Goal: Transaction & Acquisition: Subscribe to service/newsletter

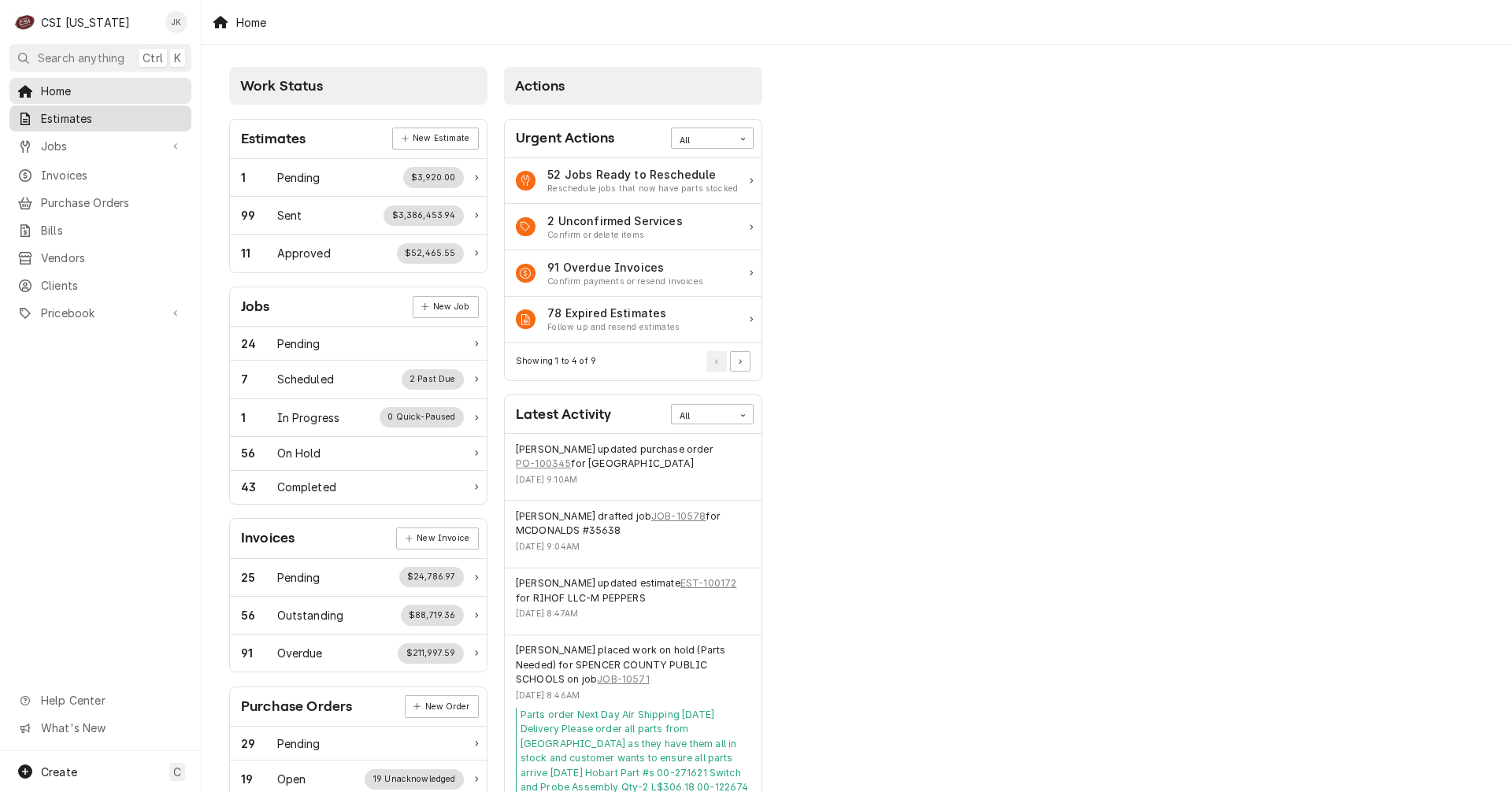
click at [80, 118] on span "Estimates" at bounding box center [111, 119] width 143 height 17
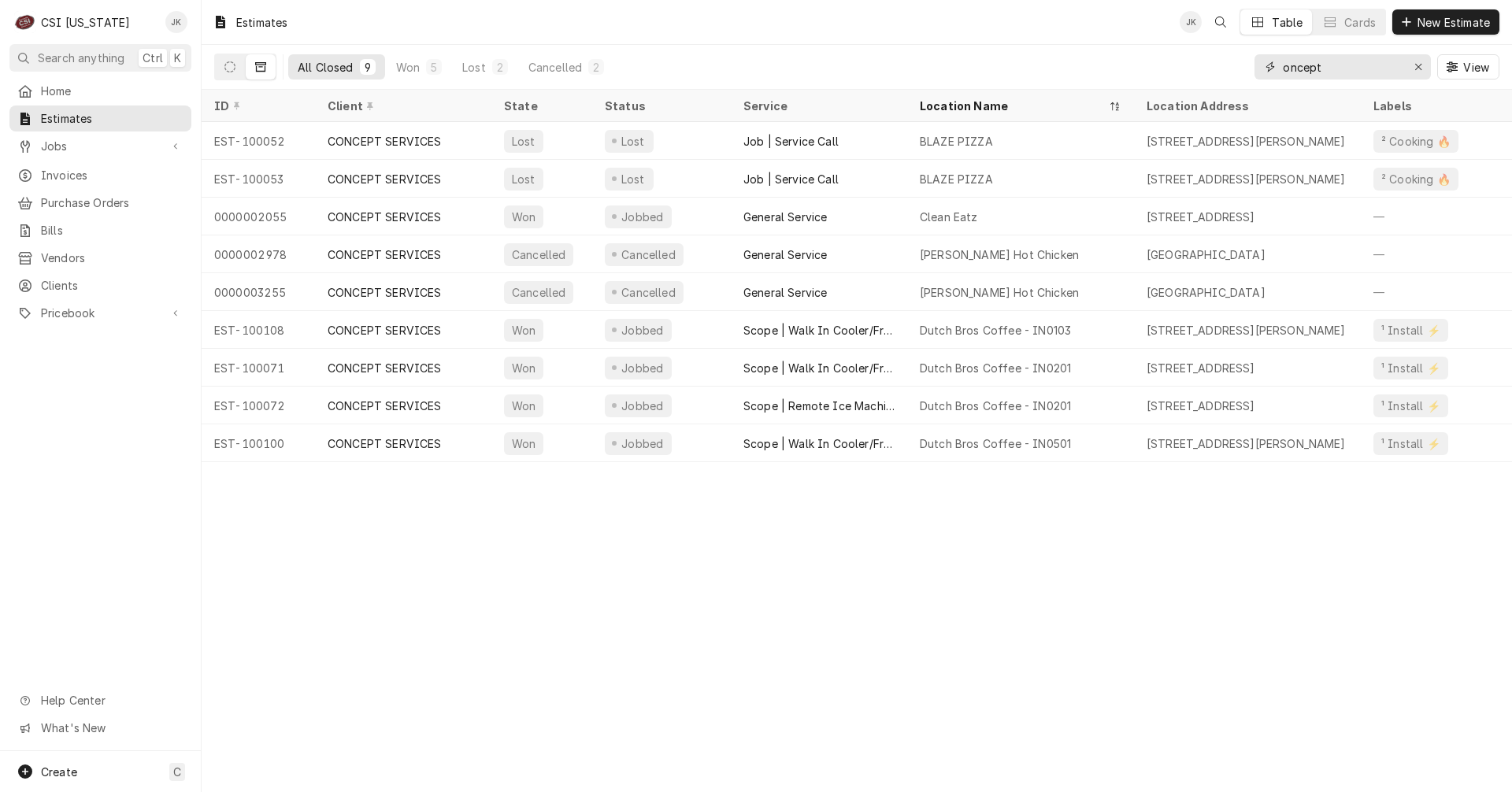
drag, startPoint x: 1339, startPoint y: 67, endPoint x: 1198, endPoint y: 45, distance: 142.7
click at [1198, 45] on div "All Closed 9 Won 5 Lost 2 Cancelled 2 oncept View" at bounding box center [857, 67] width 1285 height 44
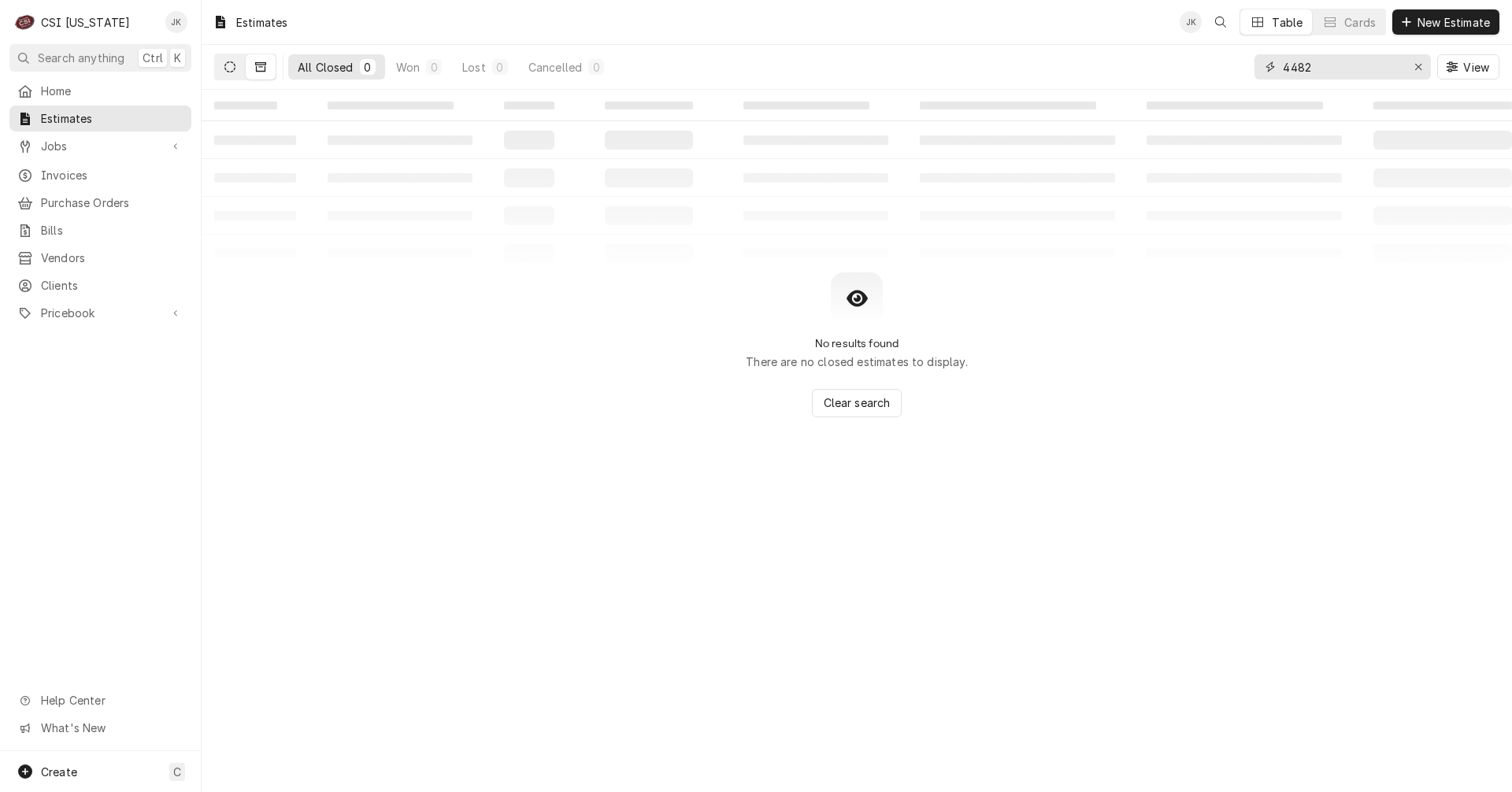
type input "4482"
click at [236, 61] on button "Dynamic Content Wrapper" at bounding box center [230, 67] width 30 height 25
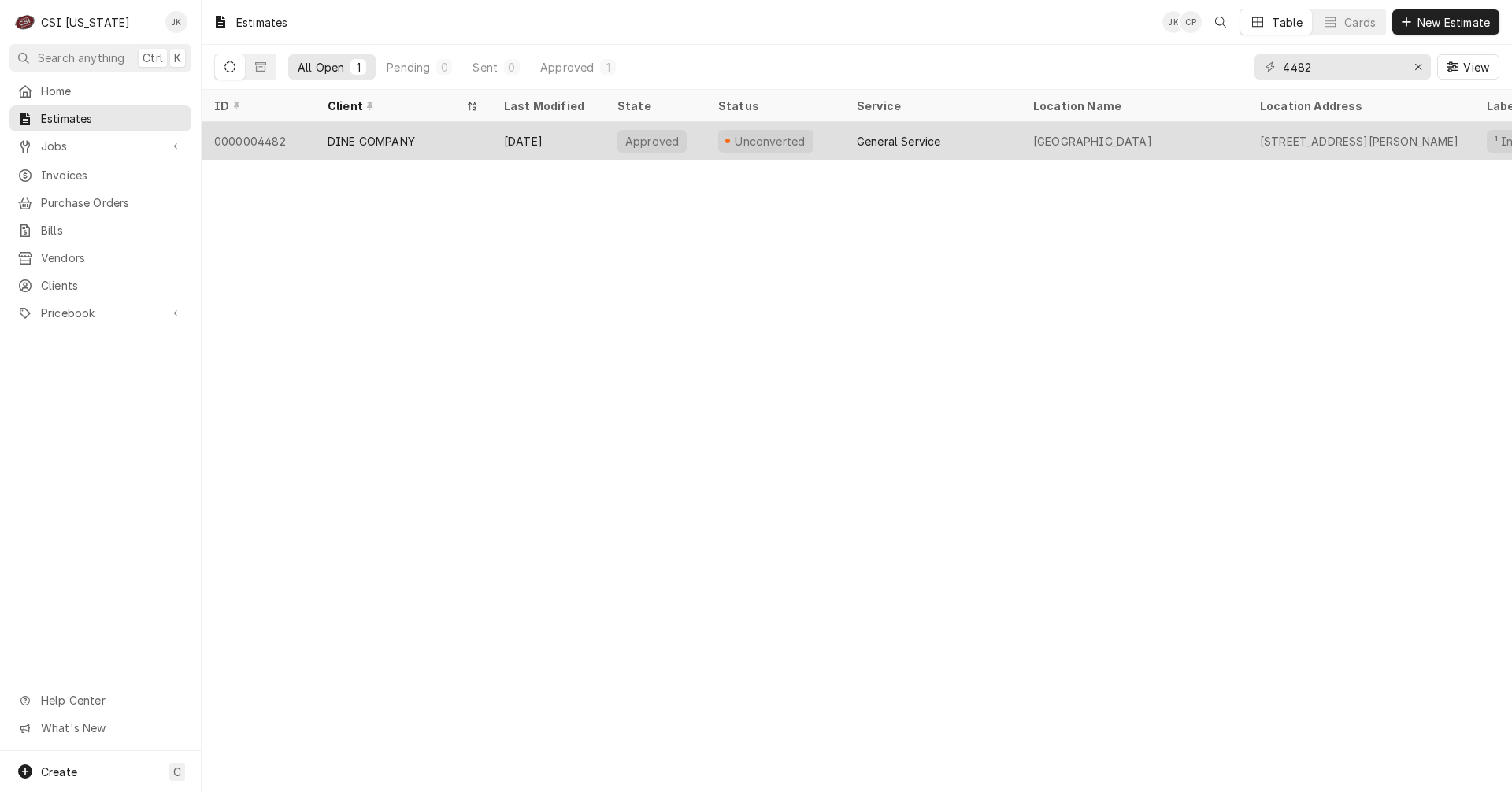
click at [975, 136] on div "General Service" at bounding box center [932, 141] width 176 height 38
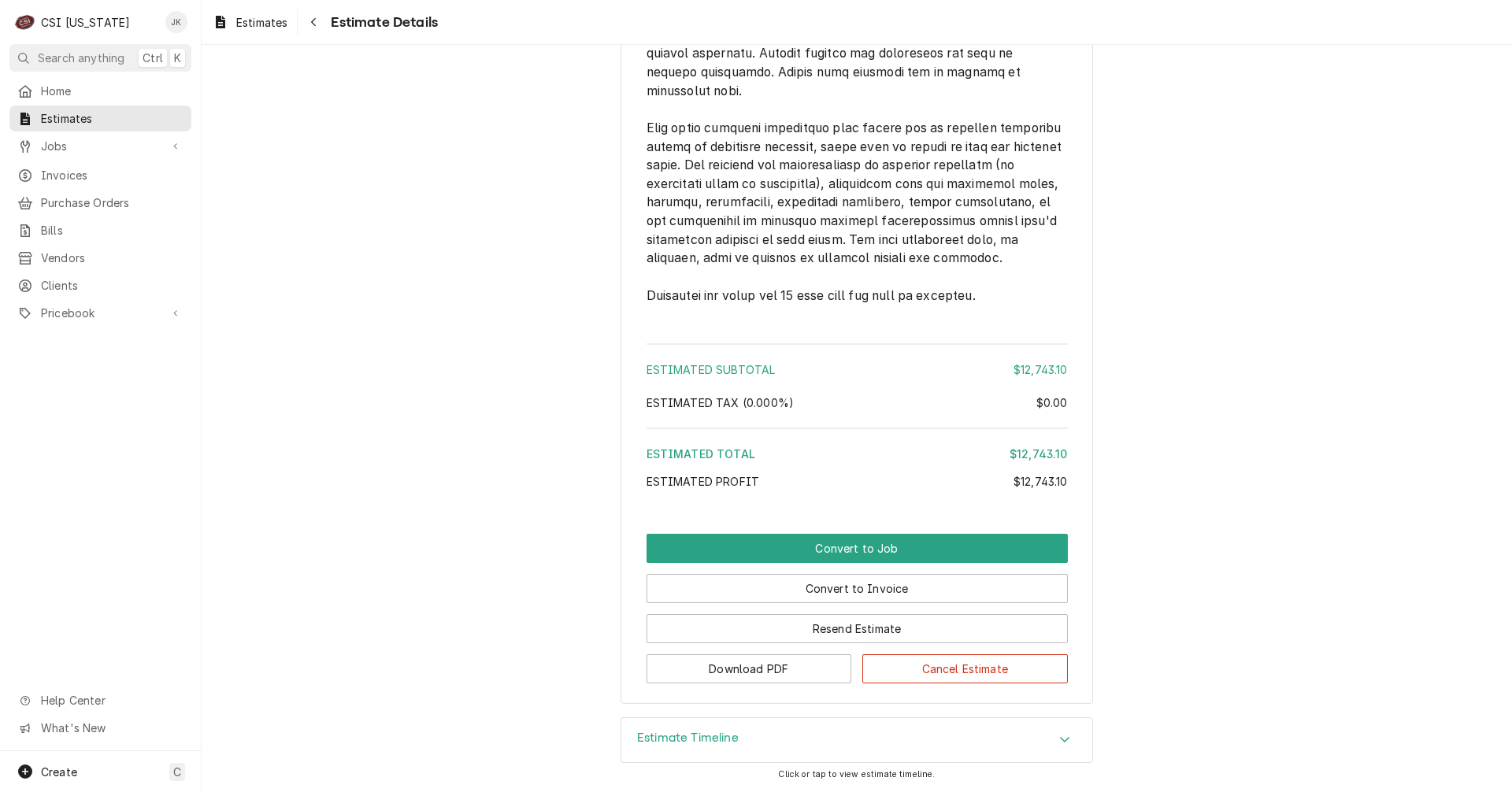
scroll to position [1890, 0]
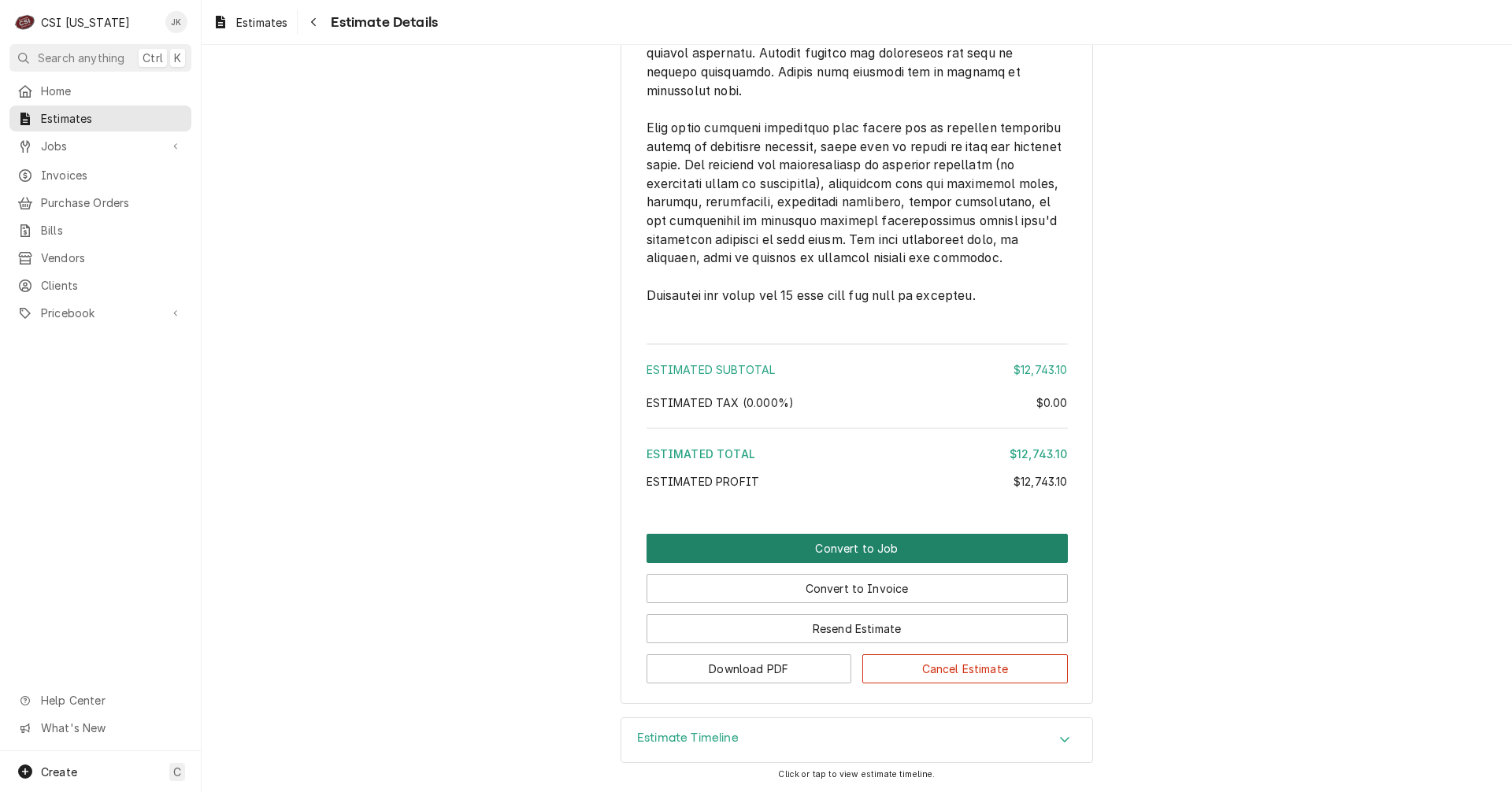
click at [853, 544] on button "Convert to Job" at bounding box center [857, 548] width 421 height 29
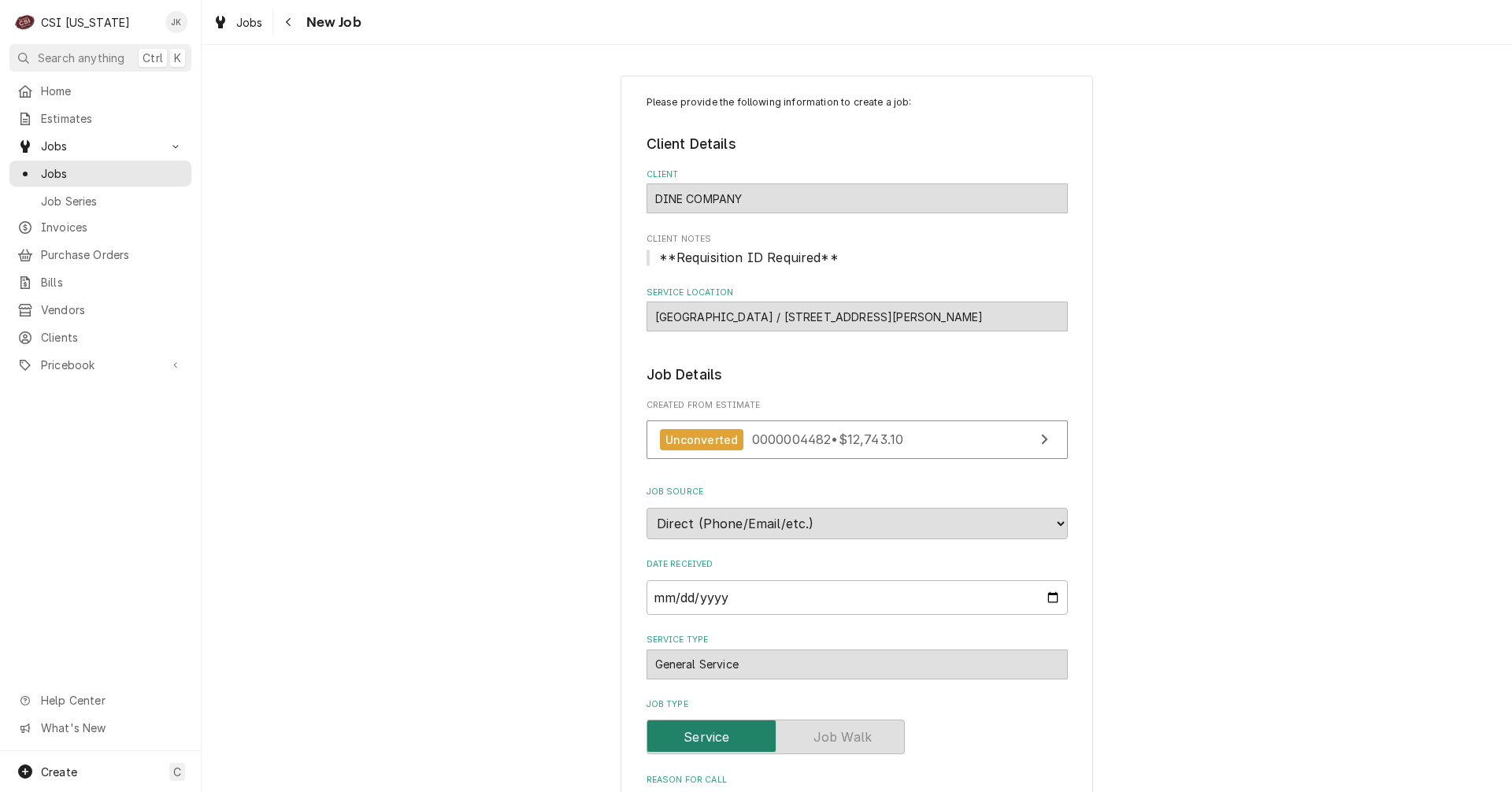
type textarea "x"
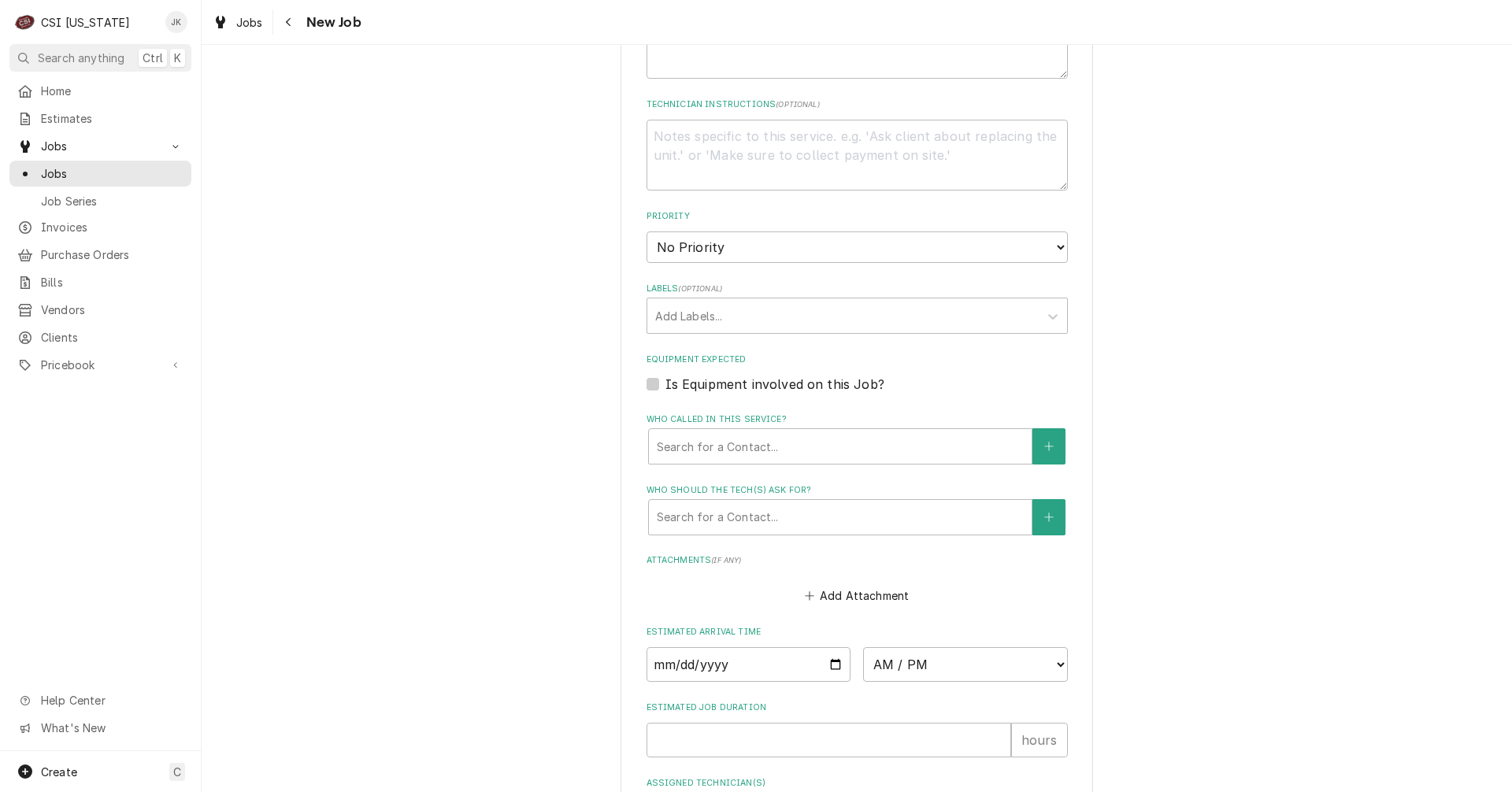
scroll to position [315, 0]
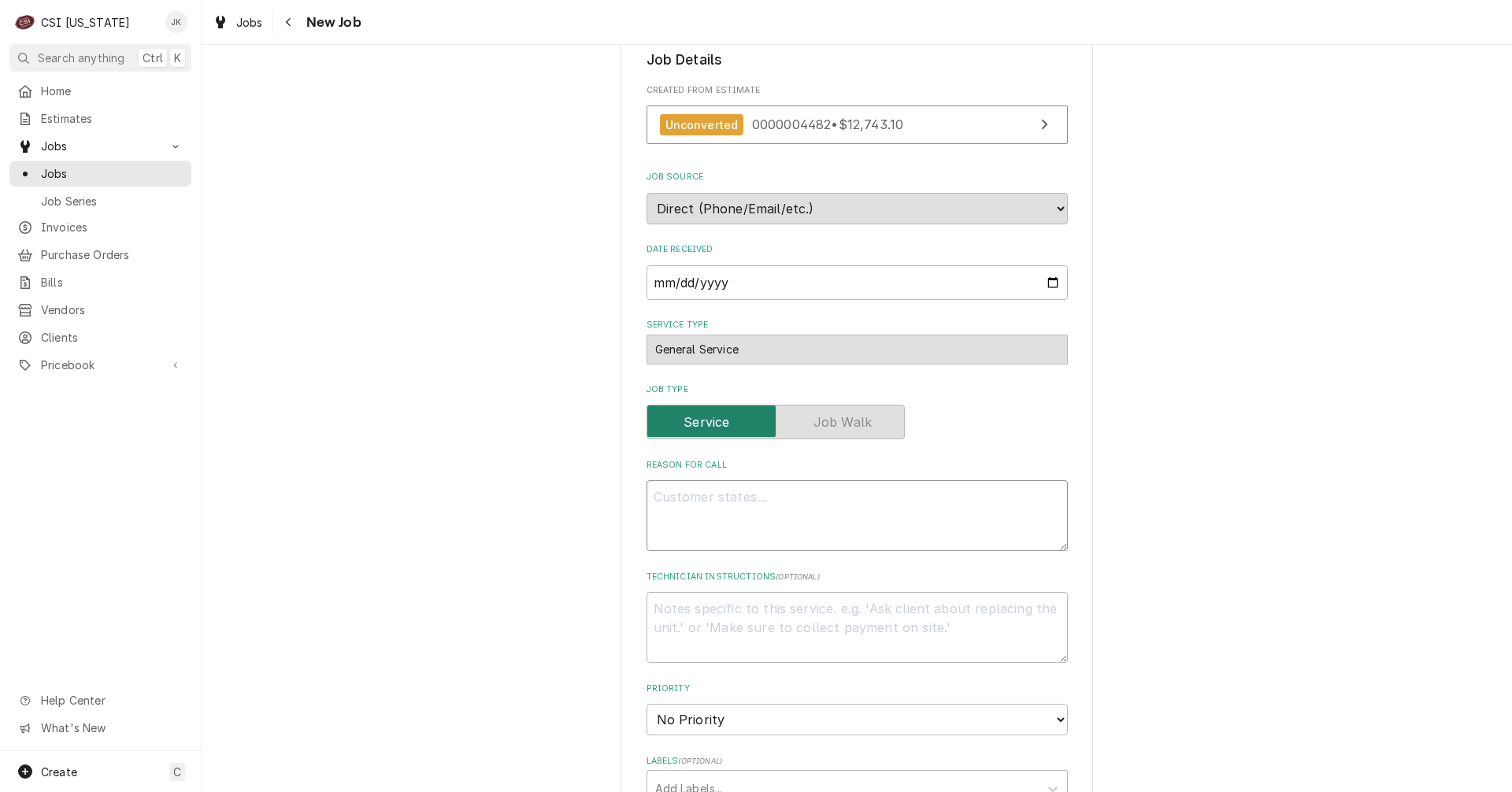
click at [697, 509] on textarea "Reason For Call" at bounding box center [857, 515] width 421 height 71
click at [700, 347] on div "General Service" at bounding box center [857, 350] width 421 height 30
click at [695, 517] on textarea "Reason For Call" at bounding box center [857, 515] width 421 height 71
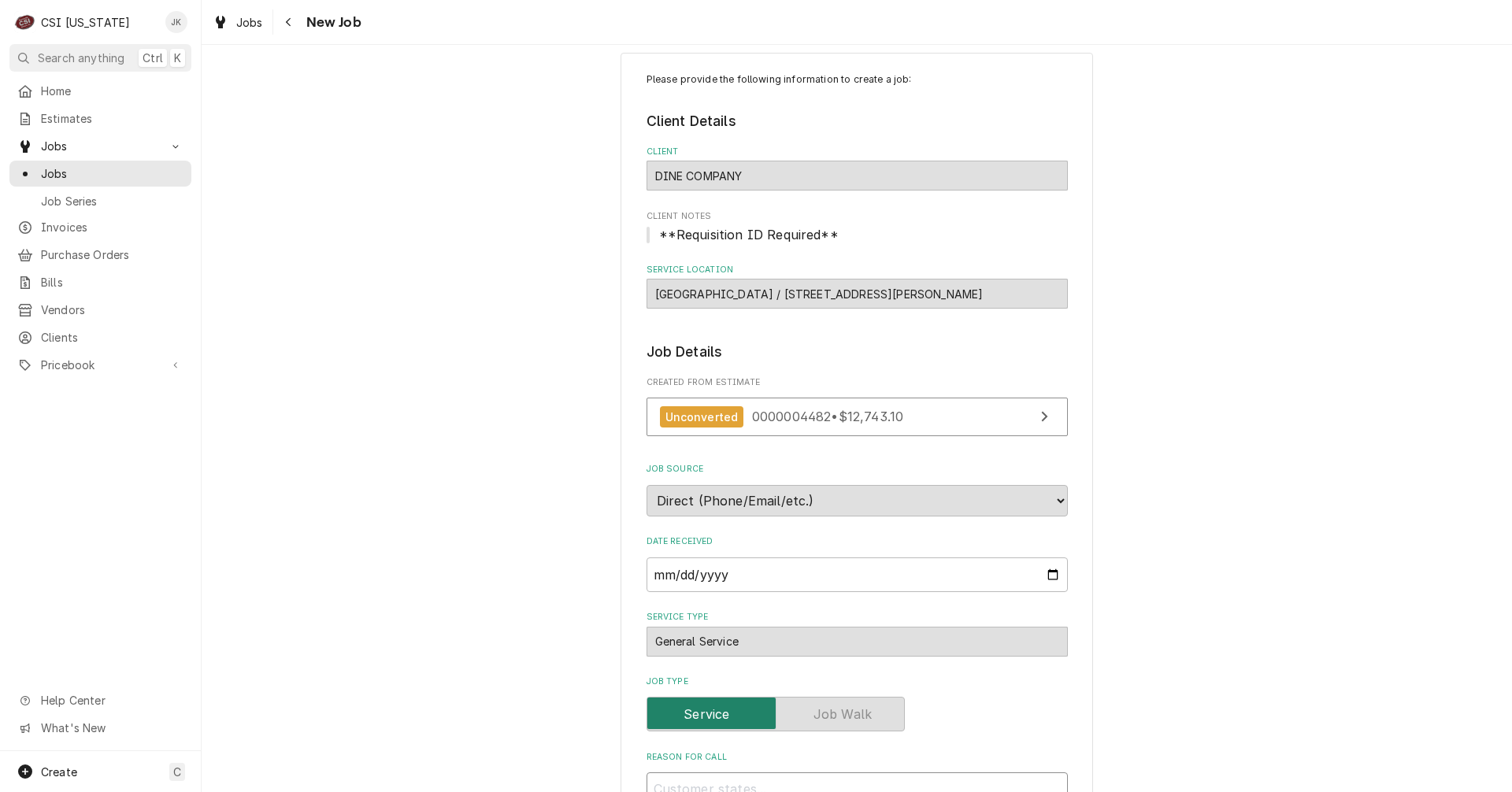
scroll to position [0, 0]
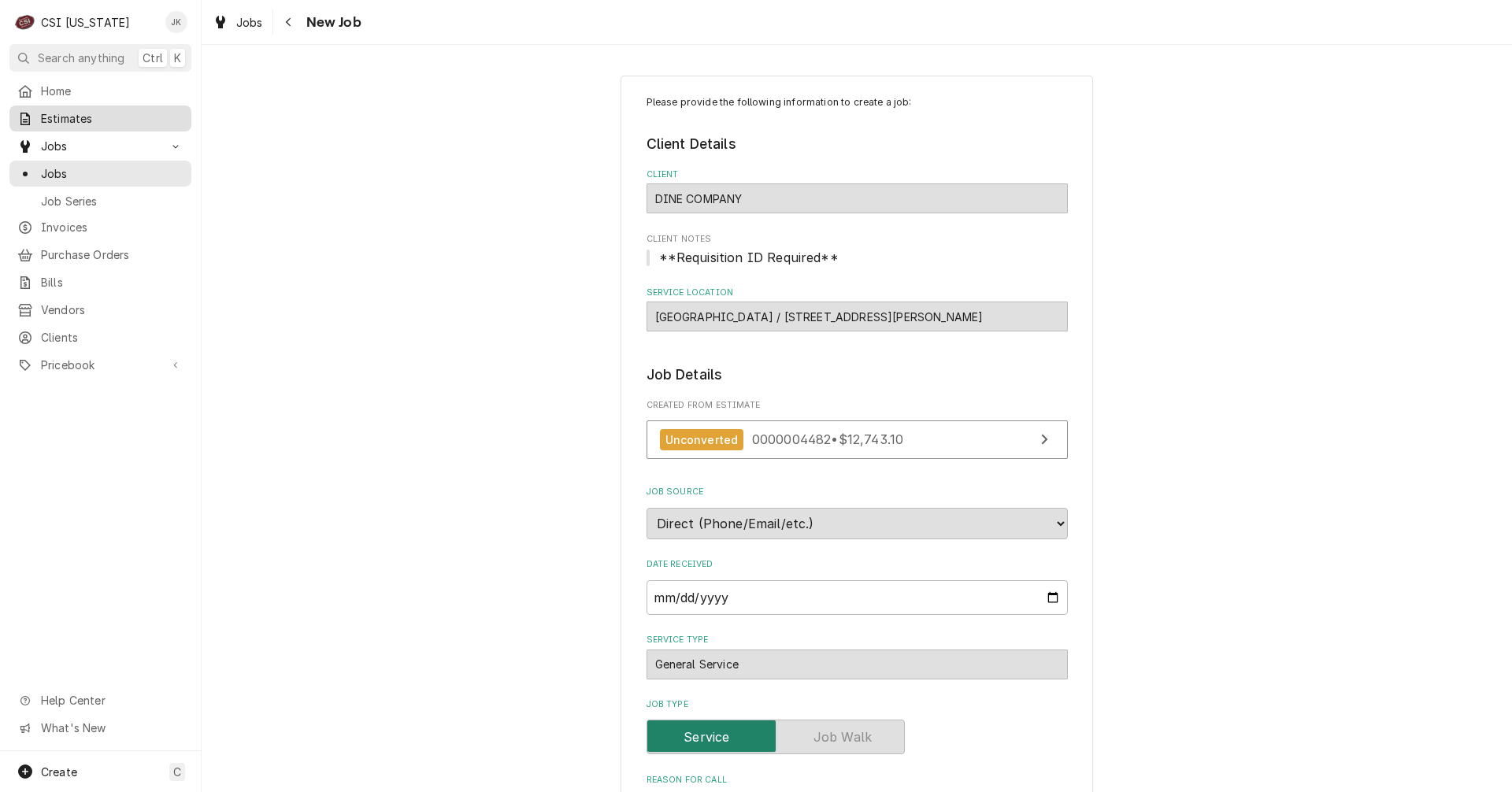
click at [57, 116] on span "Estimates" at bounding box center [111, 119] width 143 height 17
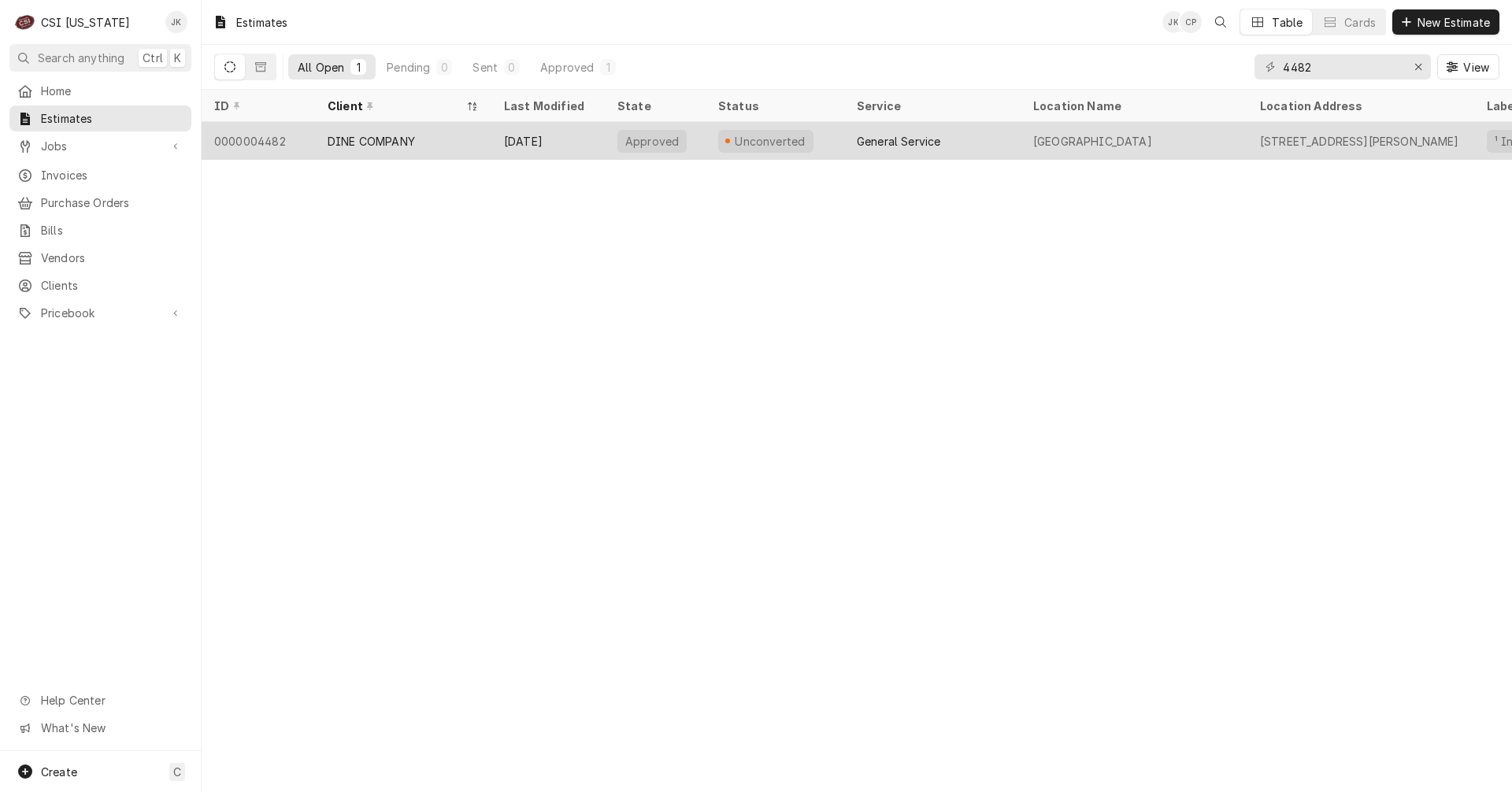
click at [819, 135] on div "Unconverted" at bounding box center [775, 141] width 139 height 38
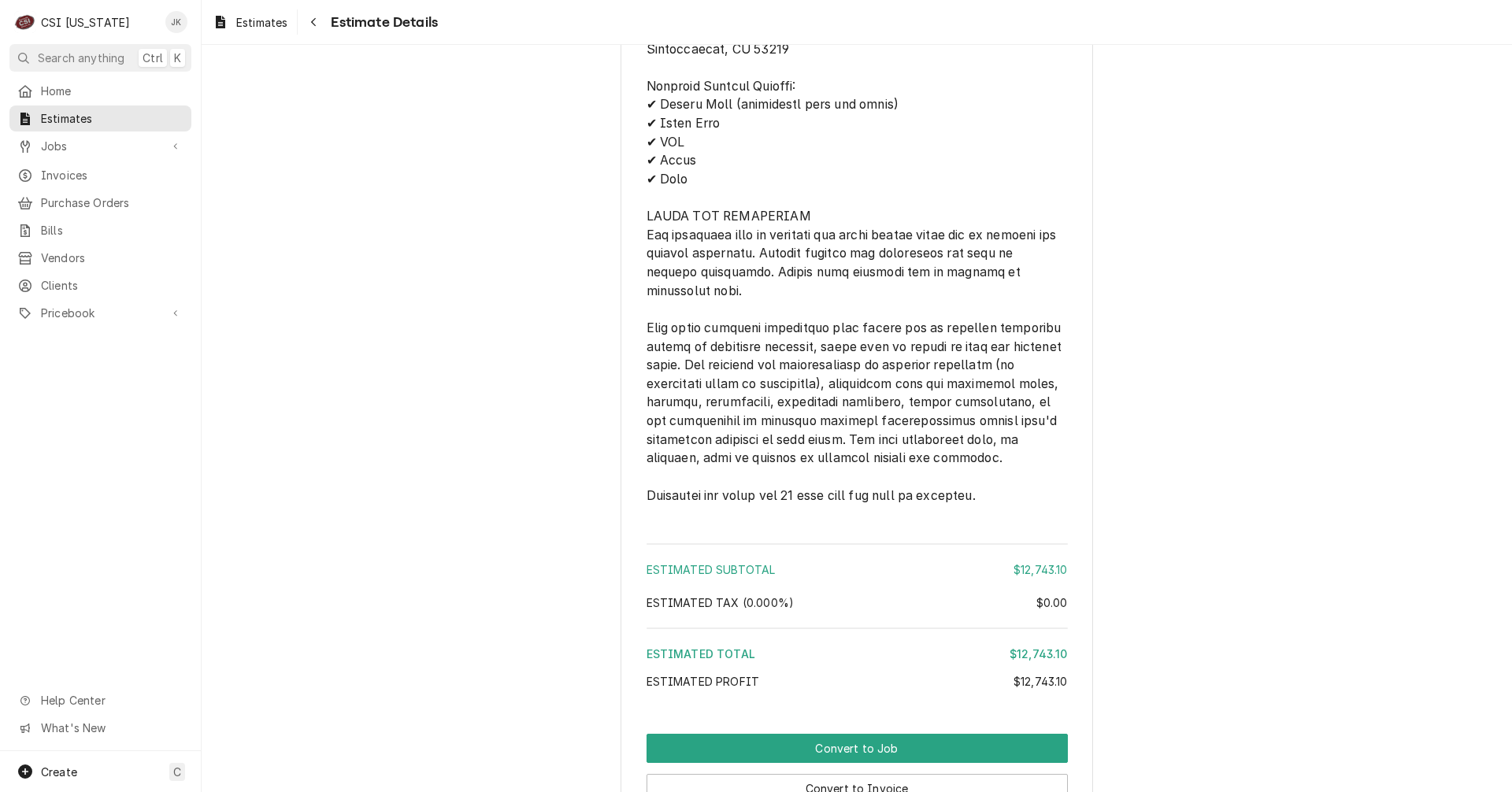
scroll to position [1890, 0]
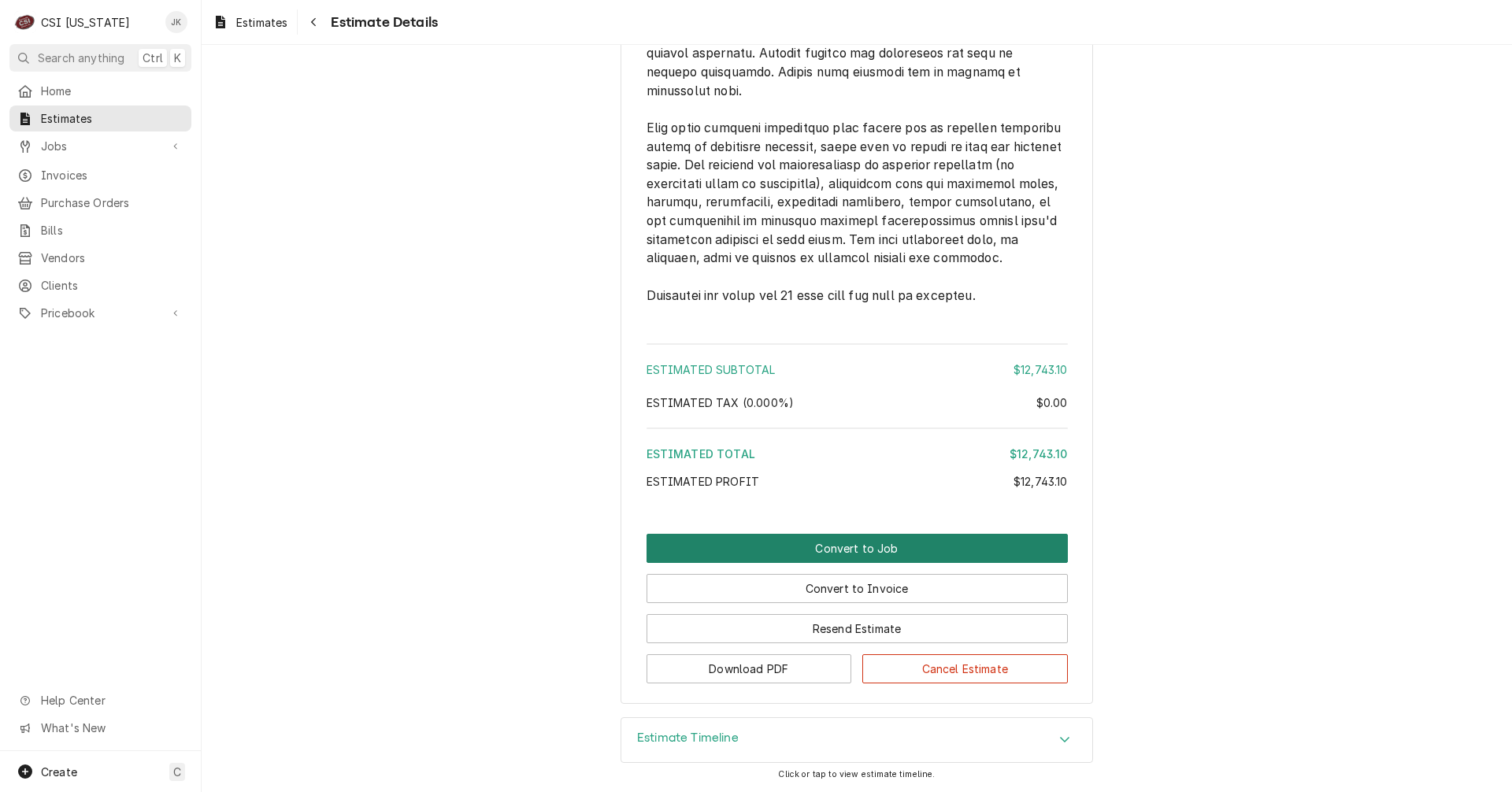
click at [773, 545] on button "Convert to Job" at bounding box center [857, 548] width 421 height 29
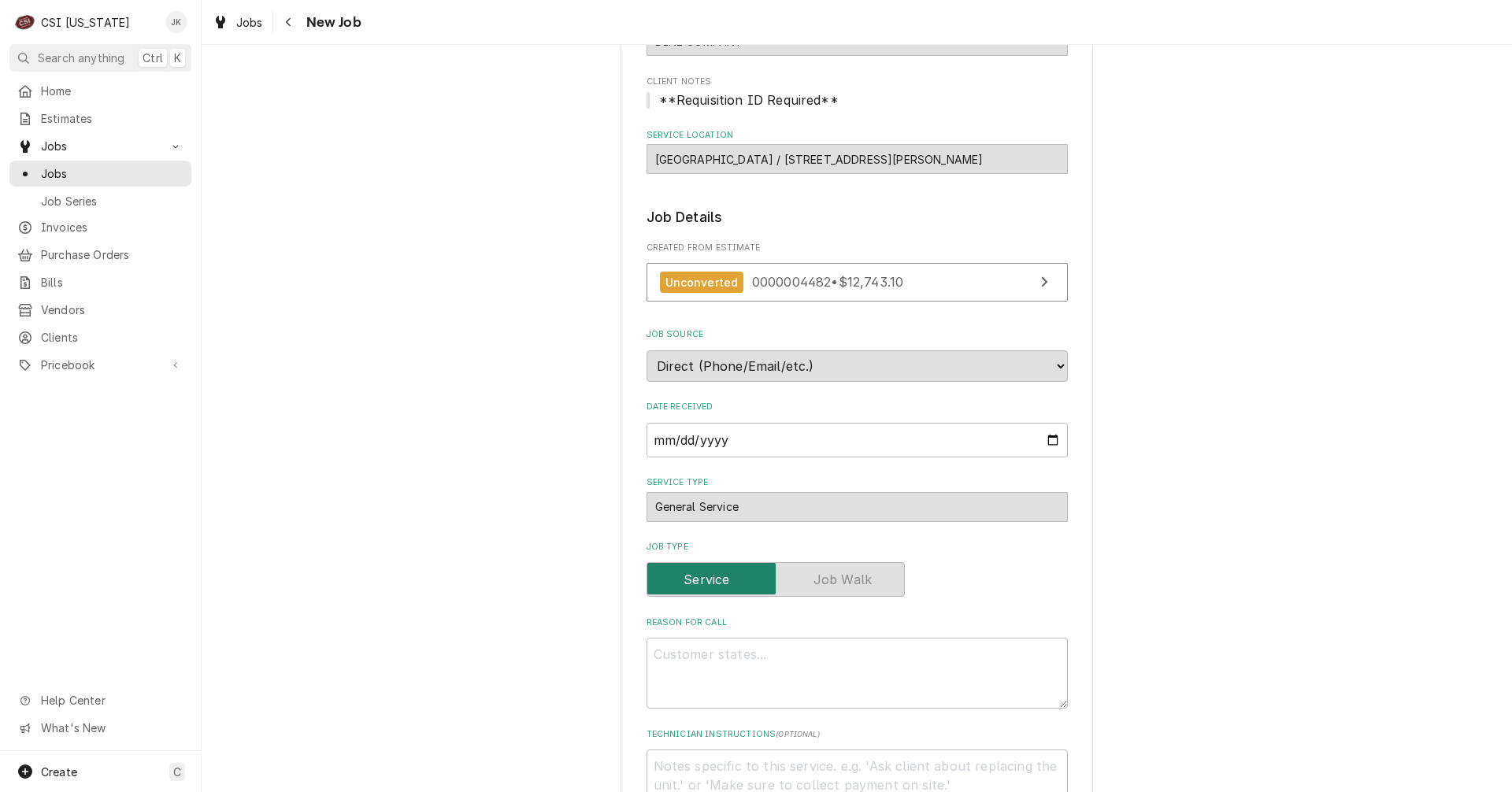
scroll to position [236, 0]
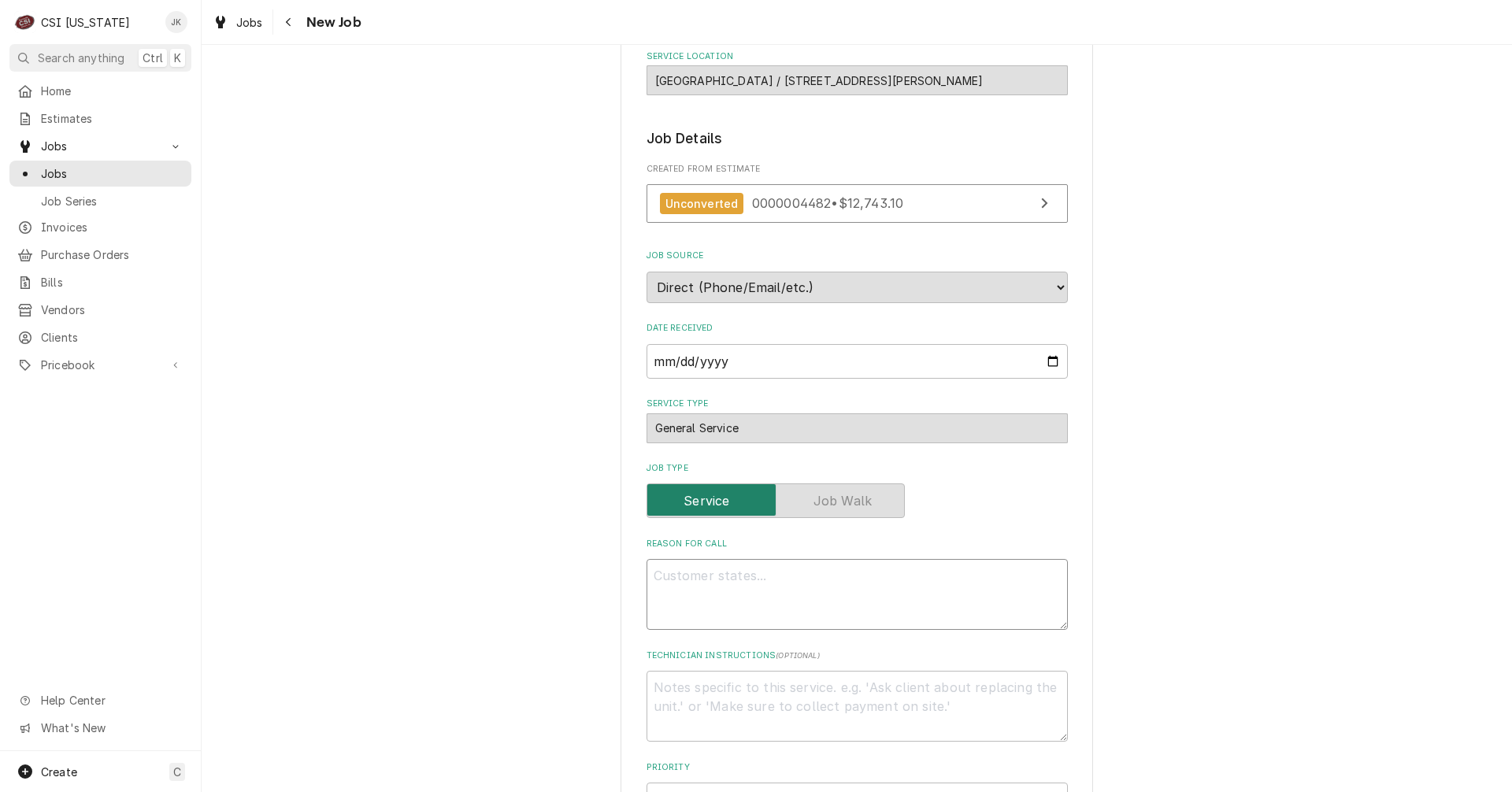
click at [770, 568] on textarea "Reason For Call" at bounding box center [857, 594] width 421 height 71
type textarea "x"
type textarea "D"
type textarea "x"
type textarea "Di"
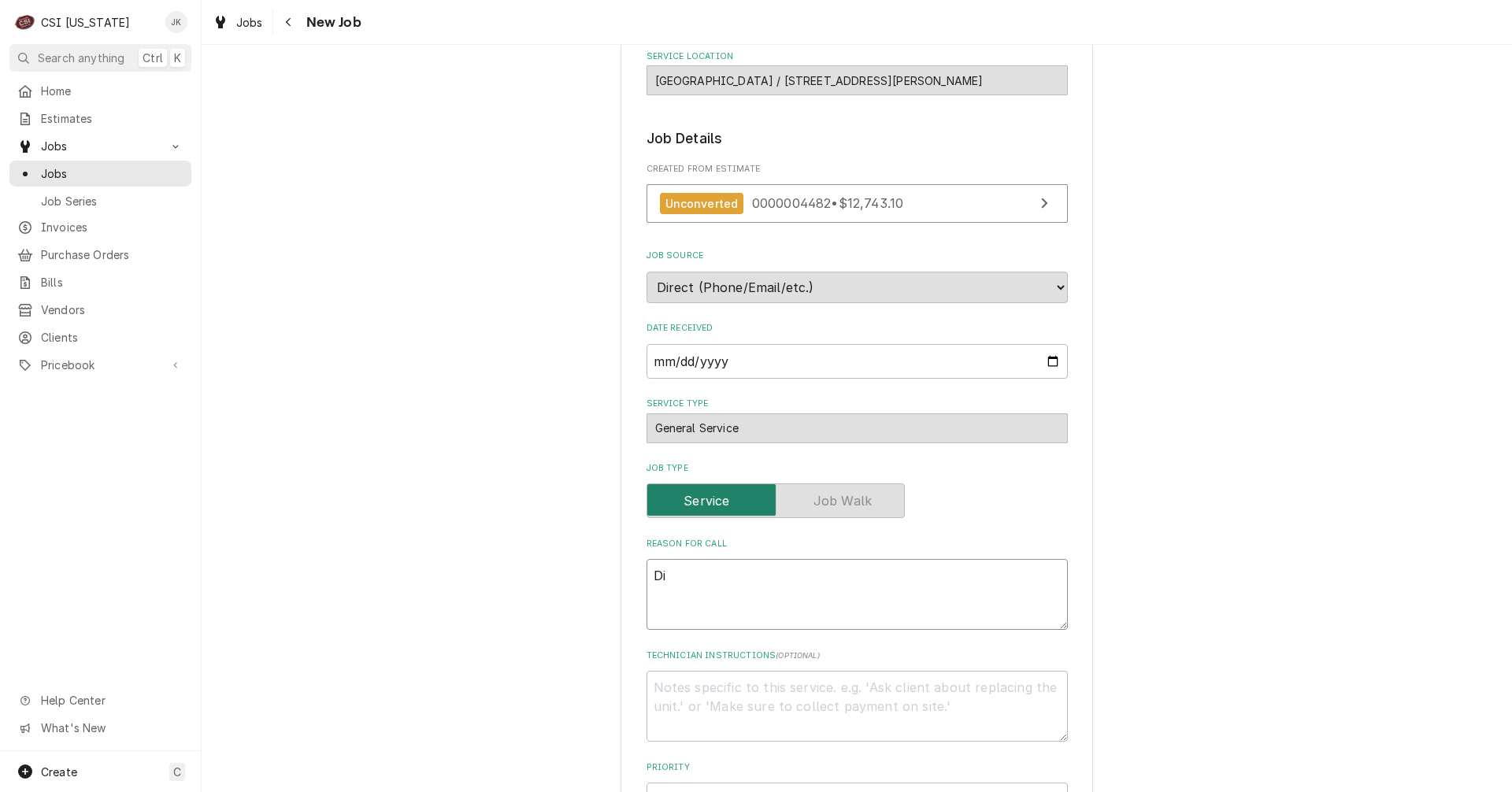
type textarea "x"
type textarea "Dis"
type textarea "x"
type textarea "Disp"
type textarea "x"
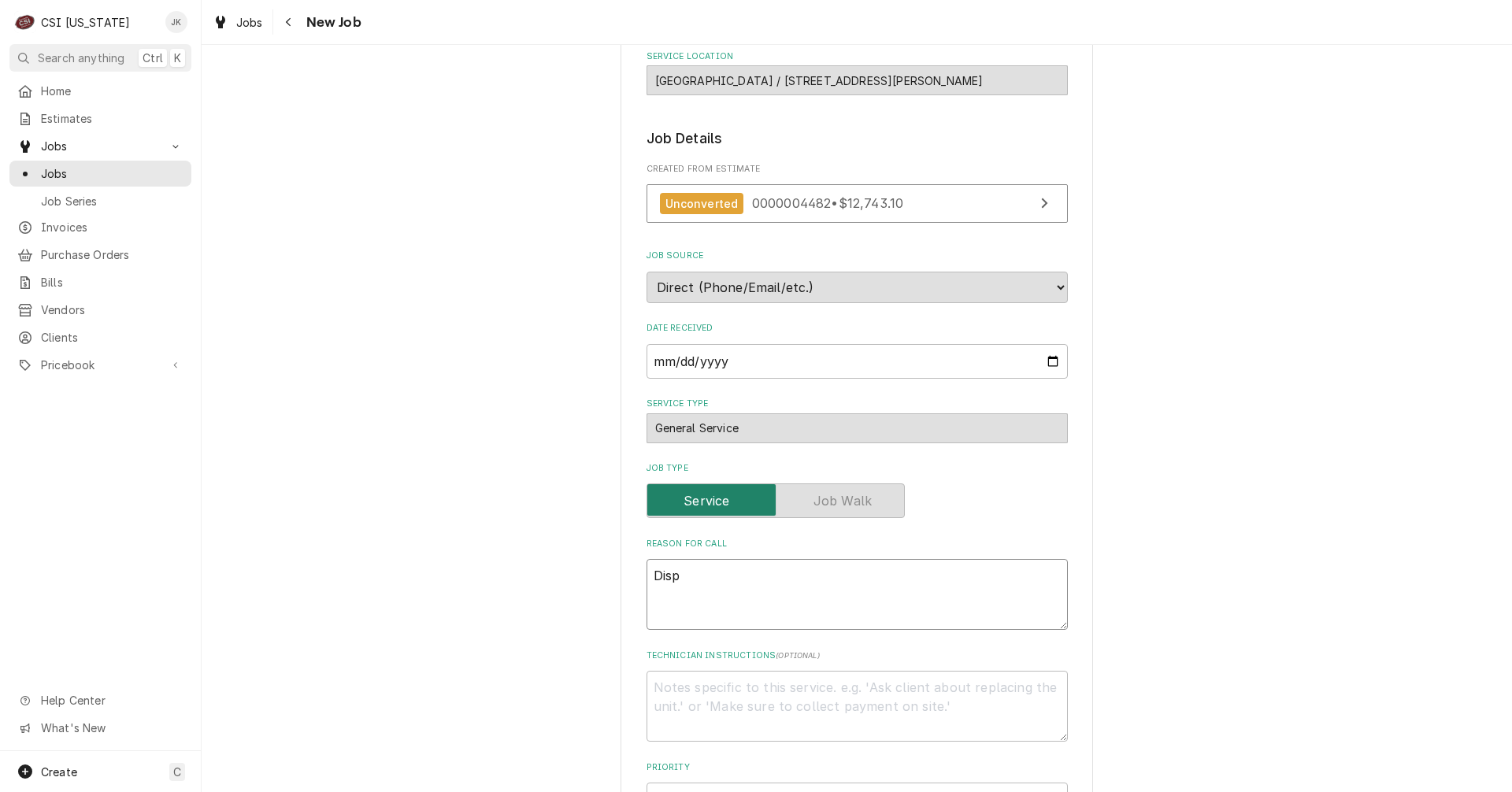
type textarea "Dispa"
type textarea "x"
type textarea "Dispat"
type textarea "x"
type textarea "Dispatc"
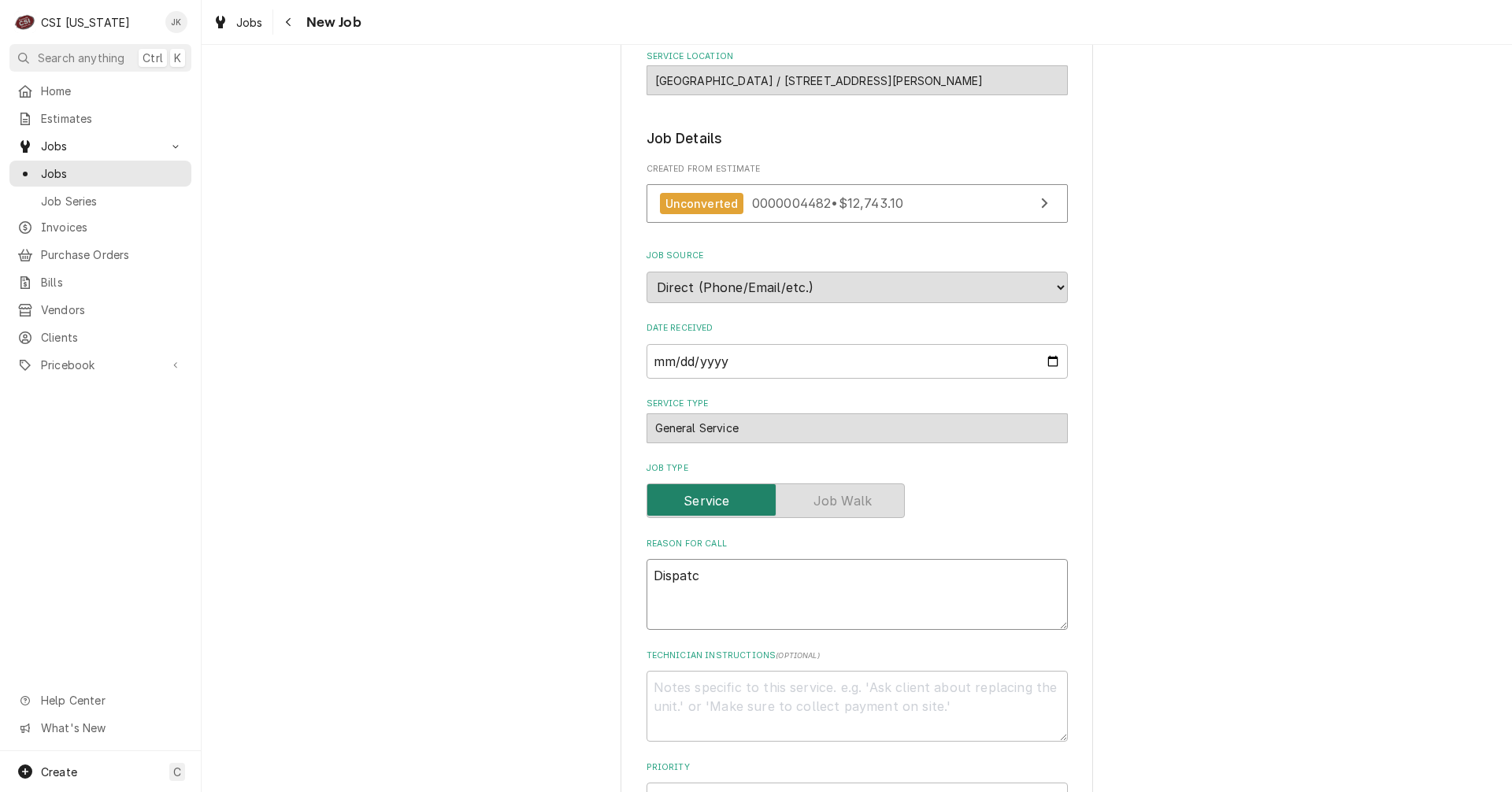
type textarea "x"
type textarea "Dispatch"
type textarea "x"
type textarea "Dispatch"
type textarea "x"
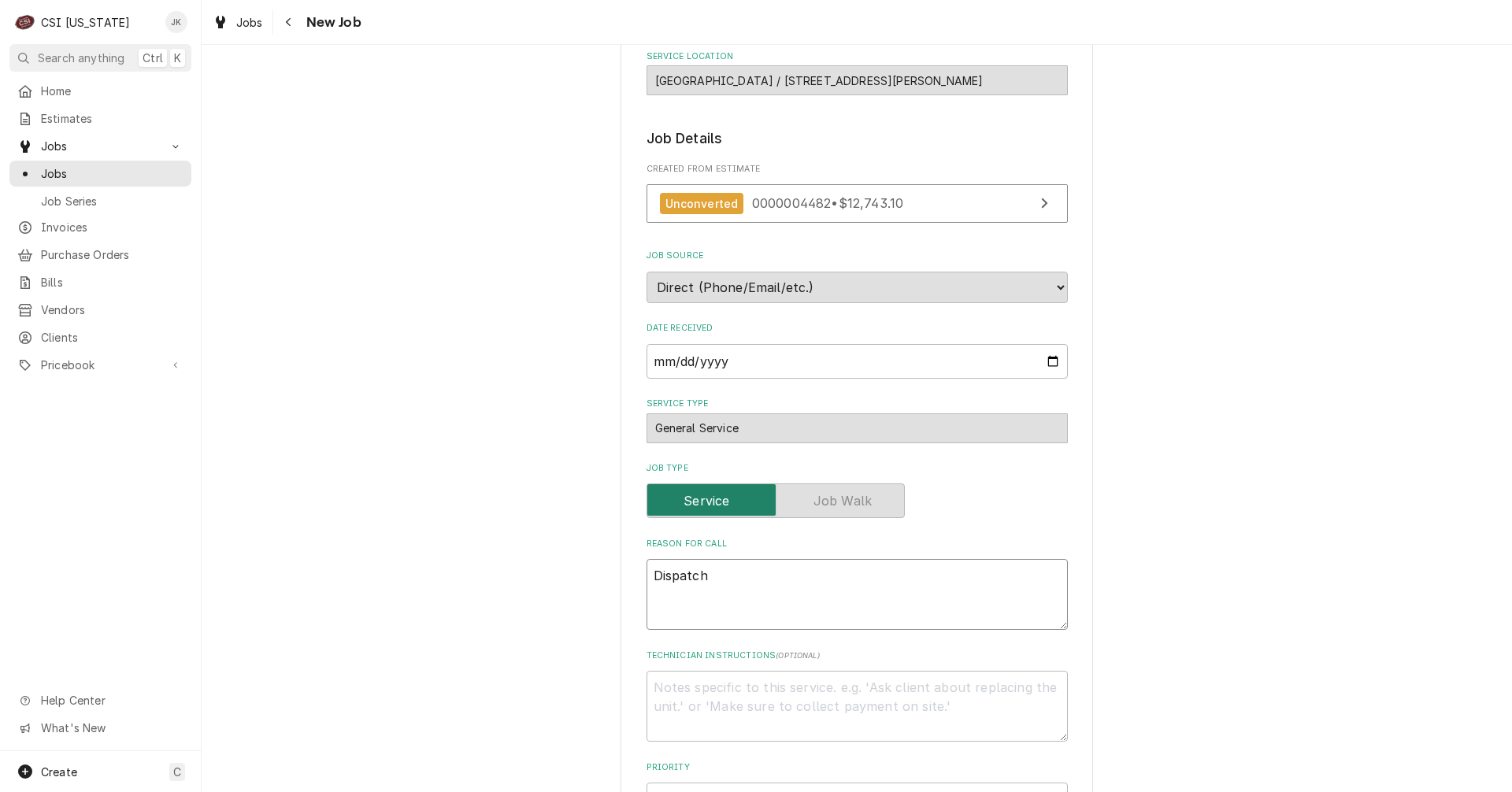
type textarea "Dispatch t"
type textarea "x"
type textarea "Dispatch to"
type textarea "x"
type textarea "Dispatch to"
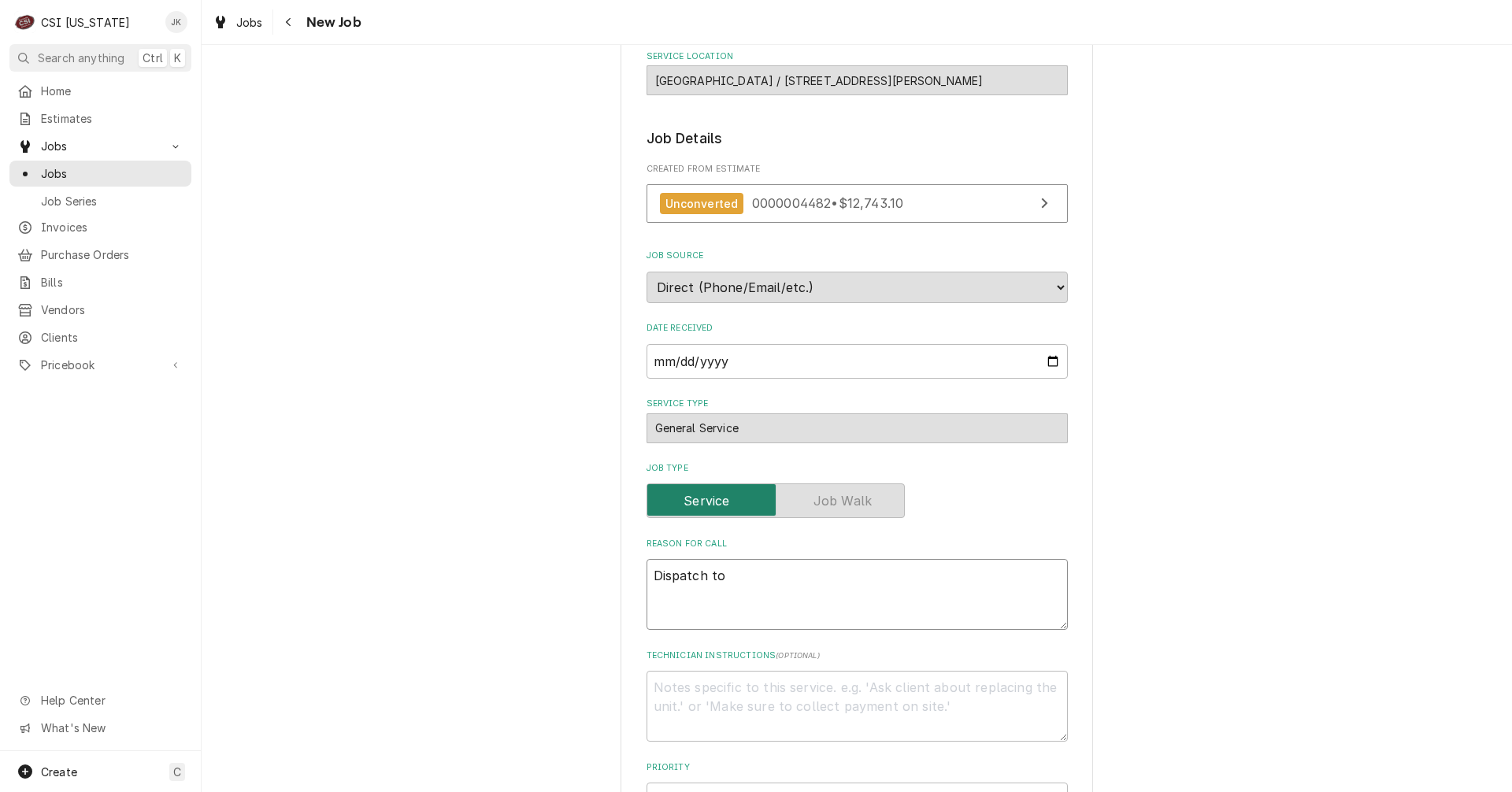
type textarea "x"
type textarea "Dispatch to r"
type textarea "x"
type textarea "Dispatch to ru"
type textarea "x"
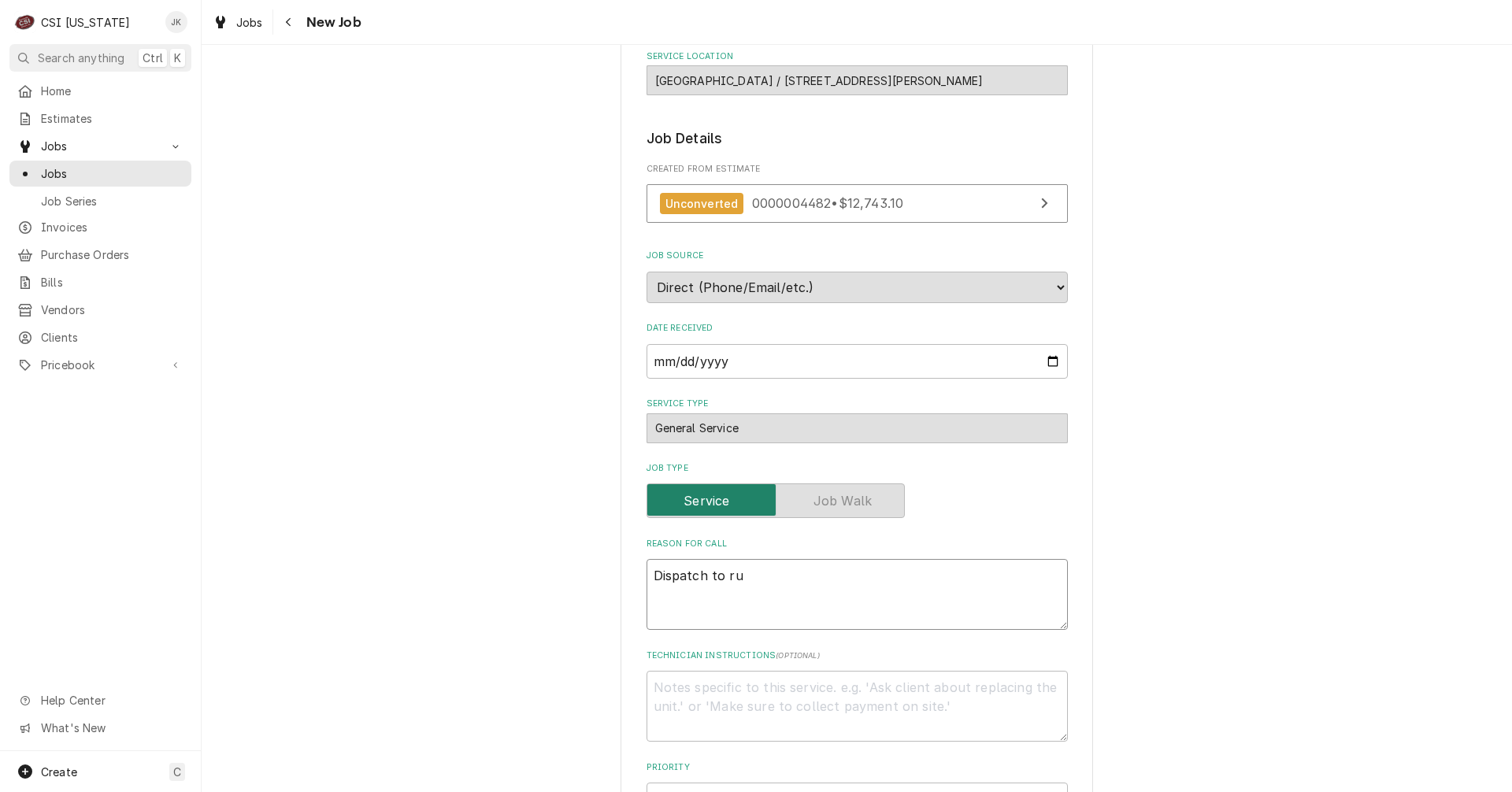
type textarea "Dispatch to run"
type textarea "x"
type textarea "Dispatch to run"
type textarea "x"
type textarea "Dispatch to run p"
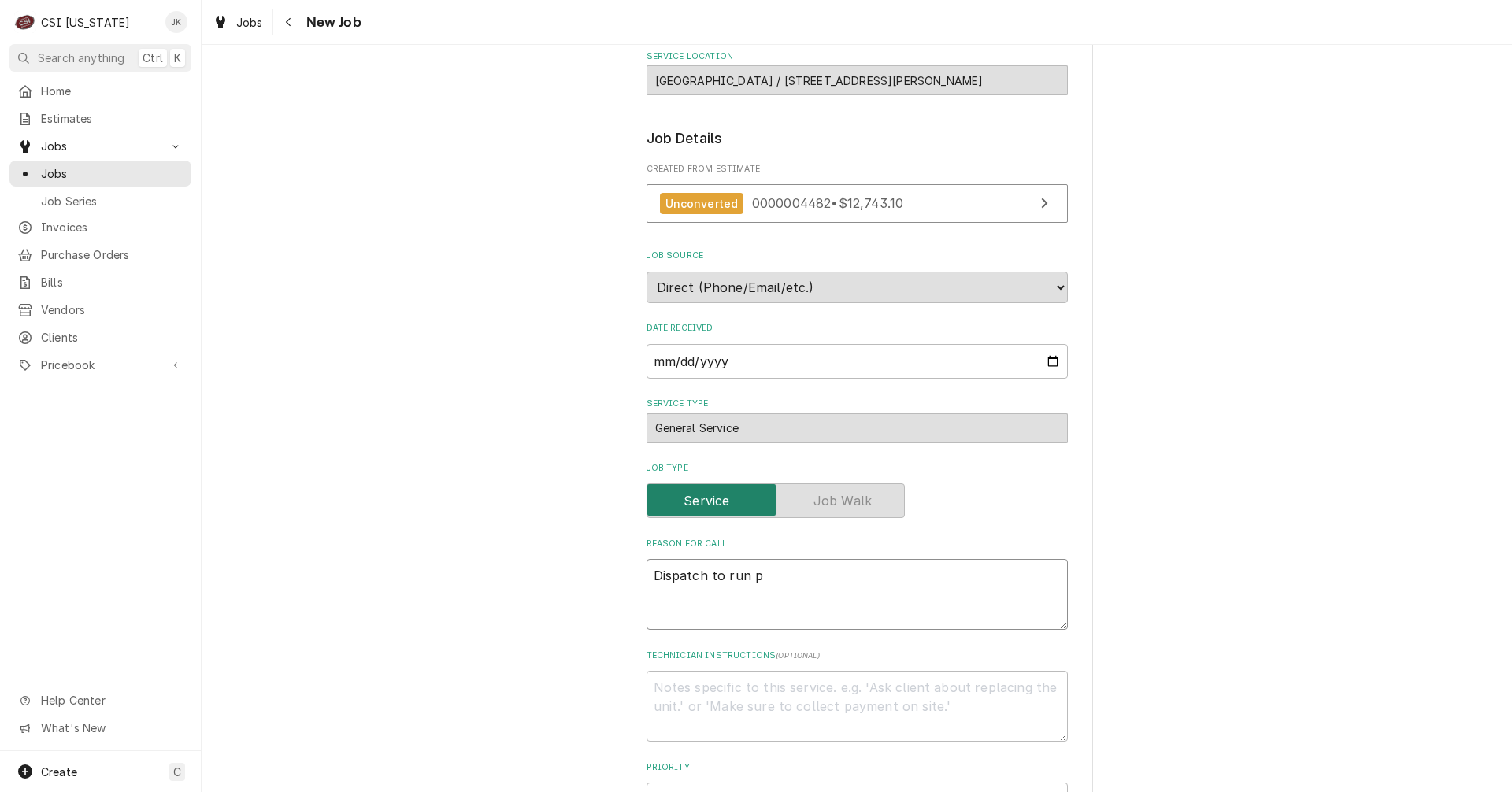
type textarea "x"
type textarea "Dispatch to run pi"
type textarea "x"
type textarea "Dispatch to run pip"
type textarea "x"
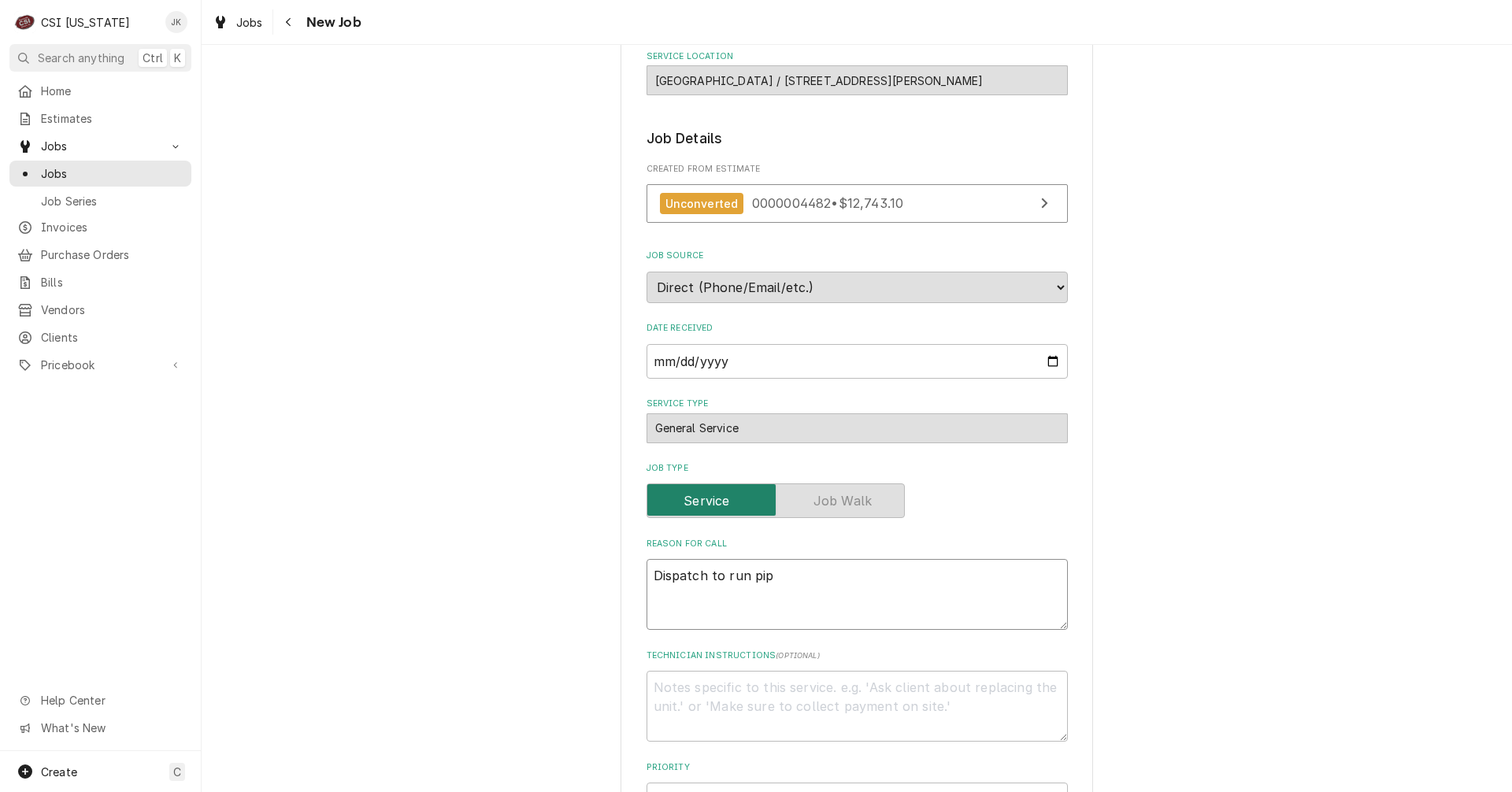
type textarea "Dispatch to run pipe"
type textarea "x"
type textarea "Dispatch to run pip"
type textarea "x"
type textarea "Dispatch to run pi"
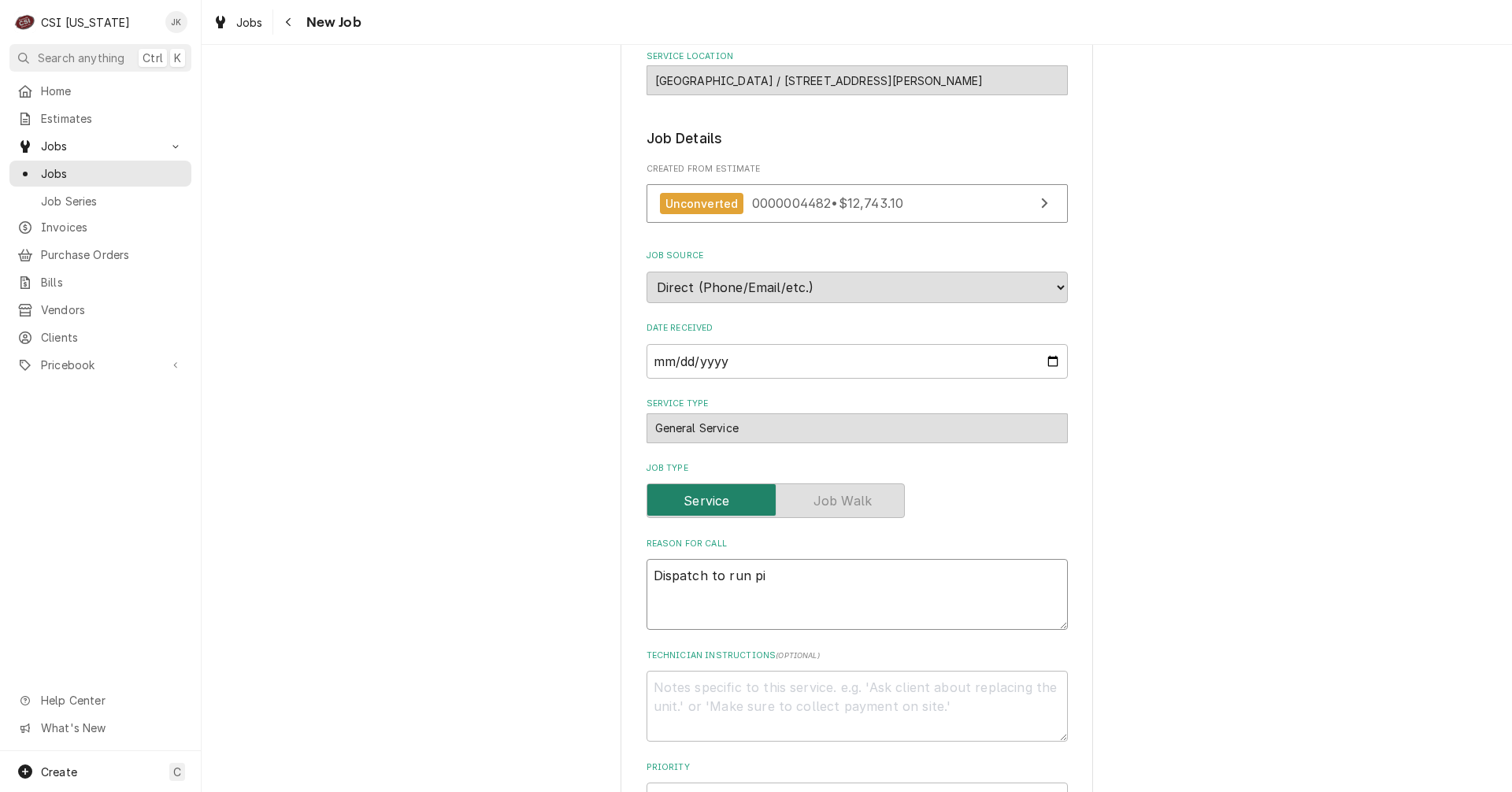
type textarea "x"
type textarea "Dispatch to run p"
type textarea "x"
type textarea "Dispatch to run"
type textarea "x"
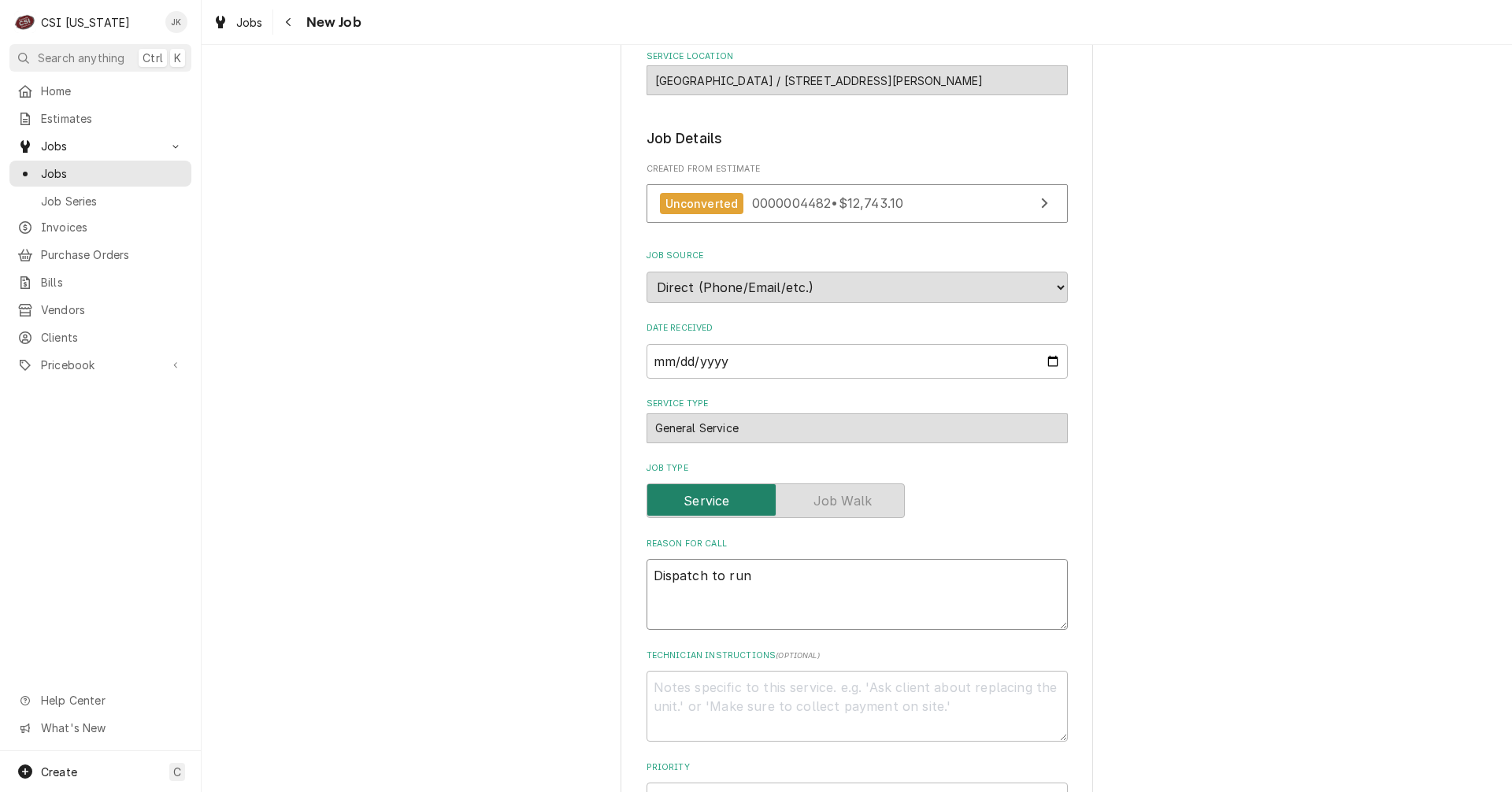
type textarea "Dispatch to run l"
type textarea "x"
type textarea "Dispatch to run li"
type textarea "x"
type textarea "Dispatch to run lin"
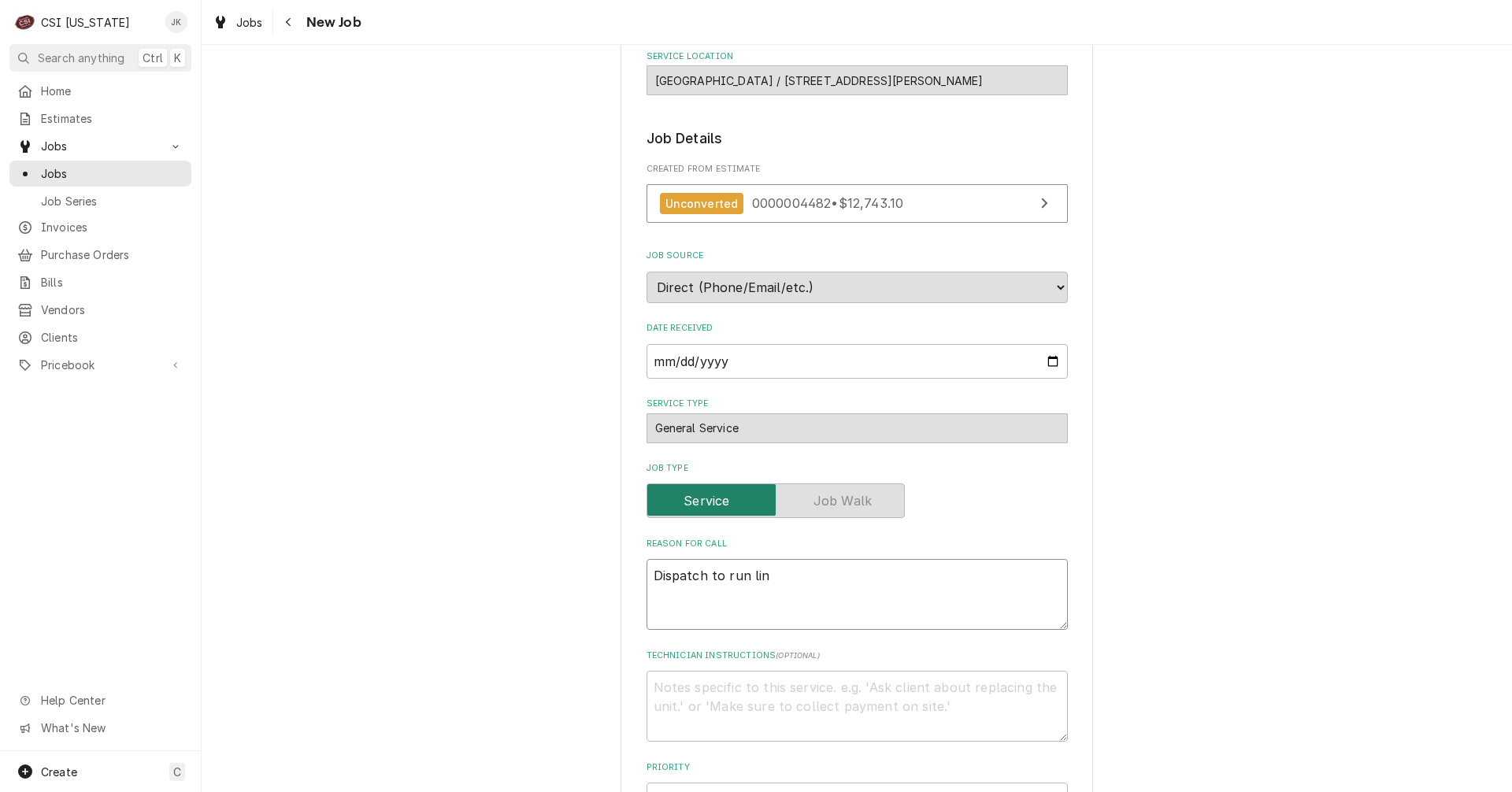
type textarea "x"
type textarea "Dispatch to run line"
type textarea "x"
type textarea "Dispatch to run line"
type textarea "x"
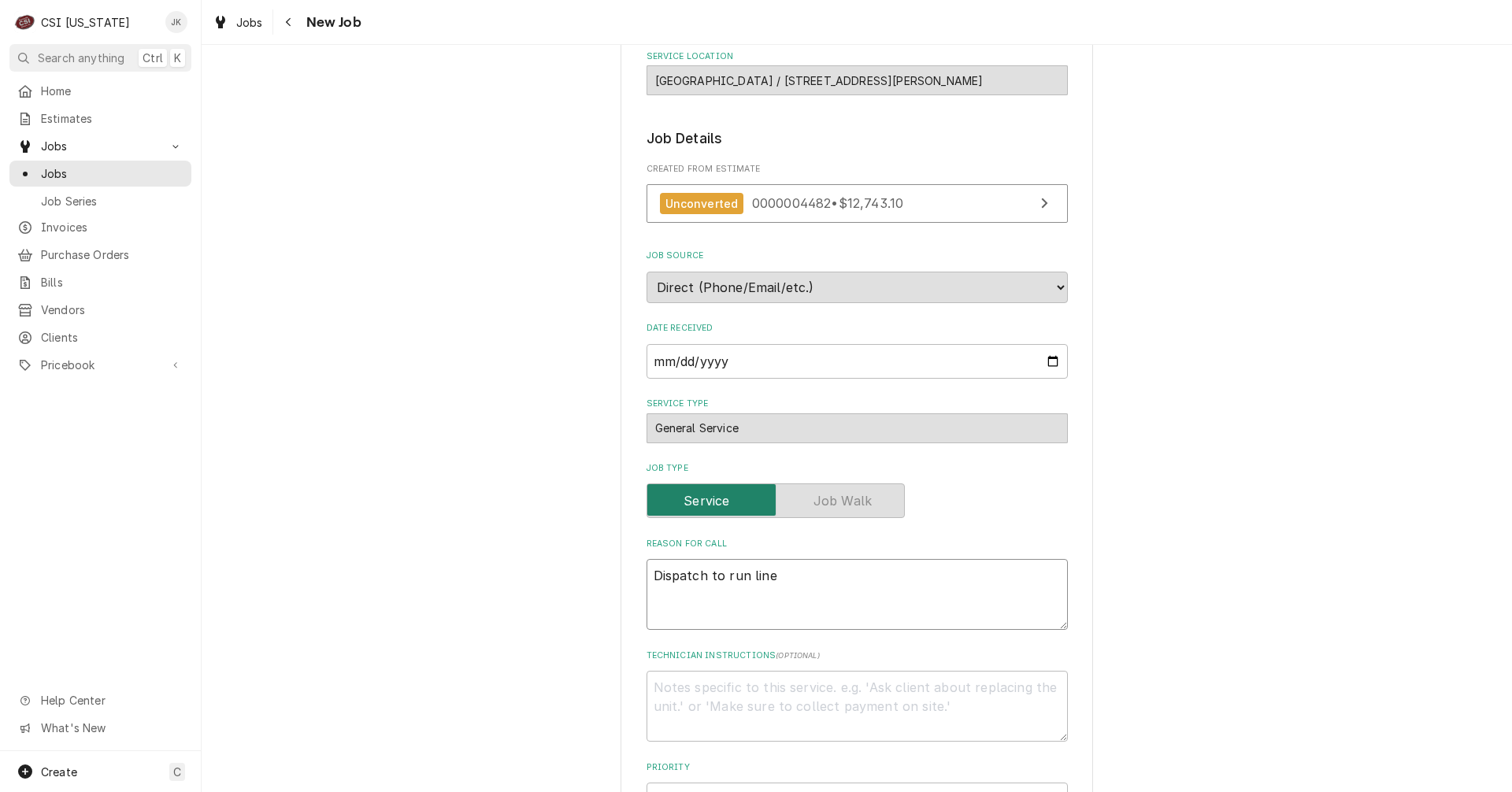
type textarea "Dispatch to run line s"
type textarea "x"
type textarea "Dispatch to run line se"
type textarea "x"
type textarea "Dispatch to run line set"
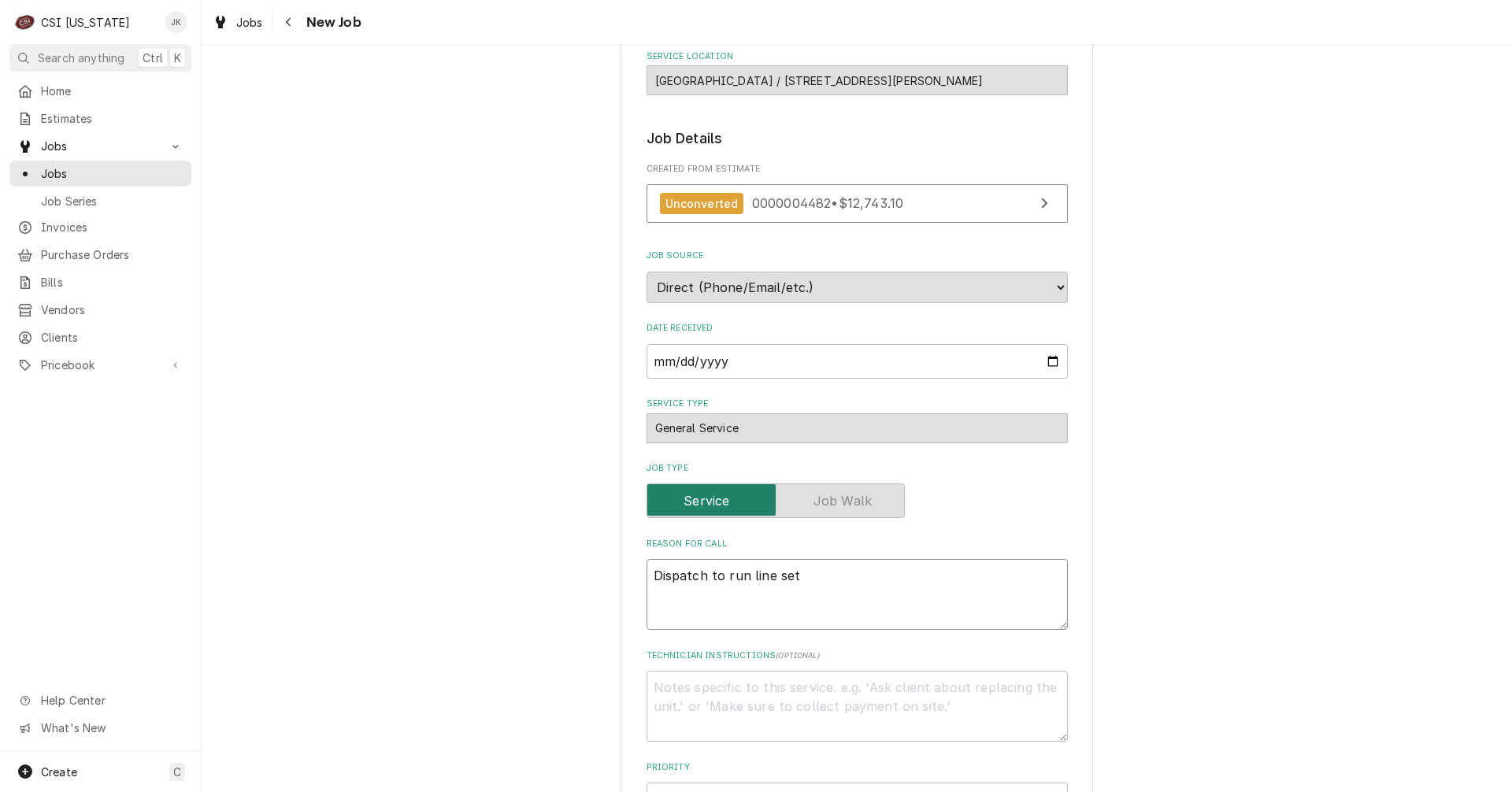
type textarea "x"
type textarea "Dispatch to run line sets"
type textarea "x"
type textarea "Dispatch to run line sets"
type textarea "x"
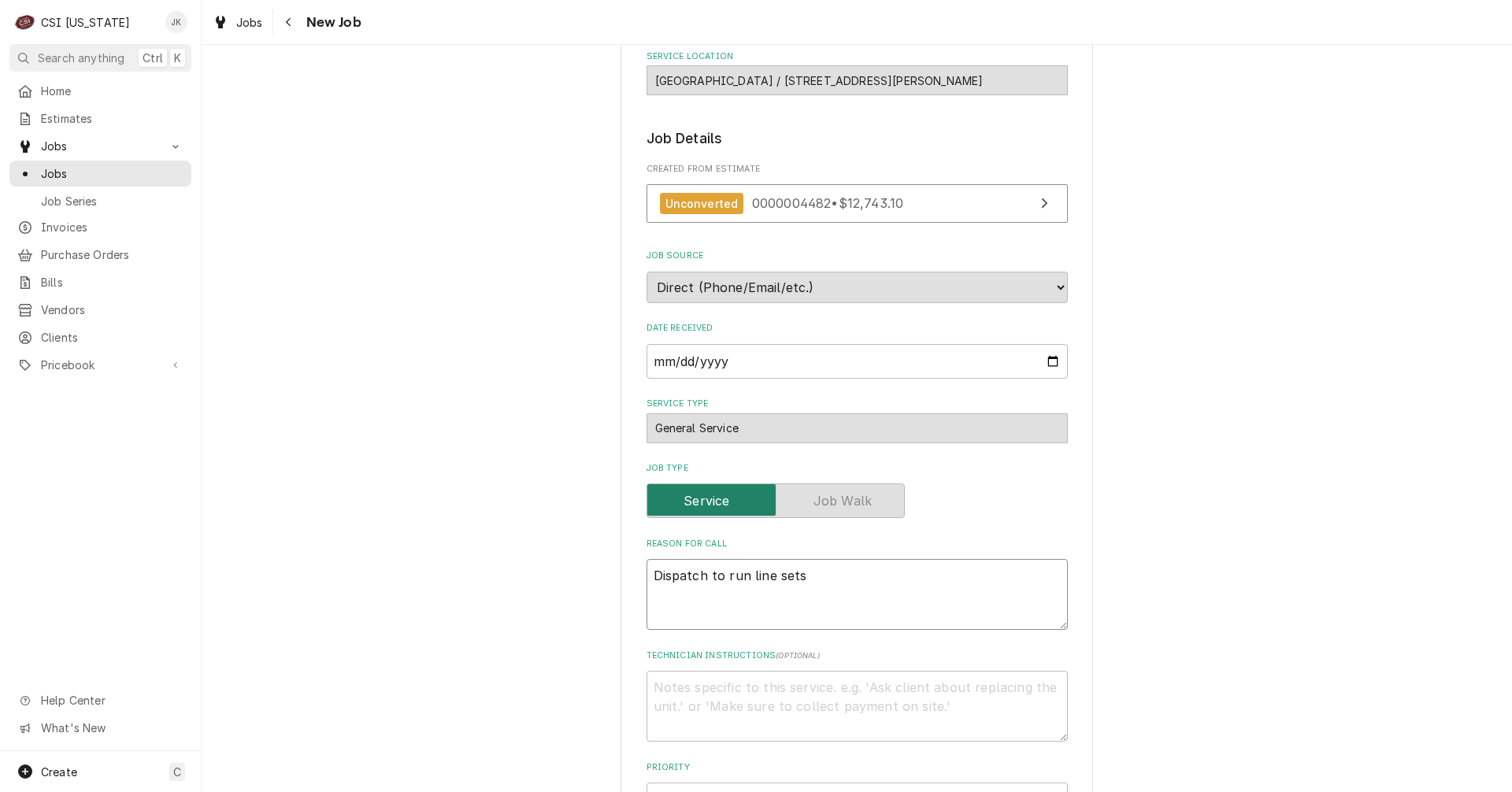
type textarea "Dispatch to run line sets p"
type textarea "x"
type textarea "Dispatch to run line sets pe"
type textarea "x"
type textarea "Dispatch to run line sets per"
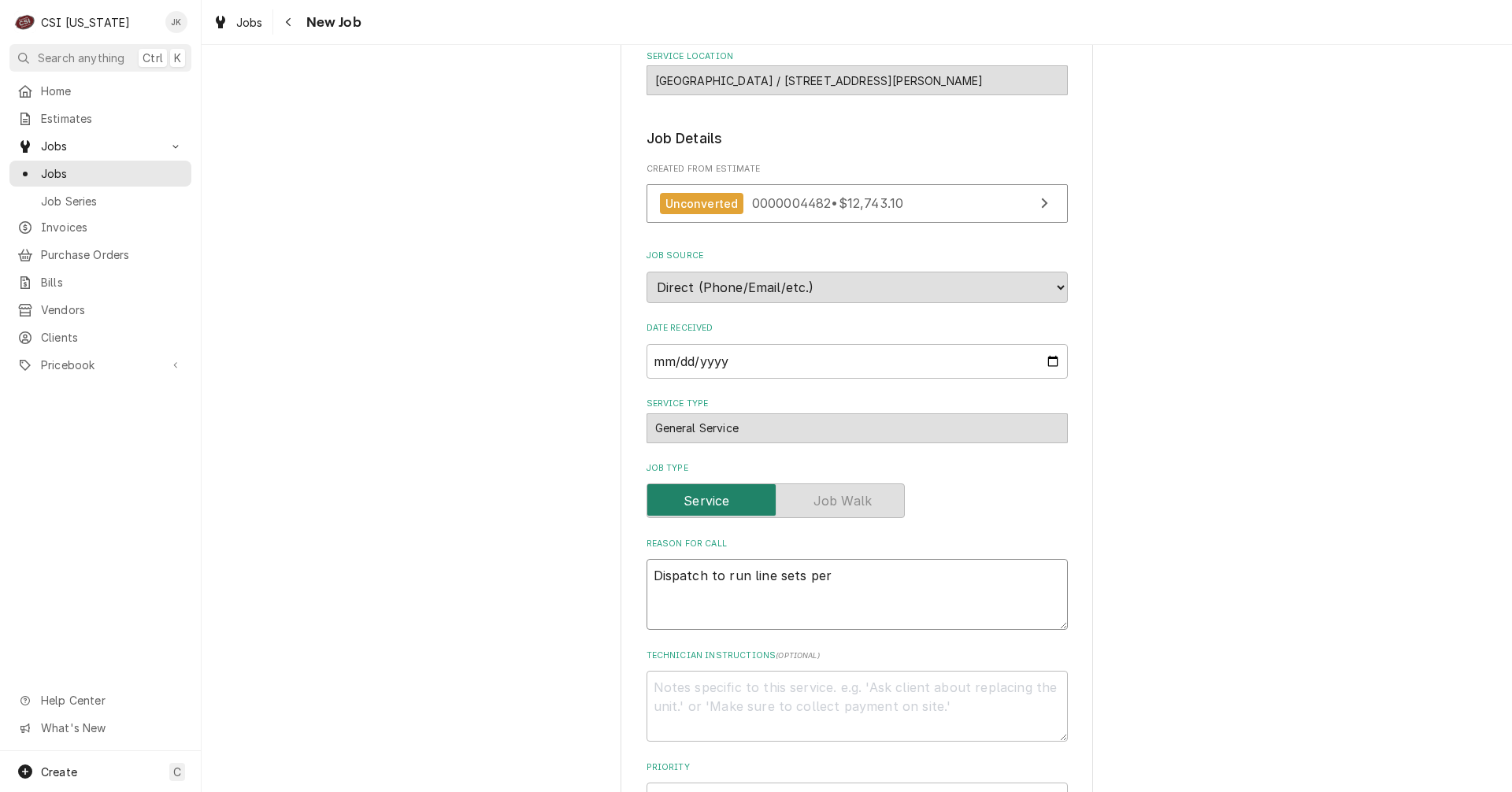
type textarea "x"
type textarea "Dispatch to run line sets per"
type textarea "x"
type textarea "Dispatch to run line sets per q"
type textarea "x"
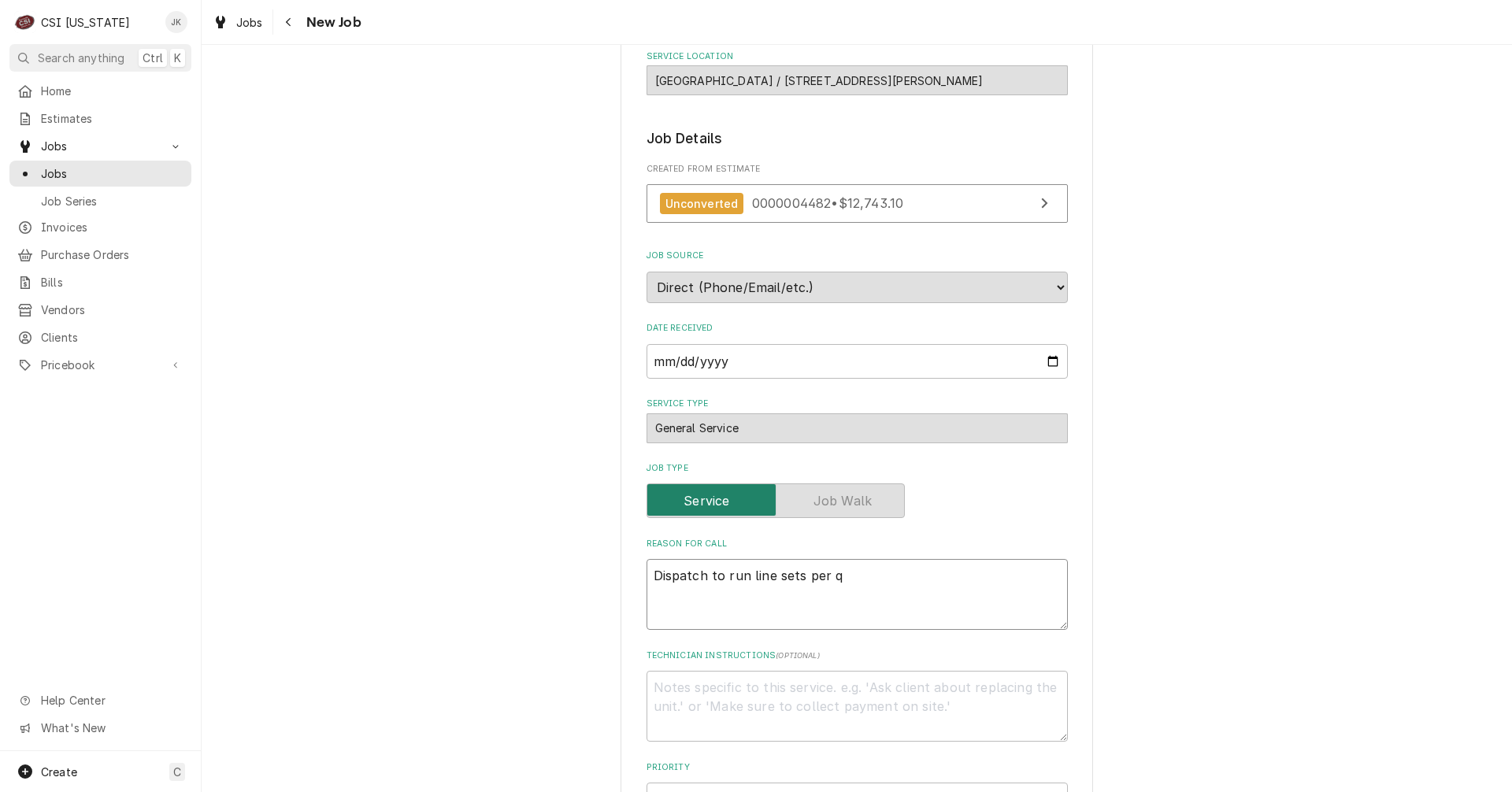
type textarea "Dispatch to run line sets per qu"
type textarea "x"
type textarea "Dispatch to run line sets per quo"
type textarea "x"
type textarea "Dispatch to run line sets per quot"
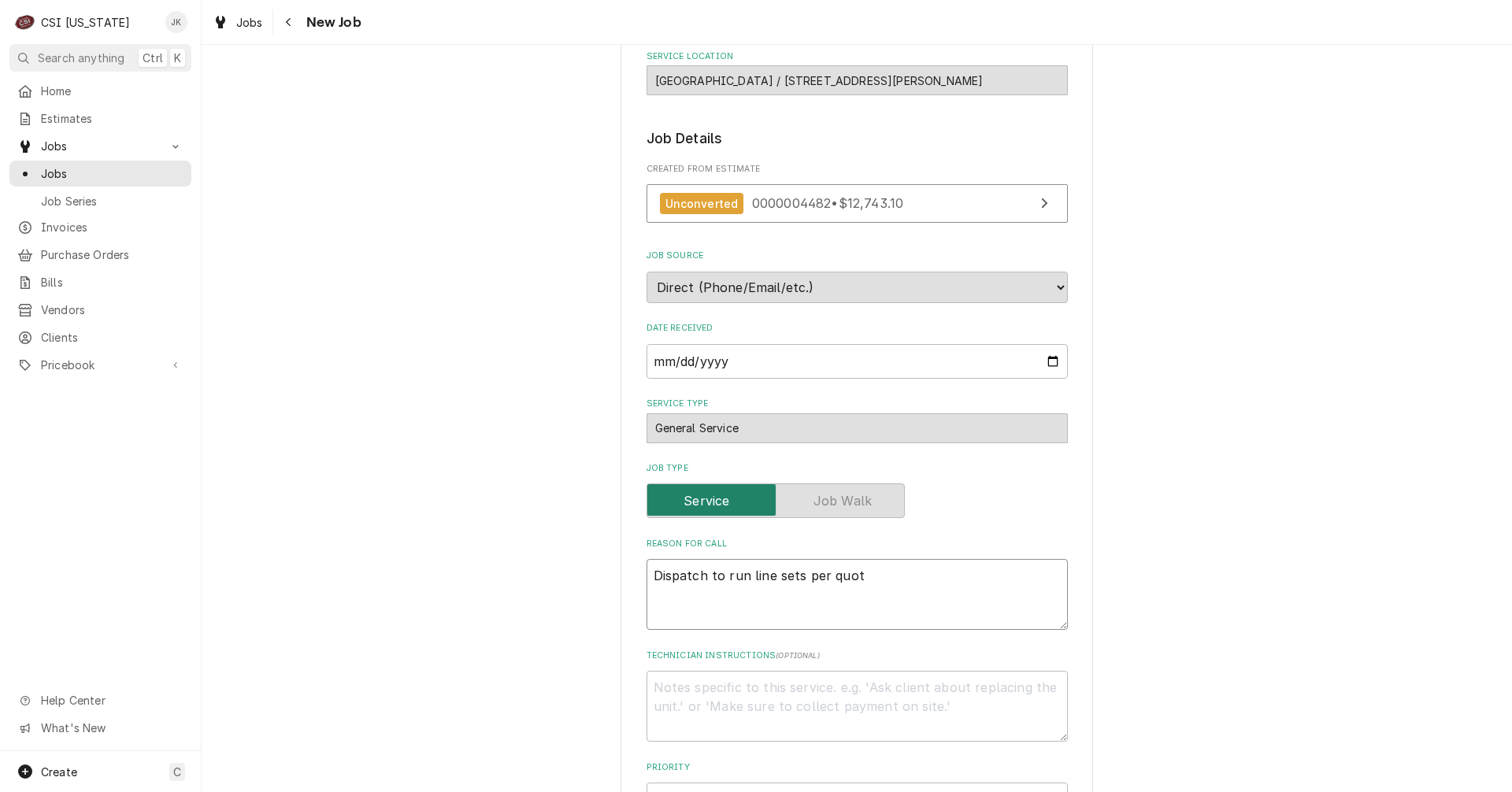
type textarea "x"
type textarea "Dispatch to run line sets per quote"
type textarea "x"
type textarea "Dispatch to run line sets per quote"
type textarea "x"
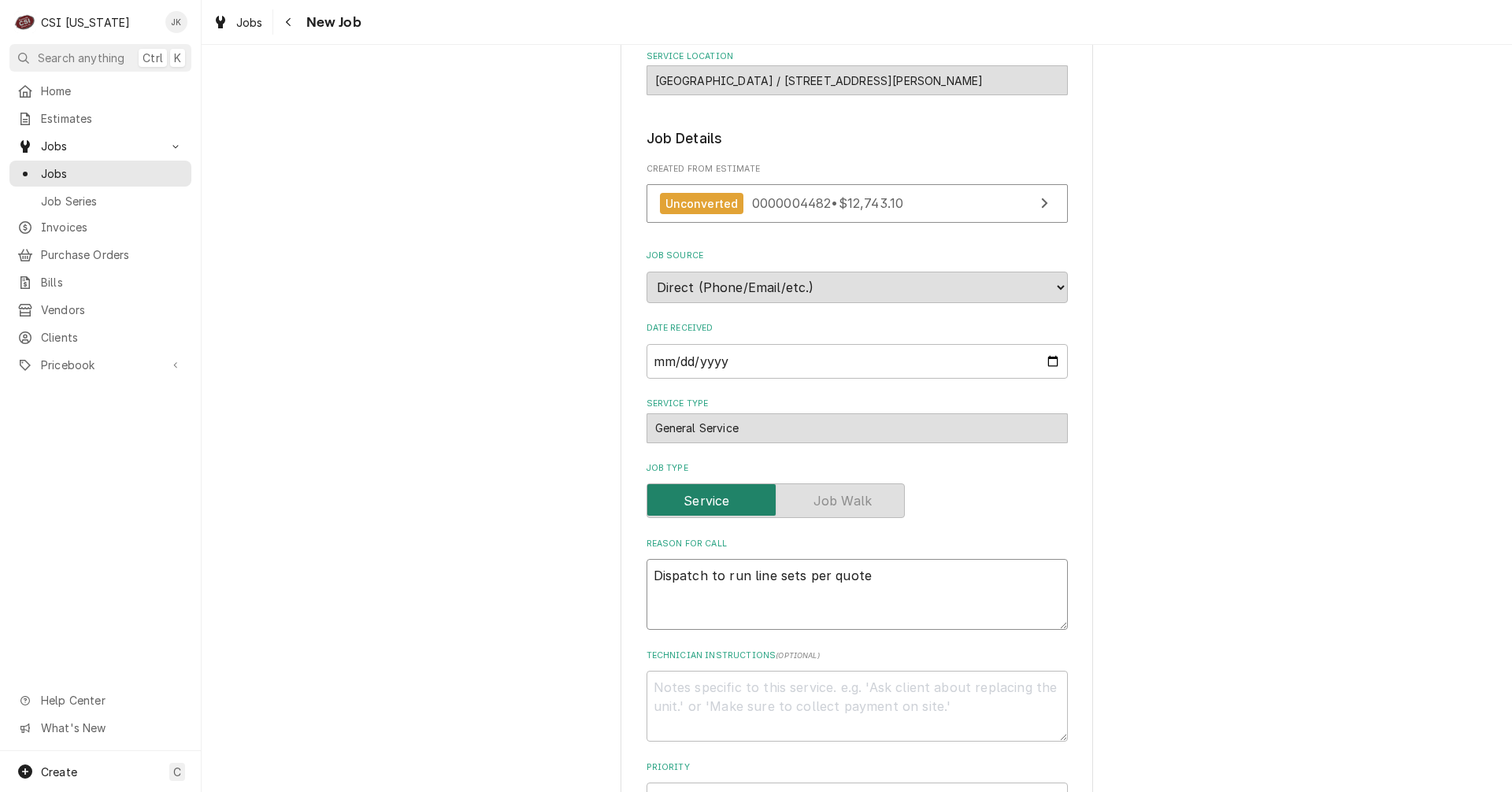
type textarea "Dispatch to run line sets per quote"
click at [742, 687] on textarea "Technician Instructions ( optional )" at bounding box center [857, 706] width 421 height 71
type textarea "x"
type textarea "B"
type textarea "x"
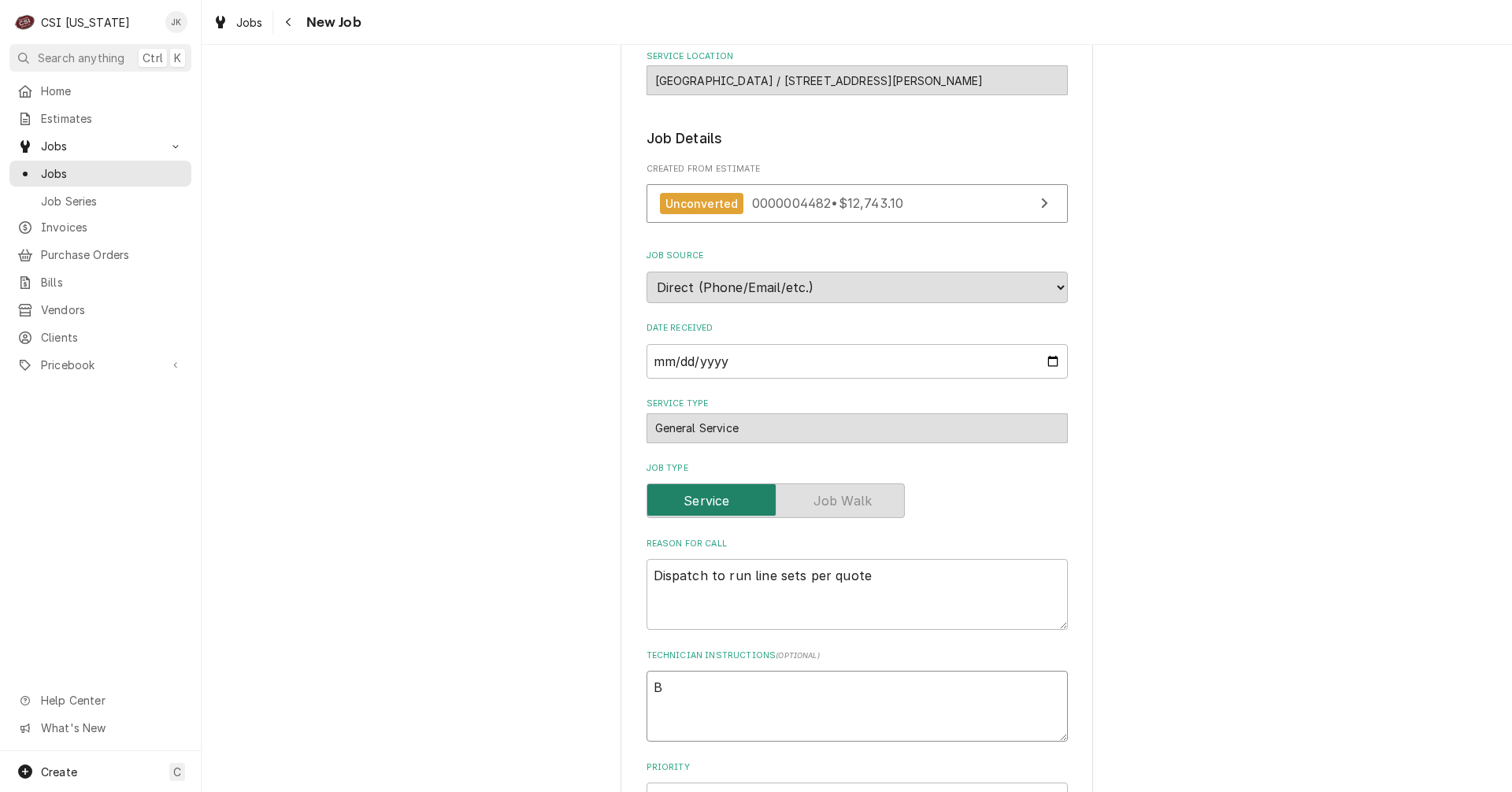
type textarea "Br"
type textarea "x"
type textarea "Bry"
type textarea "x"
type textarea "Brya"
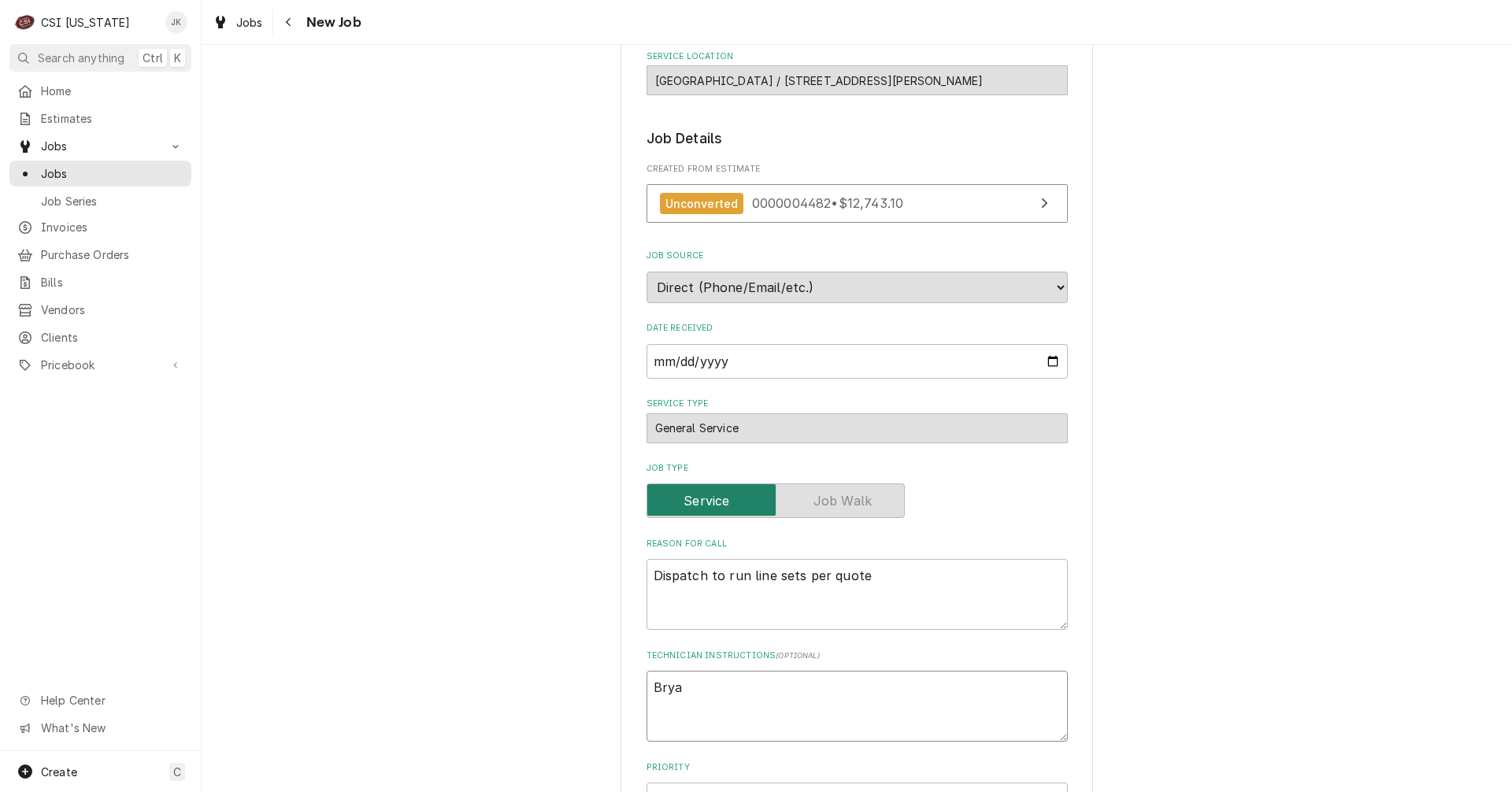
type textarea "x"
type textarea "Bryan"
type textarea "x"
type textarea "Bryant"
type textarea "x"
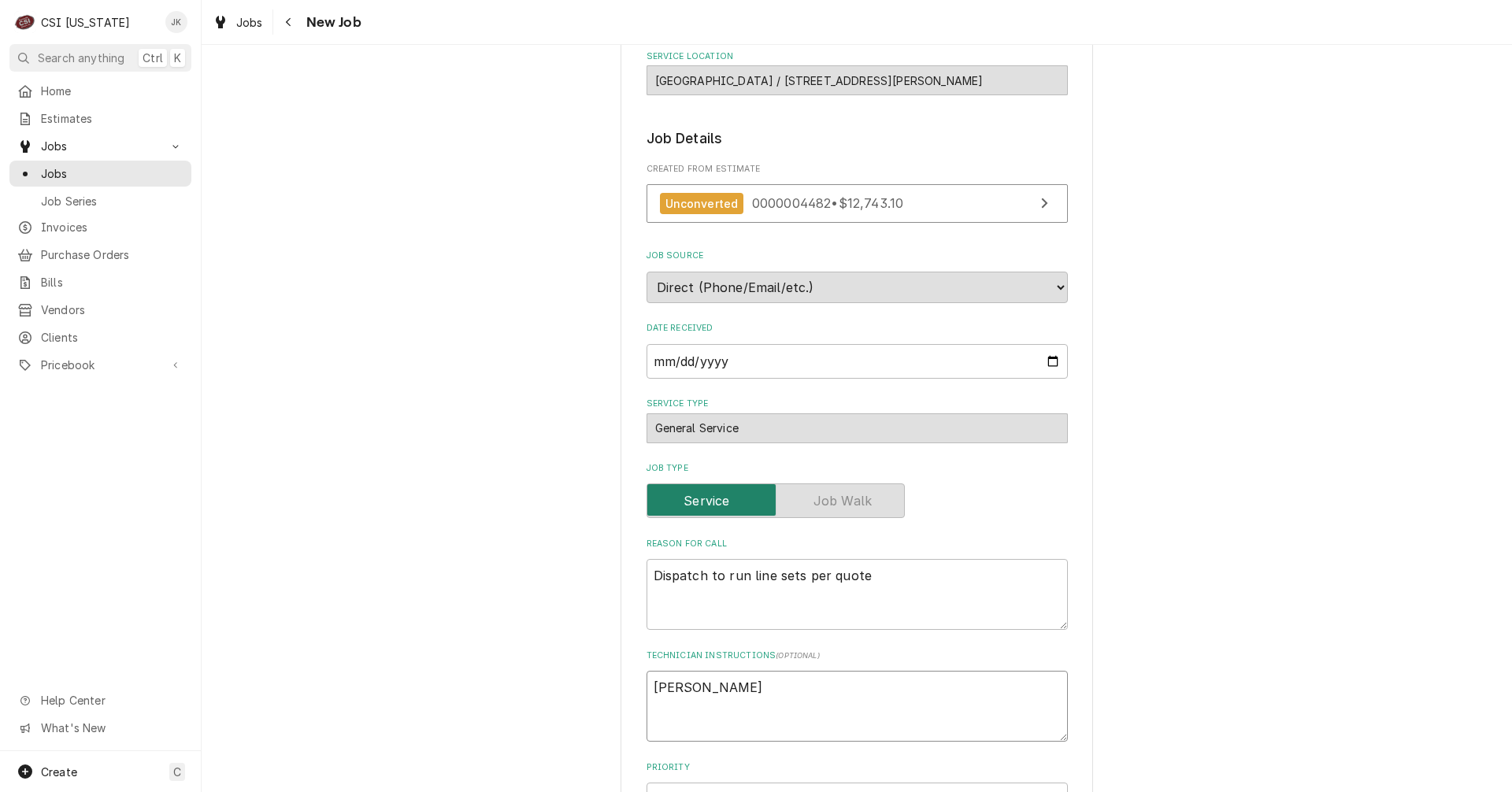
type textarea "Bryant,"
type textarea "x"
type textarea "Bryant,"
type textarea "x"
type textarea "Bryant, f"
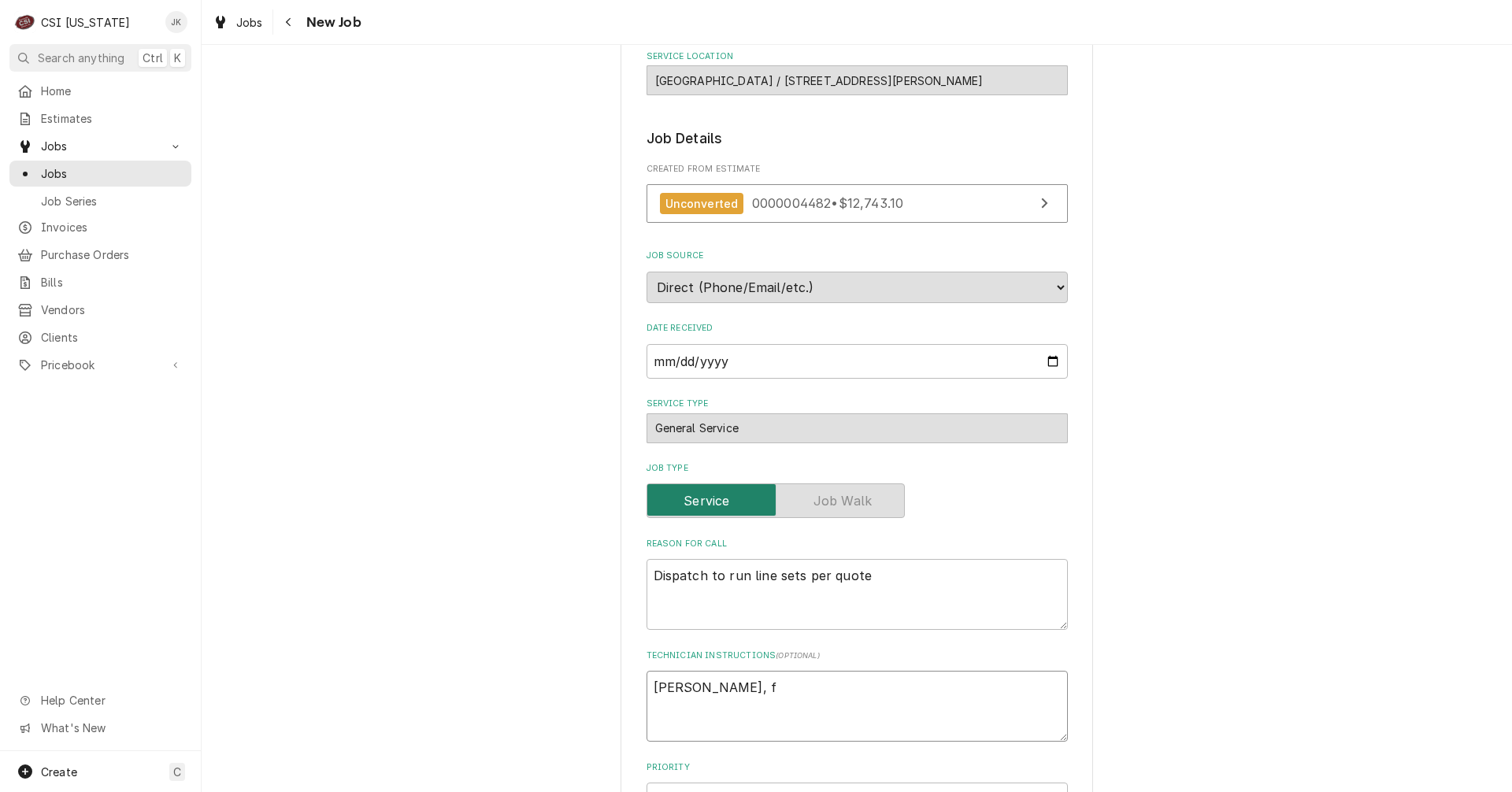
type textarea "x"
type textarea "Bryant, fi"
type textarea "x"
type textarea "Bryant, fir"
type textarea "x"
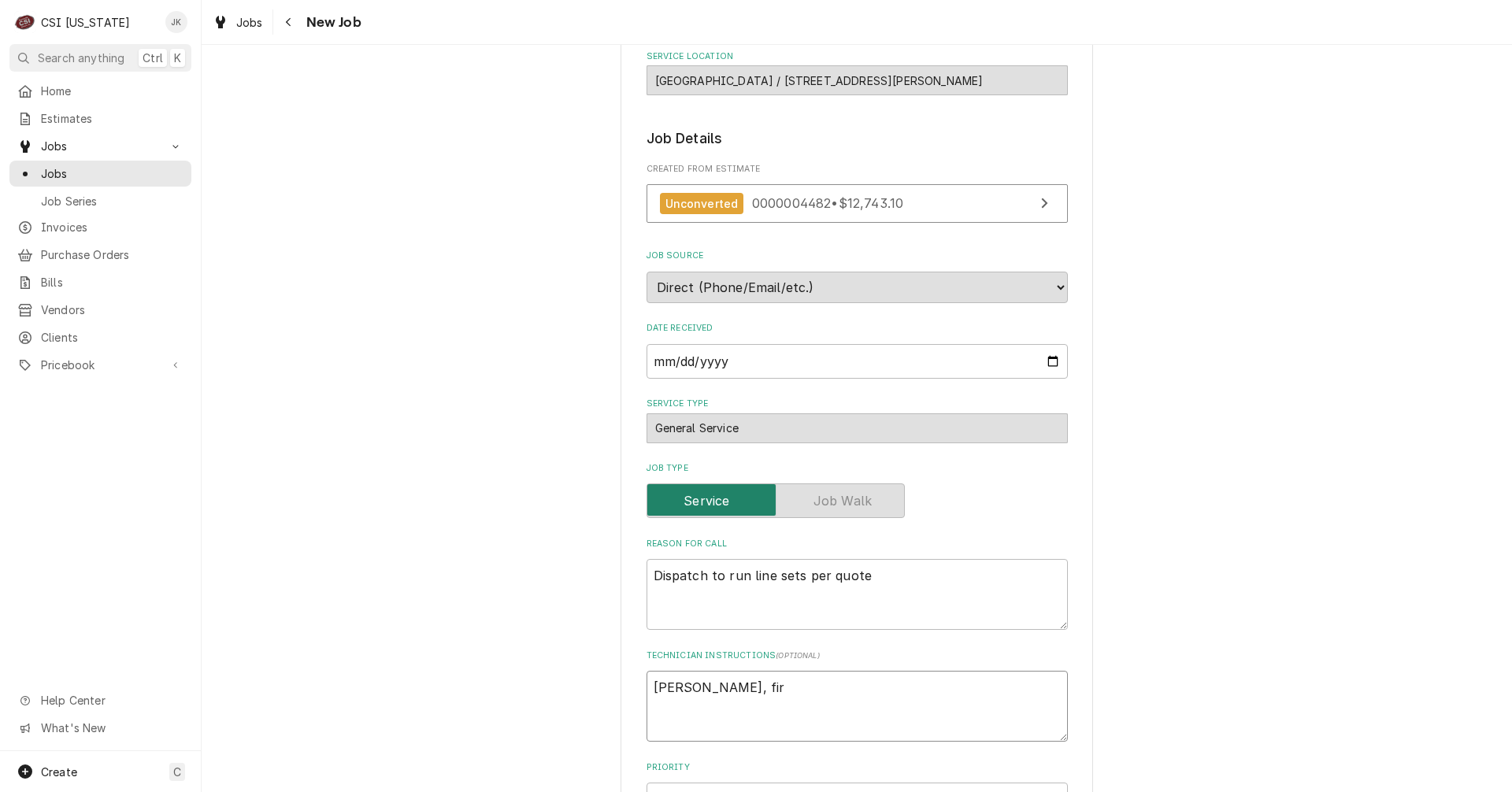
type textarea "Bryant, firs"
type textarea "x"
type textarea "Bryant, first"
type textarea "x"
type textarea "Bryant, first"
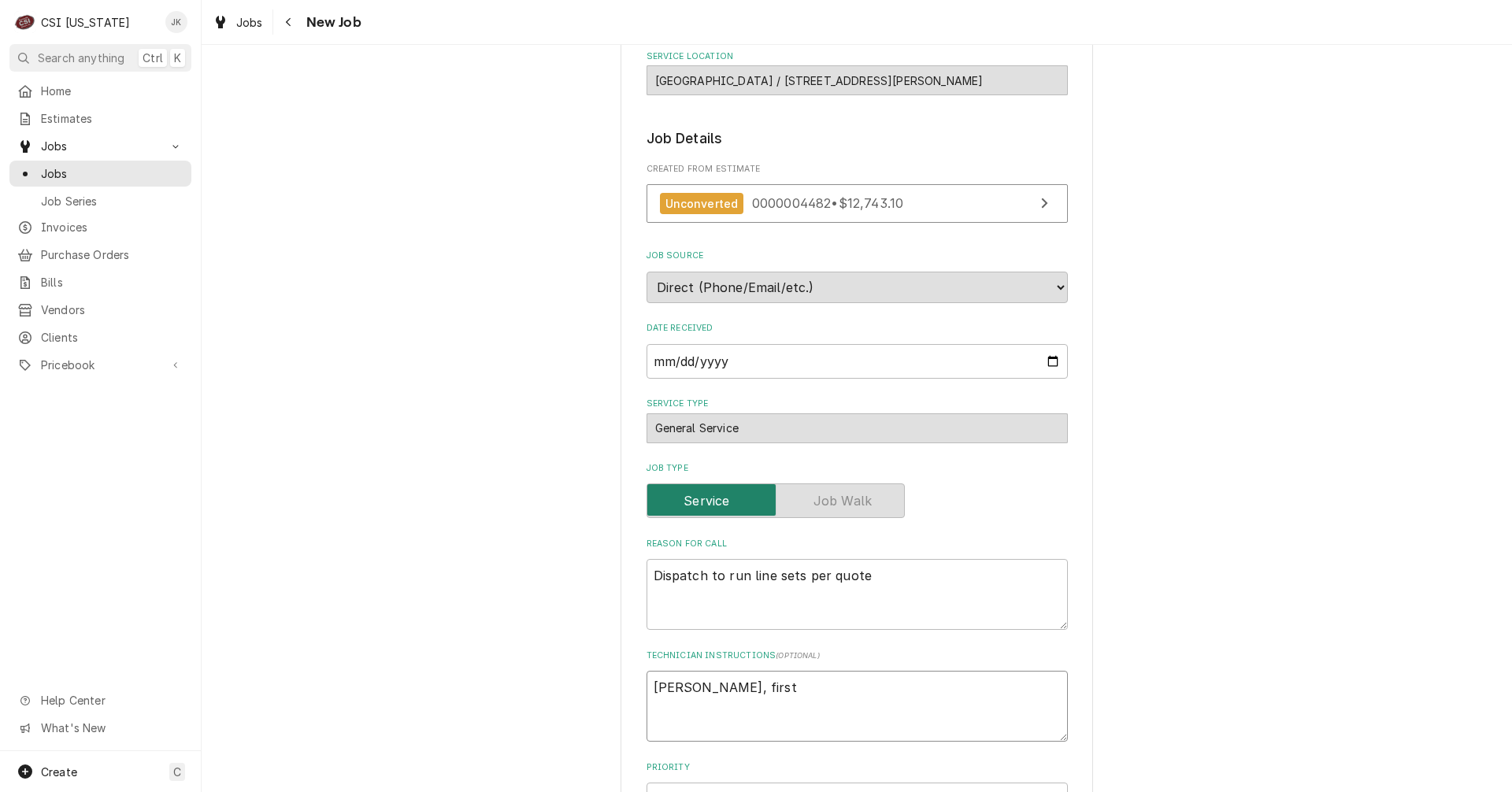
type textarea "x"
type textarea "Bryant, first t"
type textarea "x"
type textarea "Bryant, first tr"
type textarea "x"
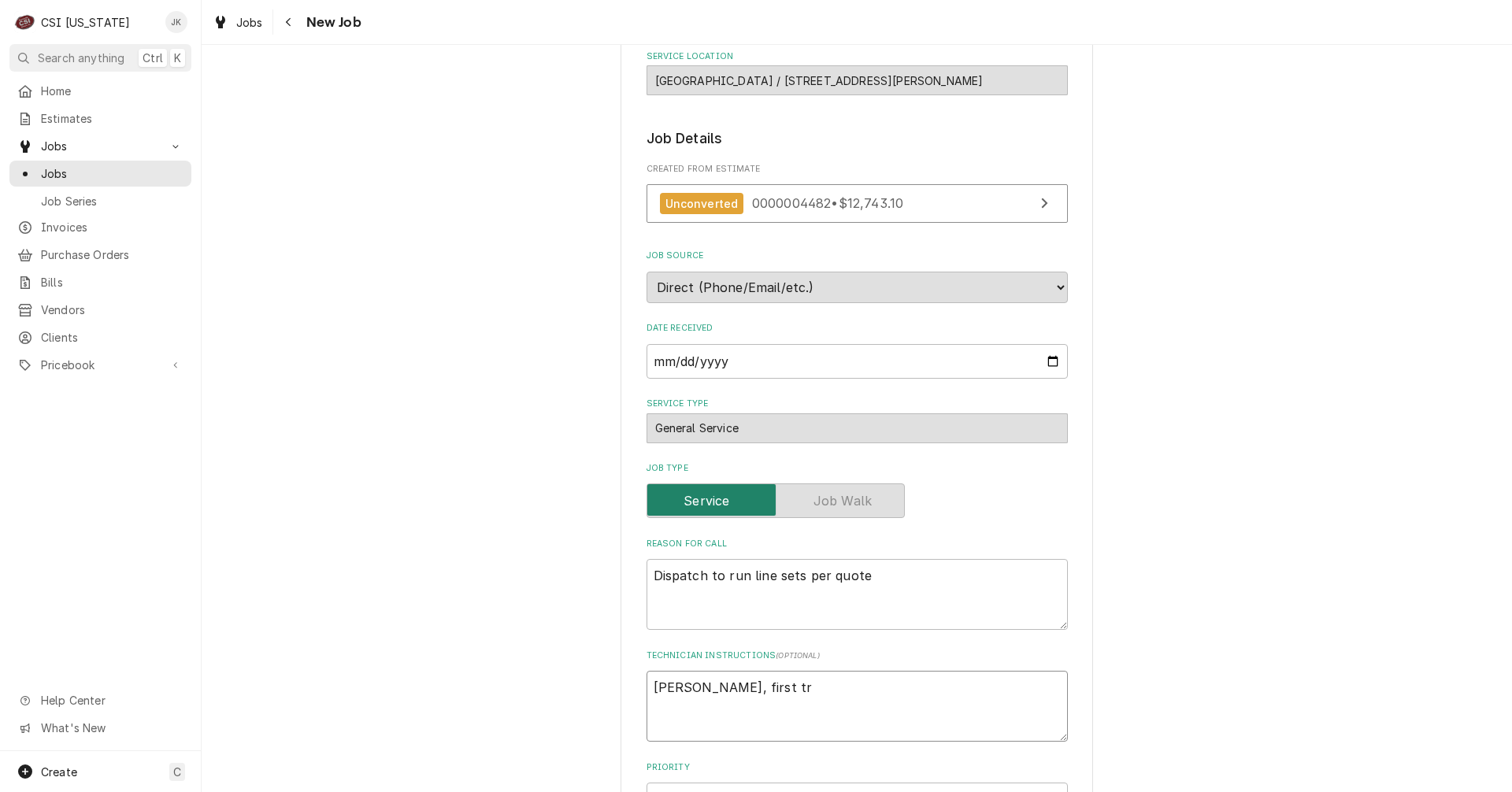
type textarea "Bryant, first tri"
type textarea "x"
type textarea "Bryant, first trip"
type textarea "x"
type textarea "Bryant, first trip"
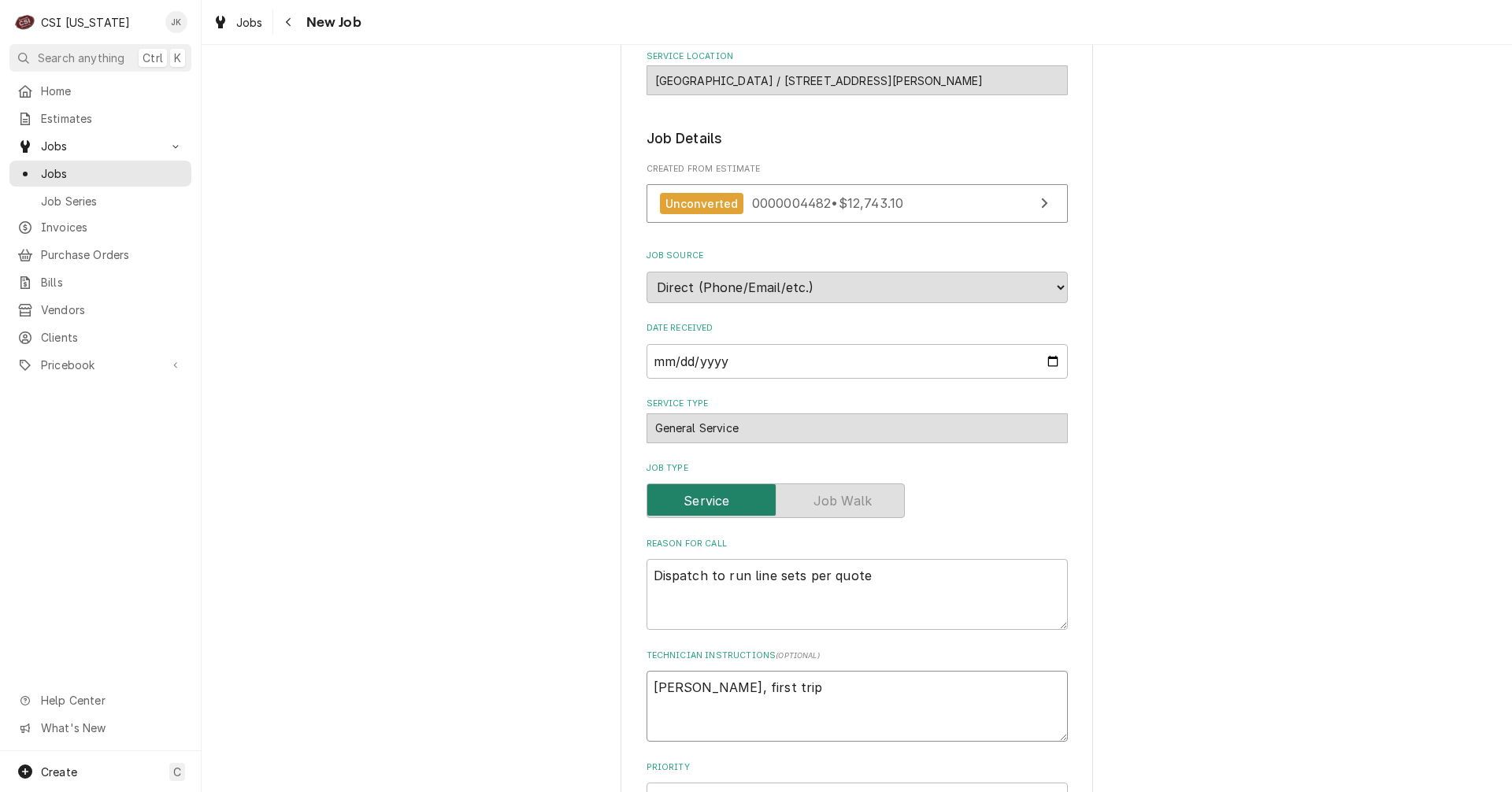
type textarea "x"
type textarea "Bryant, first trip o"
type textarea "x"
type textarea "Bryant, first trip on"
type textarea "x"
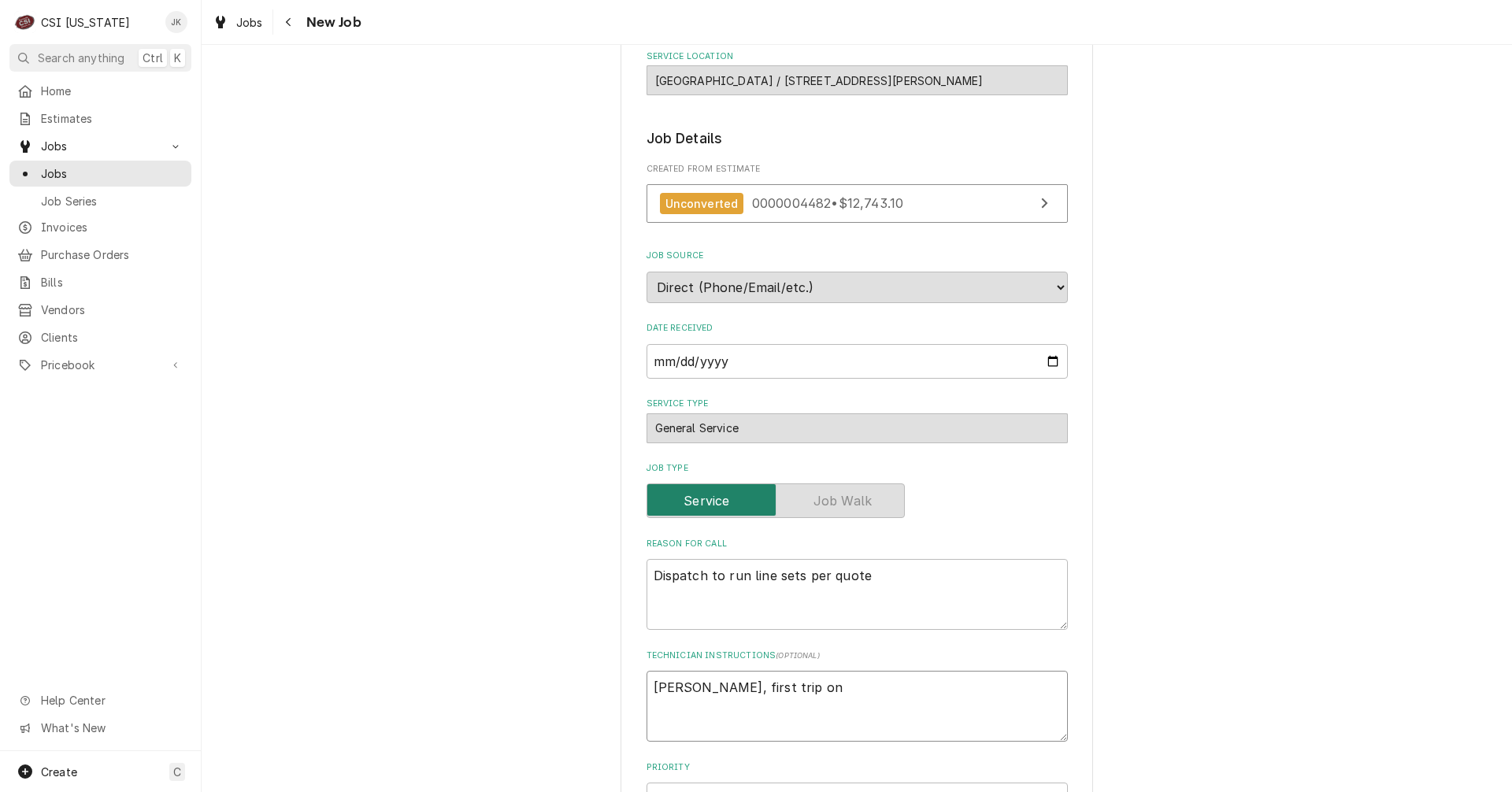
type textarea "Bryant, first trip on"
type textarea "x"
type textarea "Bryant, first trip on 9"
type textarea "x"
type textarea "Bryant, first trip on 9/"
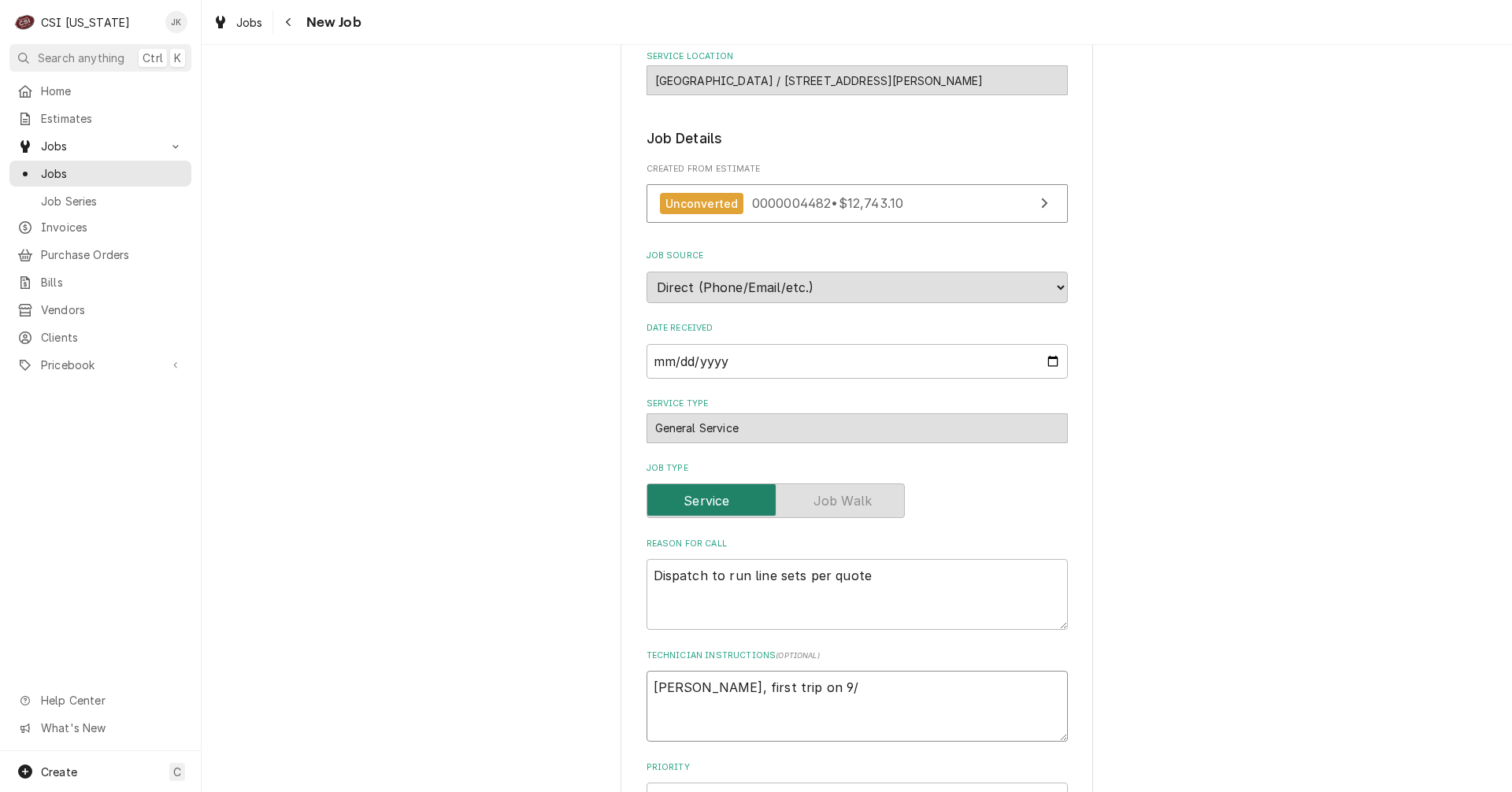
type textarea "x"
type textarea "Bryant, first trip on 9/8"
type textarea "x"
type textarea "Bryant, first trip on 9/8,"
type textarea "x"
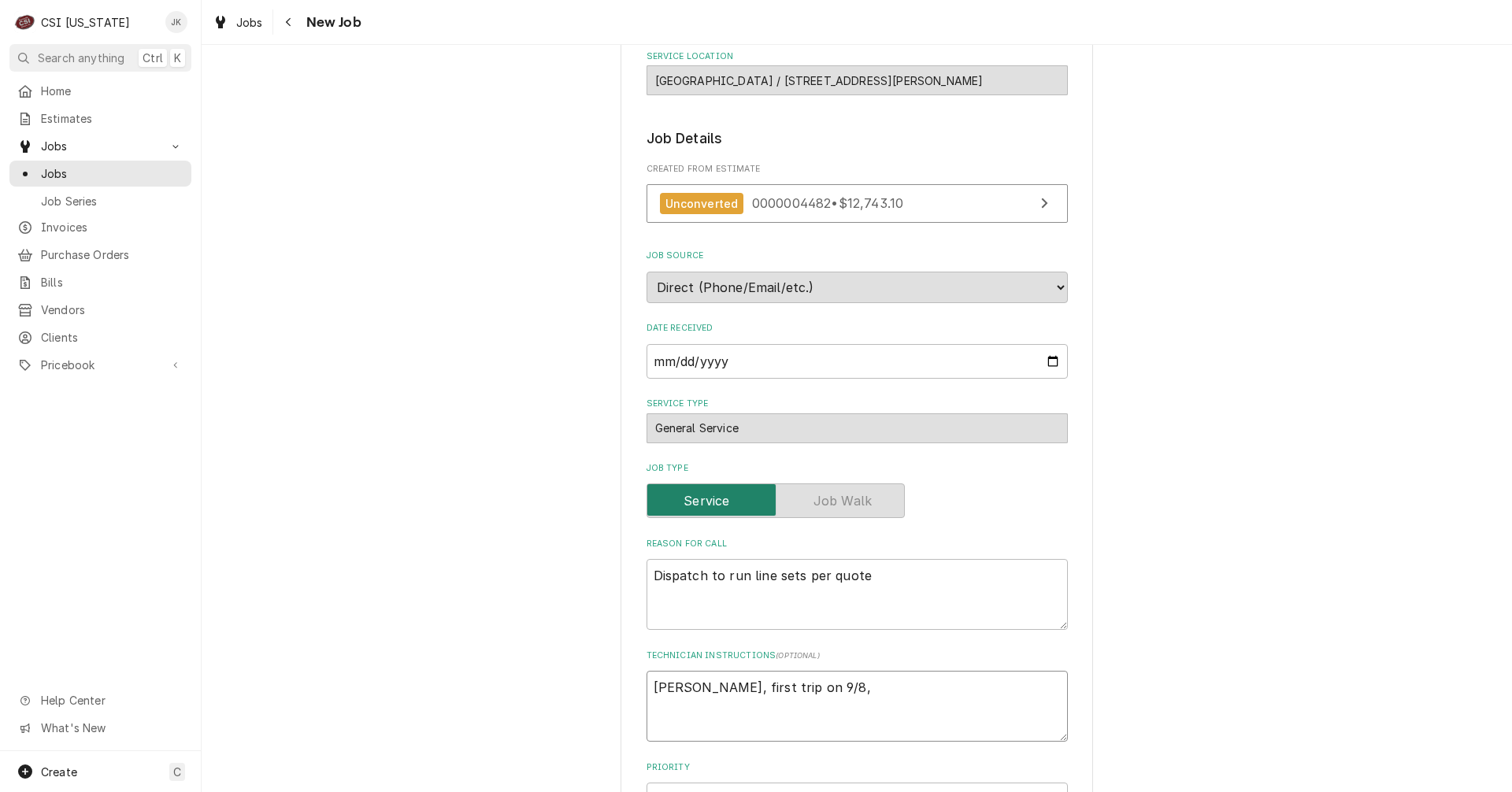
type textarea "Bryant, first trip on 9/8,"
type textarea "x"
type textarea "Bryant, first trip on 9/8, p"
type textarea "x"
type textarea "Bryant, first trip on 9/8, pl"
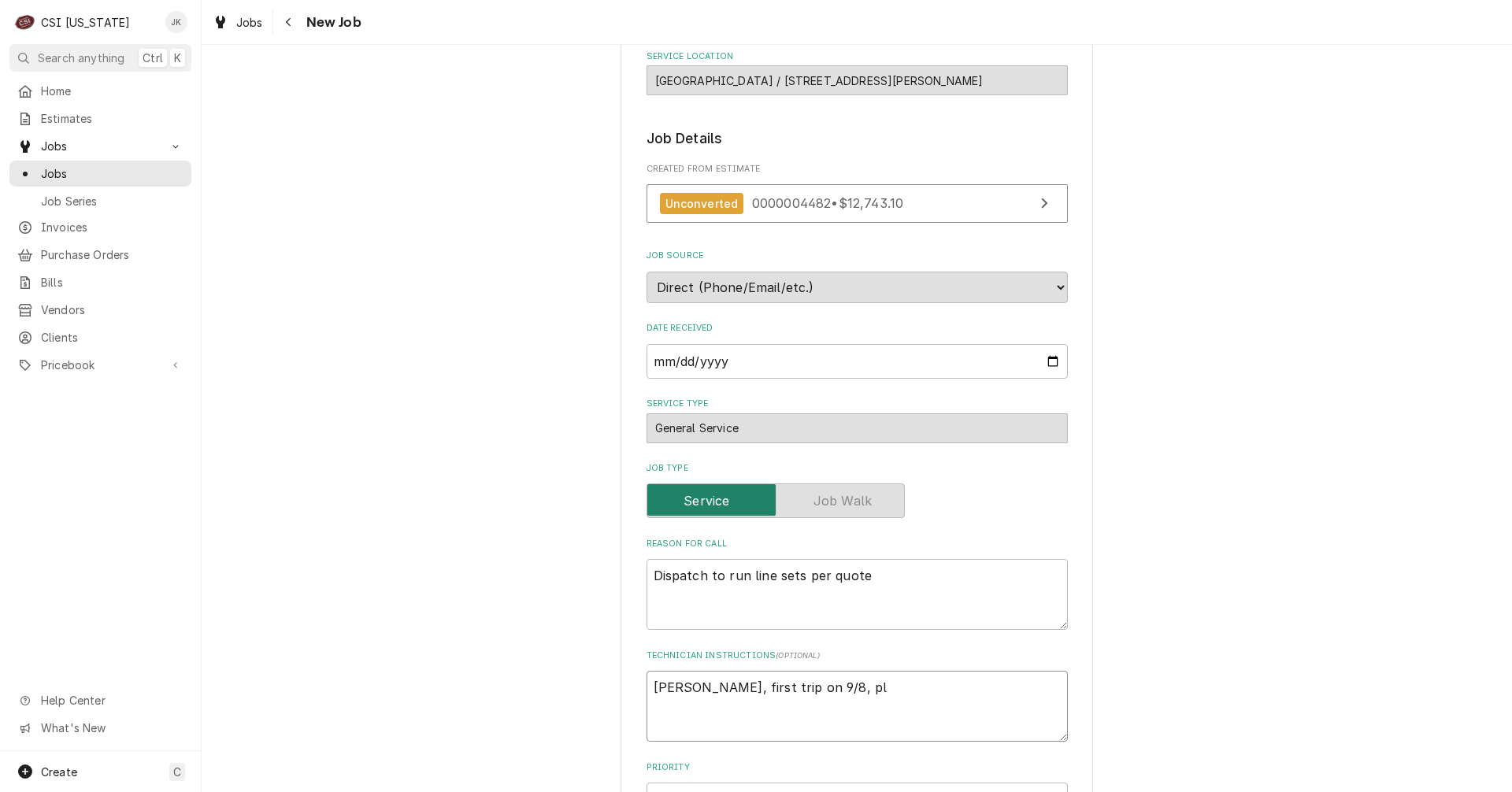
type textarea "x"
type textarea "Bryant, first trip on 9/8, ple"
type textarea "x"
type textarea "Bryant, first trip on 9/8, plea"
type textarea "x"
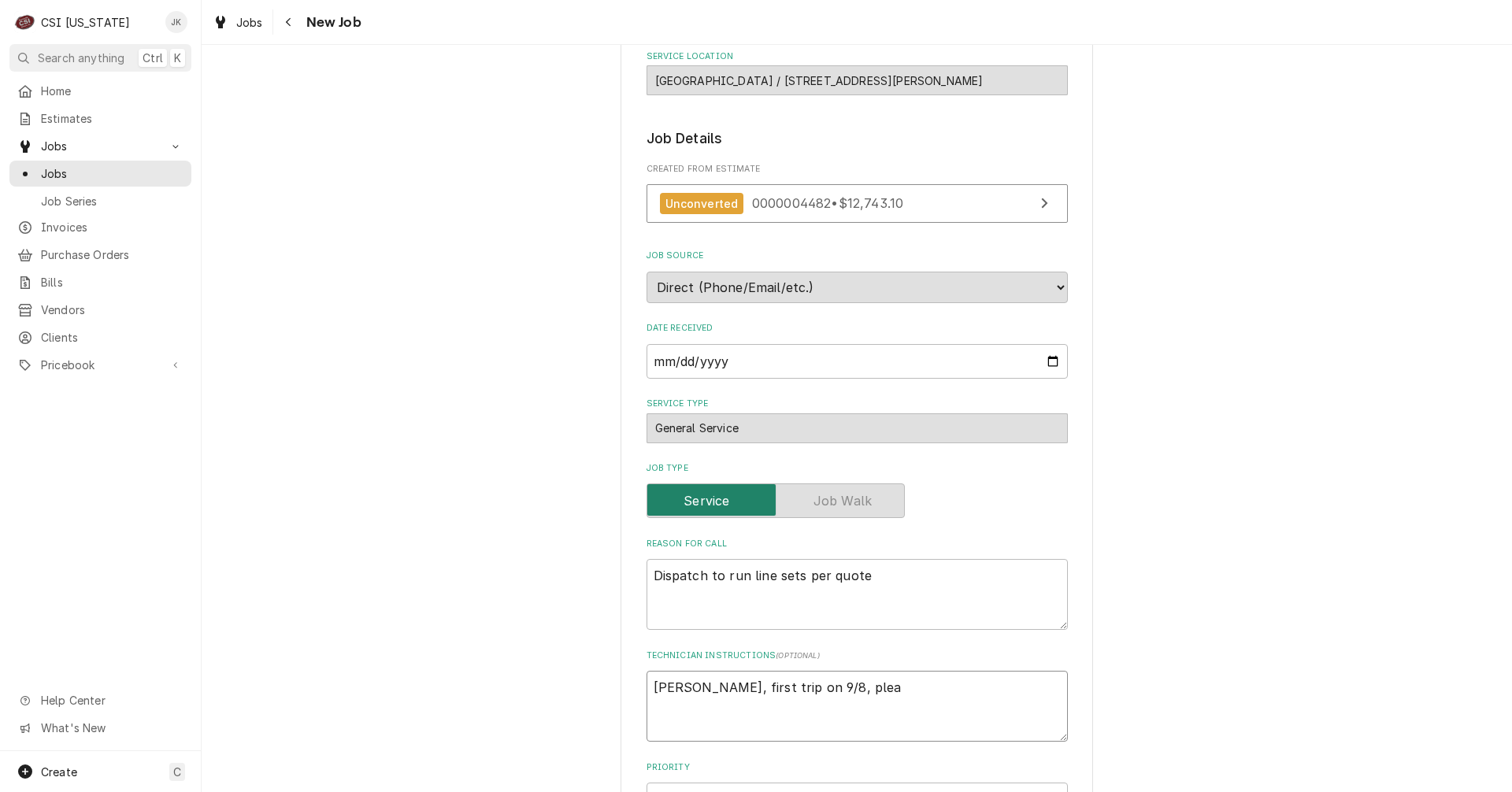
type textarea "Bryant, first trip on 9/8, pleas"
type textarea "x"
type textarea "Bryant, first trip on 9/8, please"
type textarea "x"
type textarea "Bryant, first trip on 9/8, please"
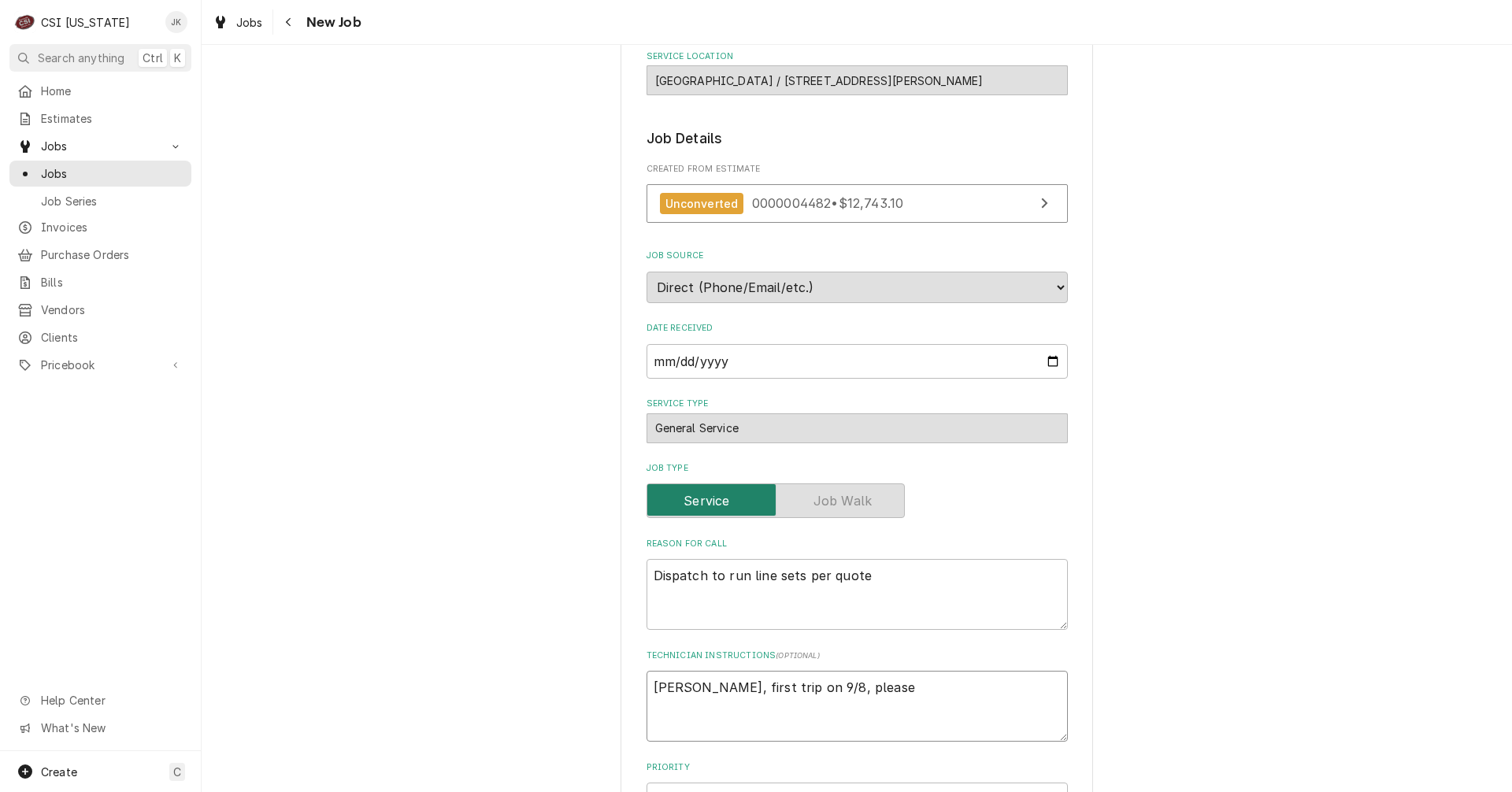
type textarea "x"
type textarea "Bryant, first trip on 9/8, please p"
type textarea "x"
type textarea "Bryant, first trip on 9/8, please pu"
type textarea "x"
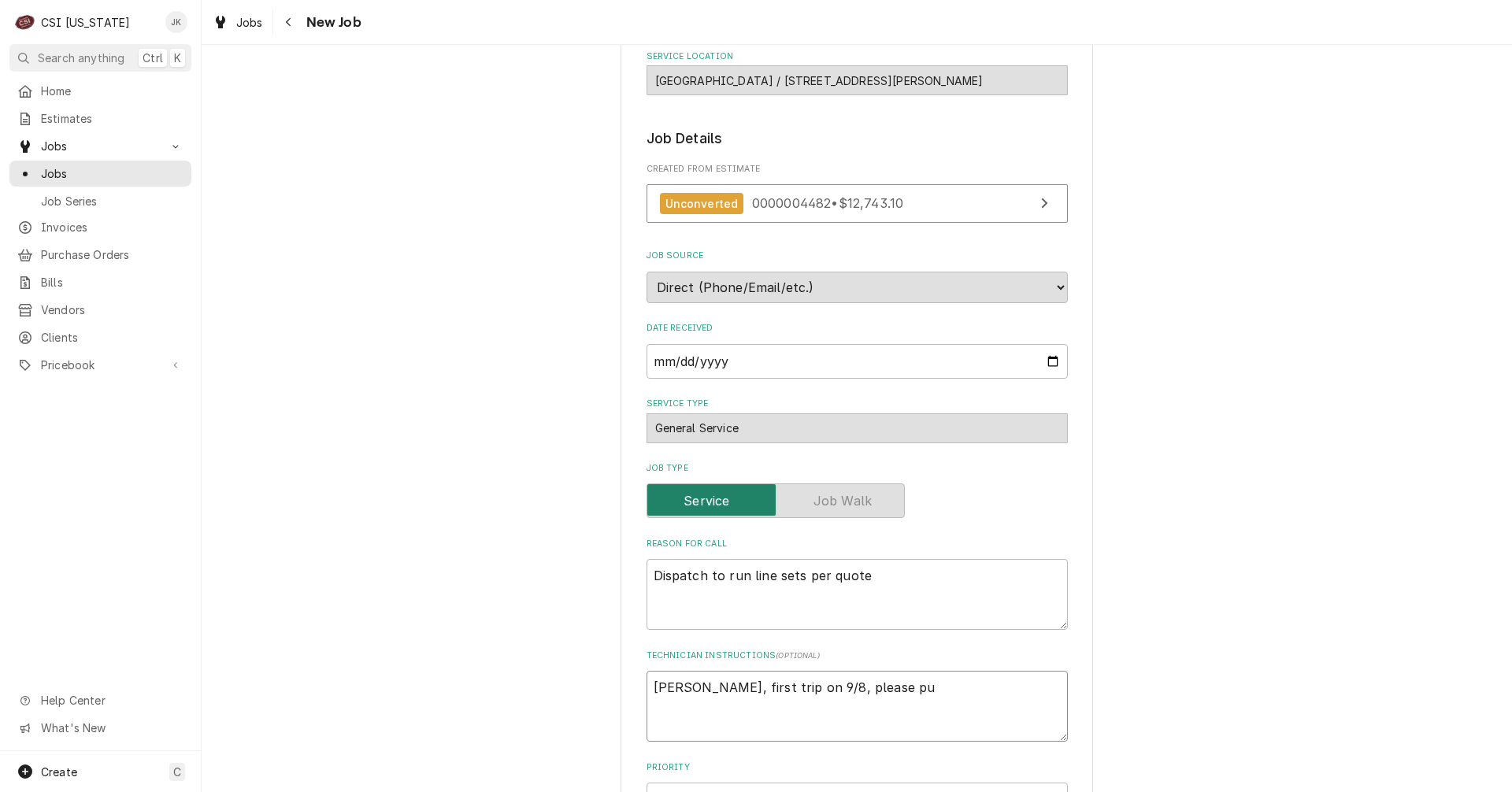
type textarea "Bryant, first trip on 9/8, please pum"
type textarea "x"
type textarea "Bryant, first trip on 9/8, please pump"
type textarea "x"
type textarea "Bryant, first trip on 9/8, please pump"
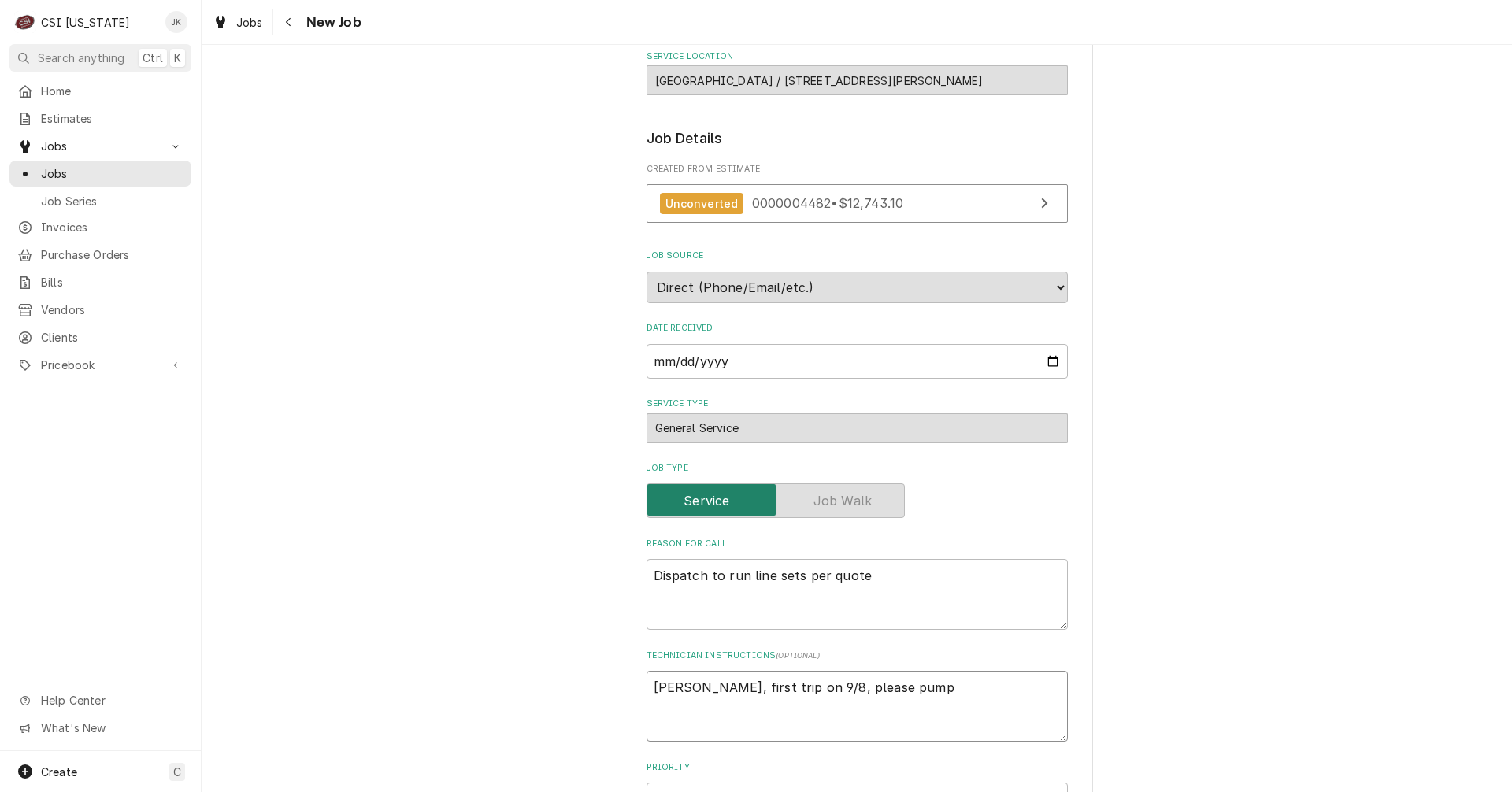
type textarea "x"
type textarea "Bryant, first trip on 9/8, please pump d"
type textarea "x"
type textarea "Bryant, first trip on 9/8, please pump do"
type textarea "x"
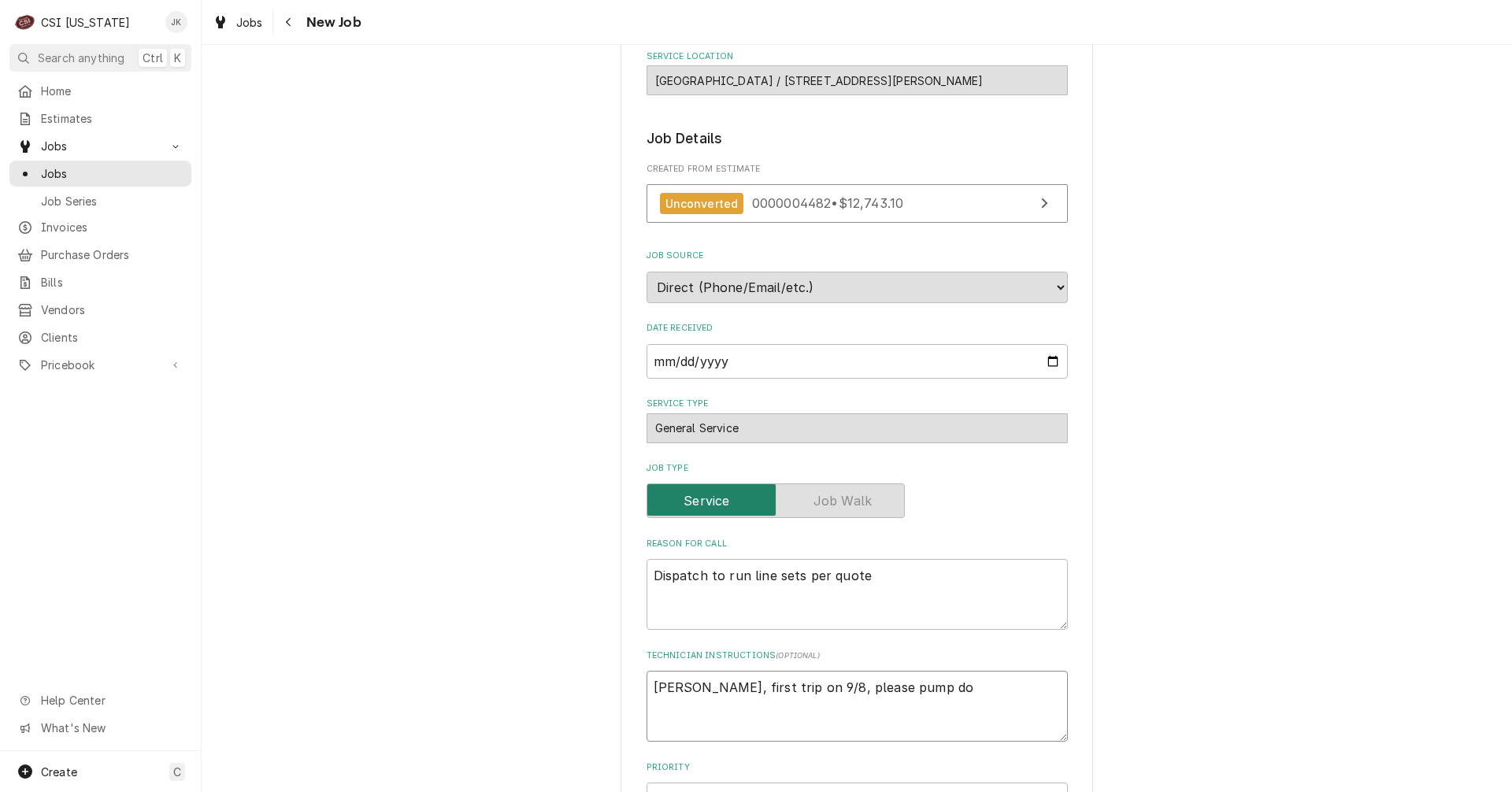
type textarea "Bryant, first trip on 9/8, please pump dow"
type textarea "x"
type textarea "Bryant, first trip on 9/8, please pump down"
type textarea "x"
type textarea "Bryant, first trip on 9/8, please pump down"
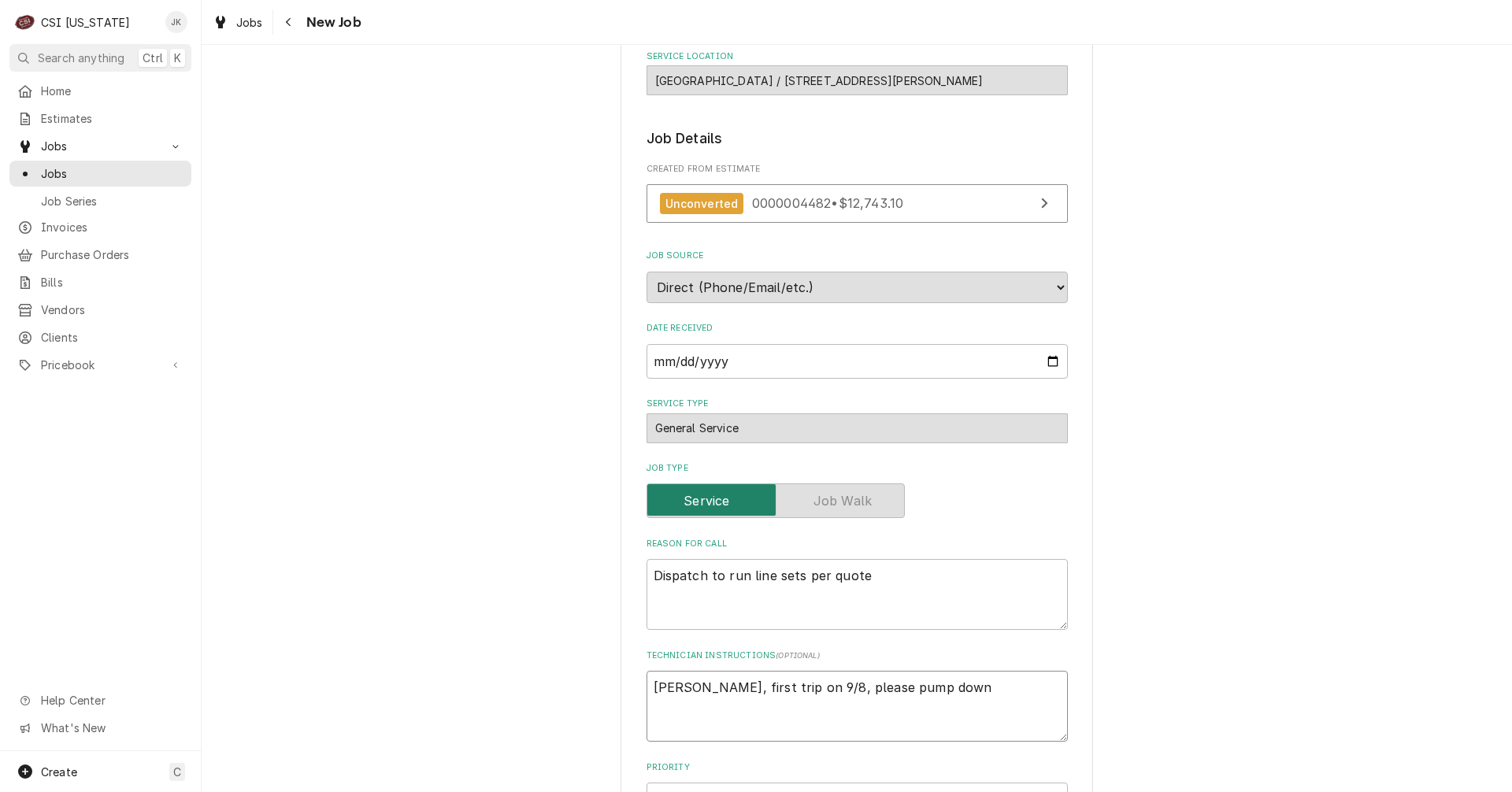
type textarea "x"
type textarea "Bryant, first trip on 9/8, please pump down a"
type textarea "x"
type textarea "Bryant, first trip on 9/8, please pump down an"
type textarea "x"
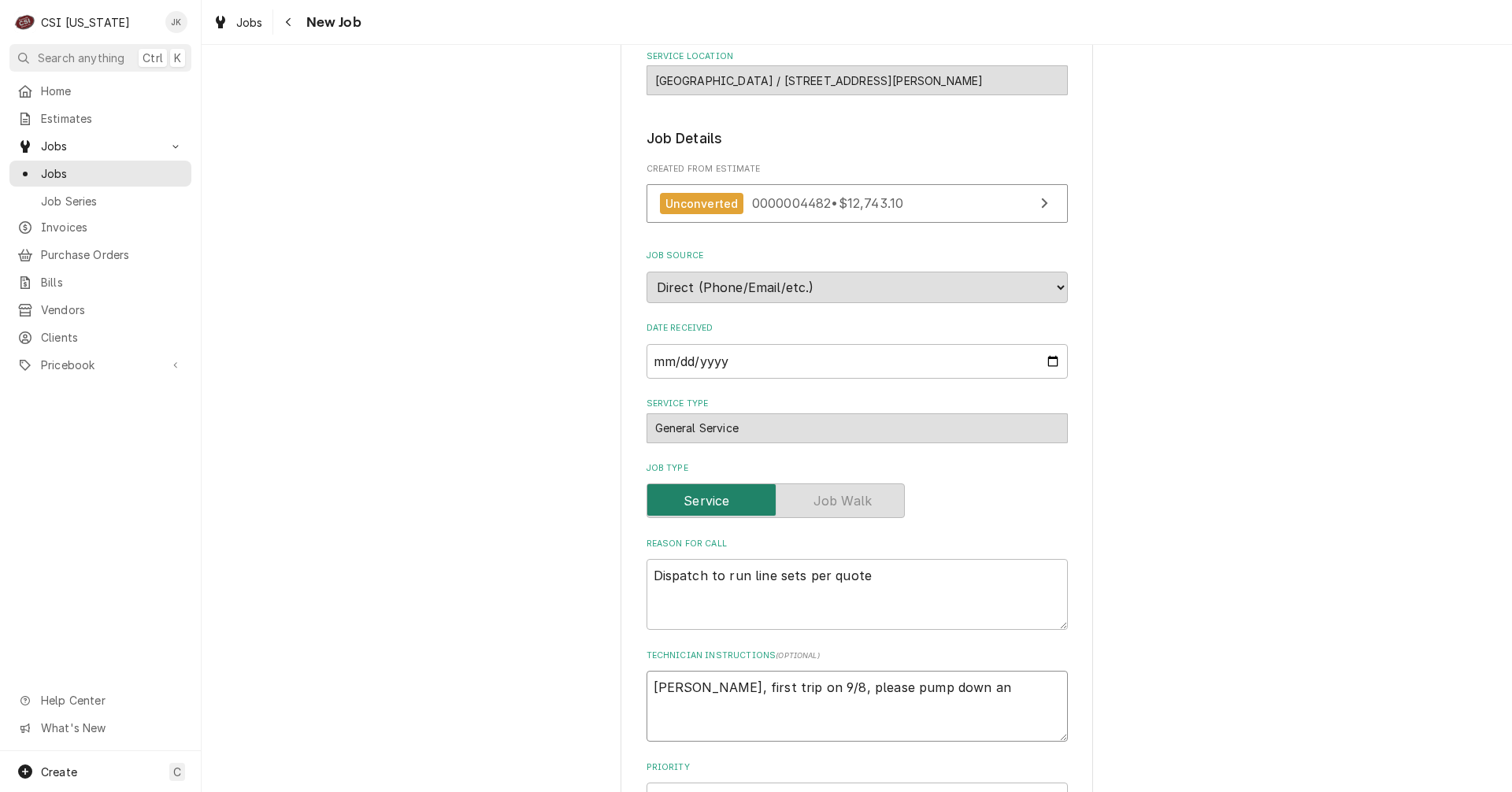
type textarea "Bryant, first trip on 9/8, please pump down and"
type textarea "x"
type textarea "Bryant, first trip on 9/8, please pump down and/"
type textarea "x"
type textarea "Bryant, first trip on 9/8, please pump down and/o"
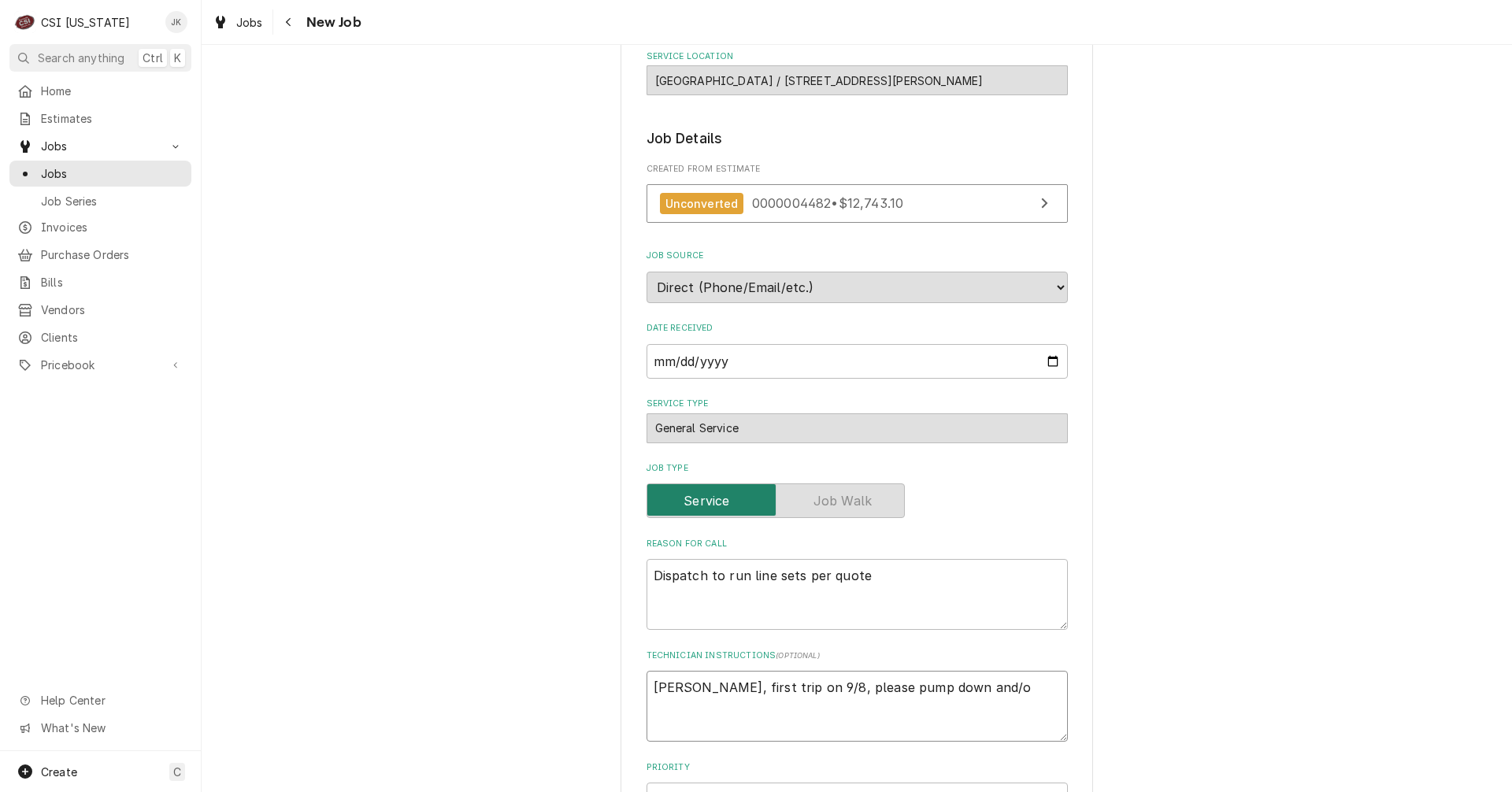
type textarea "x"
type textarea "Bryant, first trip on 9/8, please pump down and/or"
type textarea "x"
type textarea "Bryant, first trip on 9/8, please pump down and/or"
type textarea "x"
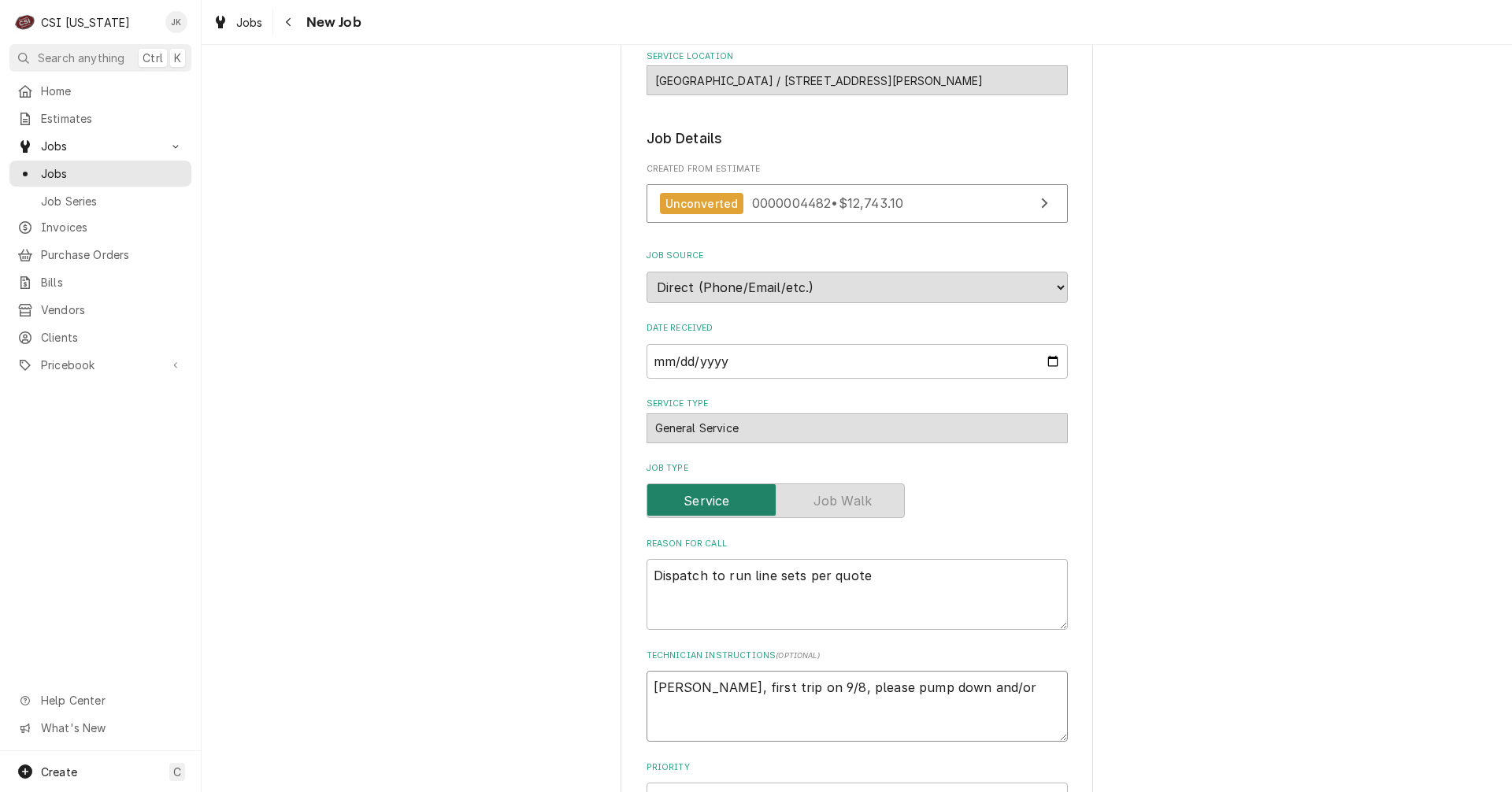
type textarea "Bryant, first trip on 9/8, please pump down and/or r"
type textarea "x"
type textarea "Bryant, first trip on 9/8, please pump down and/or re"
type textarea "x"
type textarea "Bryant, first trip on 9/8, please pump down and/or rec"
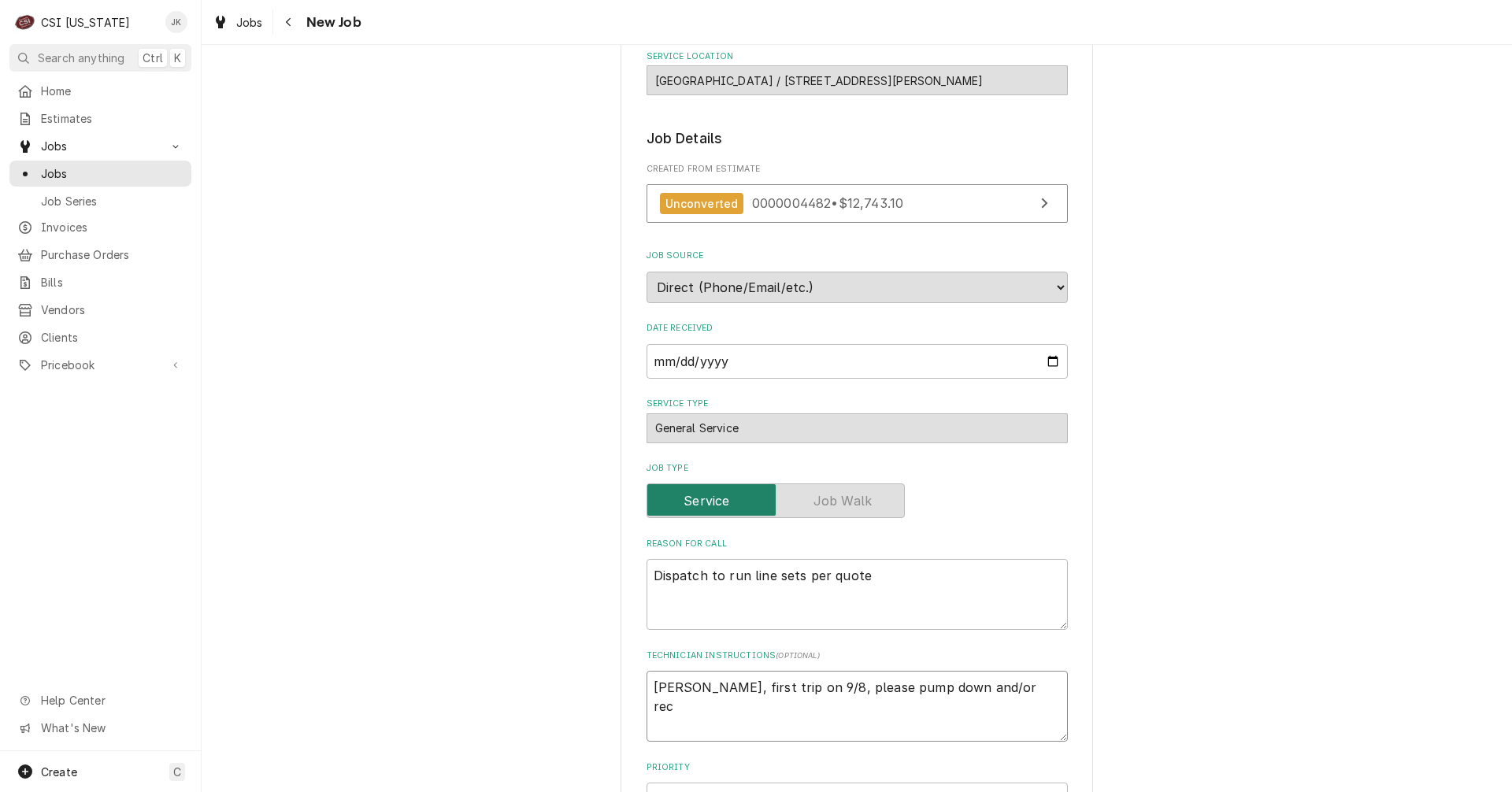
type textarea "x"
type textarea "Bryant, first trip on 9/8, please pump down and/or reco"
click at [943, 706] on textarea "Bryant, first trip on 9/8, please pump down and/or recover refrigerant from bot…" at bounding box center [857, 706] width 421 height 71
click at [811, 725] on textarea "Bryant, first trip on 9/8, please pump down and/or recover refrigerant from bot…" at bounding box center [857, 706] width 421 height 71
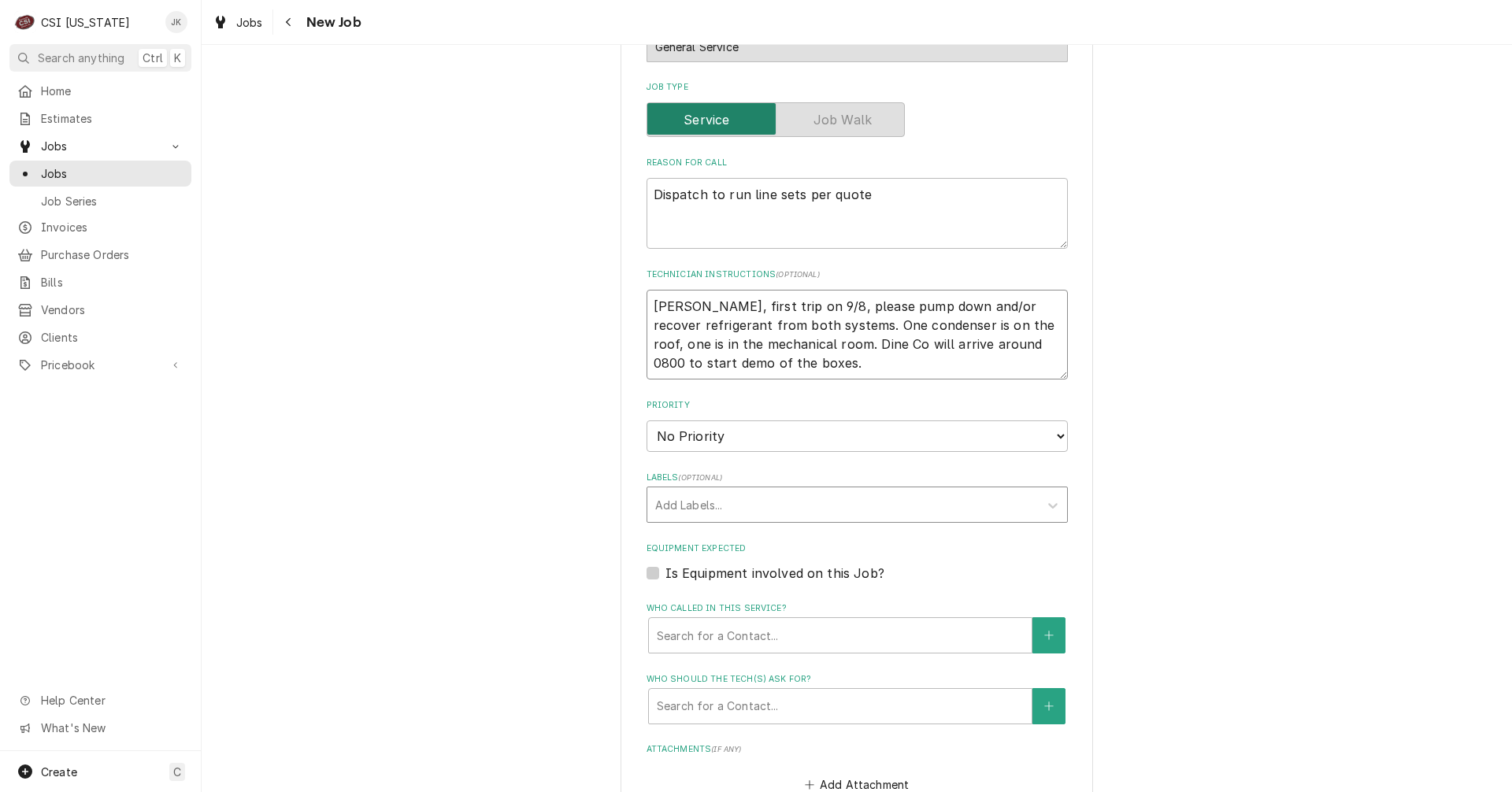
scroll to position [630, 0]
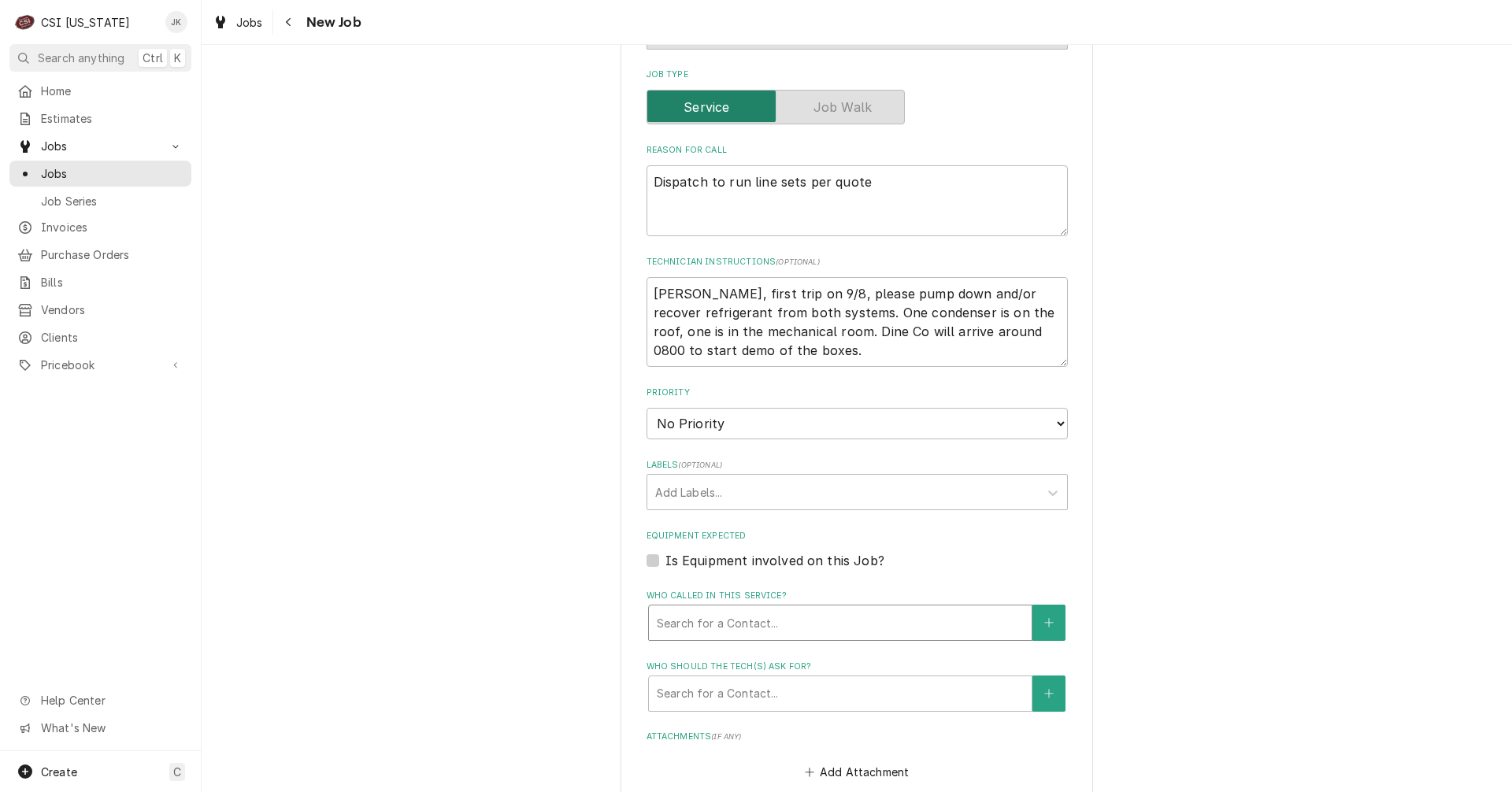
click at [783, 628] on div "Who called in this service?" at bounding box center [840, 623] width 367 height 28
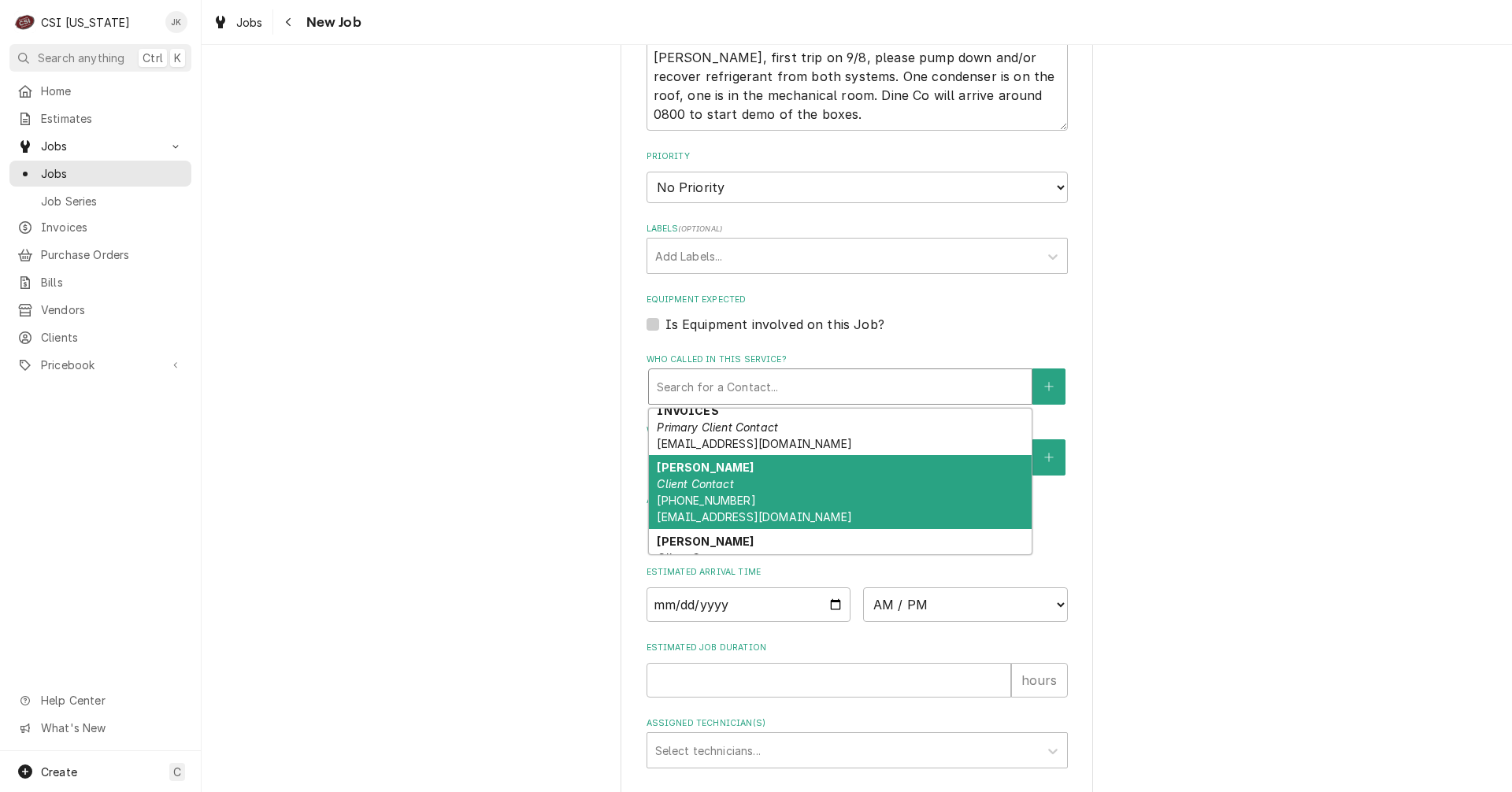
scroll to position [189, 0]
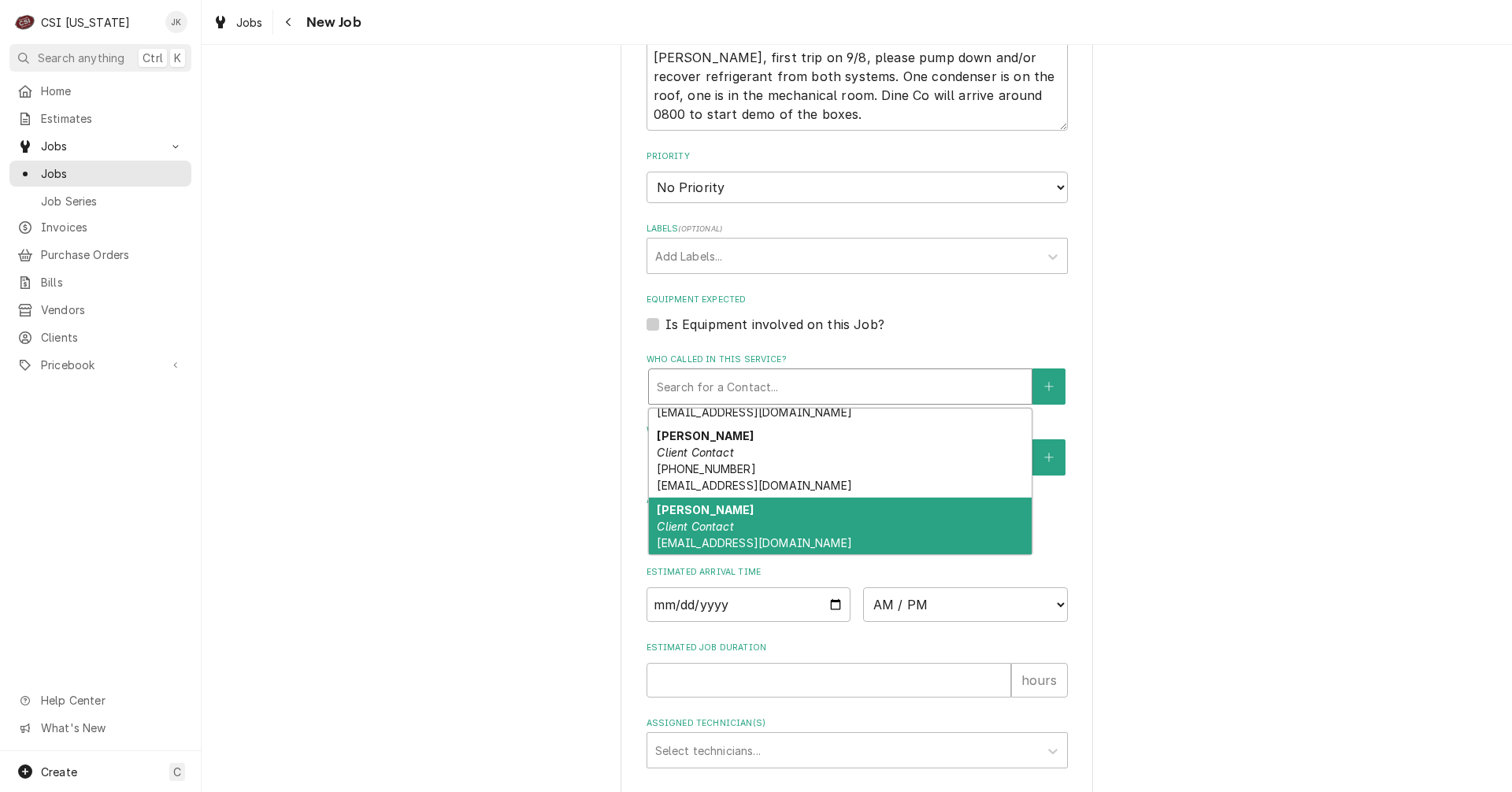
click at [791, 507] on div "Scott Shindledecker Client Contact SShindledecker@dinecompany.com" at bounding box center [839, 526] width 382 height 58
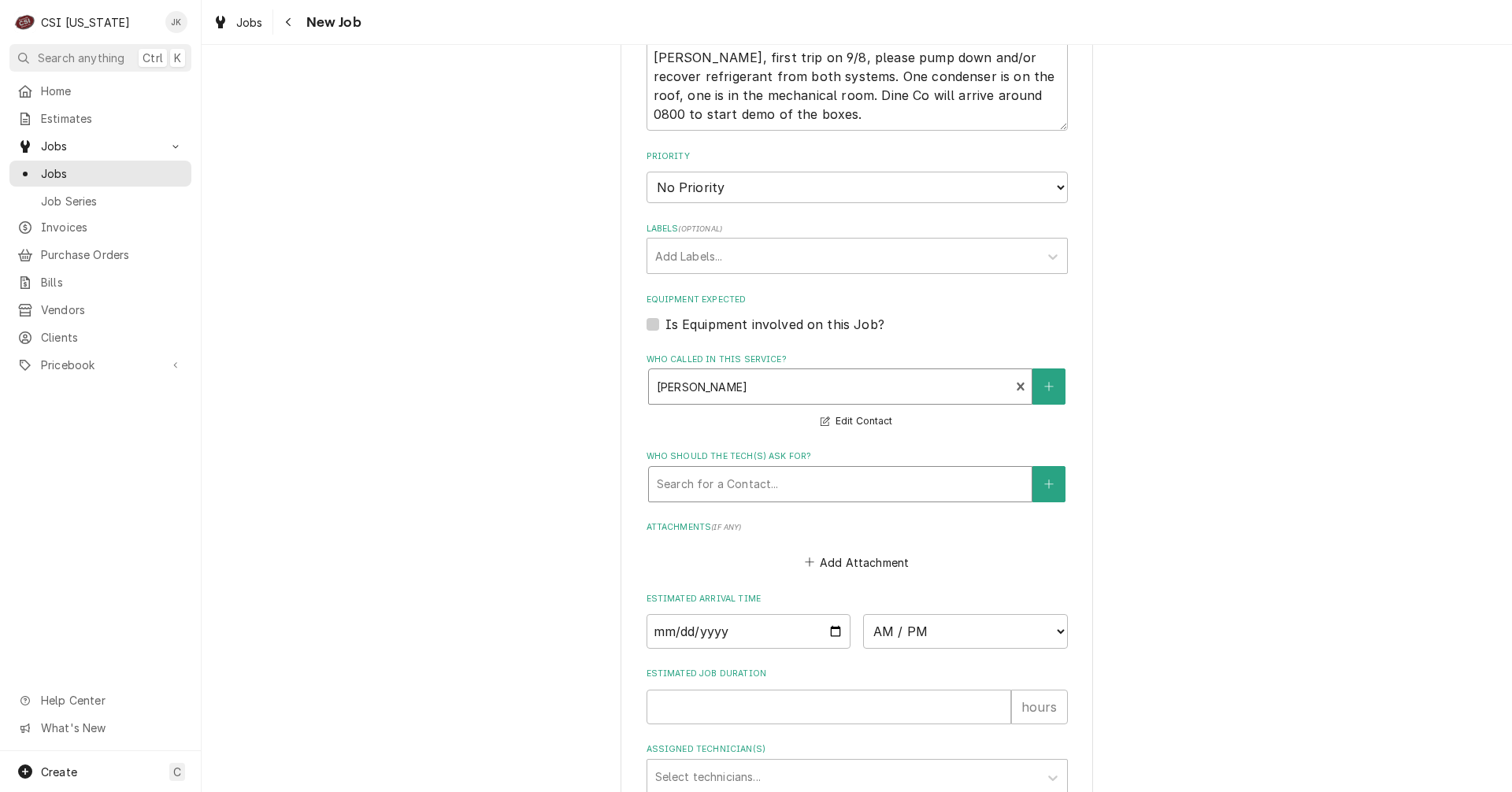
click at [789, 485] on div "Who should the tech(s) ask for?" at bounding box center [840, 484] width 367 height 28
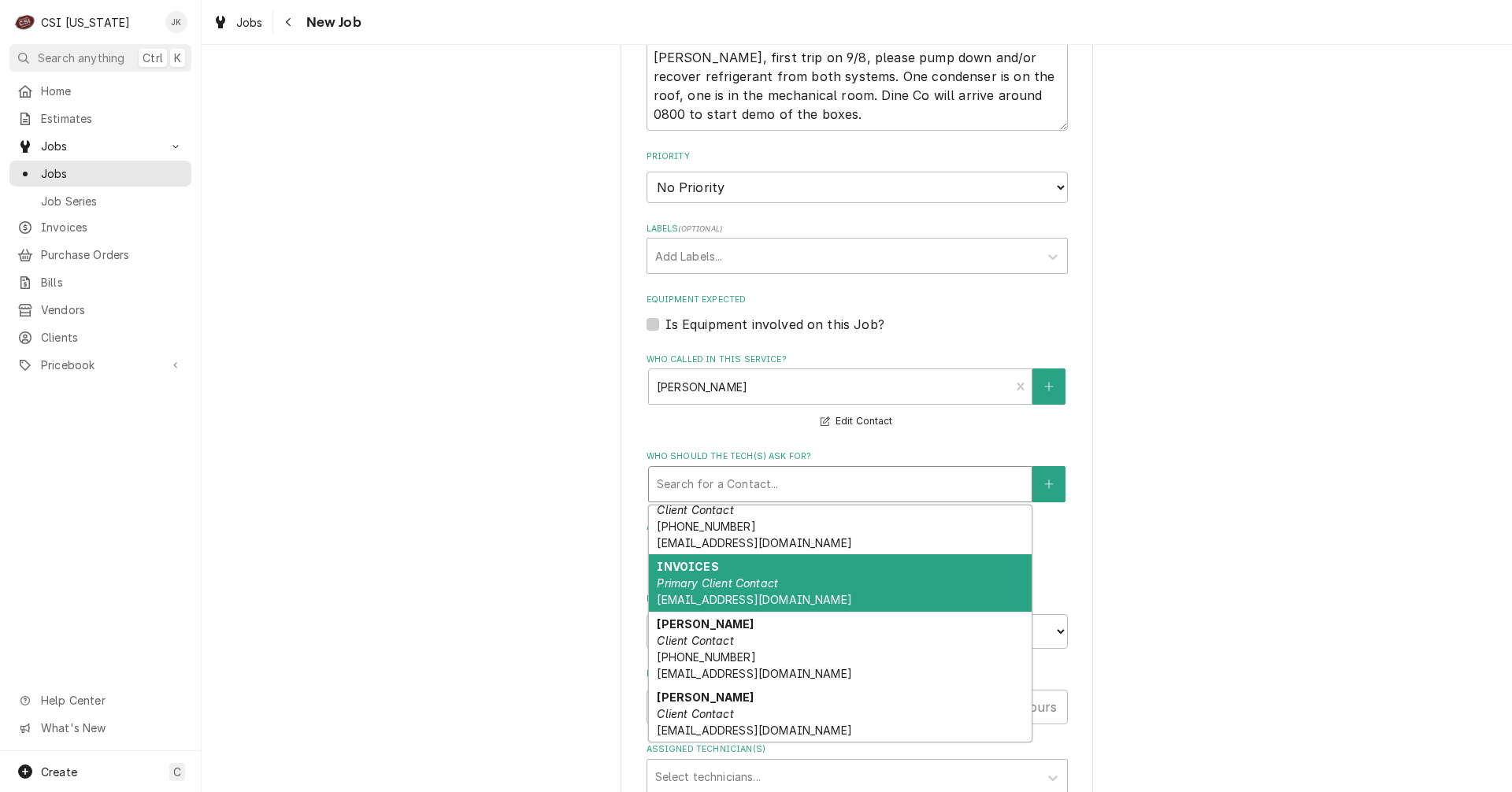
scroll to position [99, 0]
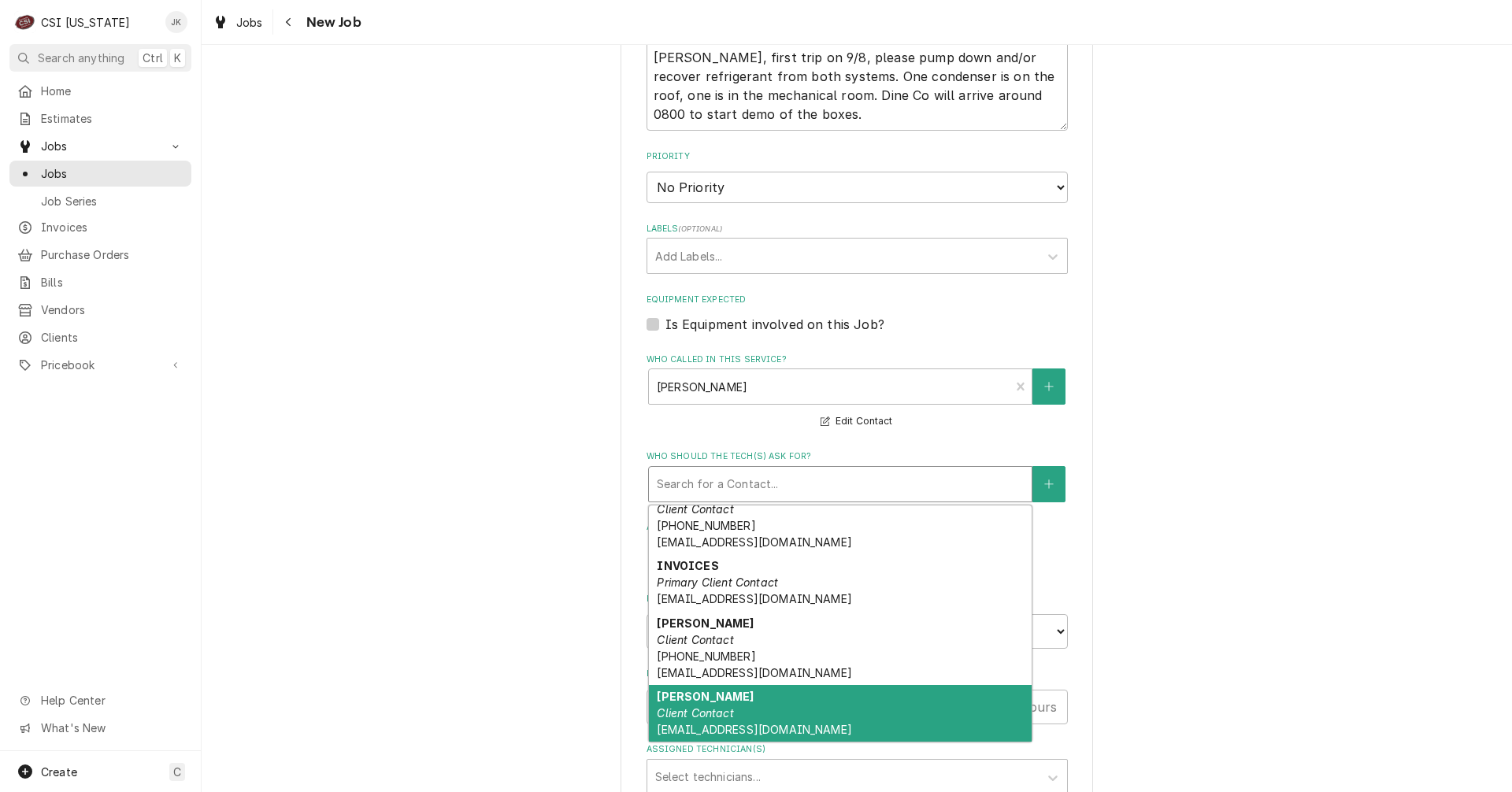
click at [770, 699] on div "Scott Shindledecker Client Contact SShindledecker@dinecompany.com" at bounding box center [839, 714] width 382 height 58
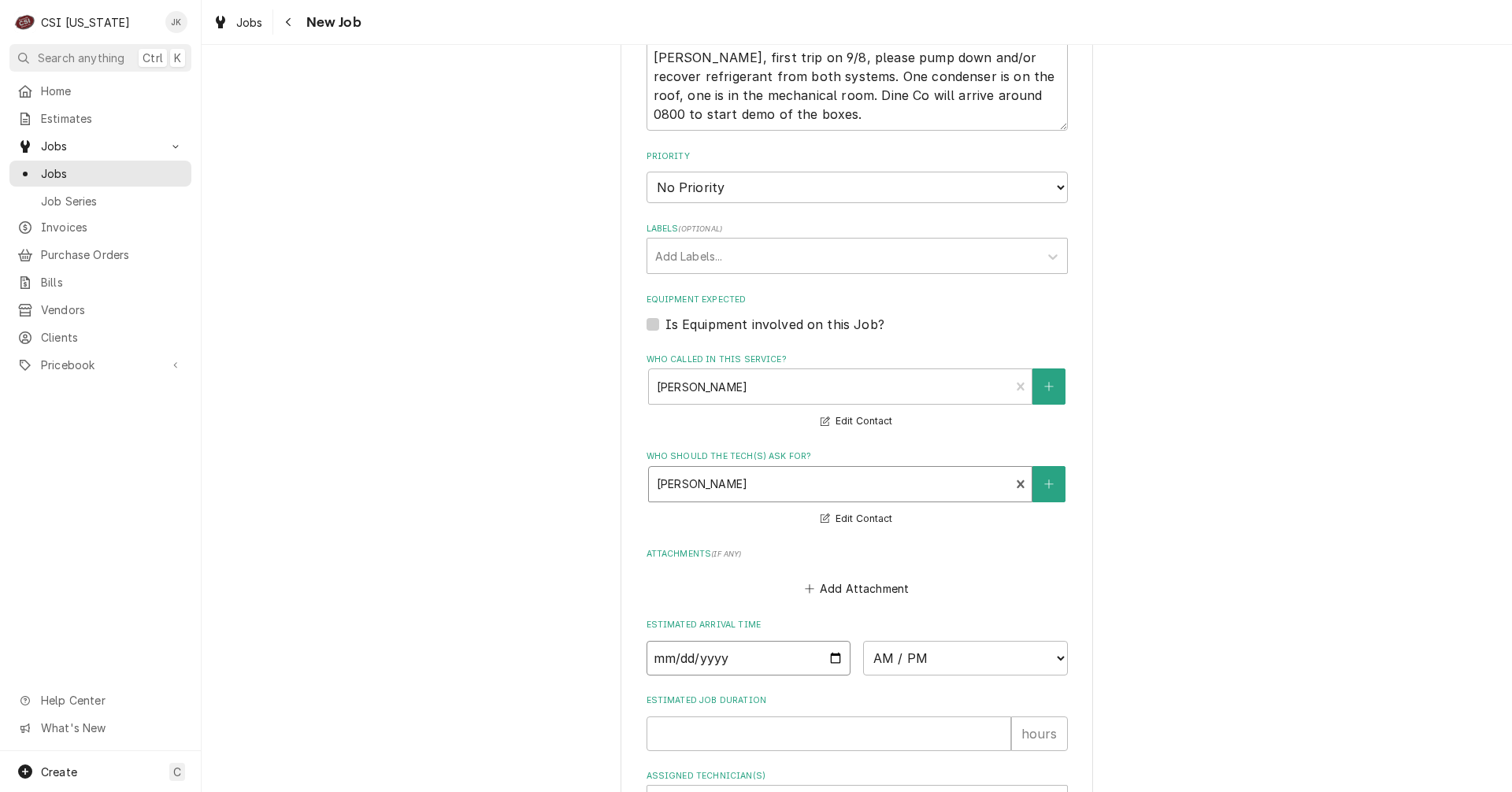
click at [830, 662] on input "Date" at bounding box center [748, 658] width 205 height 35
click at [984, 660] on select "AM / PM 6:00 AM 6:15 AM 6:30 AM 6:45 AM 7:00 AM 7:15 AM 7:30 AM 7:45 AM 8:00 AM…" at bounding box center [965, 658] width 205 height 35
click at [863, 641] on select "AM / PM 6:00 AM 6:15 AM 6:30 AM 6:45 AM 7:00 AM 7:15 AM 7:30 AM 7:45 AM 8:00 AM…" at bounding box center [965, 658] width 205 height 35
click at [726, 727] on input "Estimated Job Duration" at bounding box center [829, 733] width 364 height 35
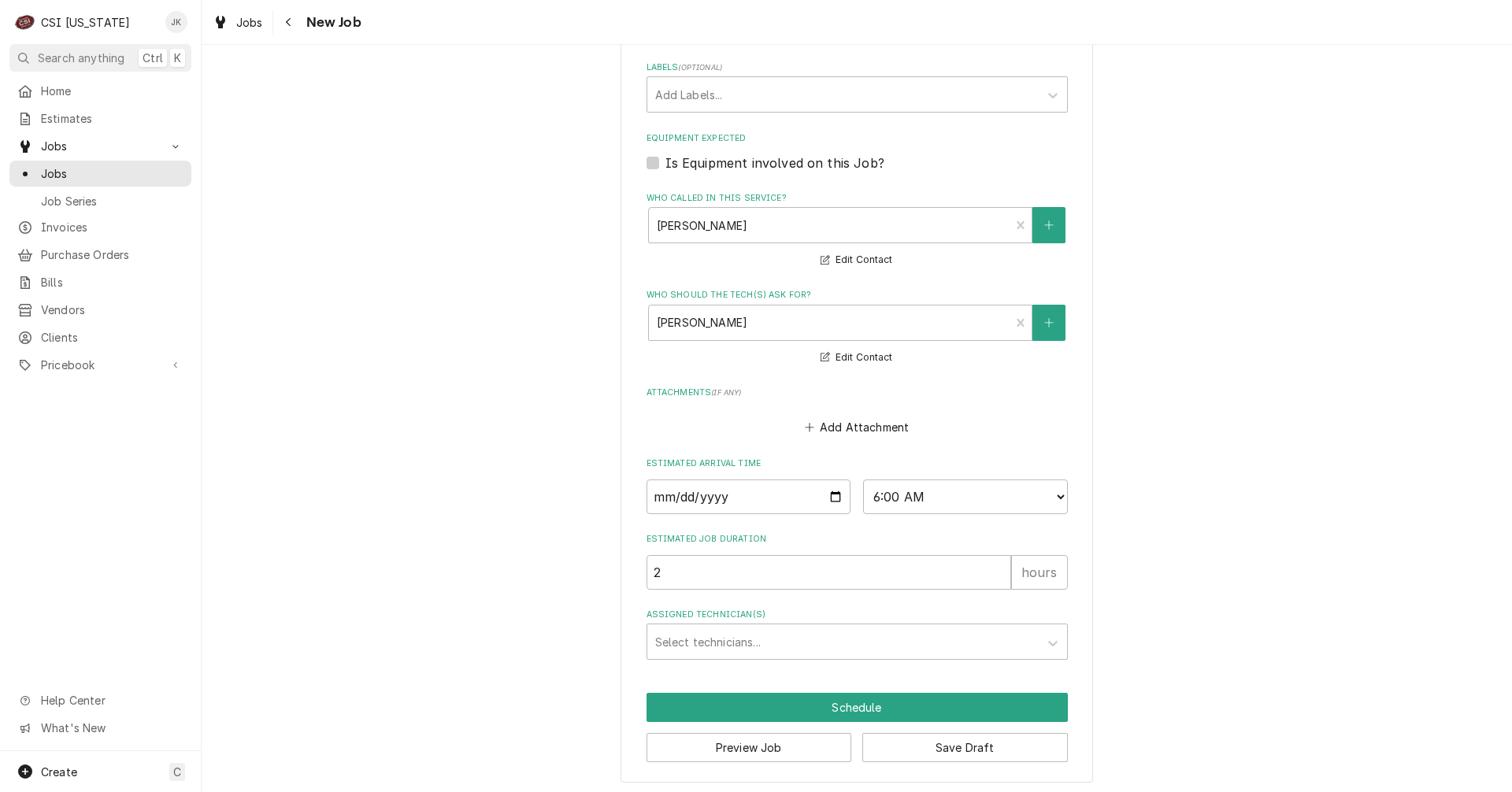
scroll to position [1032, 0]
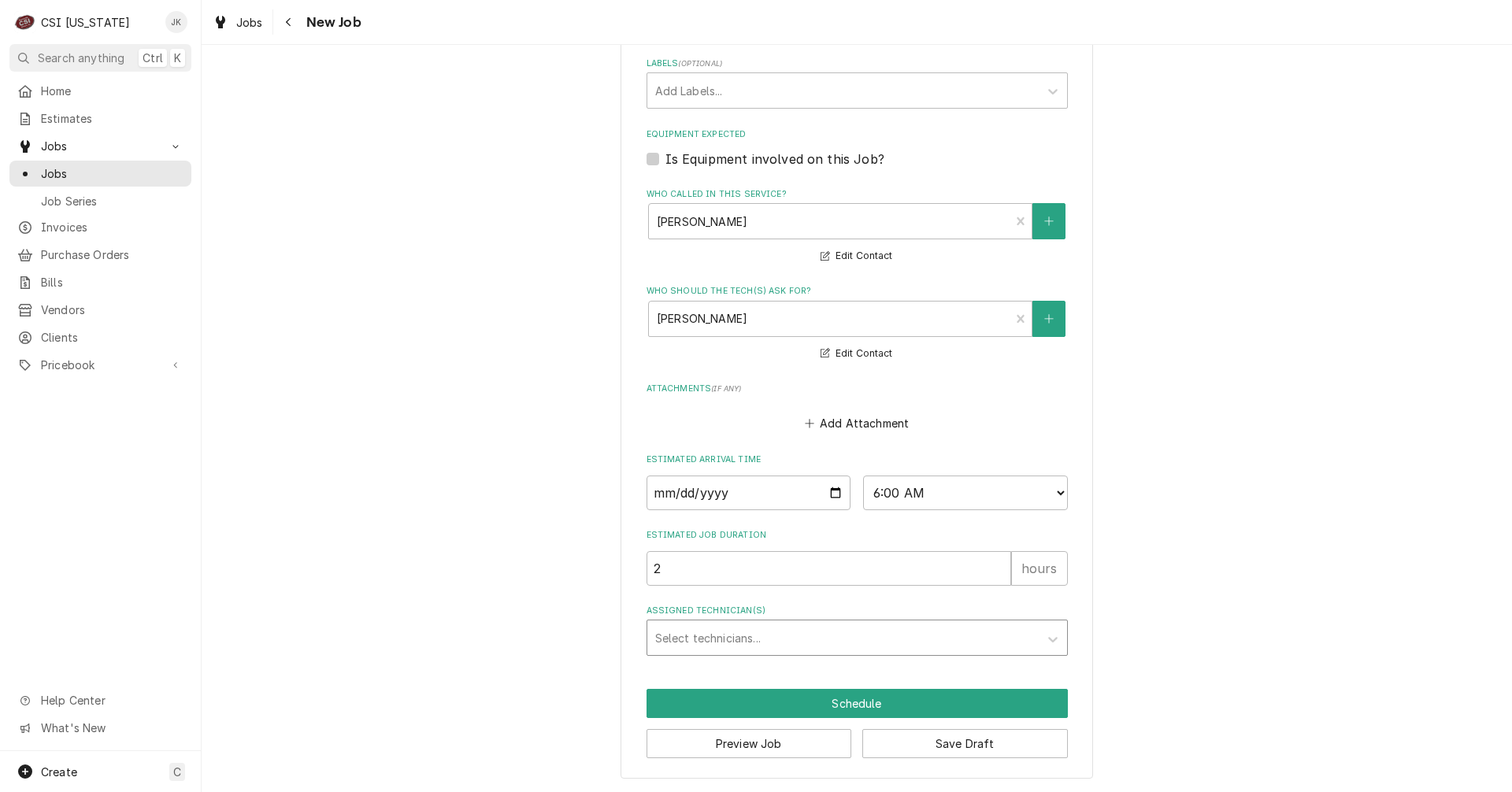
click at [722, 634] on div "Assigned Technician(s)" at bounding box center [843, 638] width 376 height 28
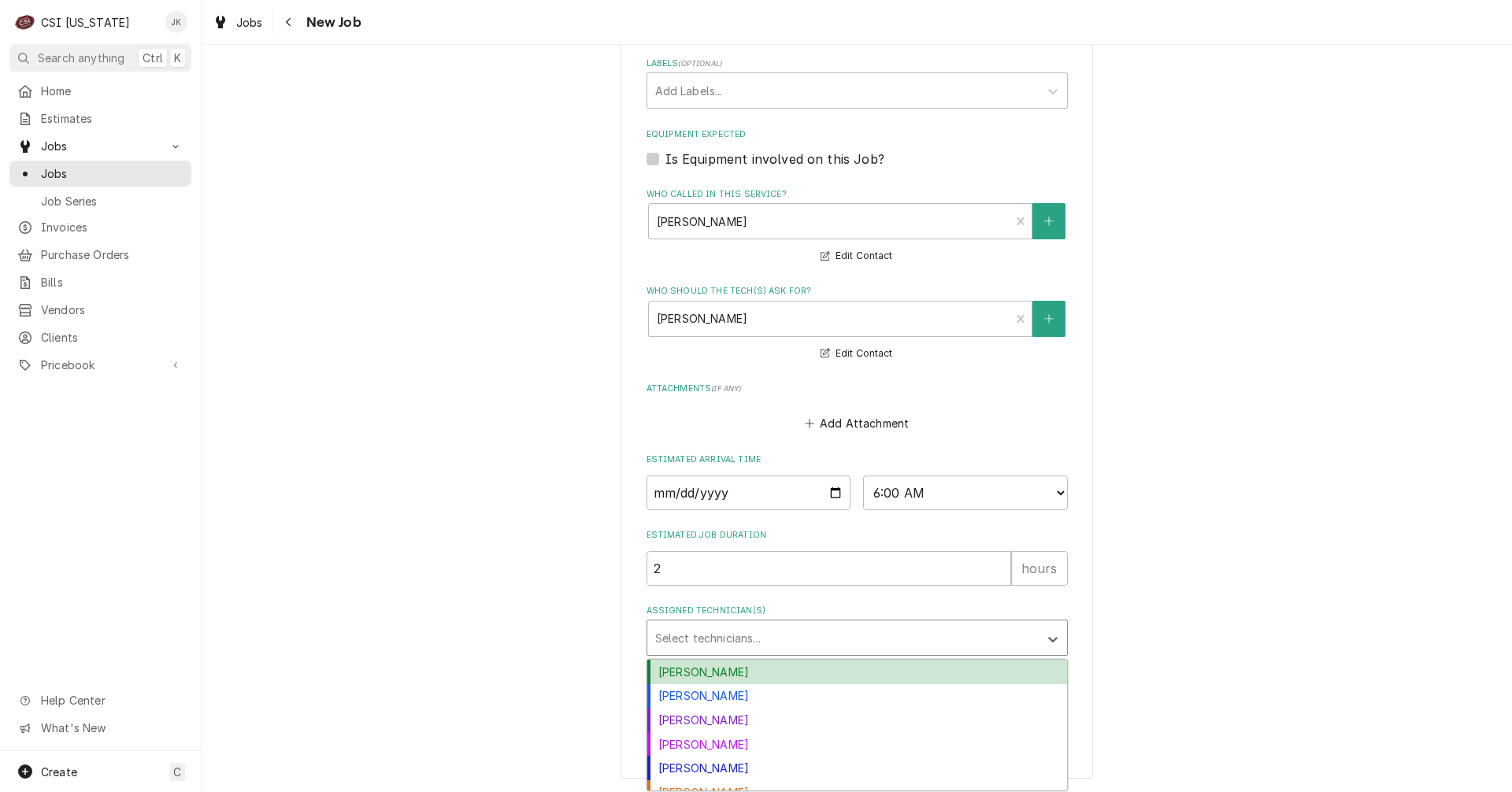
click at [711, 668] on div "Bryant Jolley" at bounding box center [857, 672] width 420 height 25
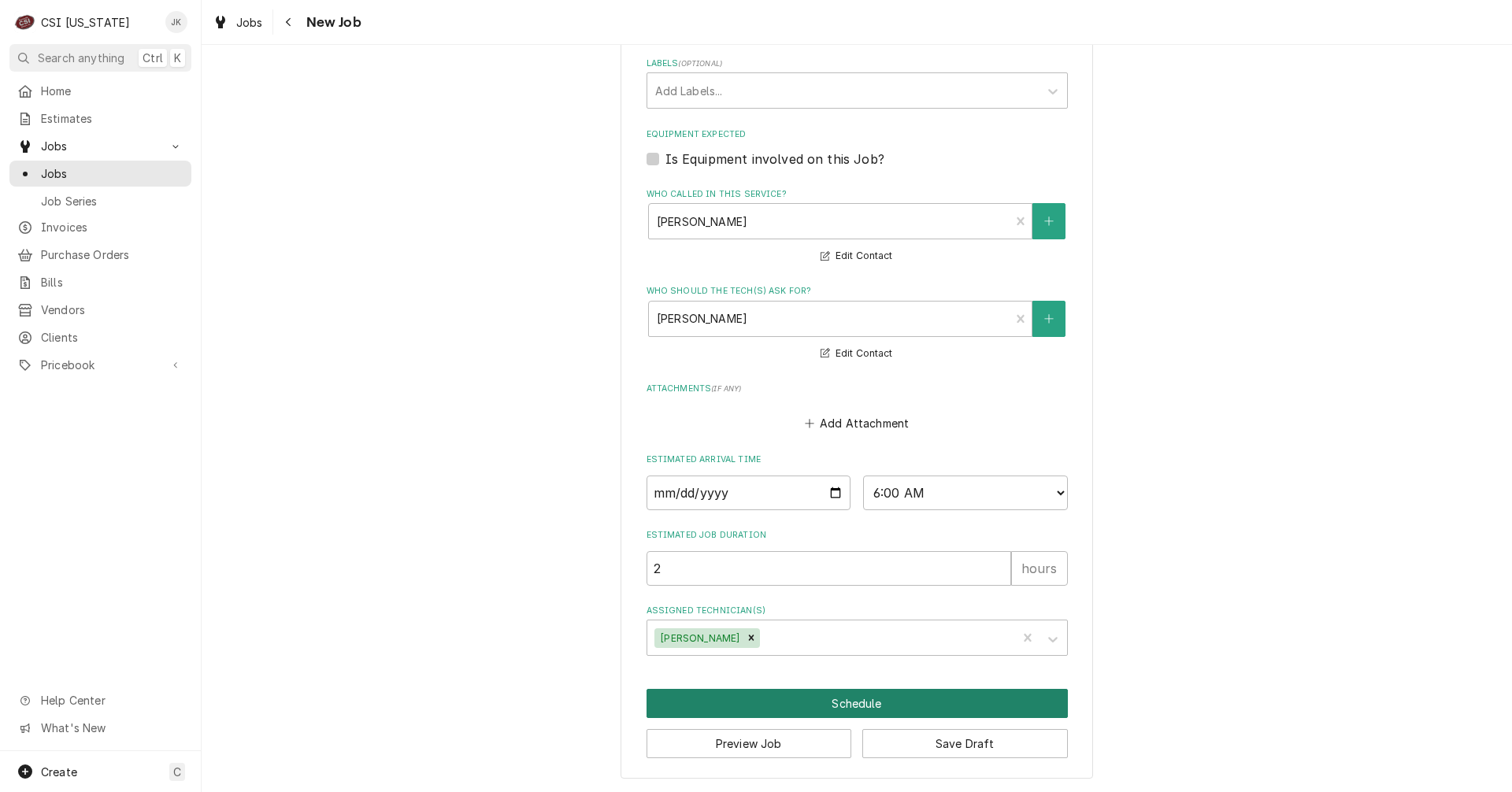
click at [889, 700] on button "Schedule" at bounding box center [857, 703] width 421 height 29
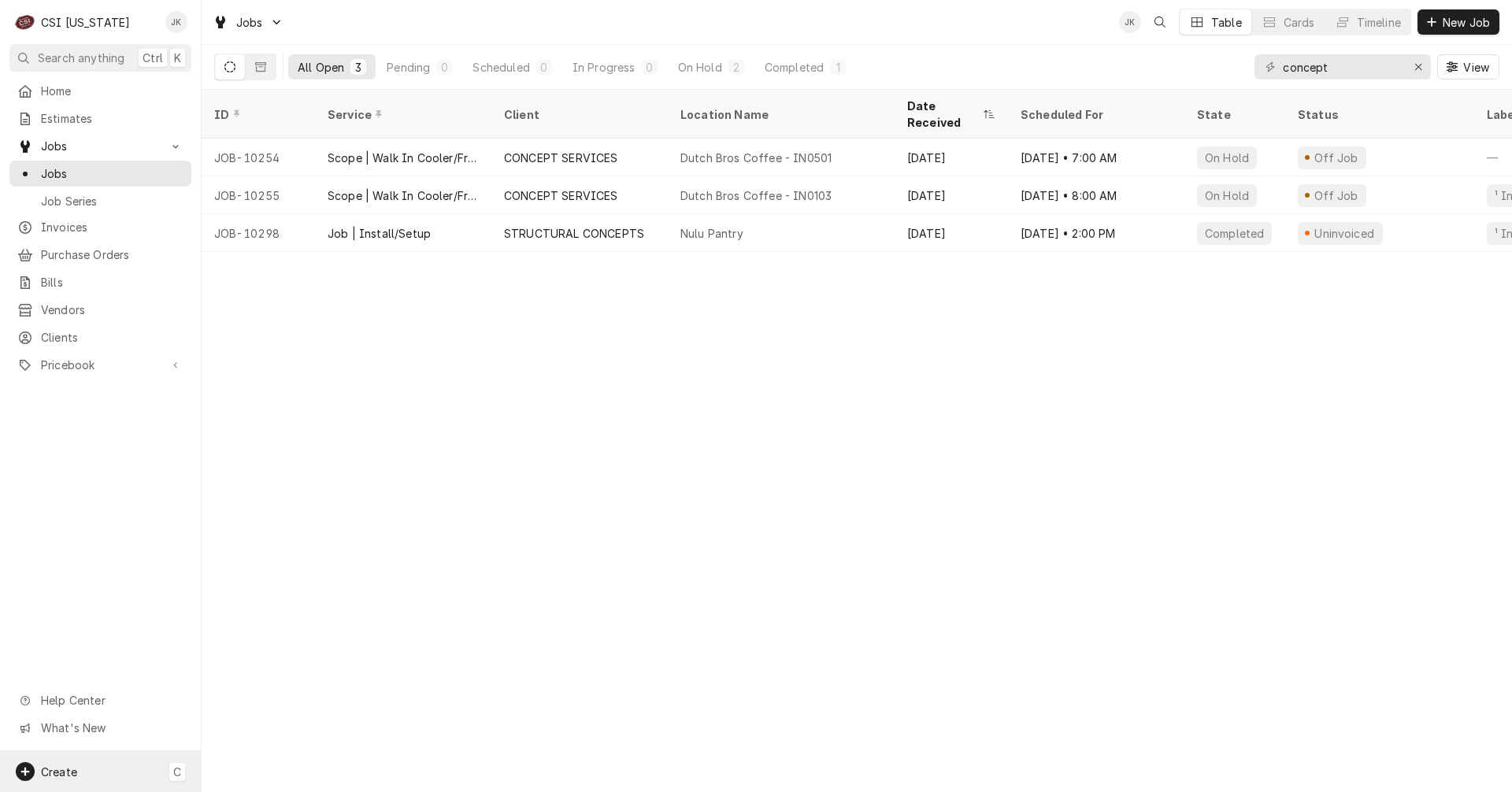
click at [82, 773] on div "Create C" at bounding box center [100, 771] width 201 height 41
click at [285, 585] on div "Estimate" at bounding box center [294, 581] width 106 height 17
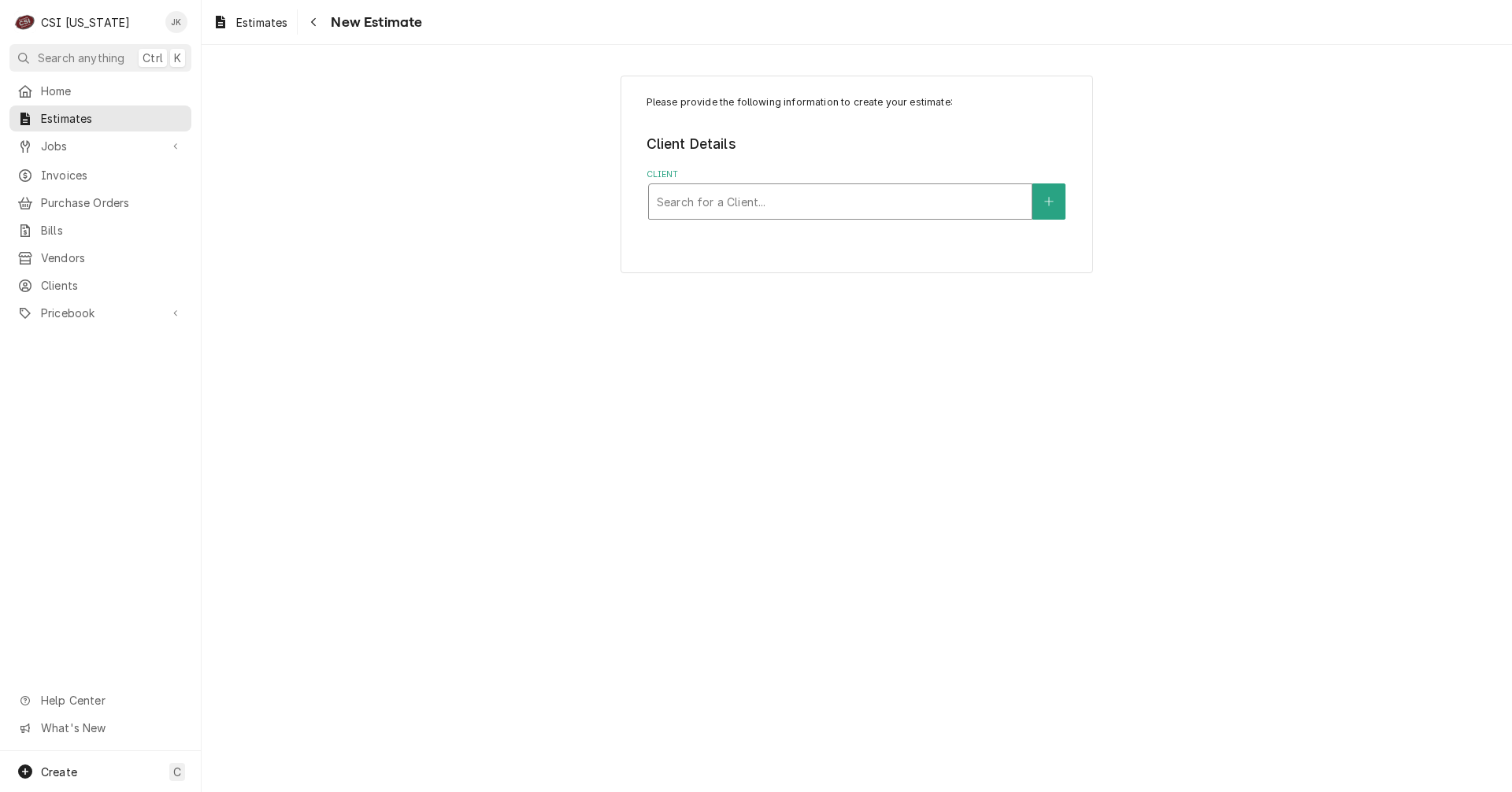
click at [870, 208] on div "Client" at bounding box center [840, 202] width 367 height 28
type input "c&t"
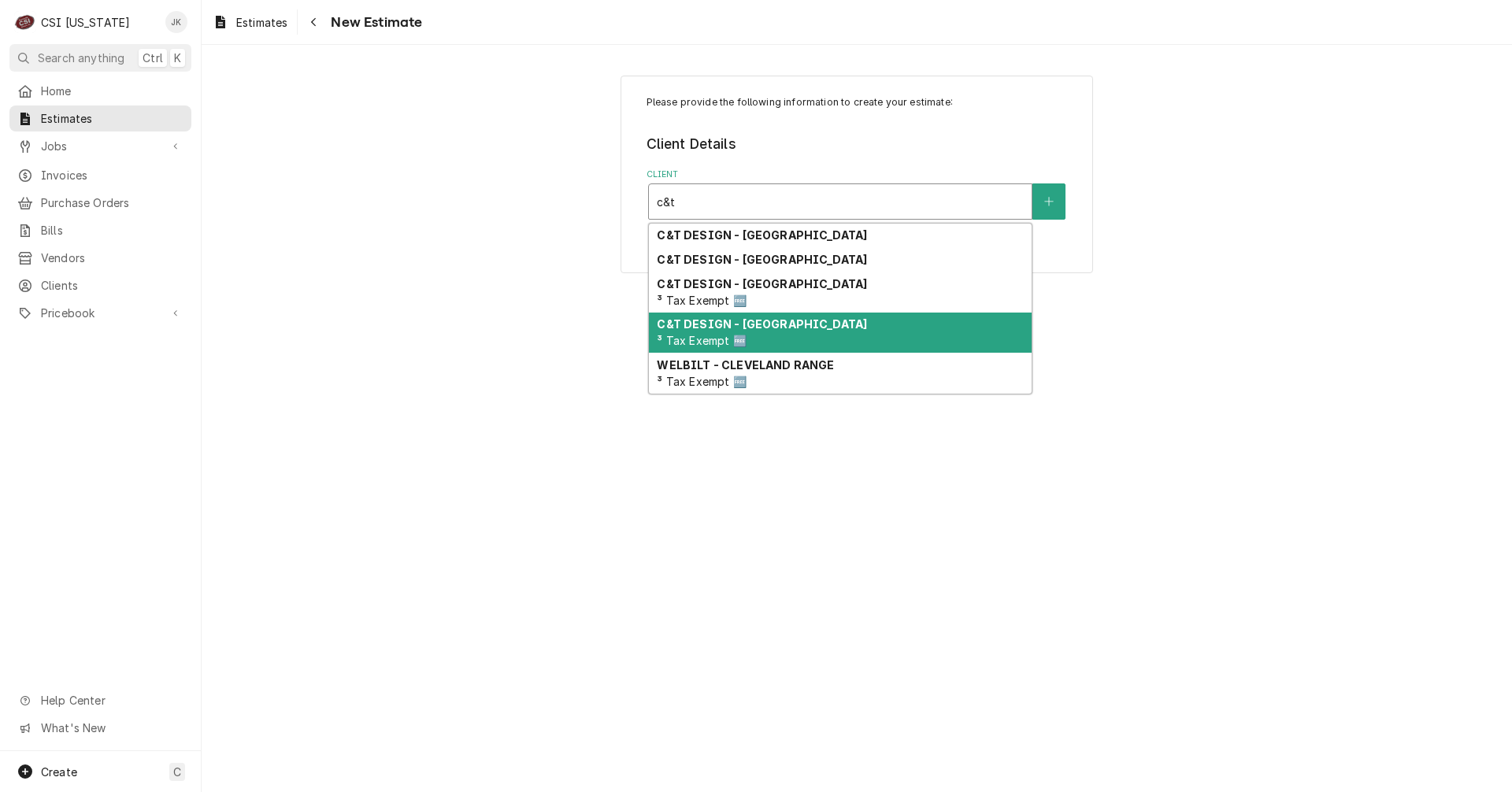
click at [730, 335] on span "³ Tax Exempt 🆓" at bounding box center [701, 341] width 89 height 13
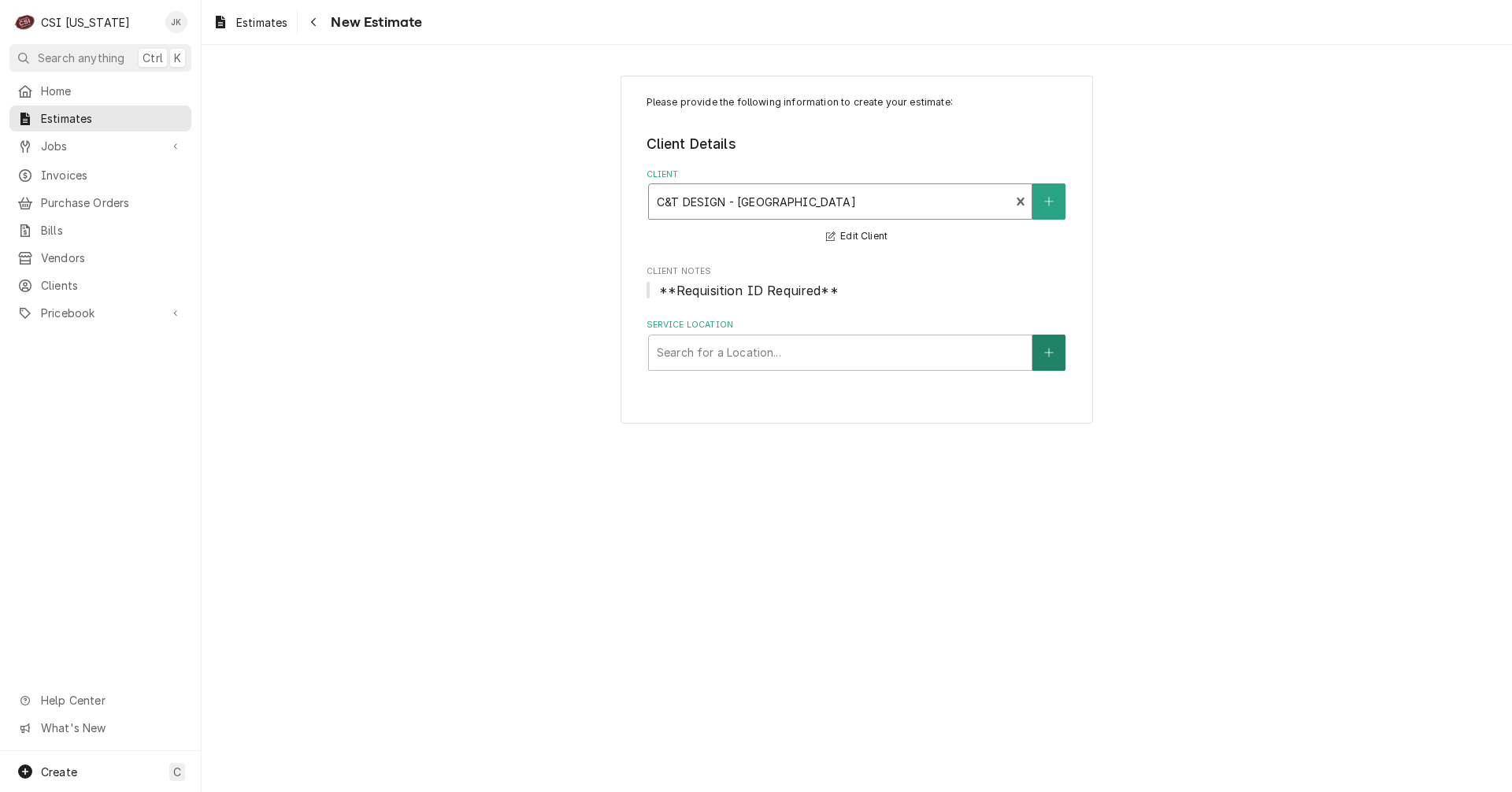
click at [1054, 352] on button "Service Location" at bounding box center [1049, 353] width 33 height 36
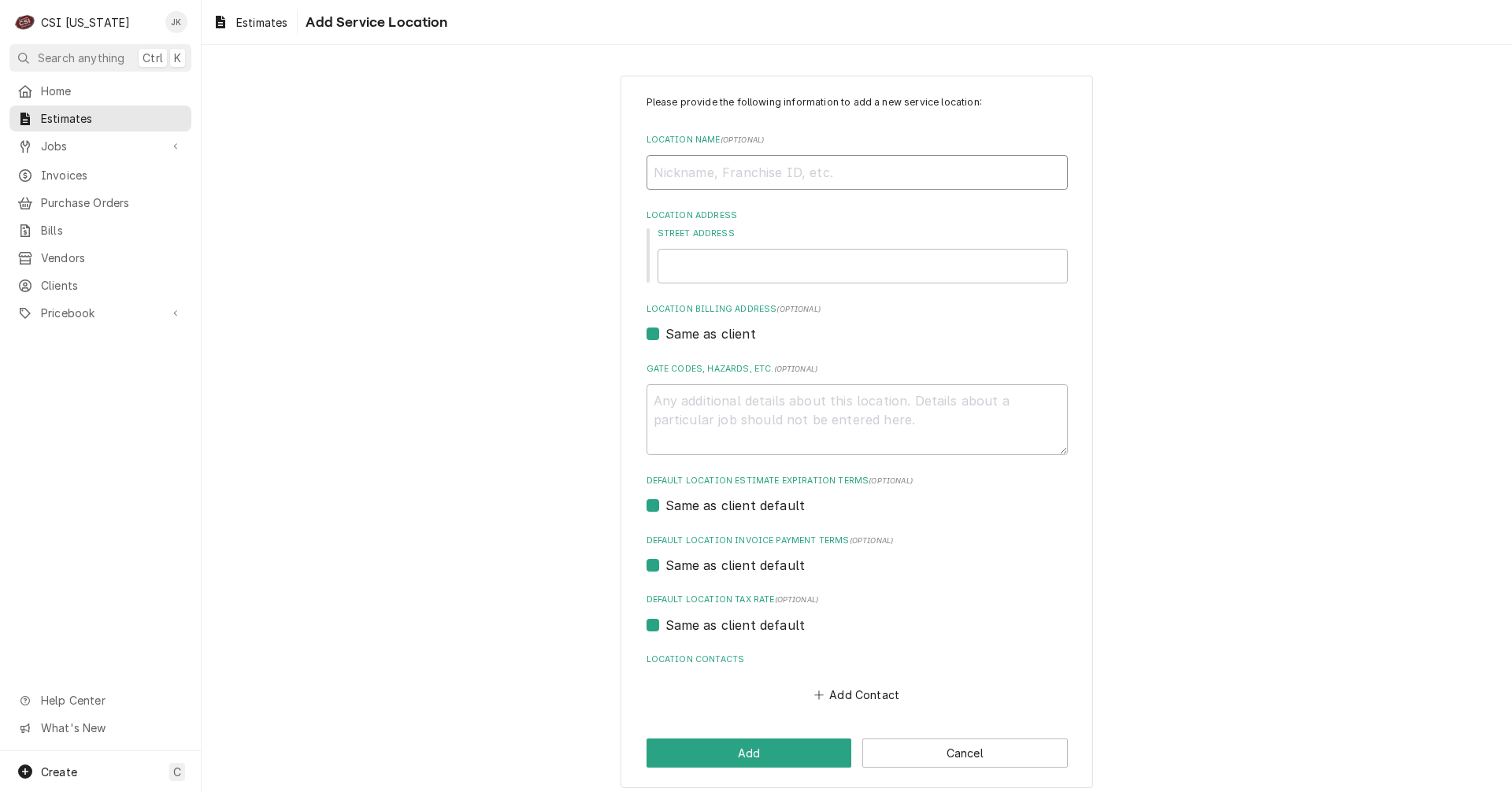
click at [666, 175] on input "Location Name ( optional )" at bounding box center [857, 172] width 421 height 35
paste input "Transylvania University"
type textarea "x"
type input "Transylvania University"
type textarea "x"
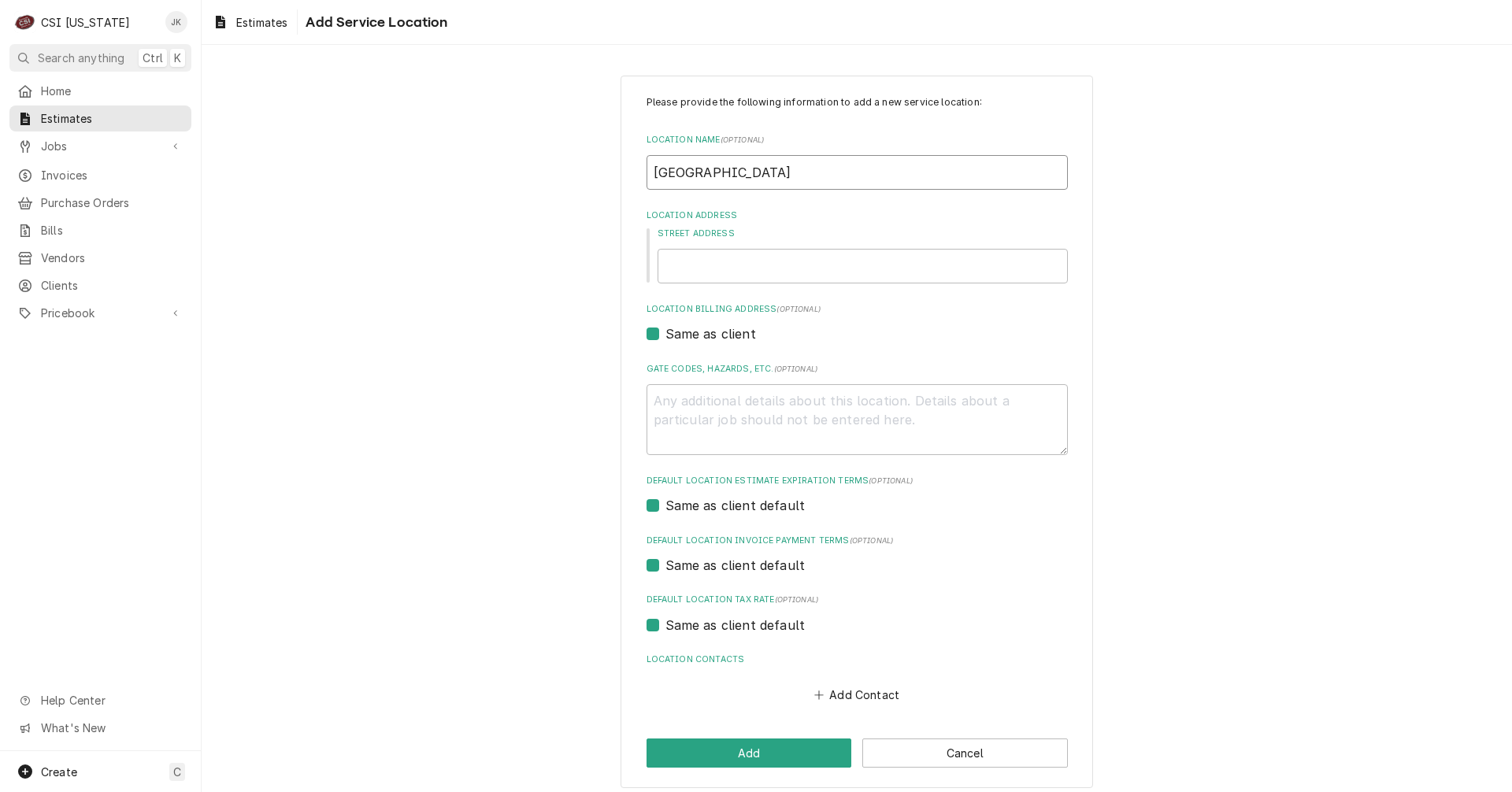
type input "Transylvania University"
click at [680, 268] on input "Street Address" at bounding box center [863, 266] width 411 height 35
type textarea "x"
type input "3"
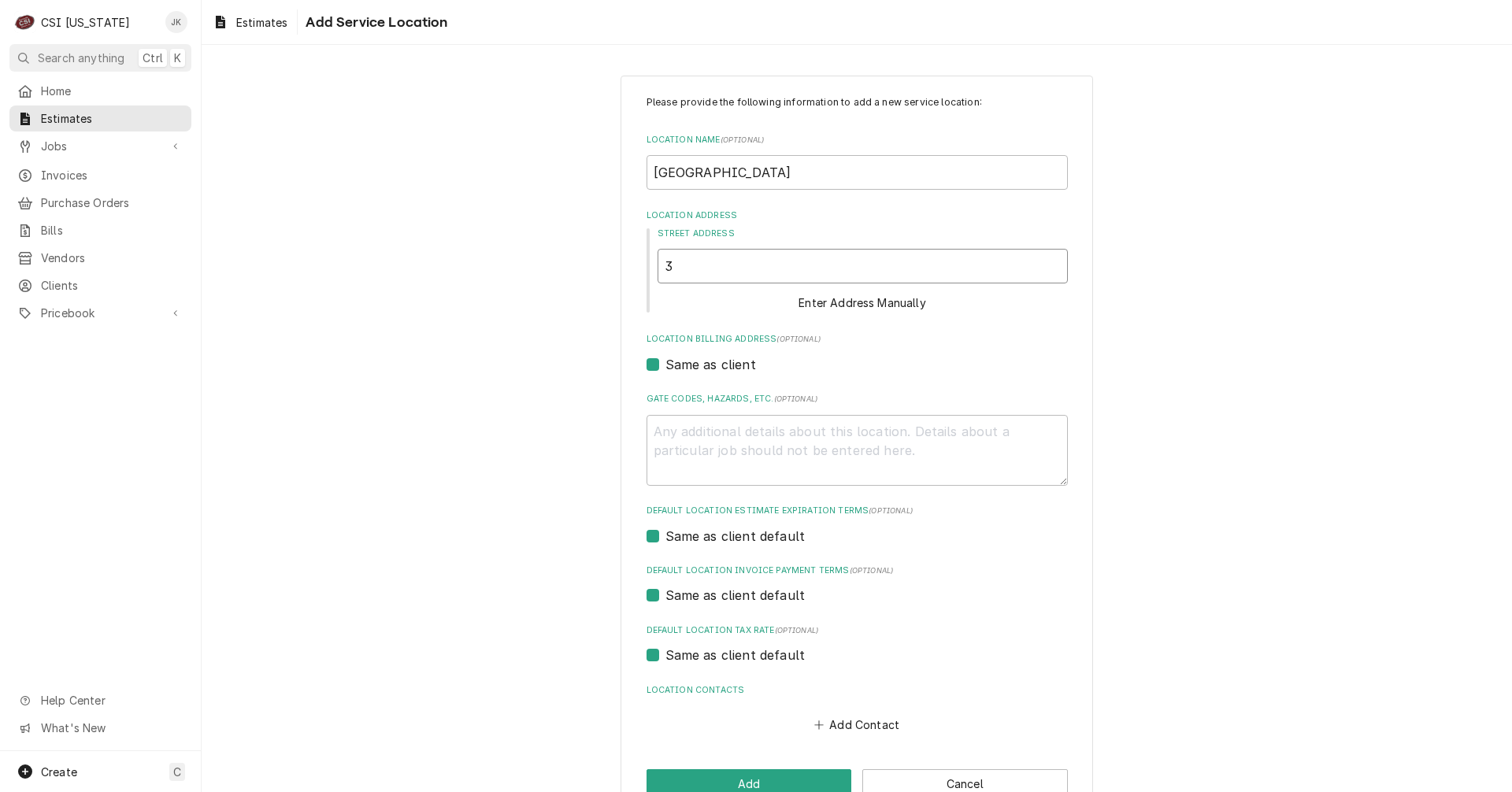
type textarea "x"
type input "30"
type textarea "x"
type input "300"
type textarea "x"
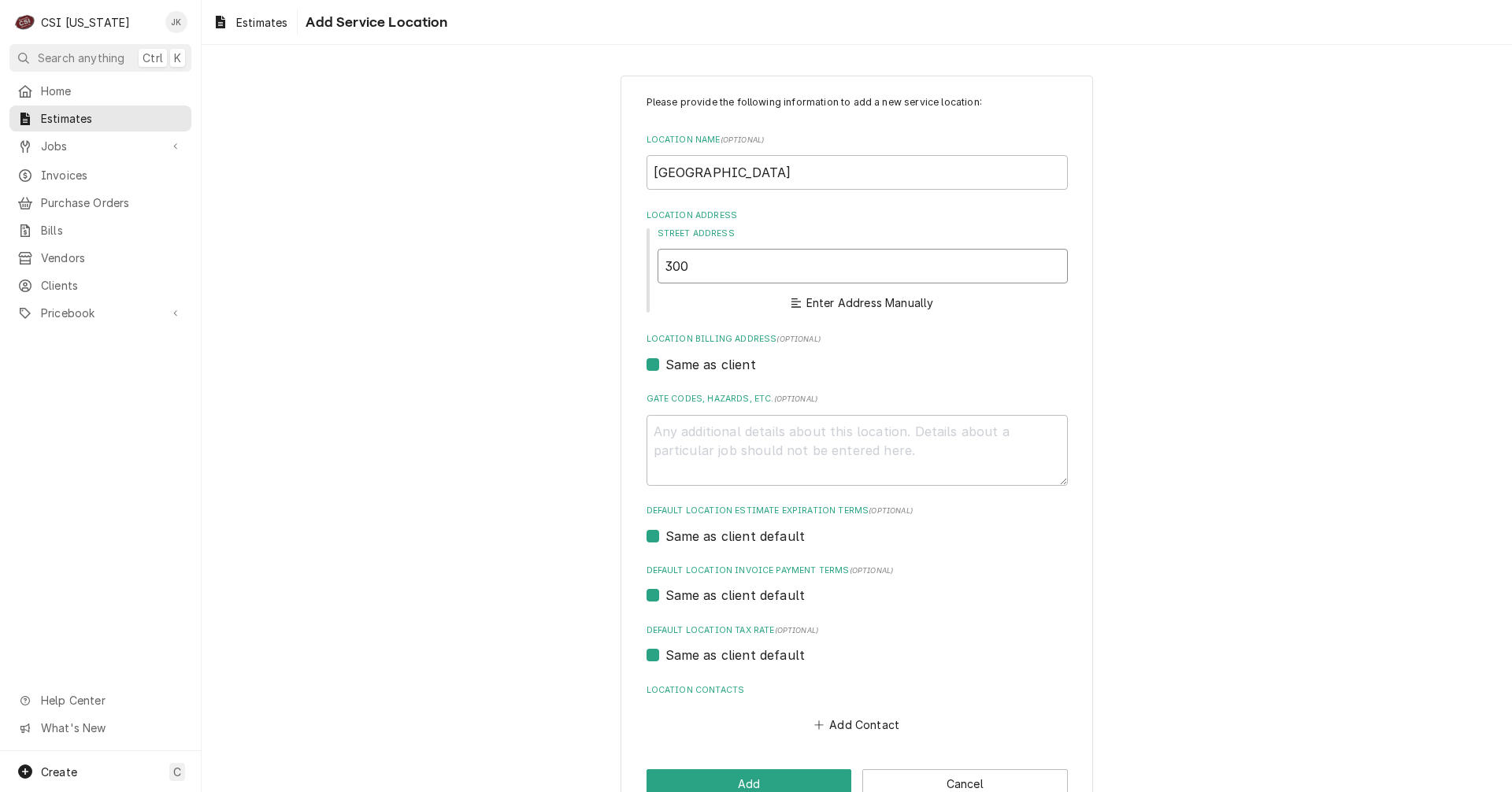
type input "300"
type textarea "x"
type input "300 n"
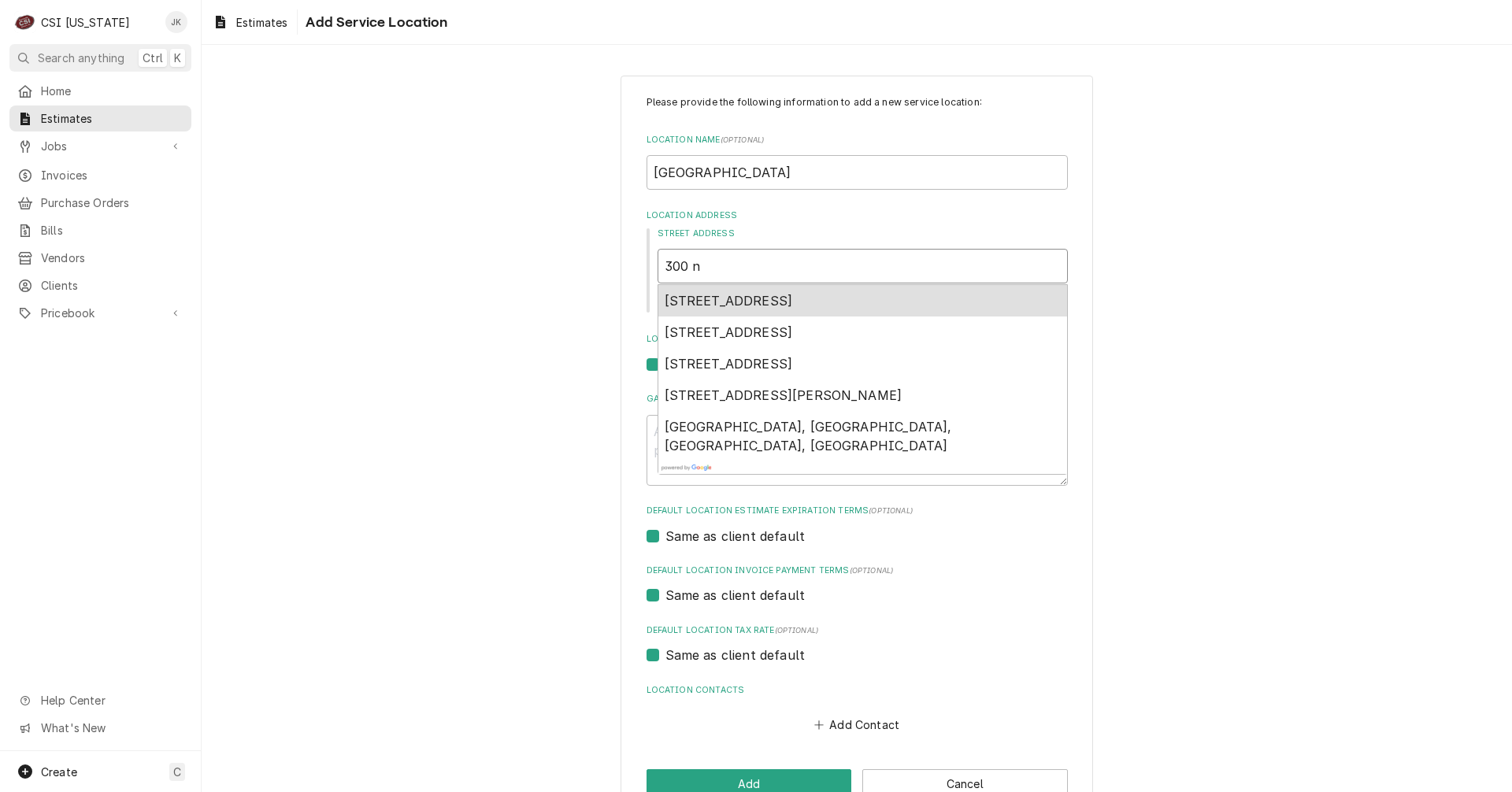
type textarea "x"
type input "300 n"
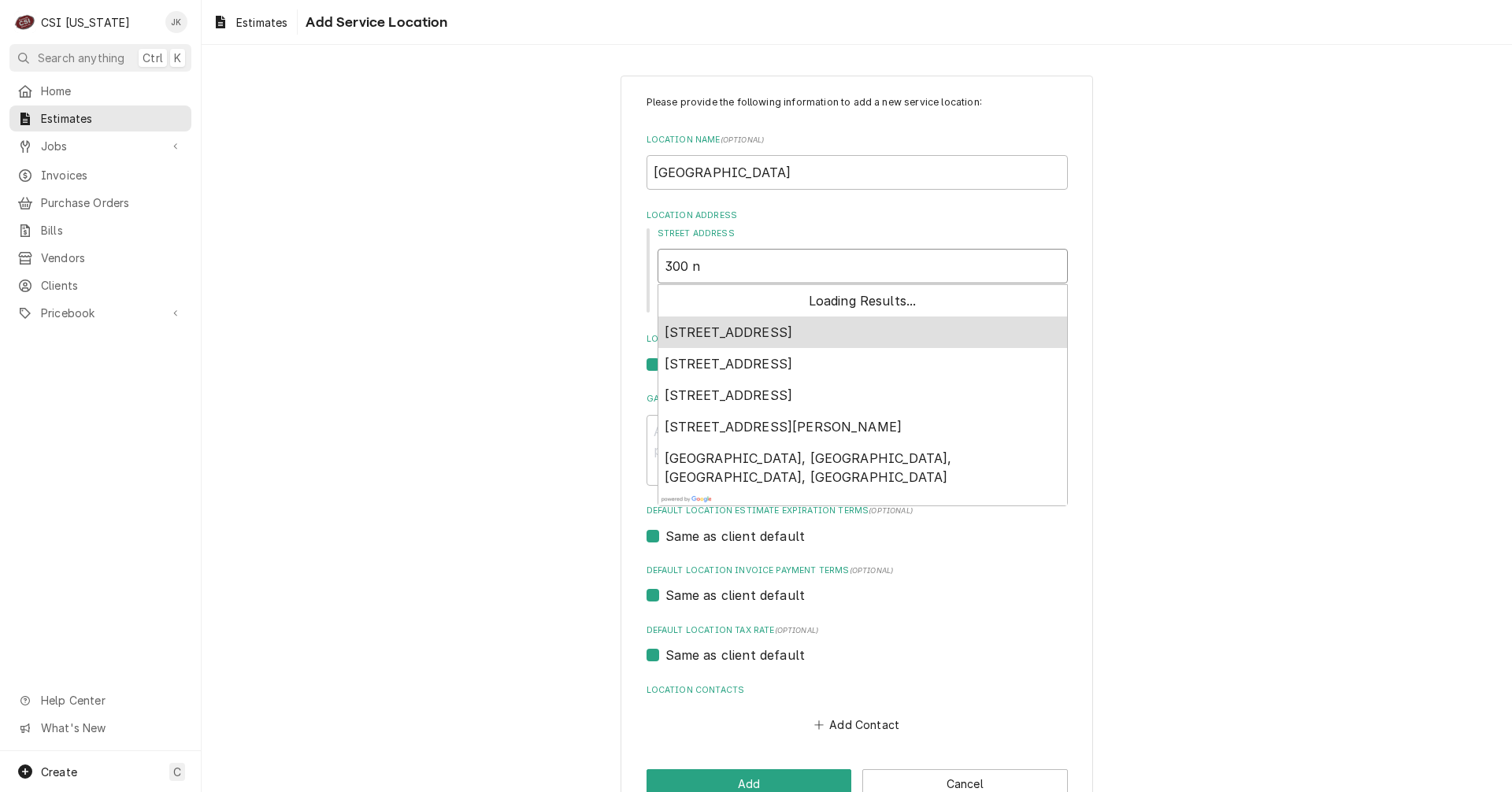
type textarea "x"
type input "300 n b"
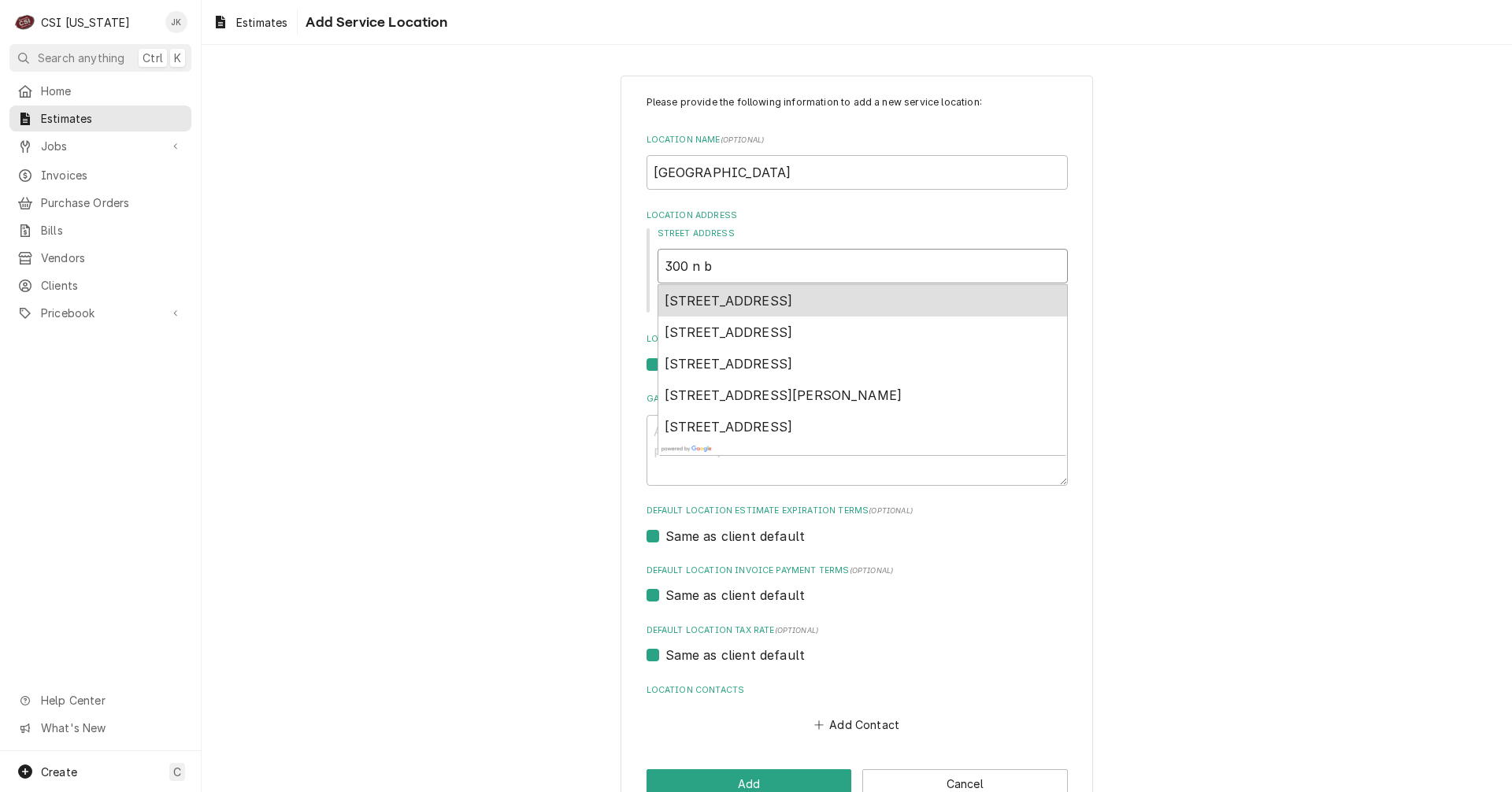
type textarea "x"
type input "300 n br"
type textarea "x"
type input "300 n bro"
type textarea "x"
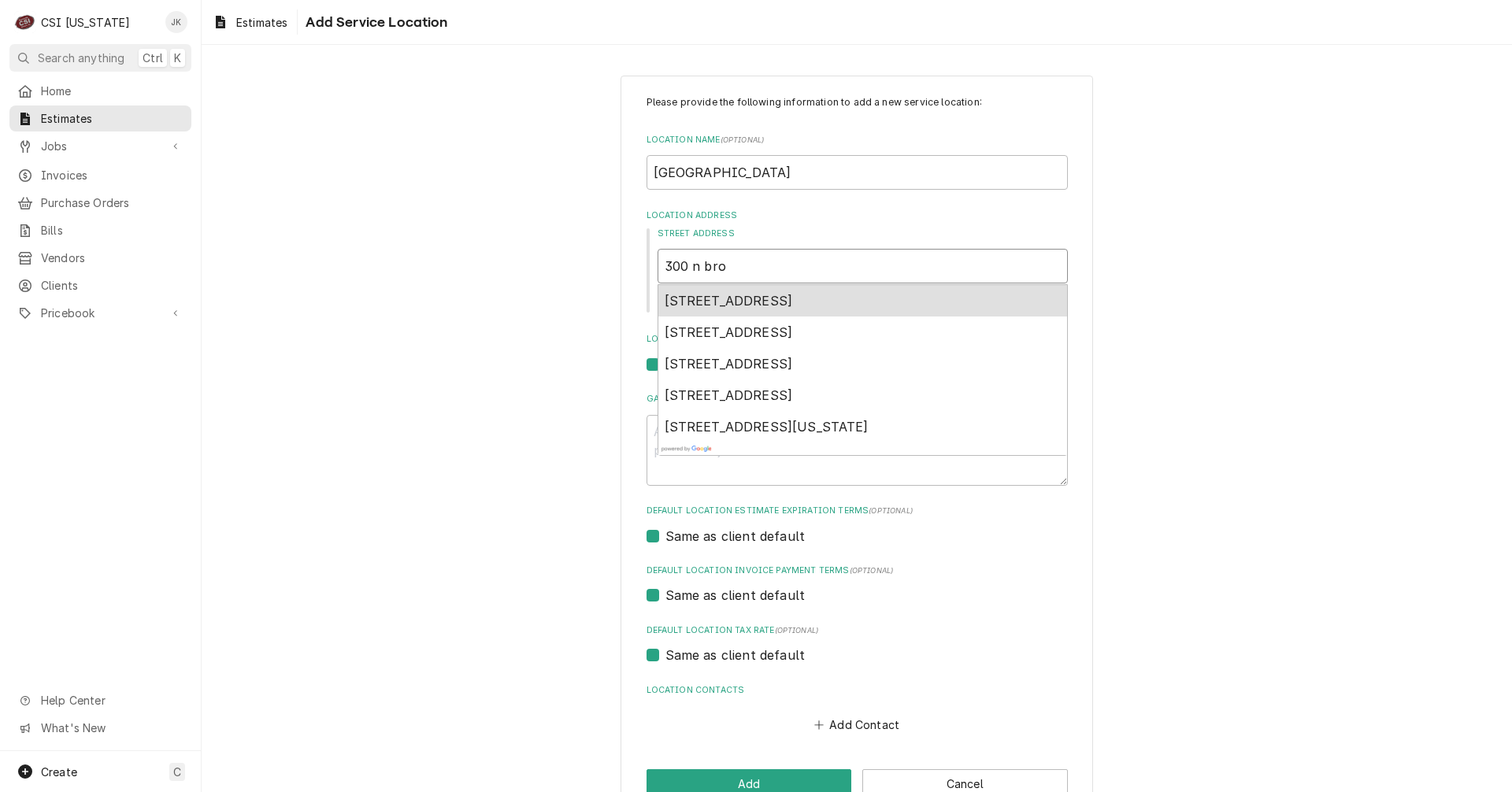
type input "300 n broa"
click at [793, 301] on span "300 North Broadway, Lexington, KY, USA" at bounding box center [729, 300] width 128 height 16
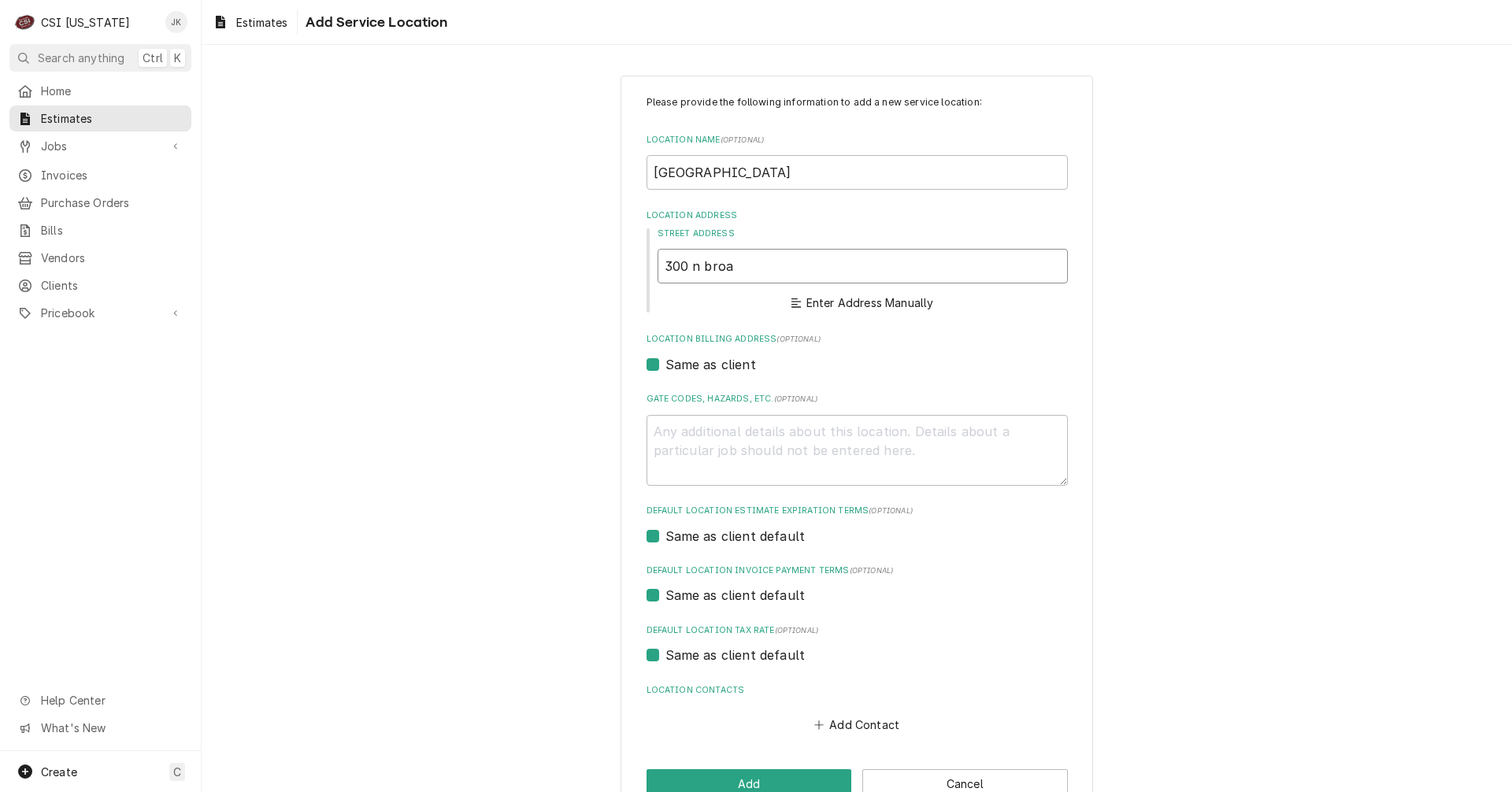
type textarea "x"
type input "300 N Broadway"
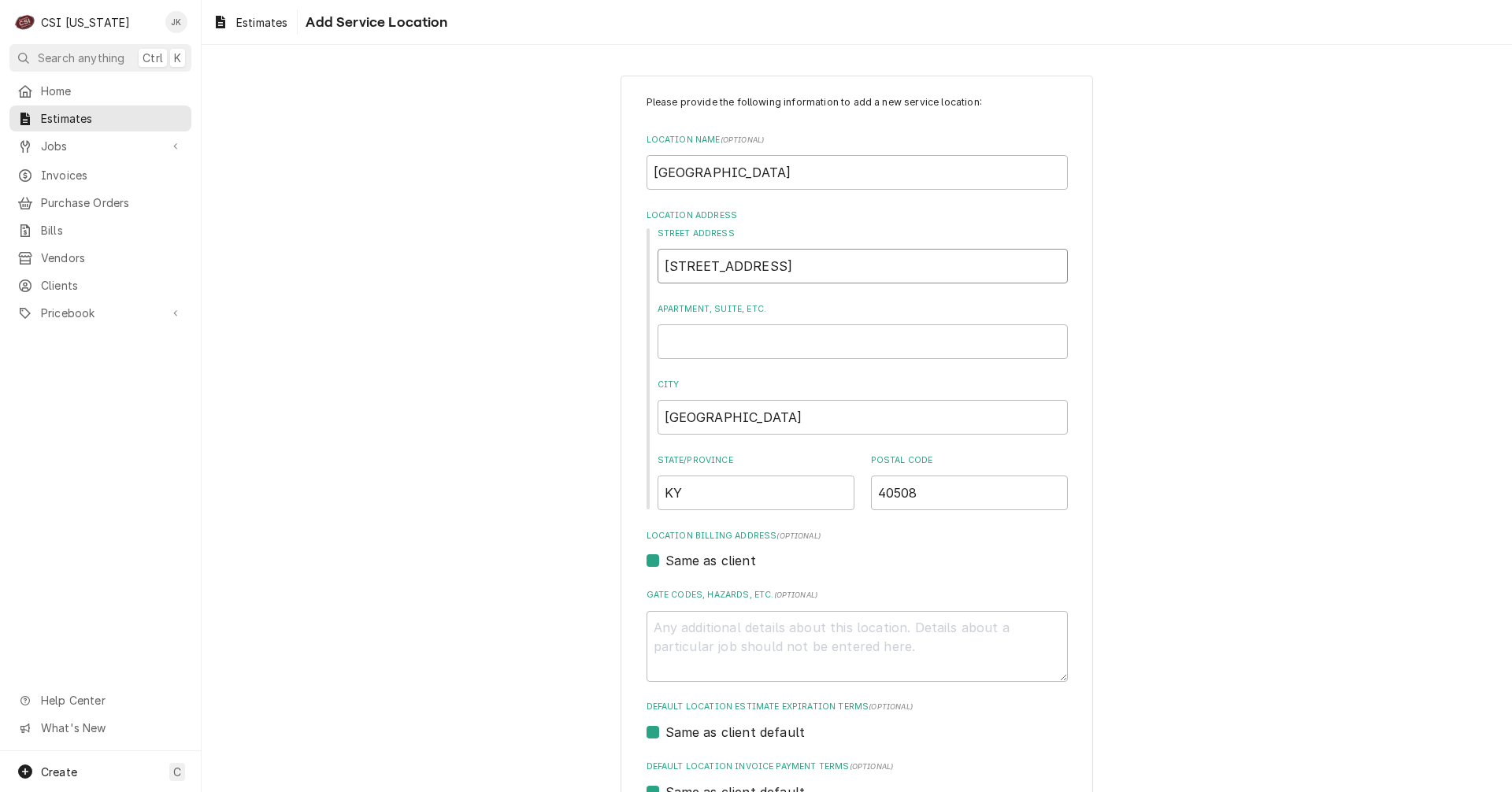
type textarea "x"
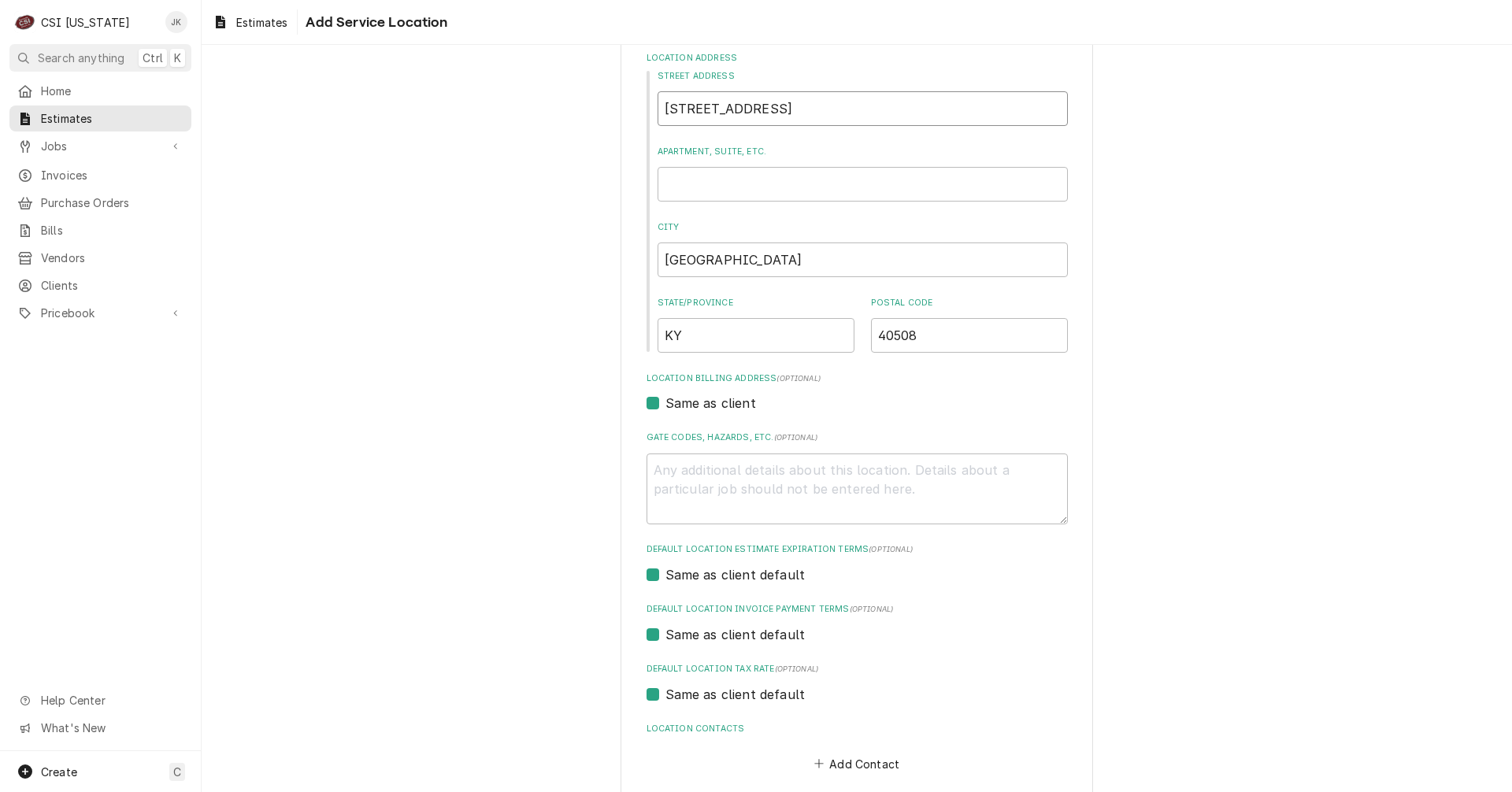
scroll to position [236, 0]
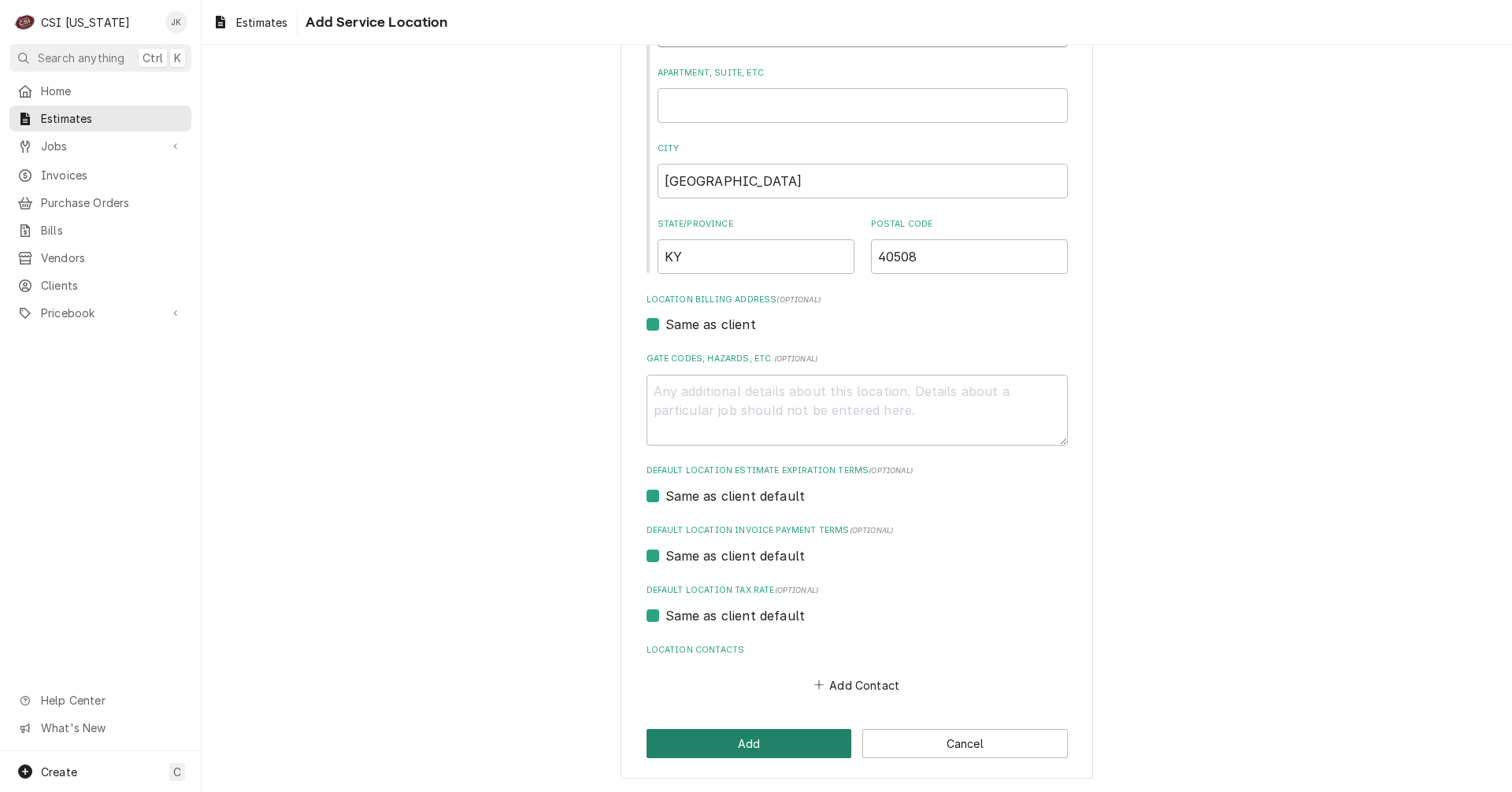
type input "300 N Broadway"
click at [734, 746] on button "Add" at bounding box center [749, 744] width 206 height 29
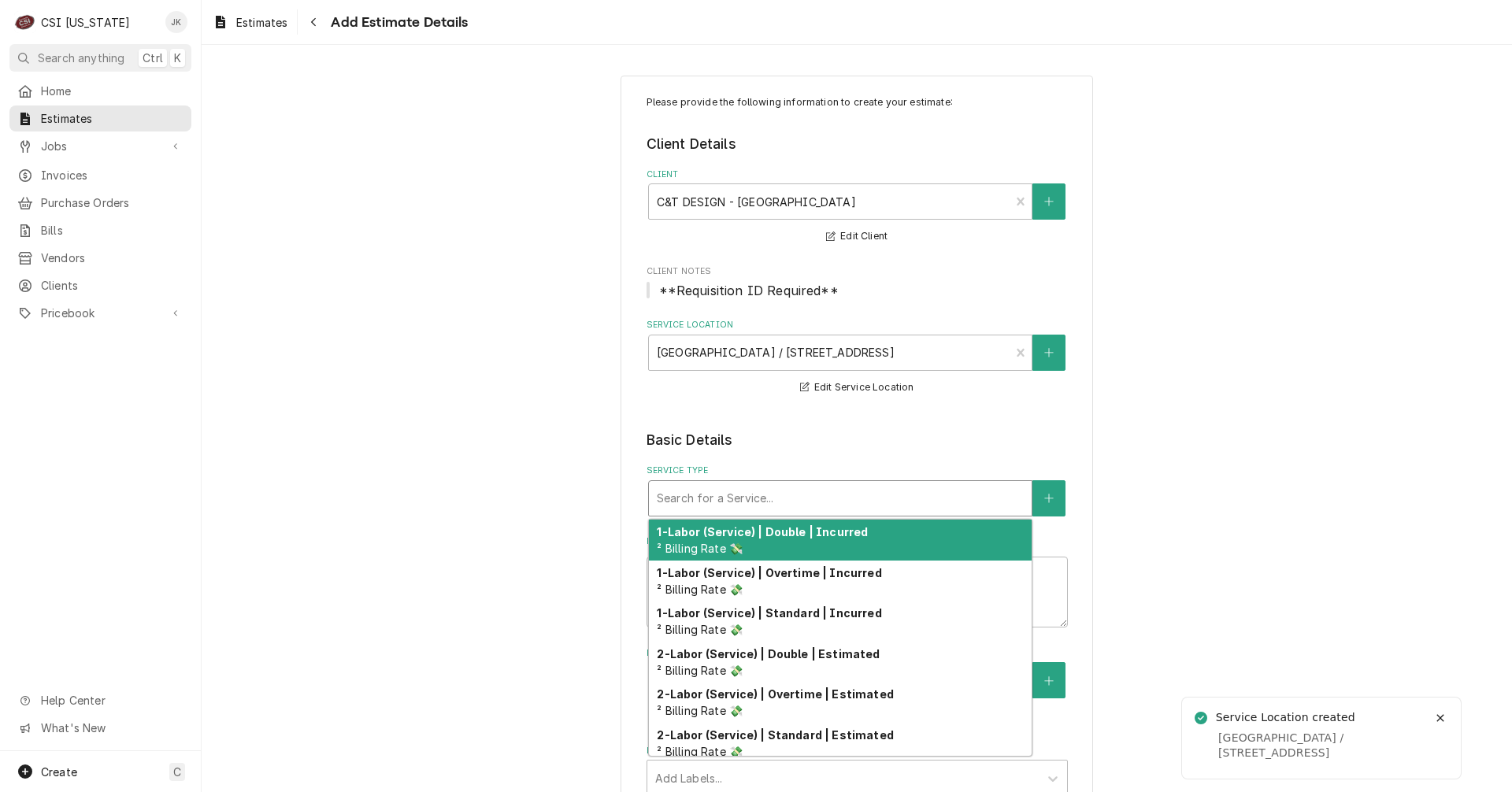
click at [748, 501] on div "Service Type" at bounding box center [840, 498] width 367 height 28
type textarea "x"
type input "p"
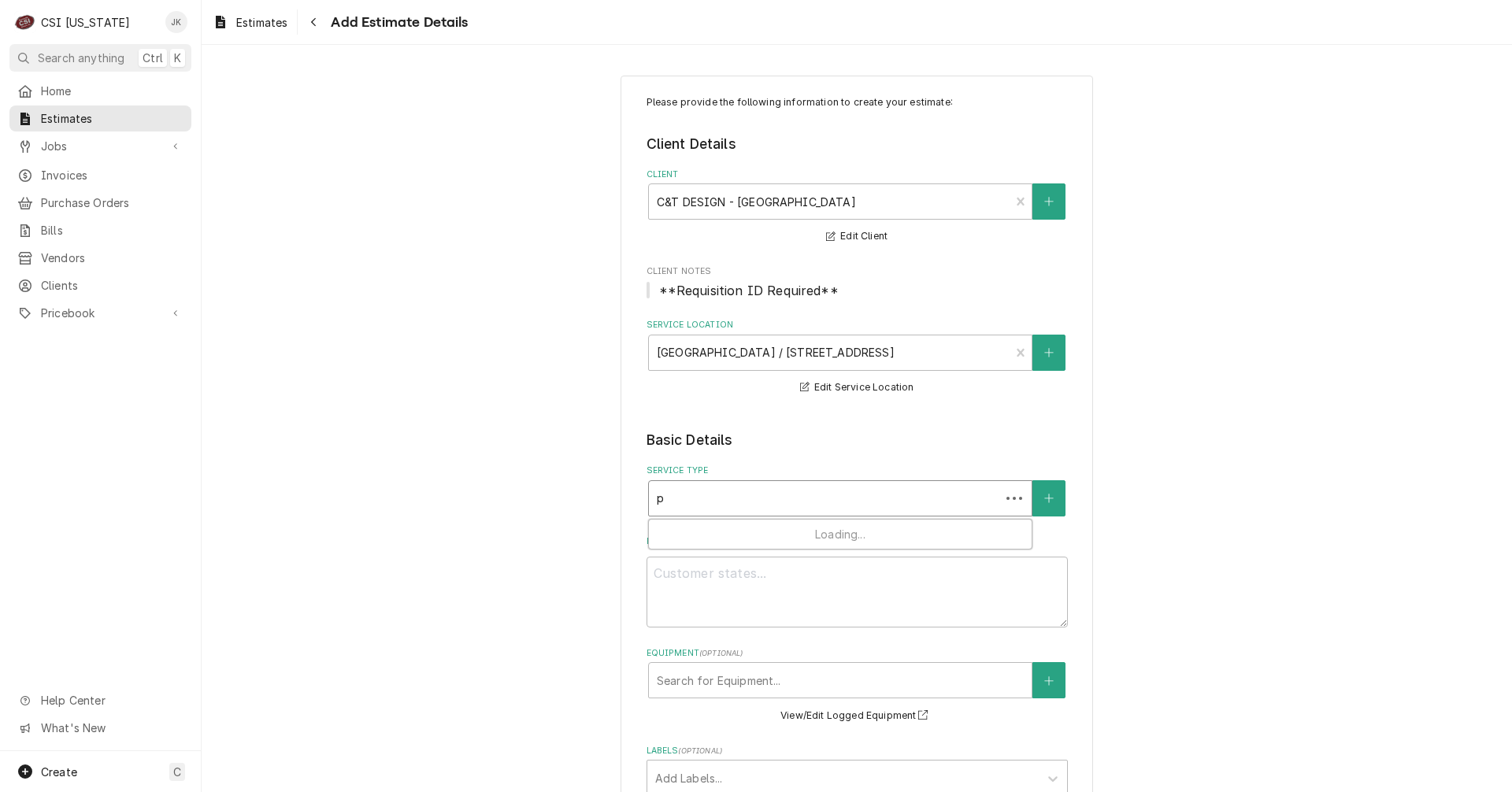
type textarea "x"
type input "pr"
type textarea "x"
type input "pro"
type textarea "x"
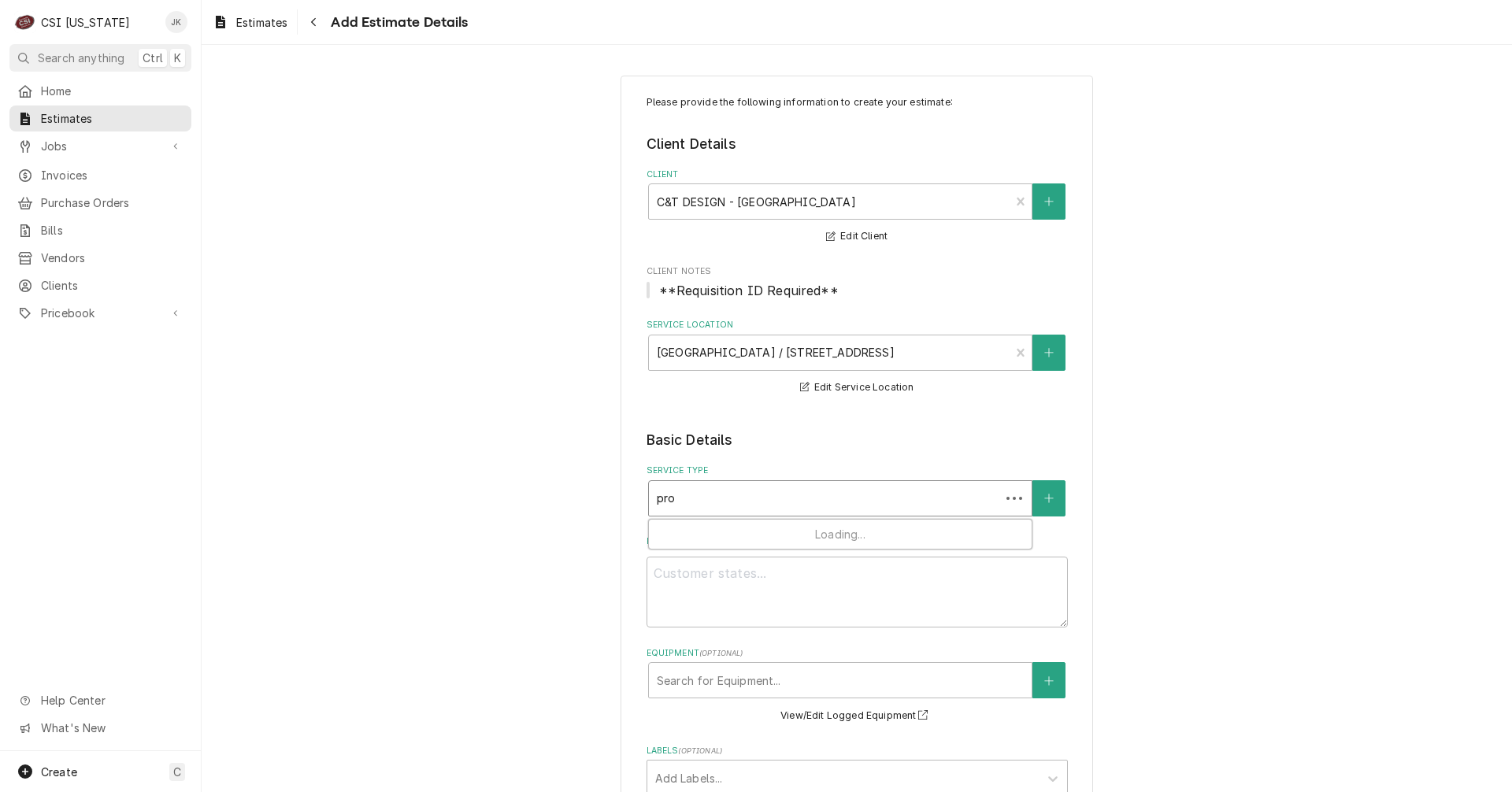
type input "proj"
type textarea "x"
type input "proje"
type textarea "x"
type input "projec"
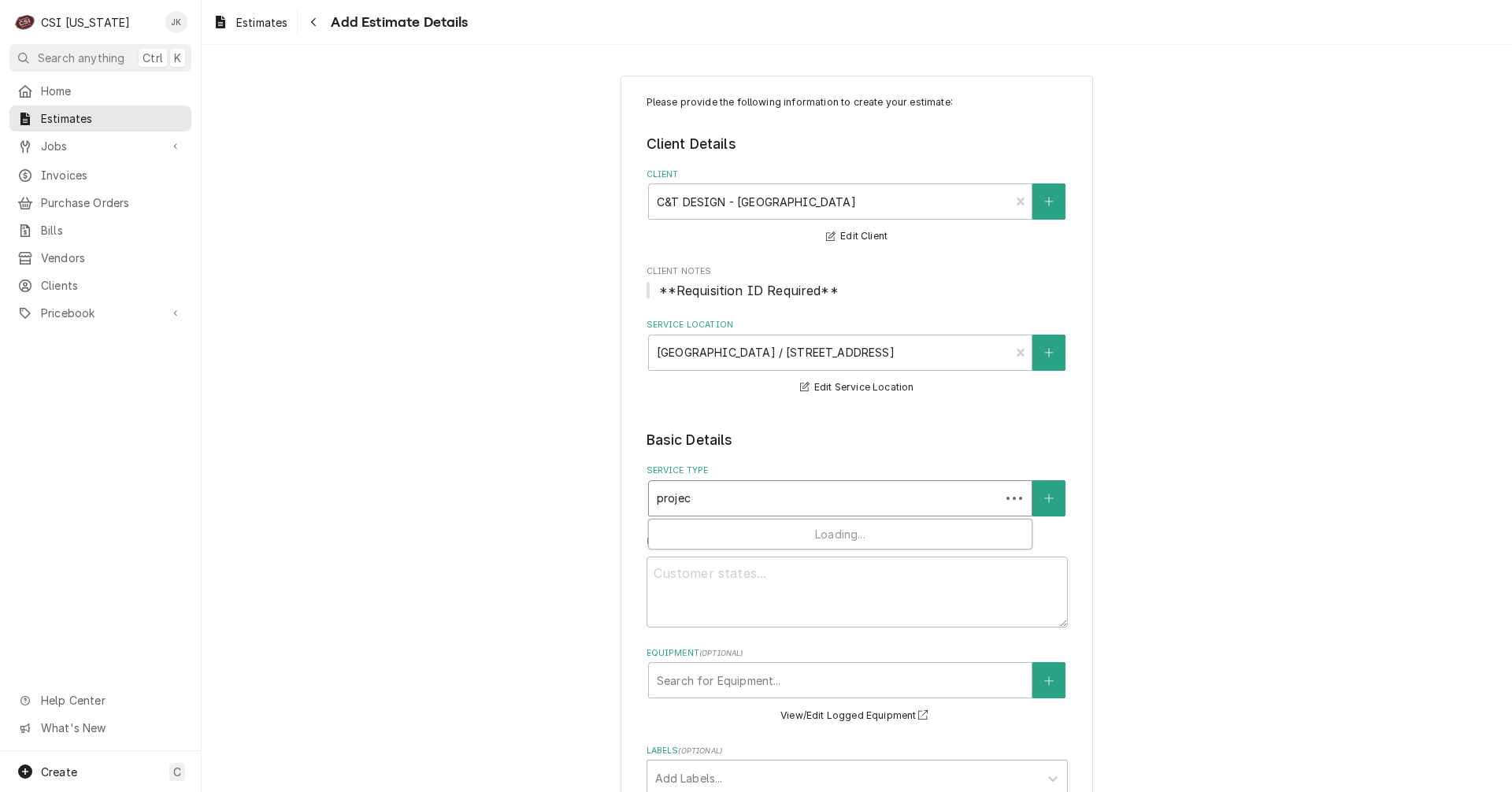
type textarea "x"
type input "project"
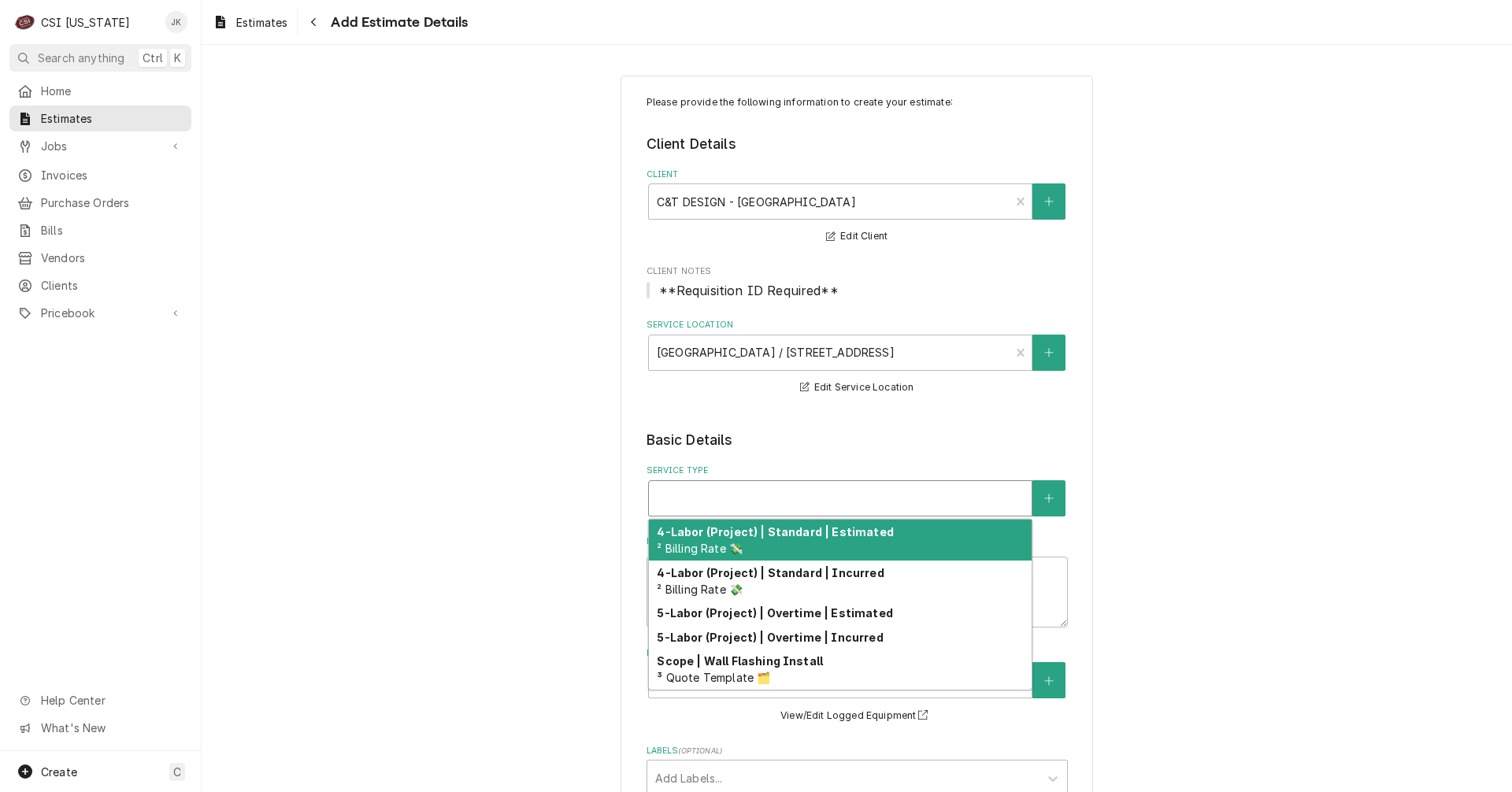
click at [709, 496] on div "Service Type" at bounding box center [840, 498] width 367 height 28
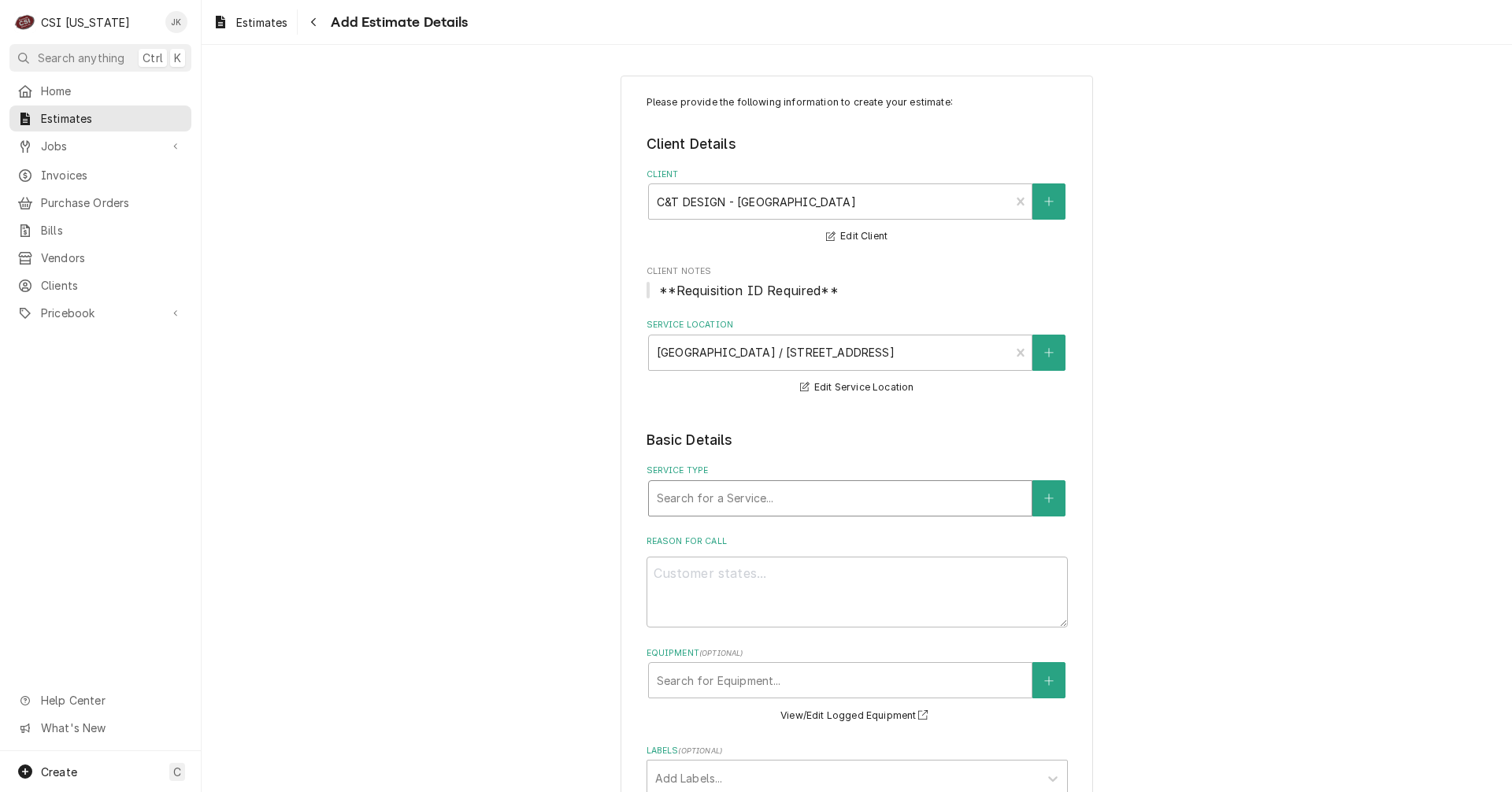
type textarea "x"
type input "s"
type textarea "x"
type input "se"
type textarea "x"
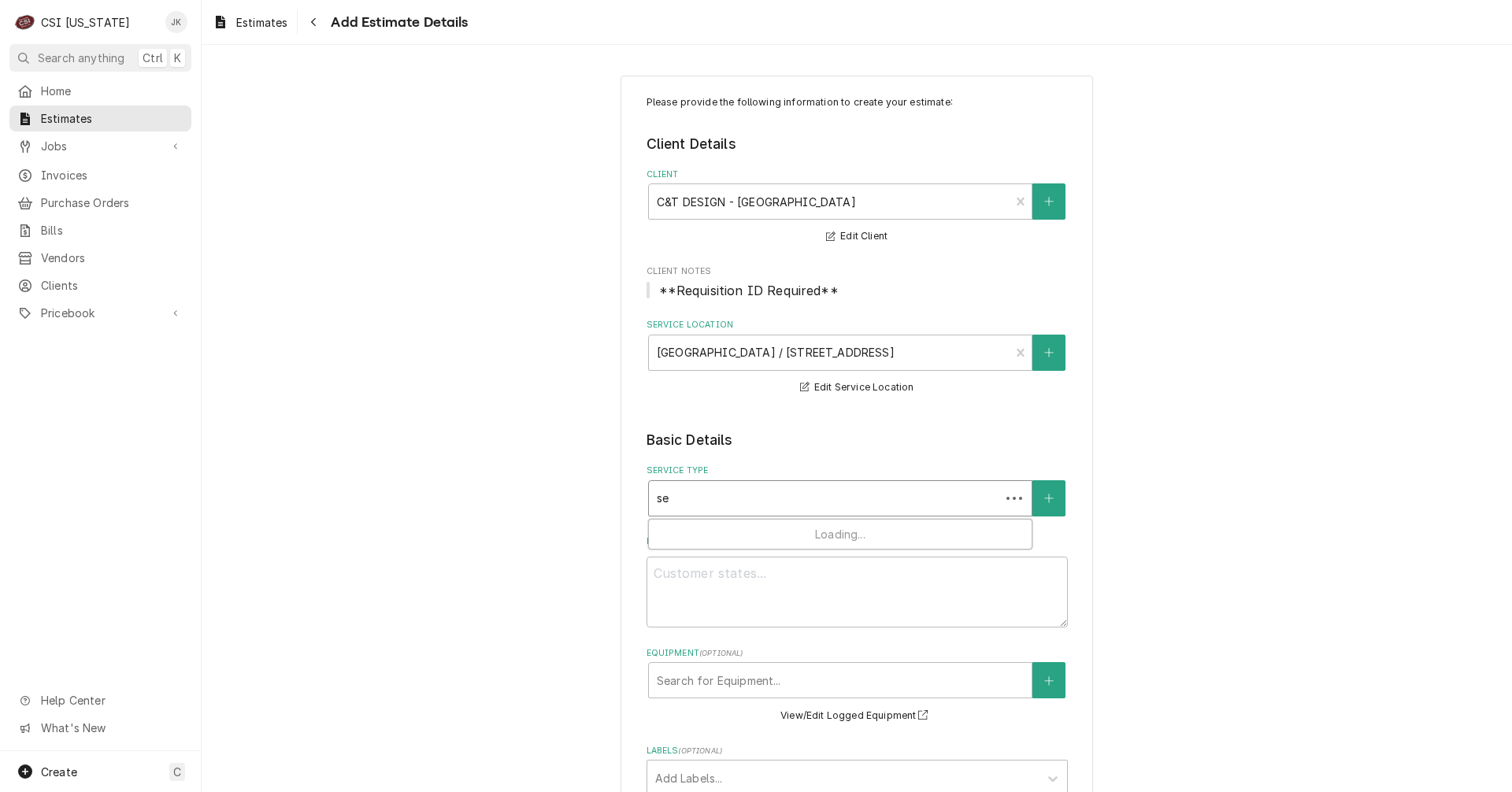
type input "set"
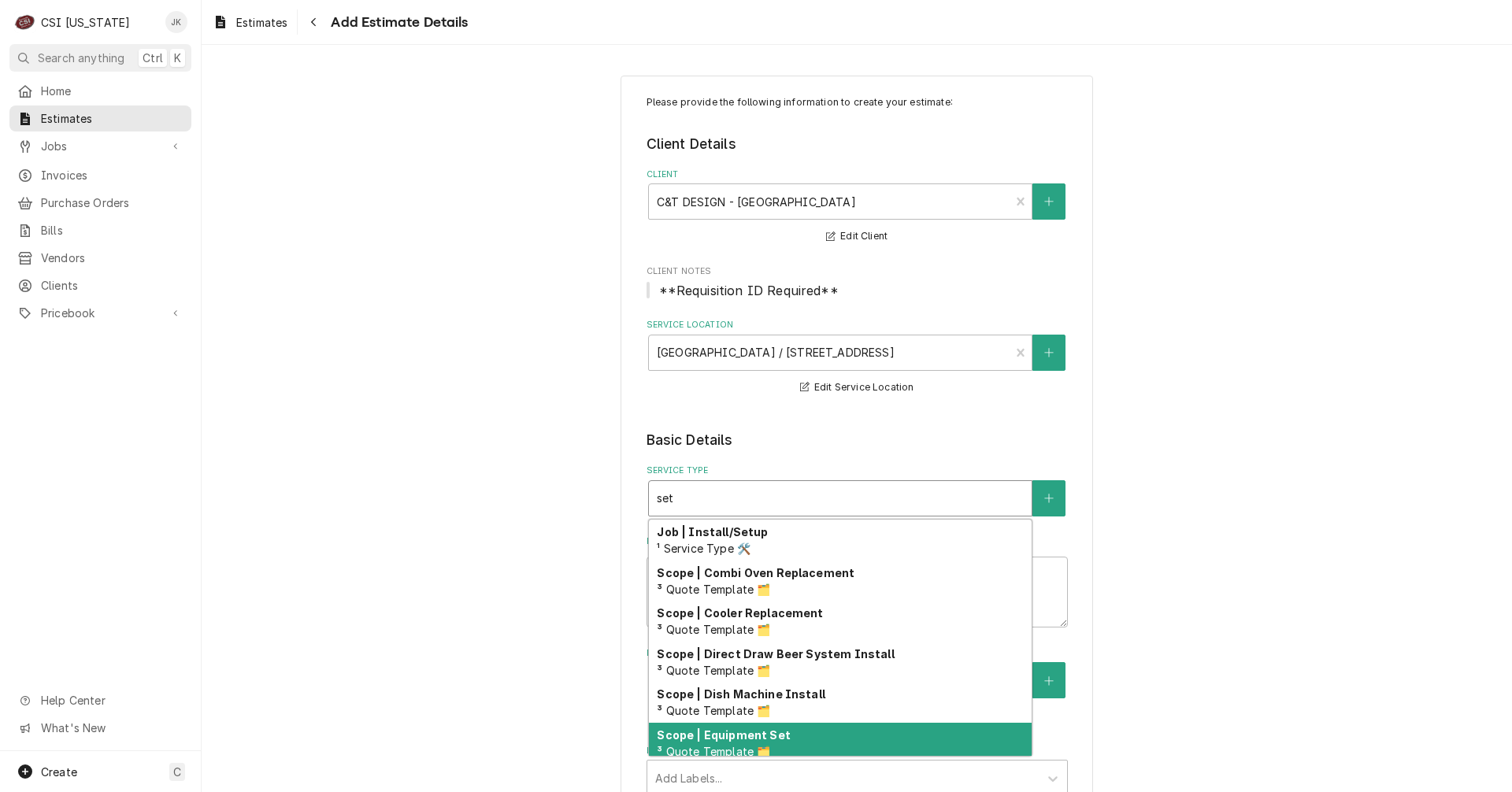
click at [716, 740] on strong "Scope | Equipment Set" at bounding box center [723, 735] width 133 height 13
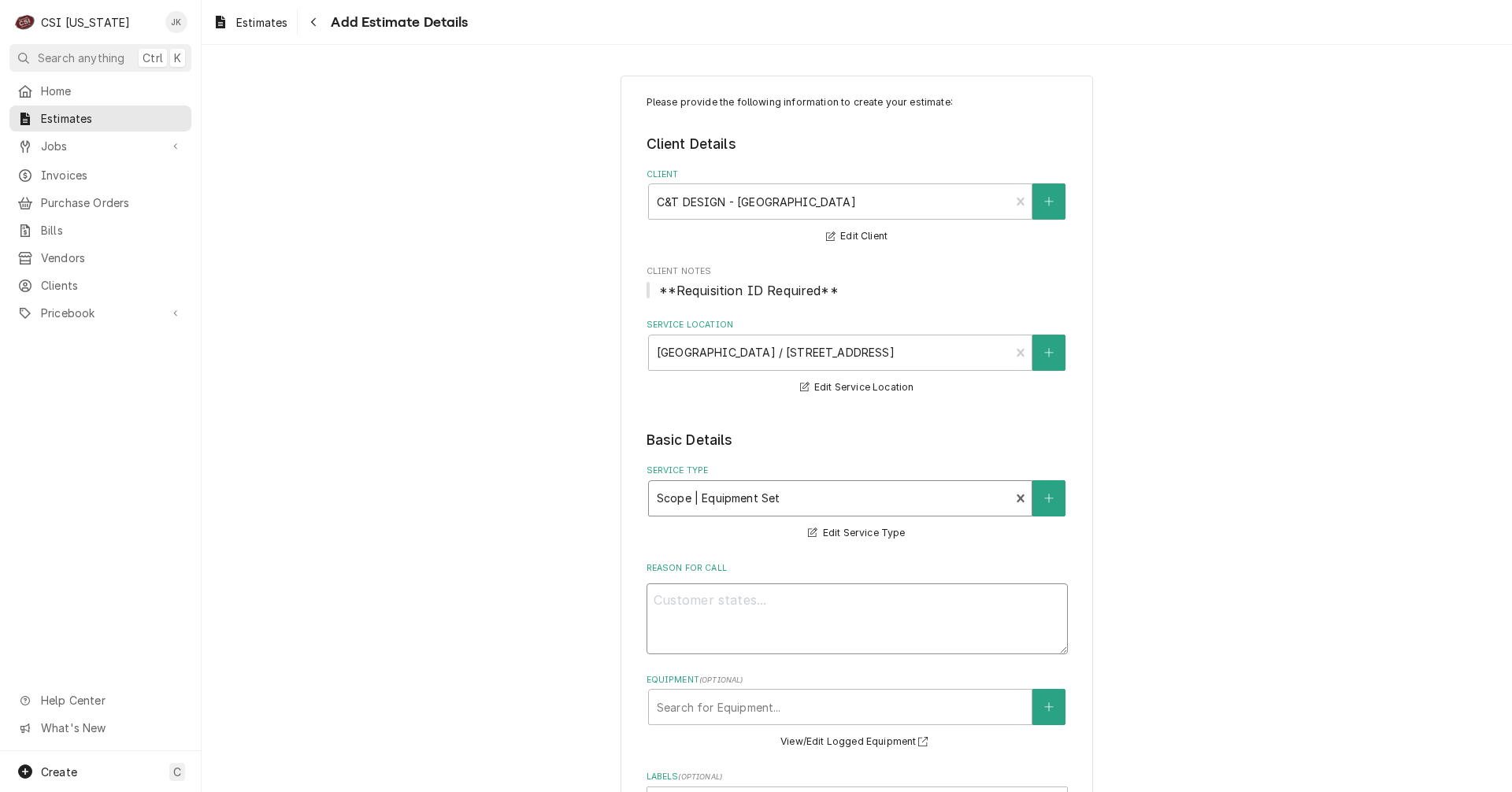
click at [744, 605] on textarea "Reason For Call" at bounding box center [857, 618] width 421 height 71
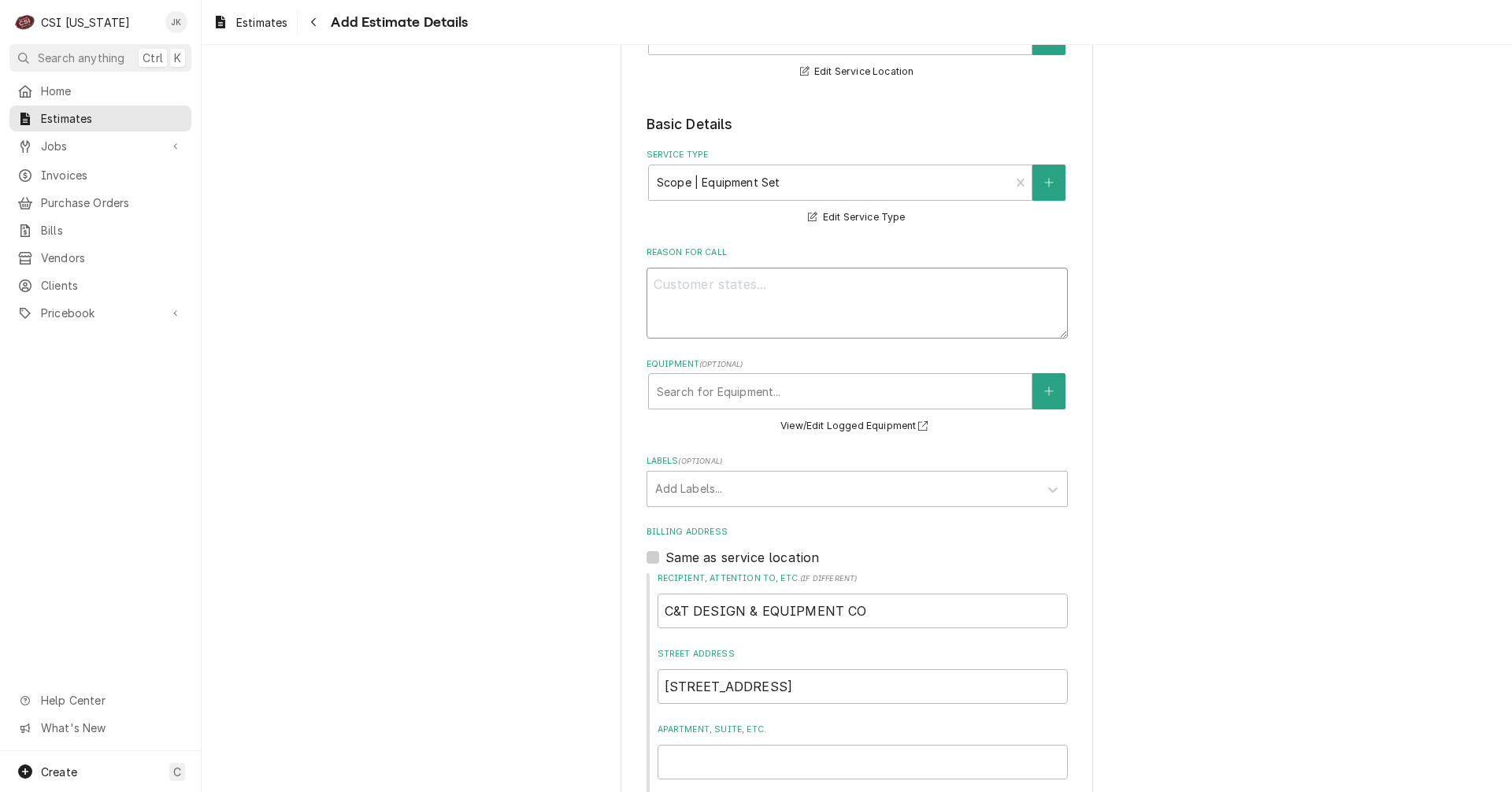
scroll to position [315, 0]
type textarea "x"
type textarea "Q"
type textarea "x"
type textarea "Qu"
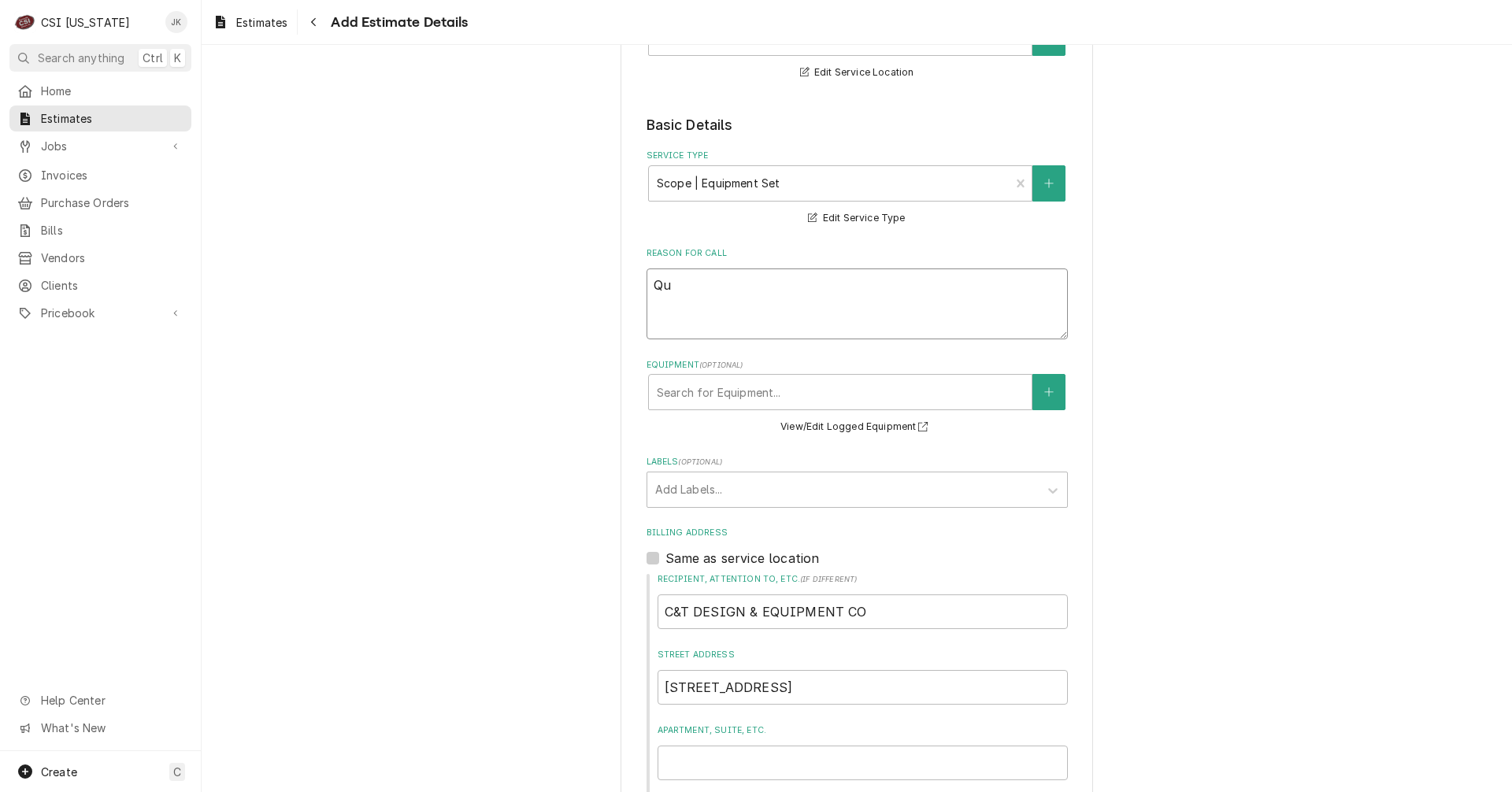
type textarea "x"
type textarea "Quo"
type textarea "x"
type textarea "Quot"
type textarea "x"
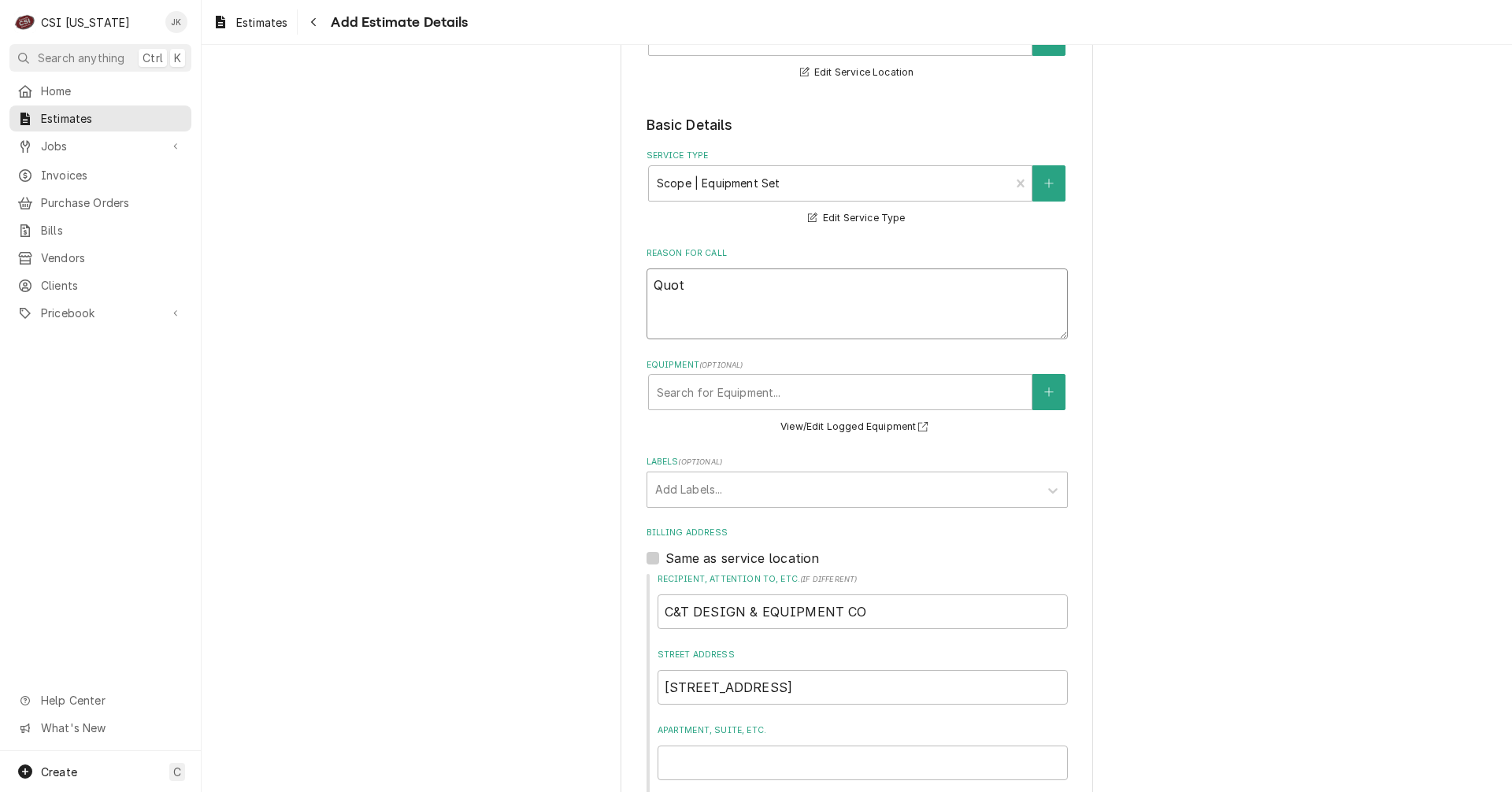
type textarea "Quote"
type textarea "x"
type textarea "Quote"
type textarea "x"
type textarea "Quote t"
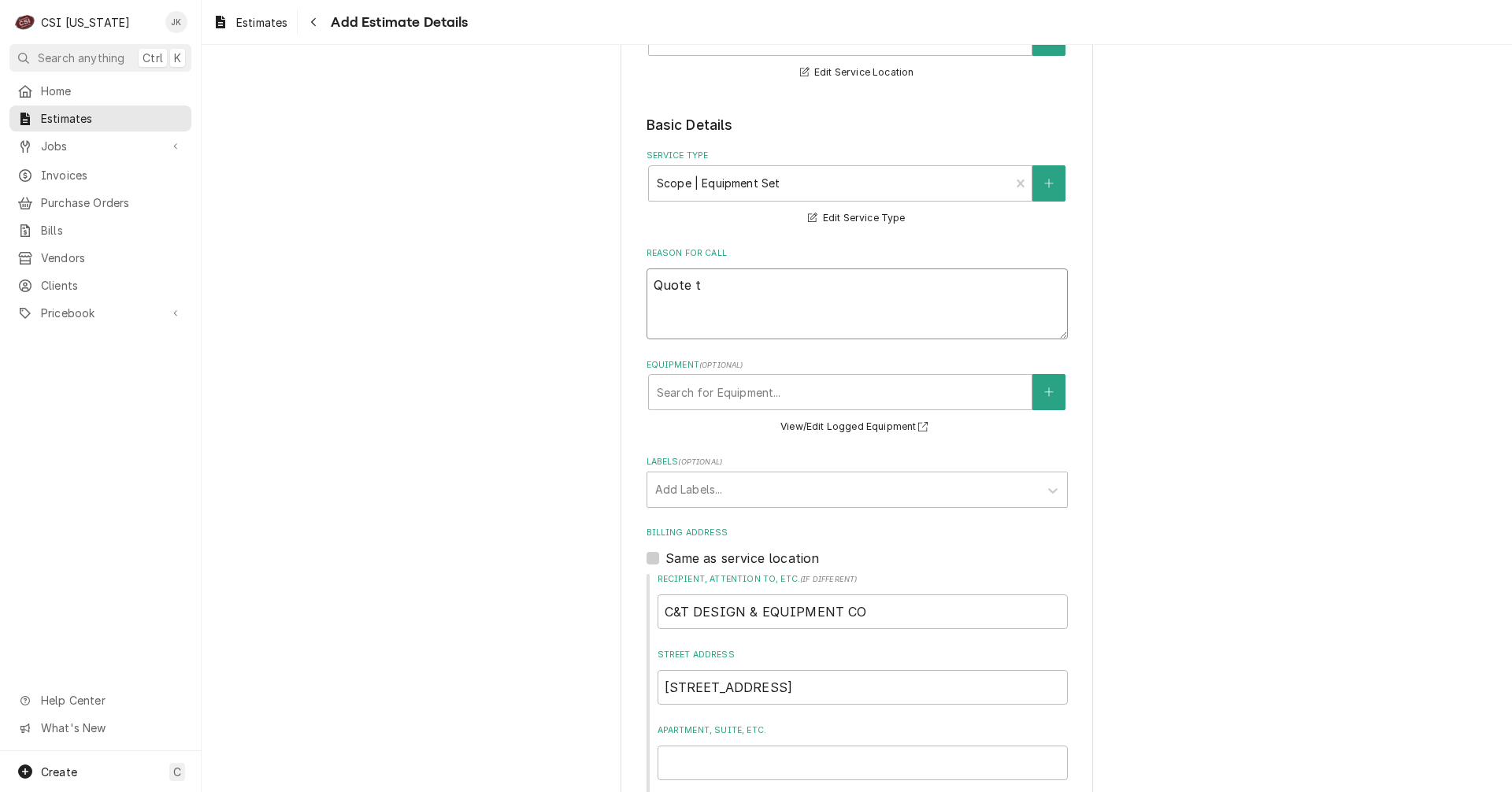
type textarea "x"
type textarea "Quote to"
type textarea "x"
type textarea "Quote to"
type textarea "x"
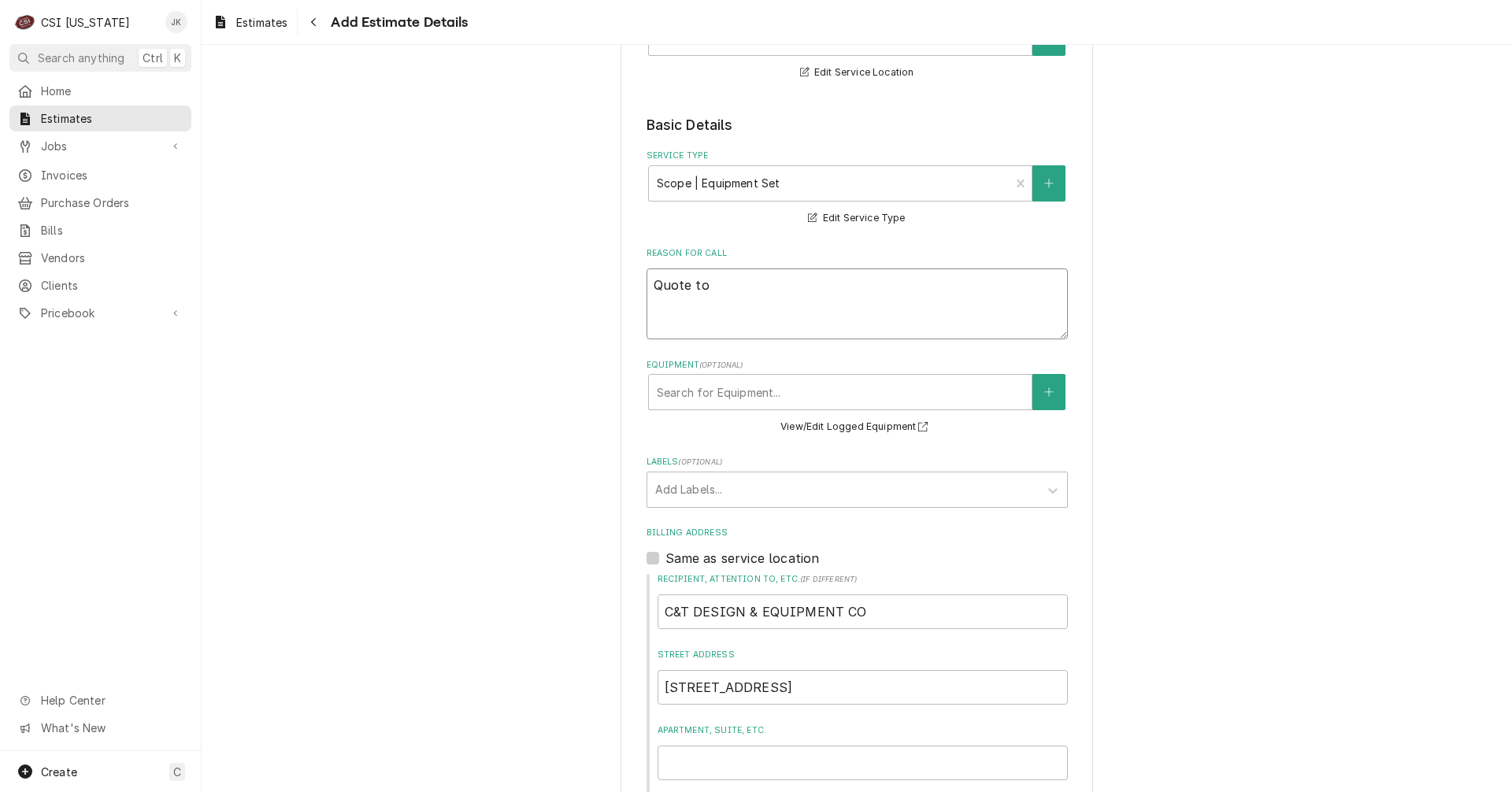
type textarea "Quote to s"
type textarea "x"
type textarea "Quote to se"
type textarea "x"
type textarea "Quote to set"
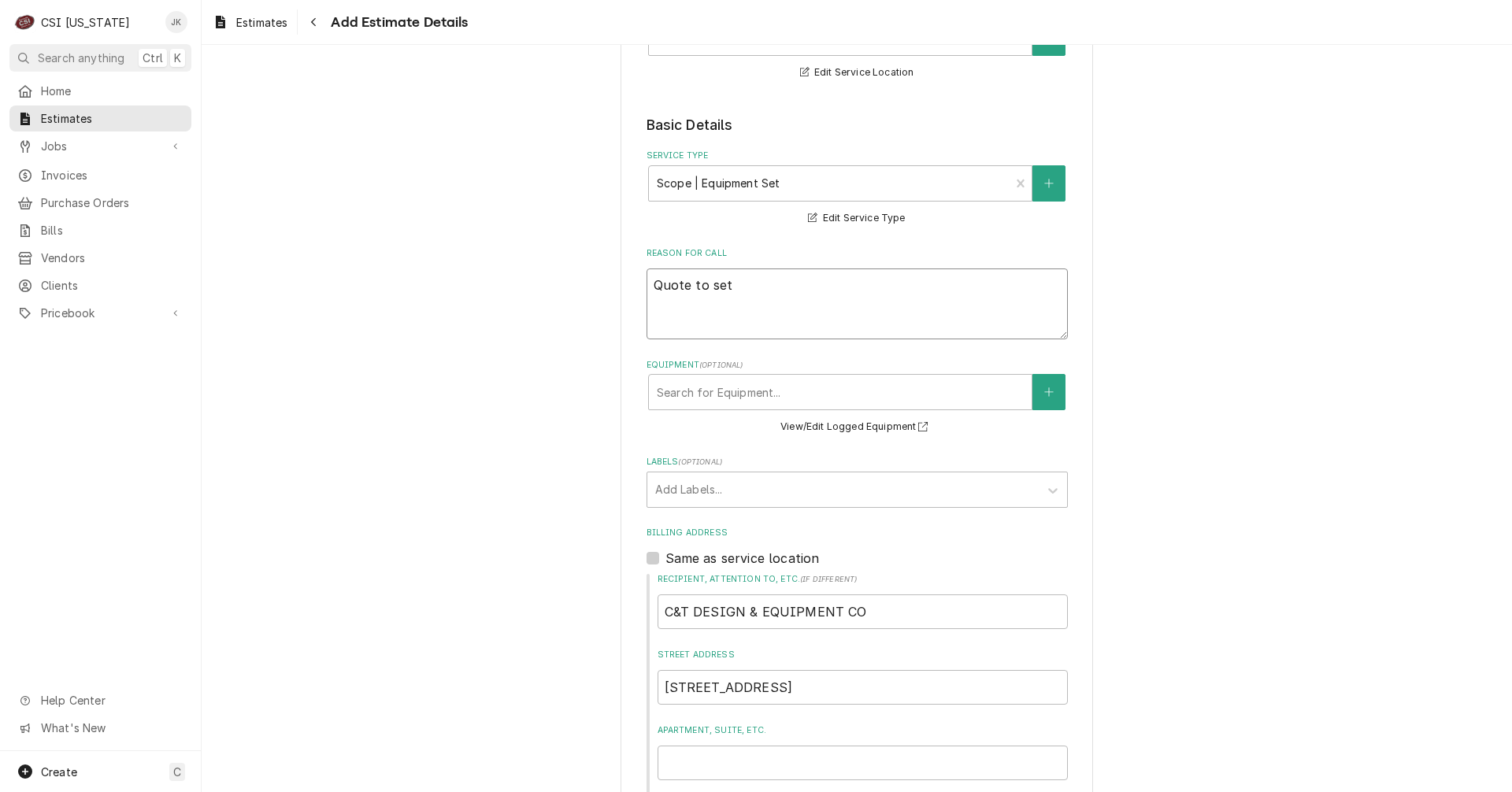
type textarea "x"
type textarea "Quote to se"
type textarea "x"
type textarea "Quote to s"
type textarea "x"
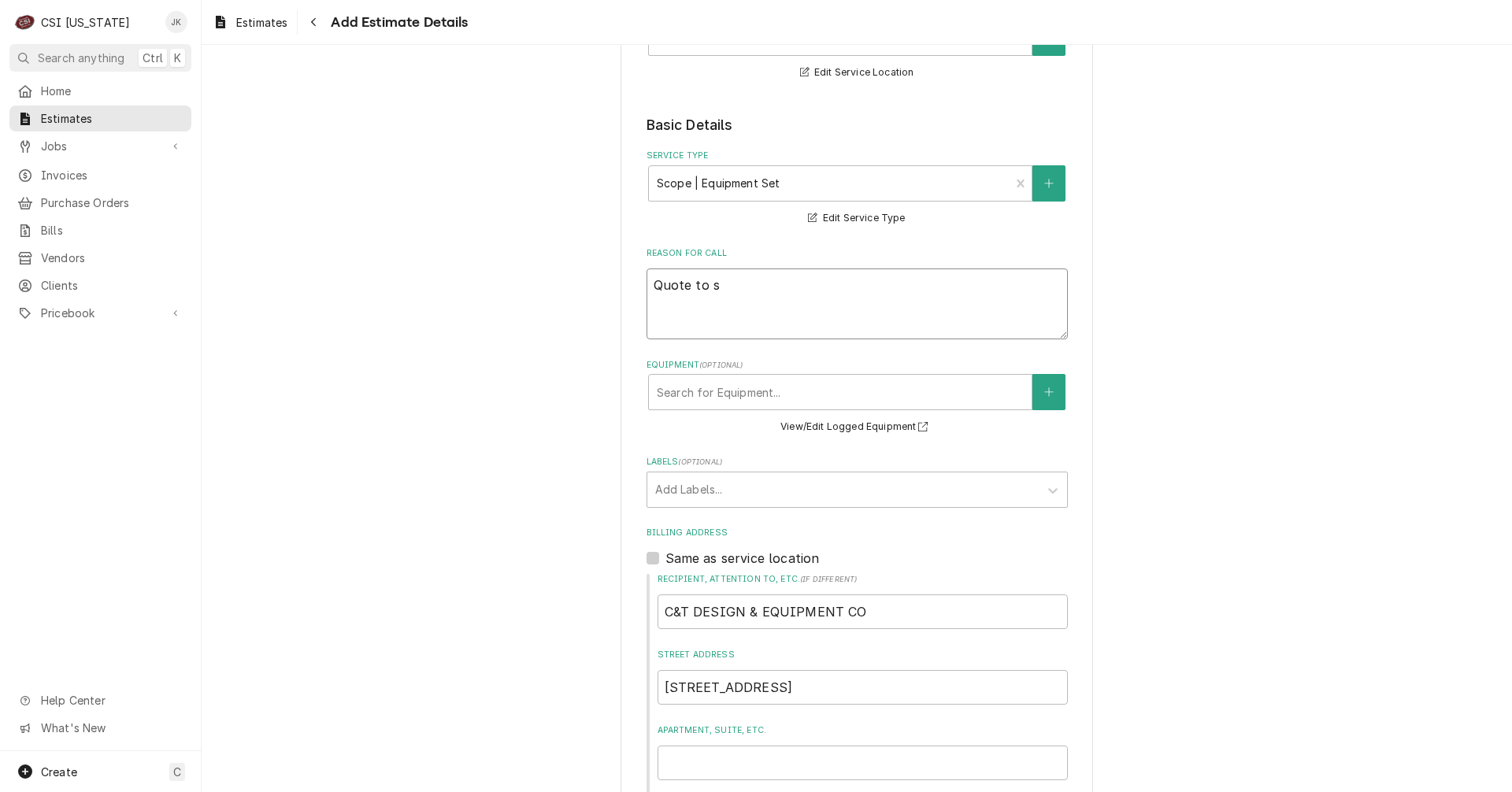
type textarea "Quote to"
type textarea "x"
type textarea "Quote to d"
type textarea "x"
type textarea "Quote to de"
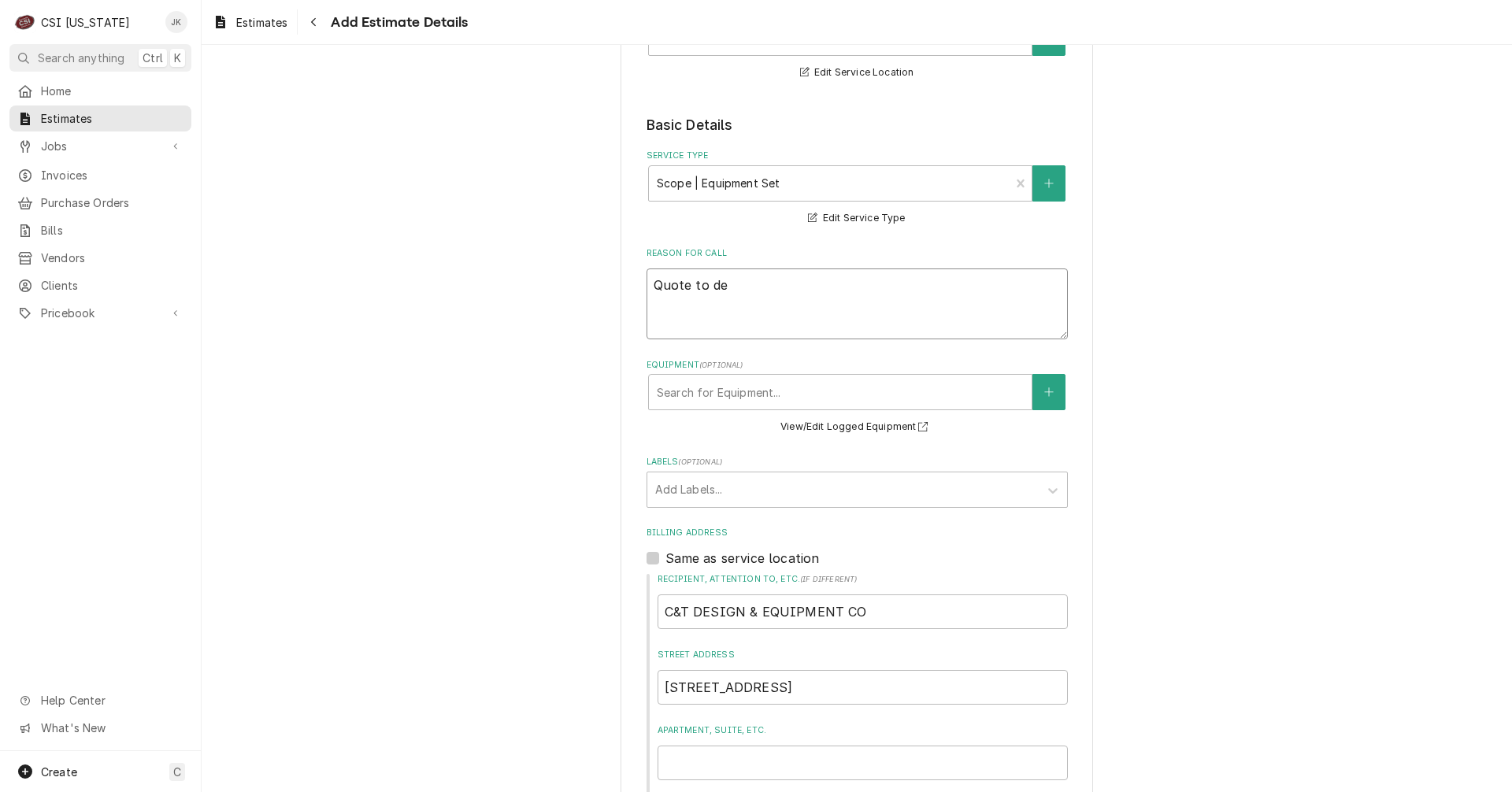
type textarea "x"
type textarea "Quote to del"
type textarea "x"
type textarea "Quote to deli"
type textarea "x"
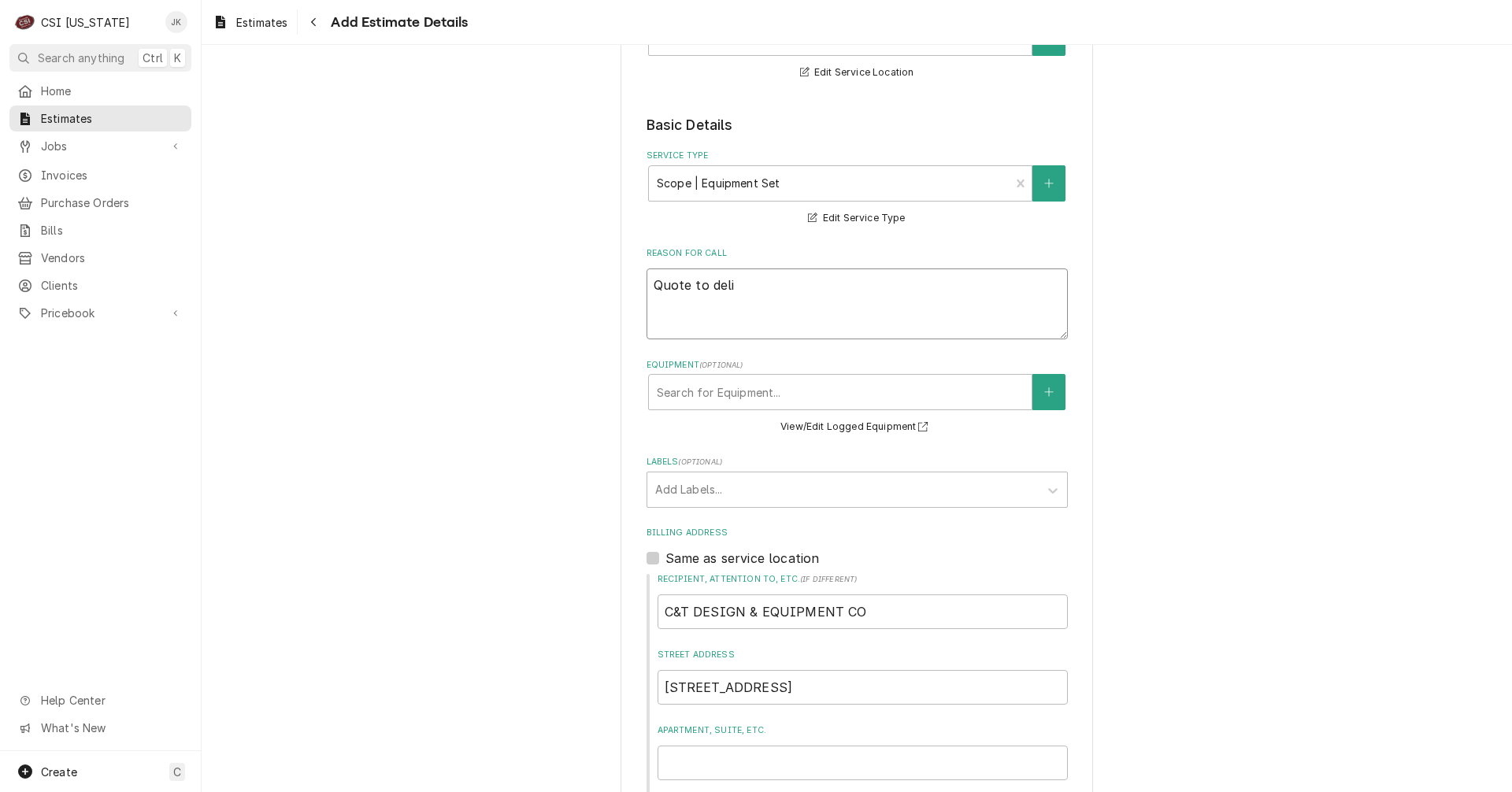
type textarea "Quote to deliv"
type textarea "x"
type textarea "Quote to delive"
type textarea "x"
type textarea "Quote to deliver"
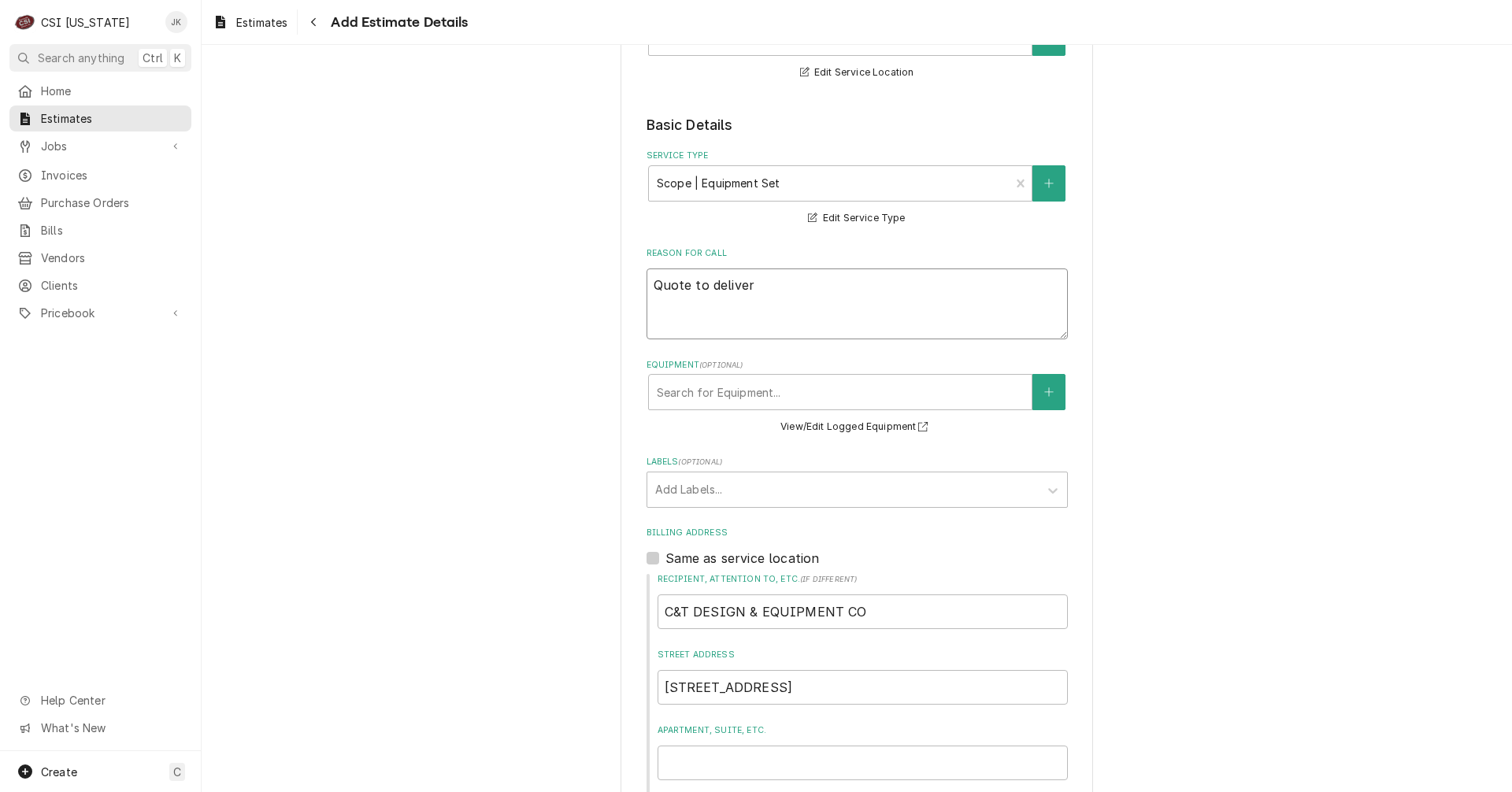
type textarea "x"
type textarea "Quote to deliver"
type textarea "x"
type textarea "Quote to deliver a"
type textarea "x"
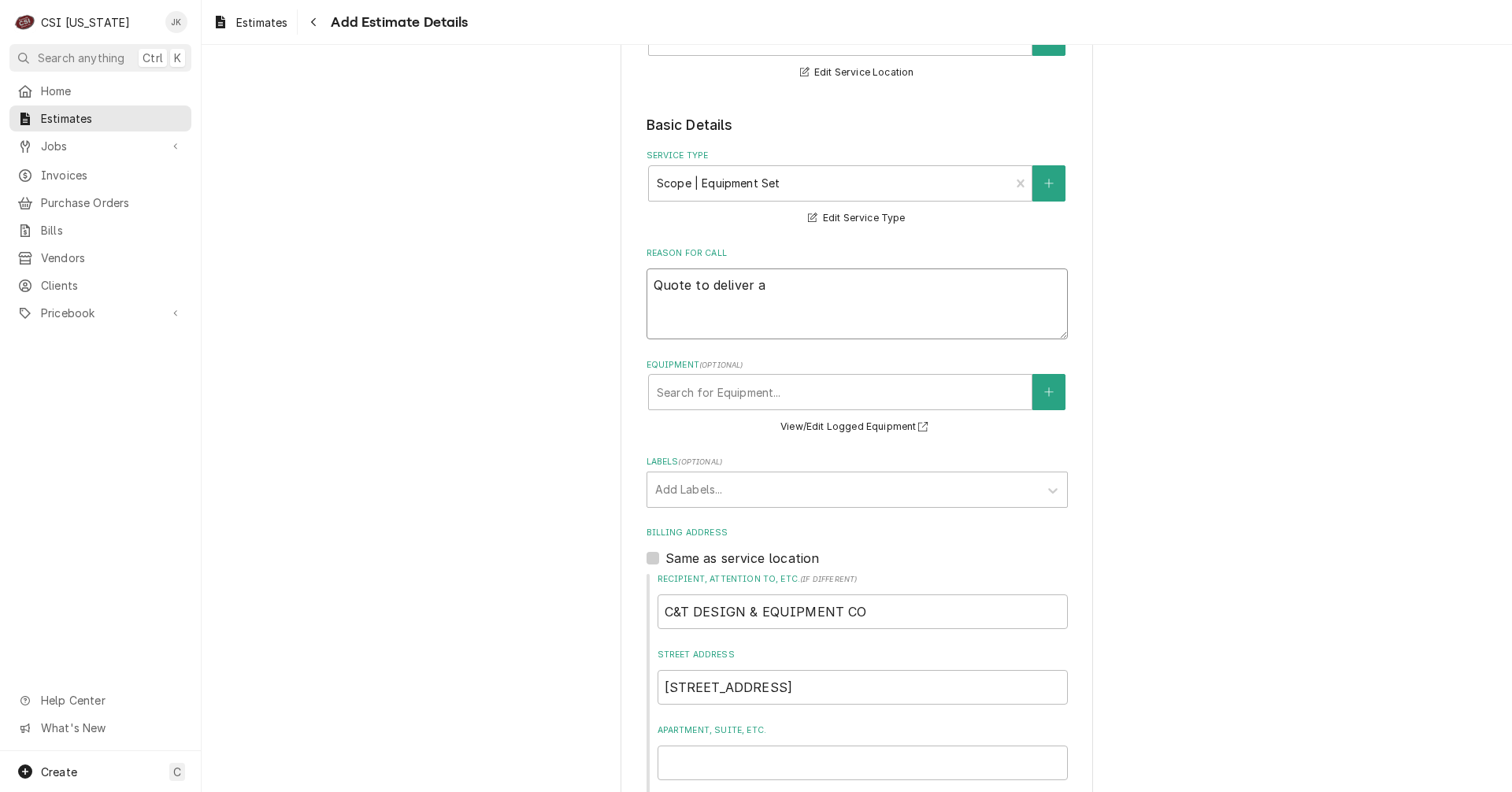
type textarea "Quote to deliver an"
type textarea "x"
type textarea "Quote to deliver and"
type textarea "x"
type textarea "Quote to deliver and s"
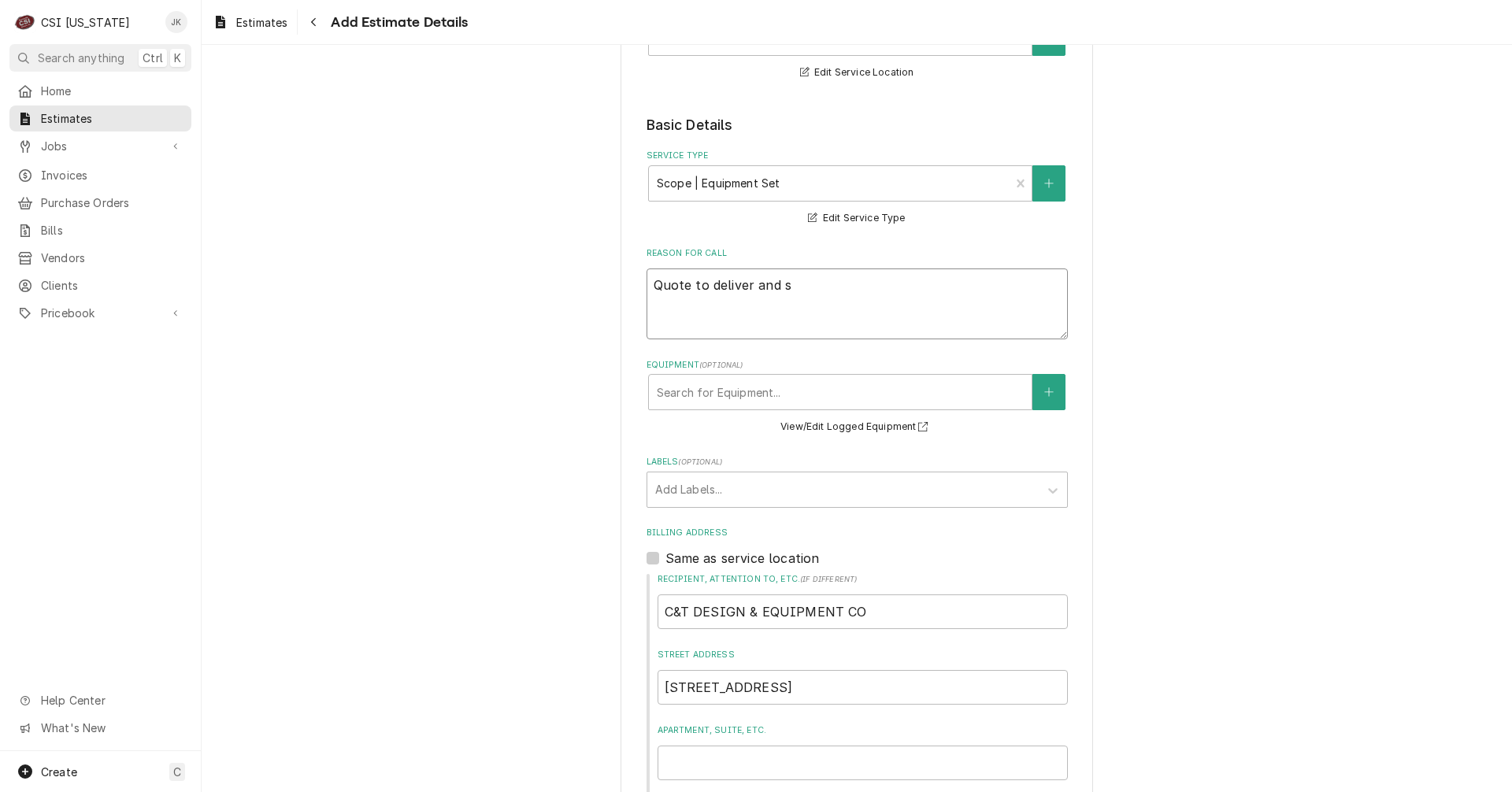
type textarea "x"
type textarea "Quote to deliver and se"
type textarea "x"
type textarea "Quote to deliver and s"
type textarea "x"
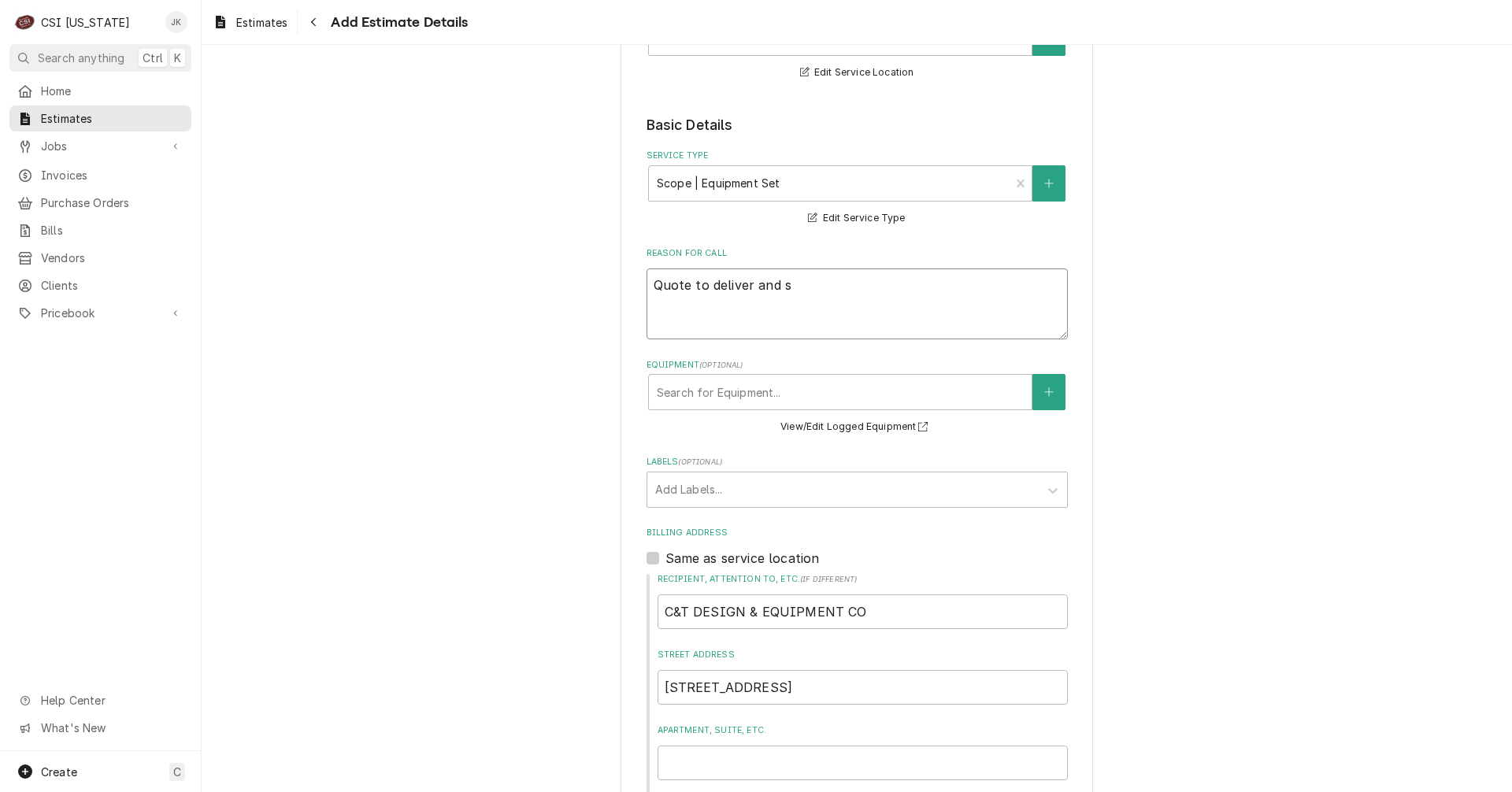
type textarea "Quote to deliver and"
type textarea "x"
type textarea "Quote to deliver and"
type textarea "x"
type textarea "Quote to deliver an"
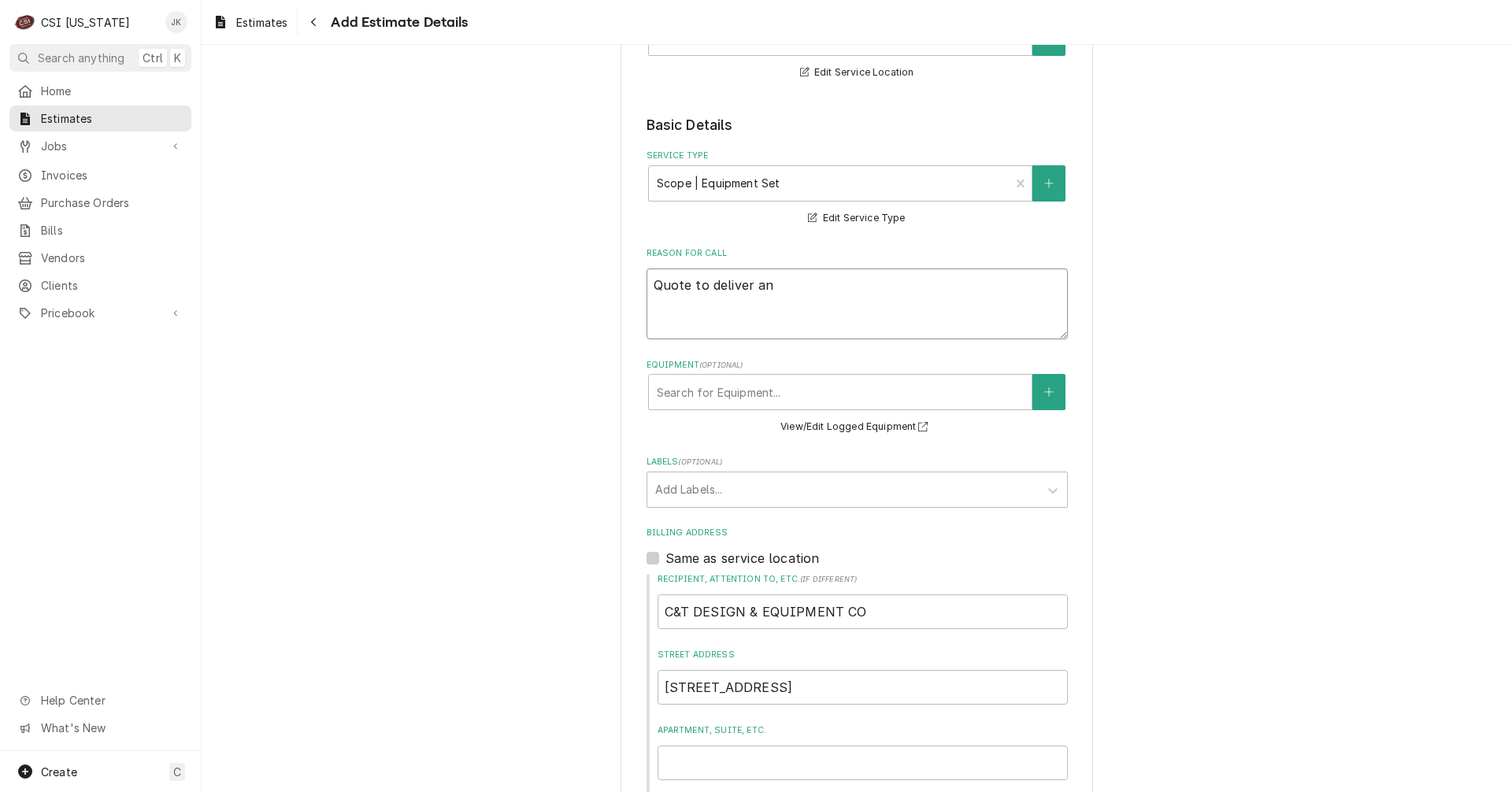
type textarea "x"
type textarea "Quote to deliver a"
type textarea "x"
type textarea "Quote to deliver"
type textarea "x"
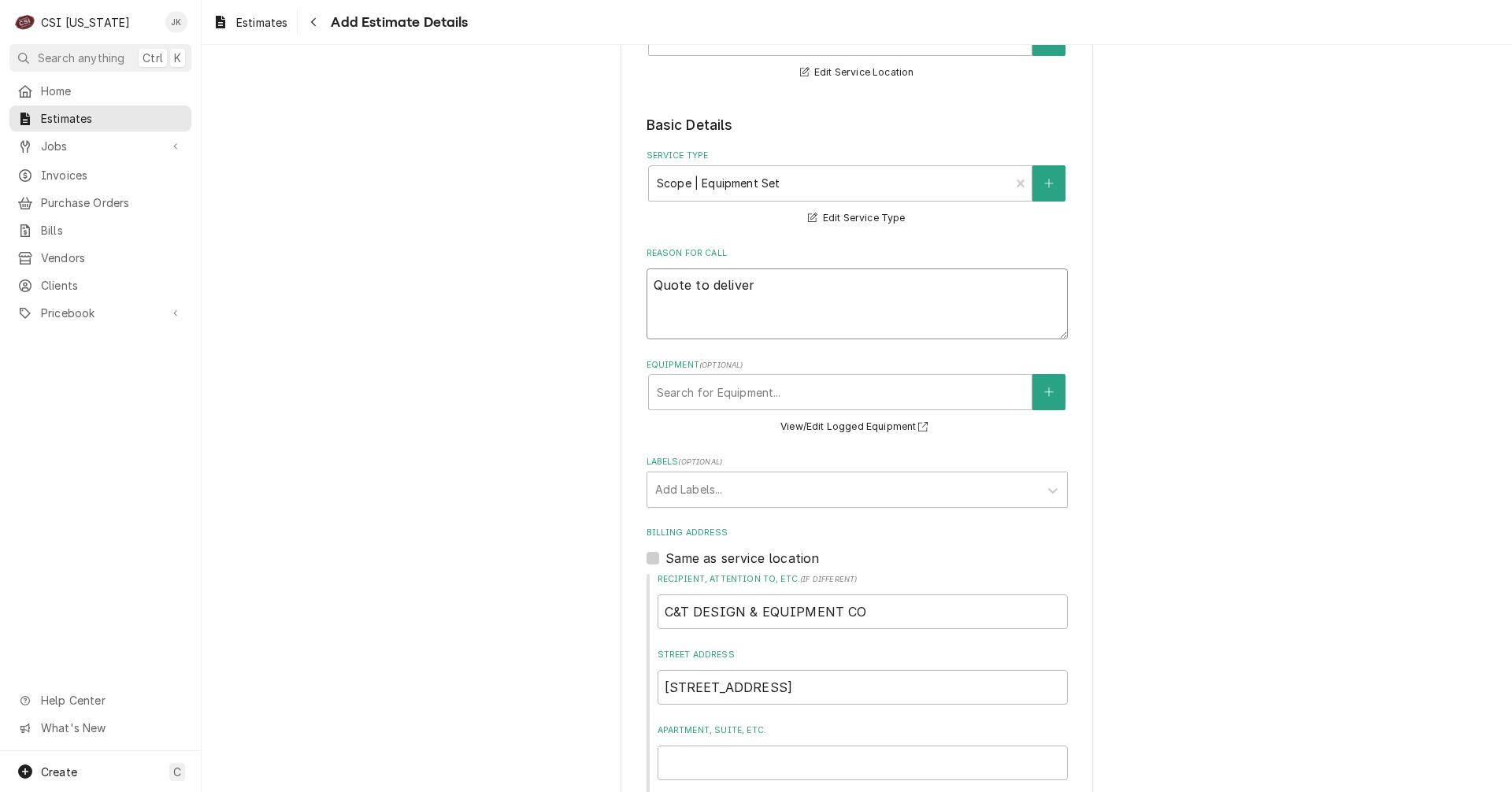
type textarea "Quote to deliver"
type textarea "x"
type textarea "Quote to deliver,"
type textarea "x"
type textarea "Quote to deliver,"
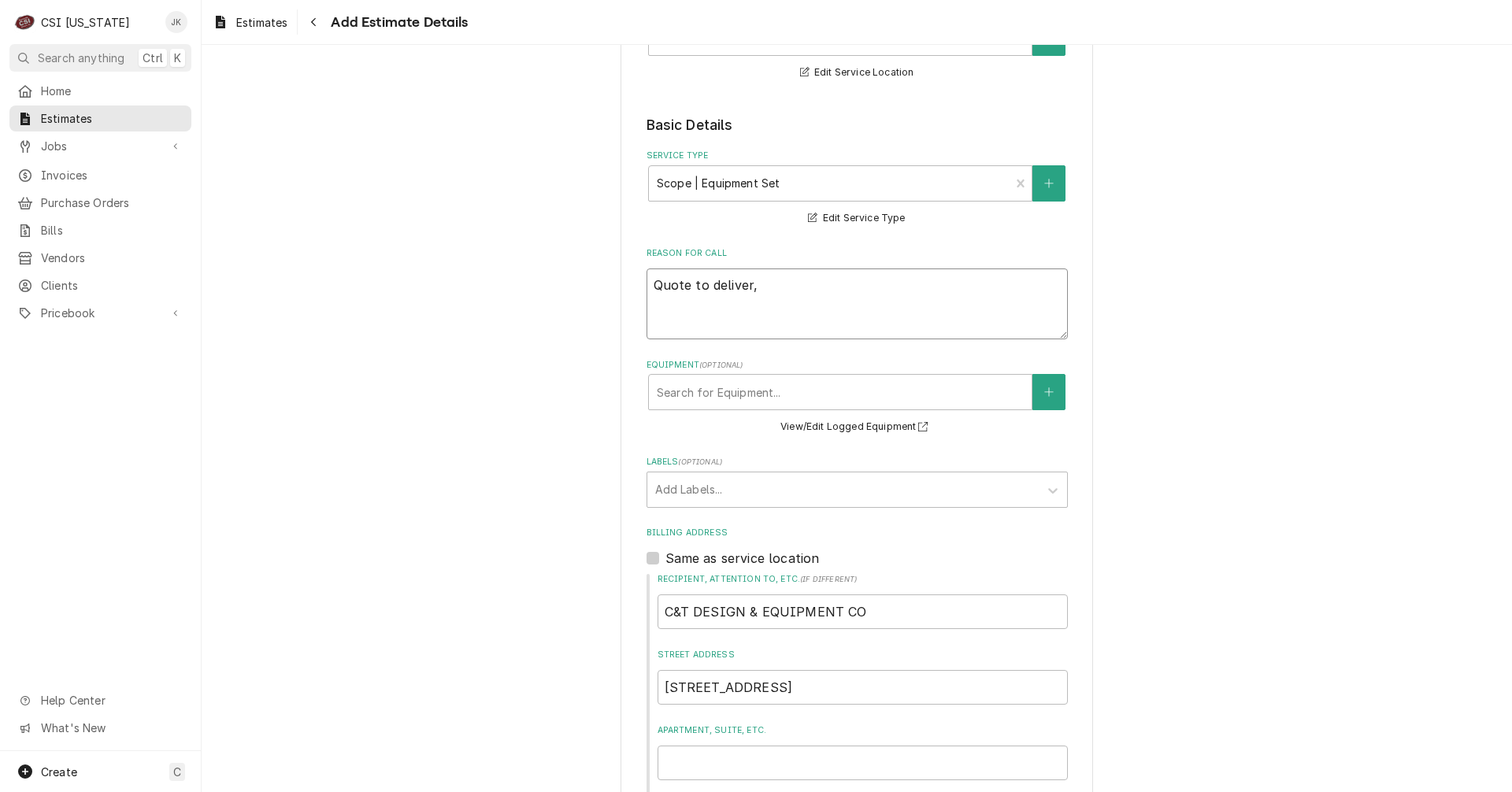
type textarea "x"
type textarea "Quote to deliver, s"
type textarea "x"
type textarea "Quote to deliver, se"
type textarea "x"
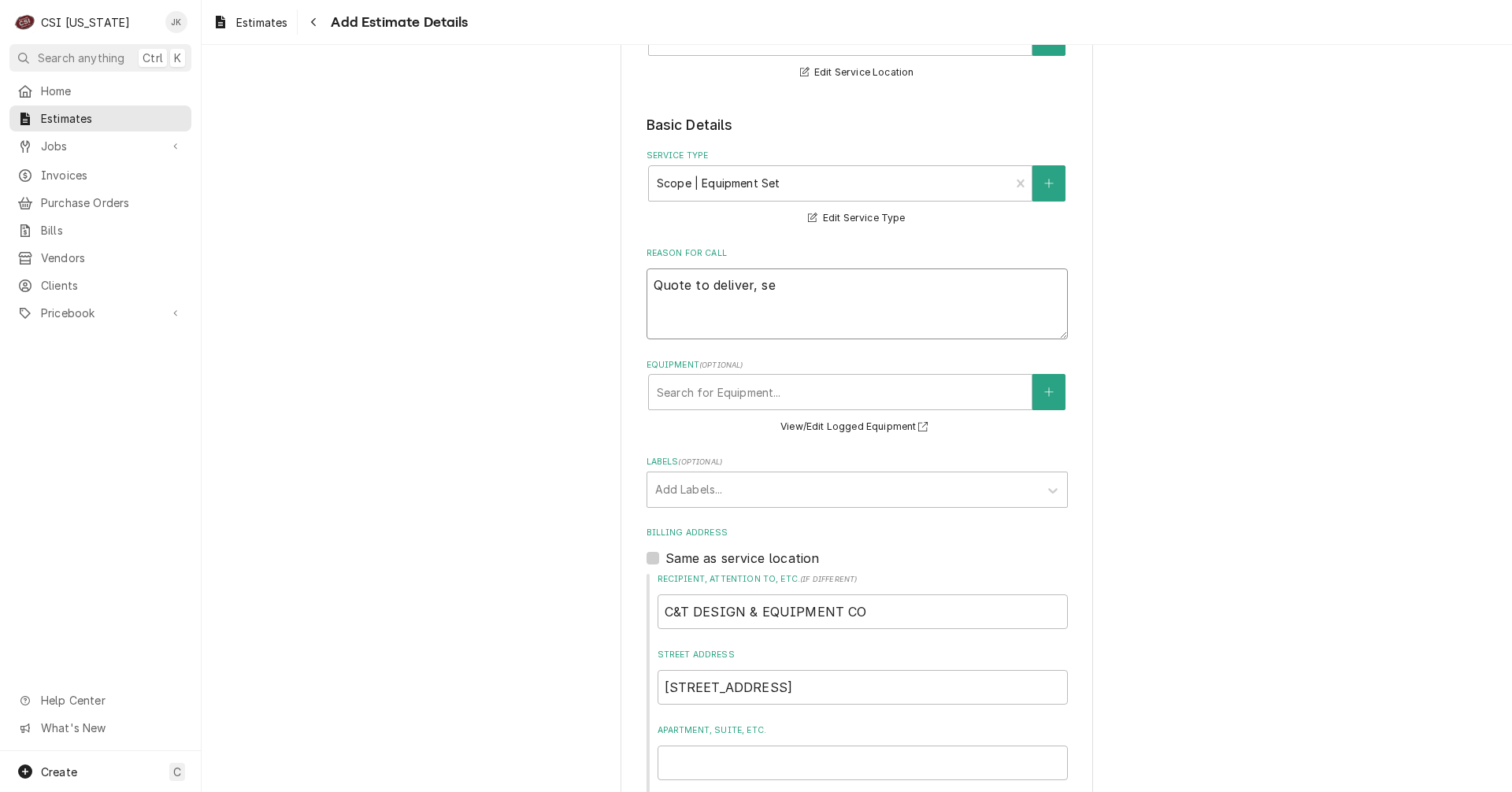
type textarea "Quote to deliver, set"
type textarea "x"
type textarea "Quote to deliver, set i"
type textarea "x"
type textarea "Quote to deliver, set in"
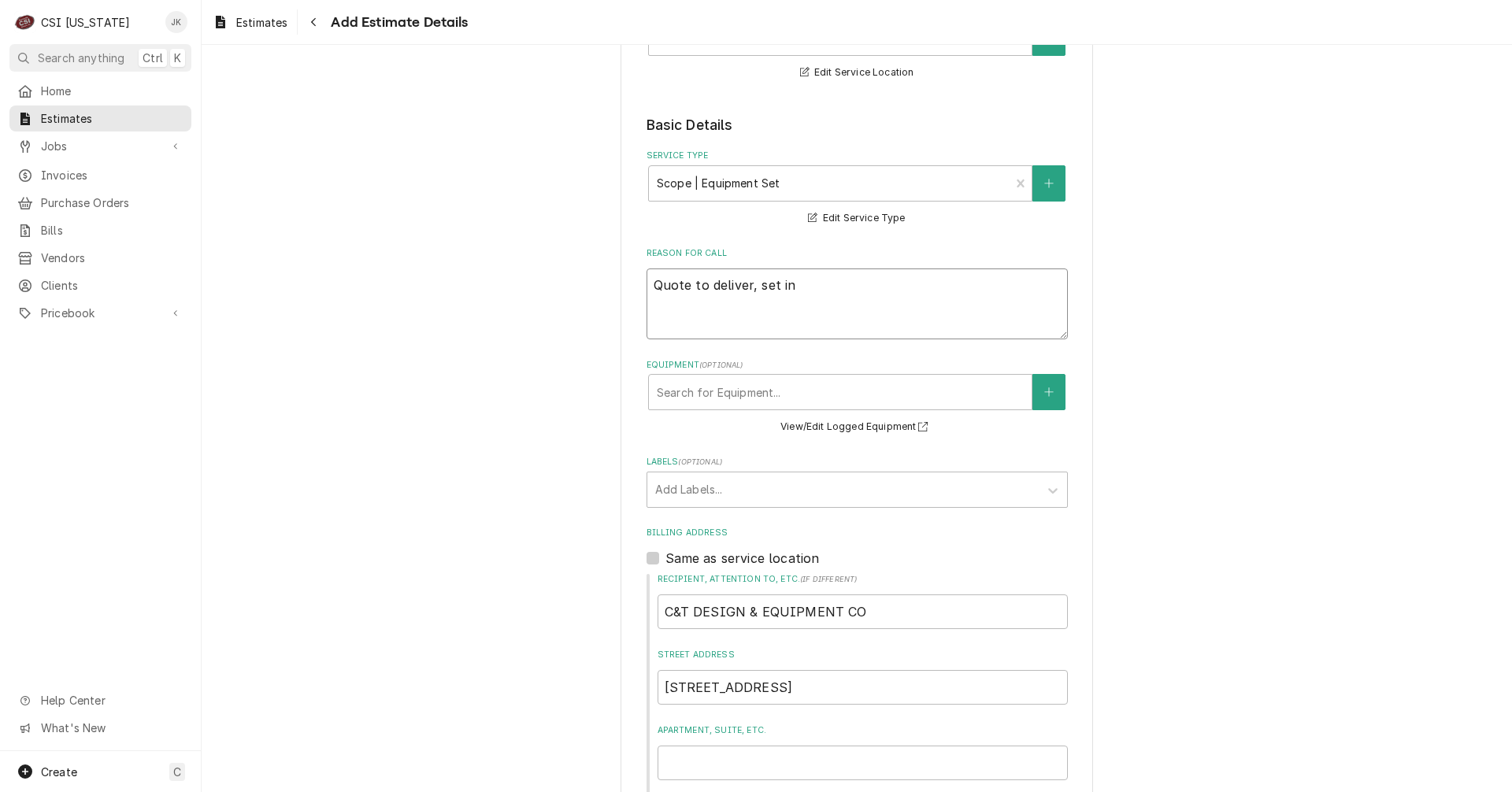
type textarea "x"
type textarea "Quote to deliver, set in"
type textarea "x"
type textarea "Quote to deliver, set in p"
type textarea "x"
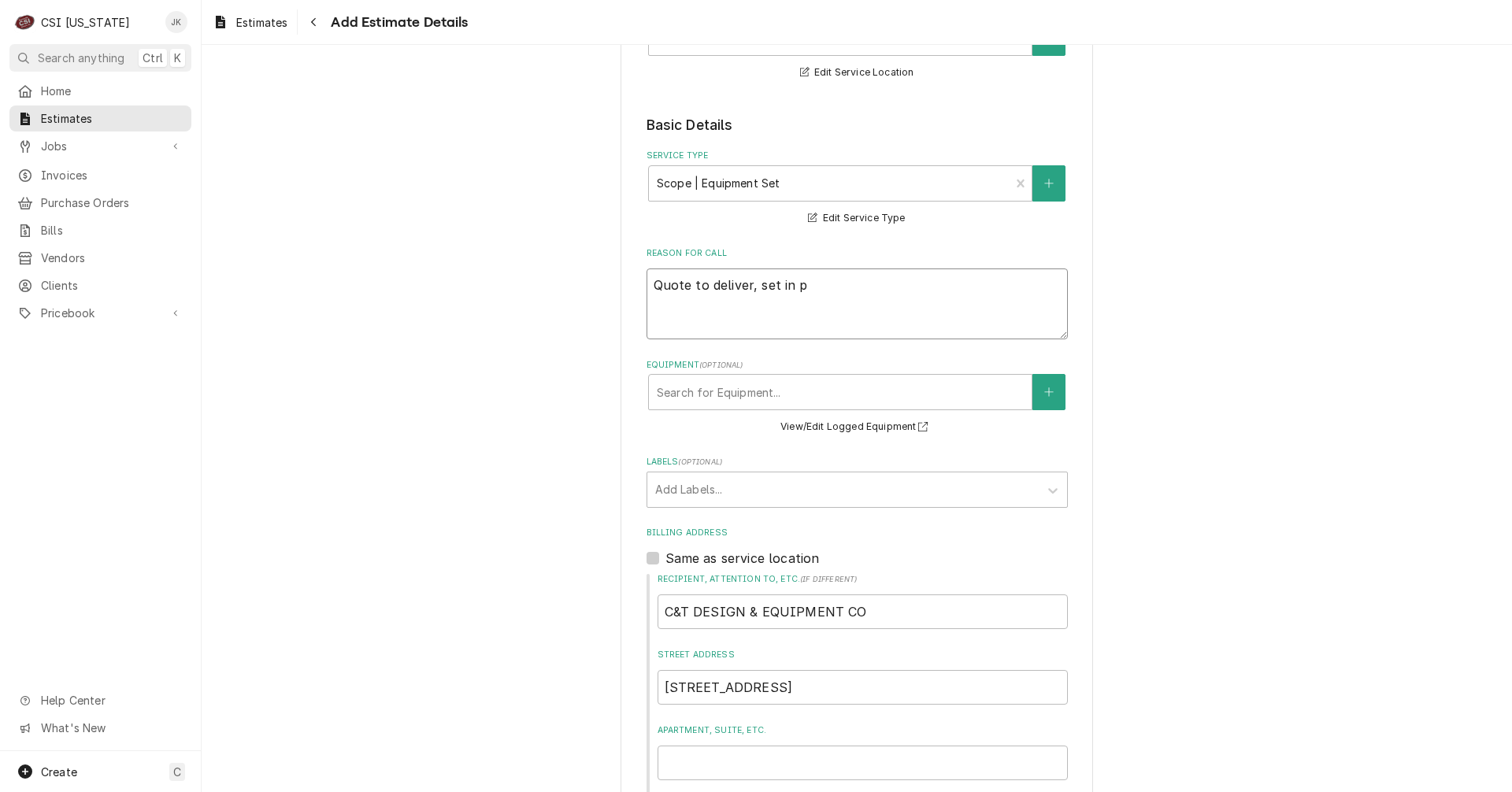
type textarea "Quote to deliver, set in pl"
type textarea "x"
type textarea "Quote to deliver, set in pla"
type textarea "x"
type textarea "Quote to deliver, set in plac"
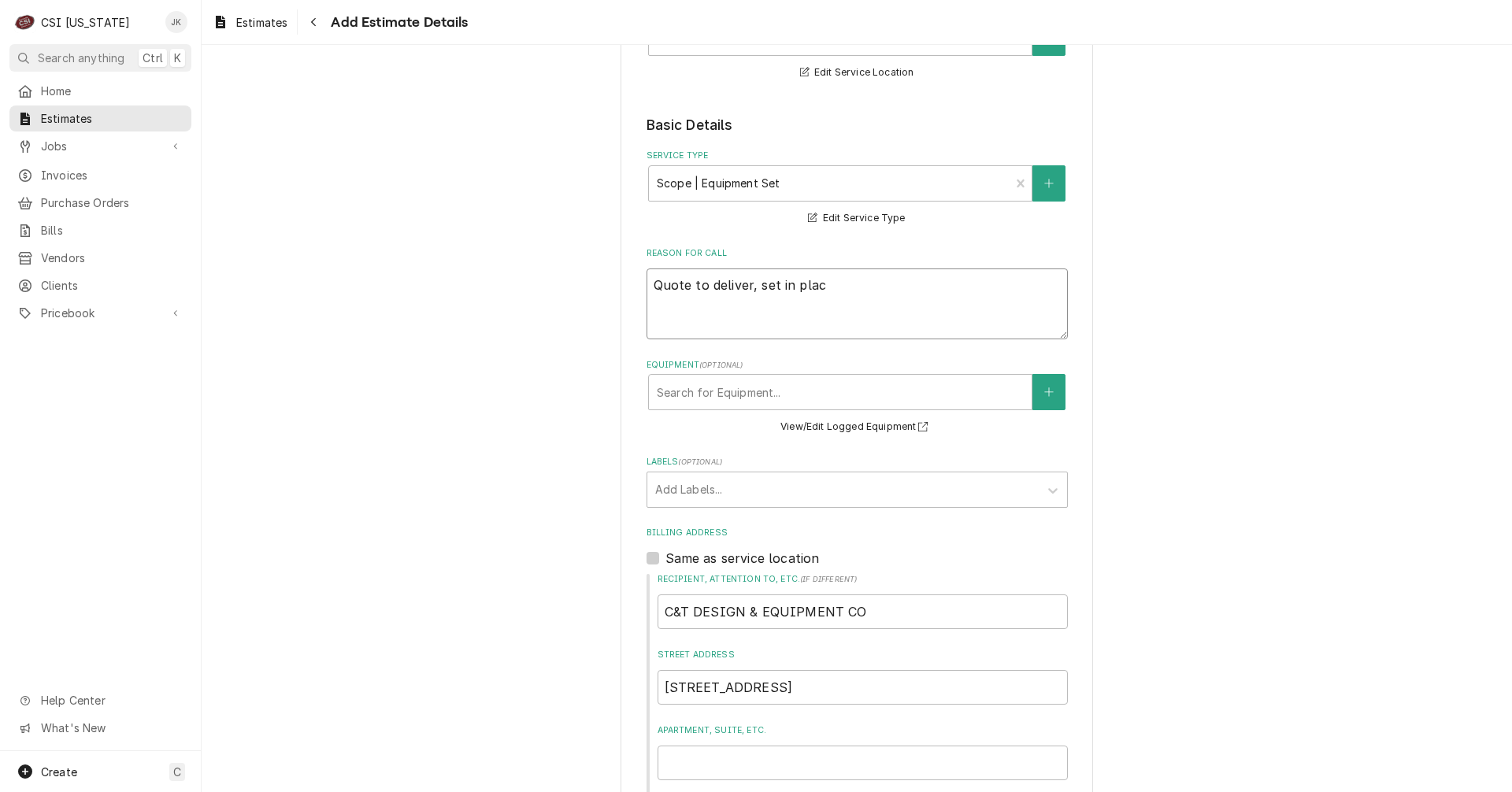
type textarea "x"
type textarea "Quote to deliver, set in place"
type textarea "x"
type textarea "Quote to deliver, set in place,"
type textarea "x"
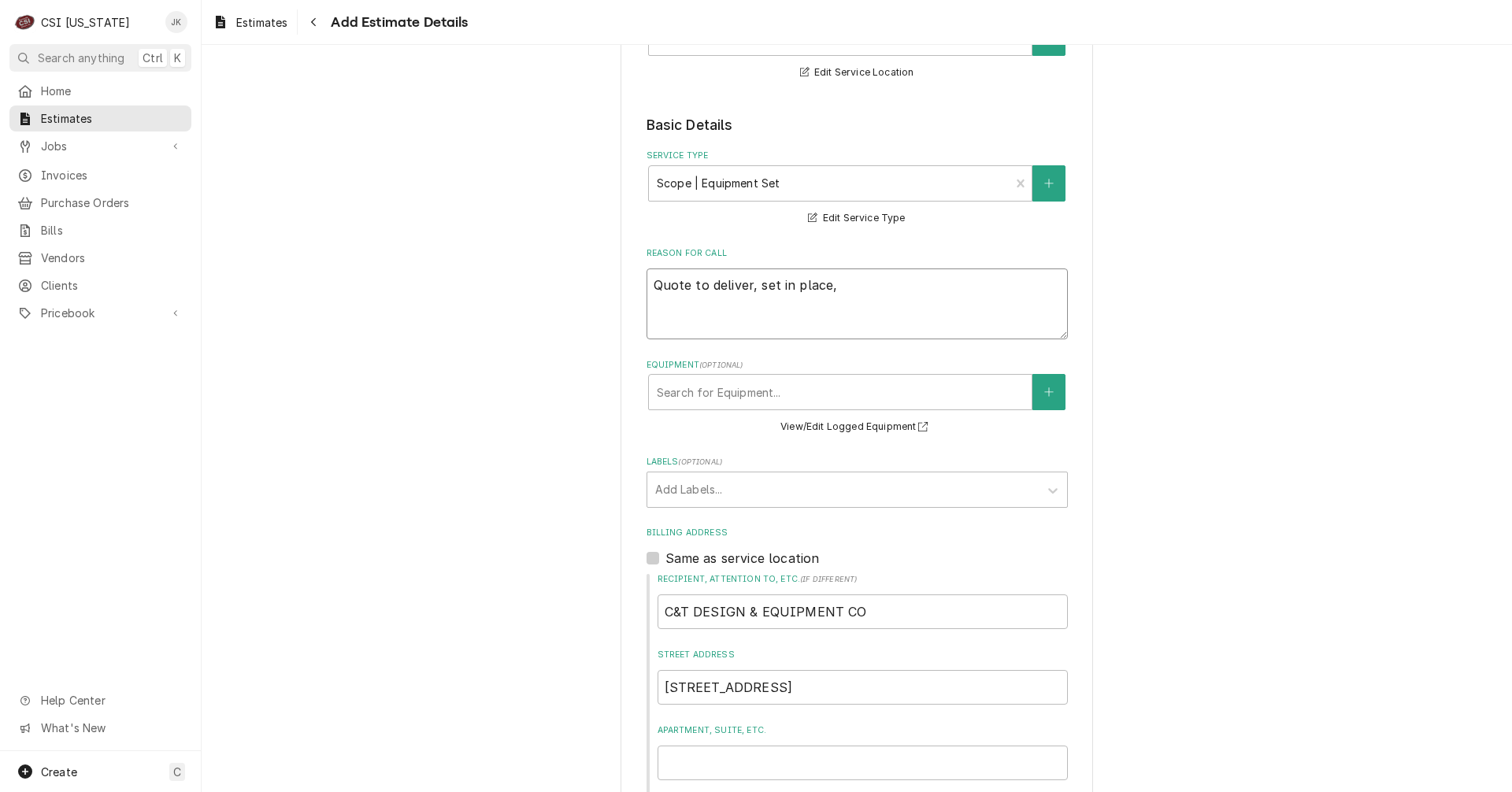
type textarea "Quote to deliver, set in place,"
type textarea "x"
type textarea "Quote to deliver, set in place, a"
type textarea "x"
type textarea "Quote to deliver, set in place, an"
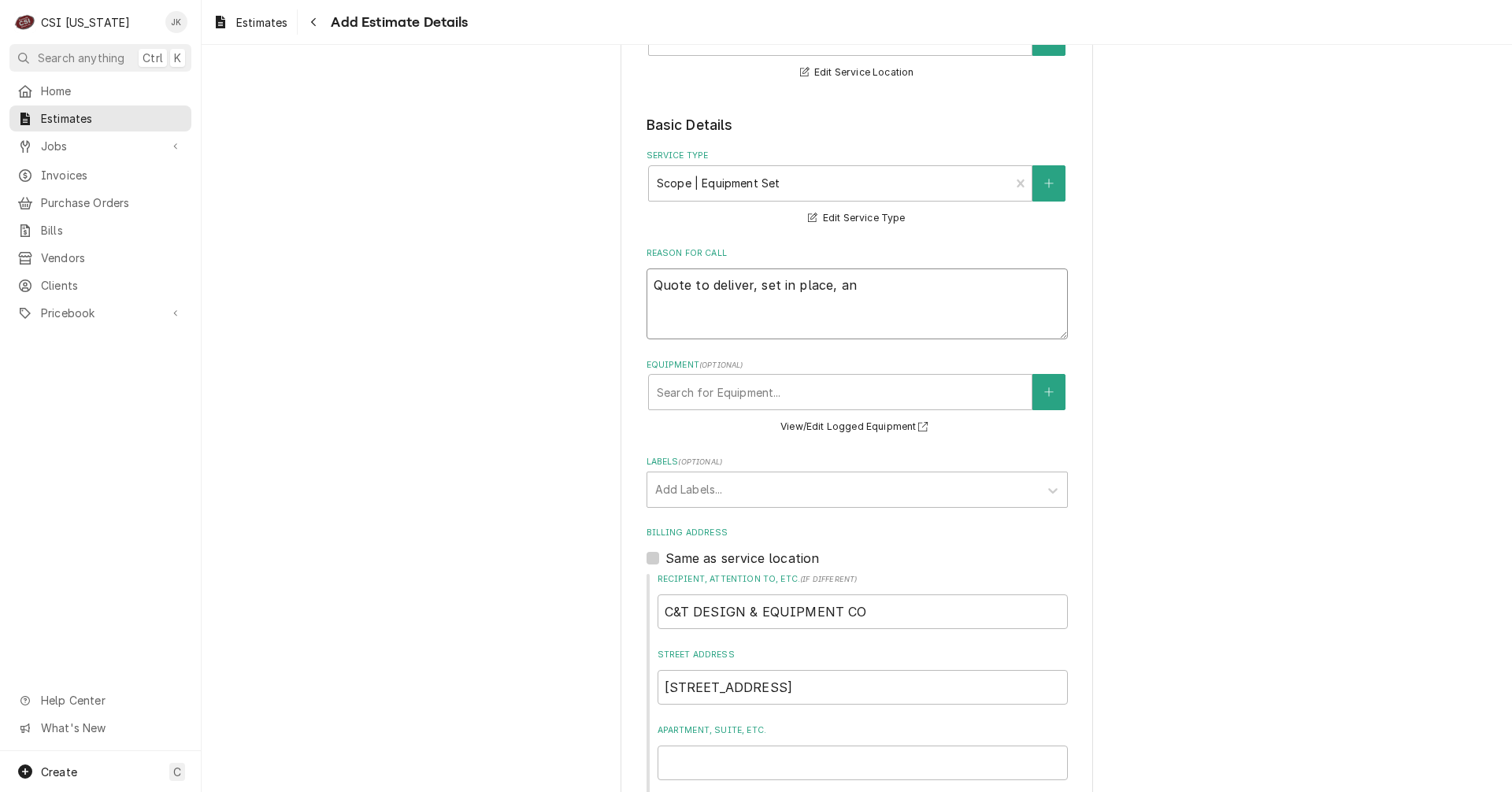
type textarea "x"
type textarea "Quote to deliver, set in place, and"
type textarea "x"
type textarea "Quote to deliver, set in place, and"
type textarea "x"
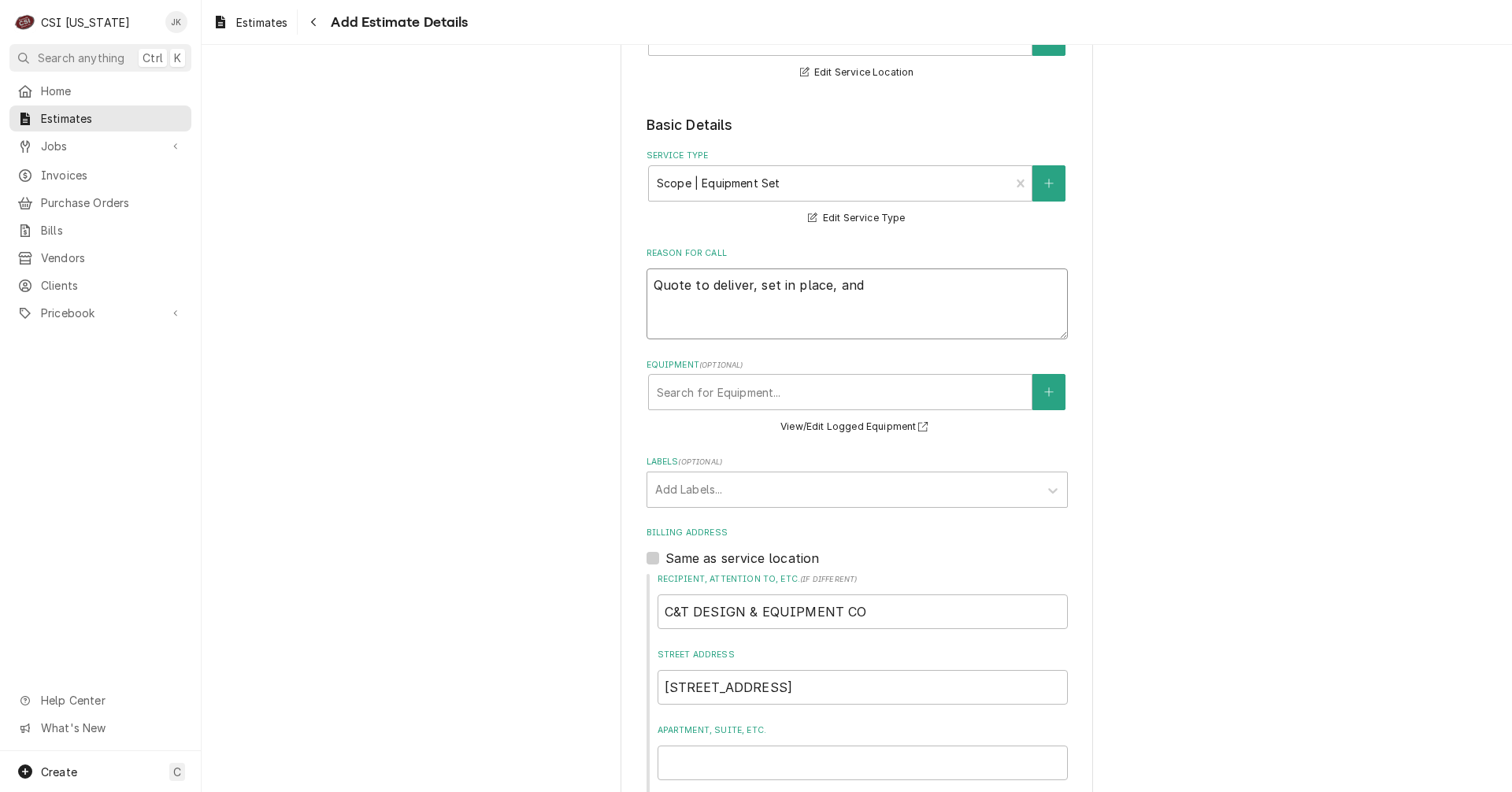
type textarea "Quote to deliver, set in place, and m"
type textarea "x"
type textarea "Quote to deliver, set in place, and ma"
type textarea "x"
type textarea "Quote to deliver, set in place, and mak"
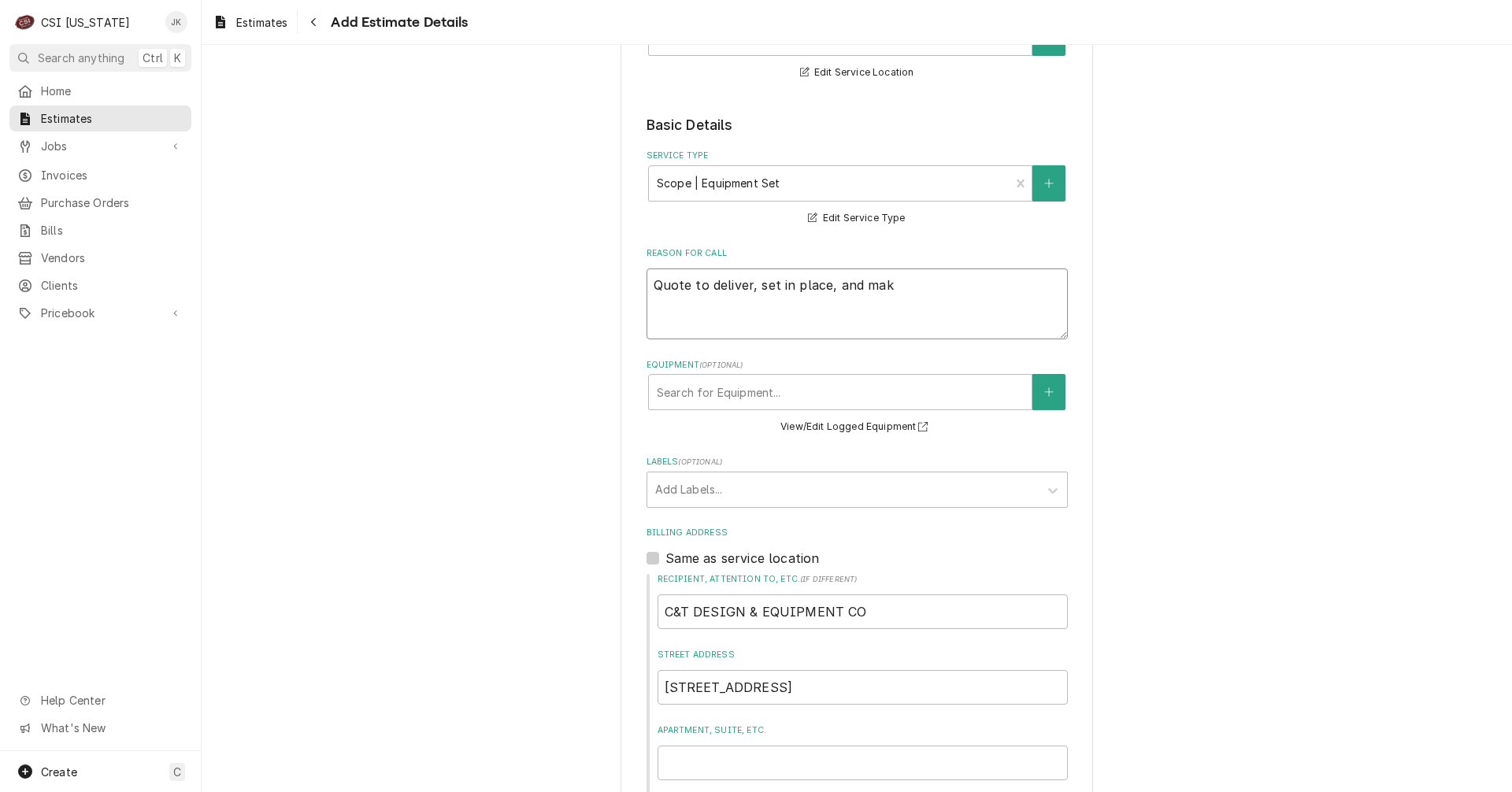
type textarea "x"
type textarea "Quote to deliver, set in place, and make"
type textarea "x"
type textarea "Quote to deliver, set in place, and make"
type textarea "x"
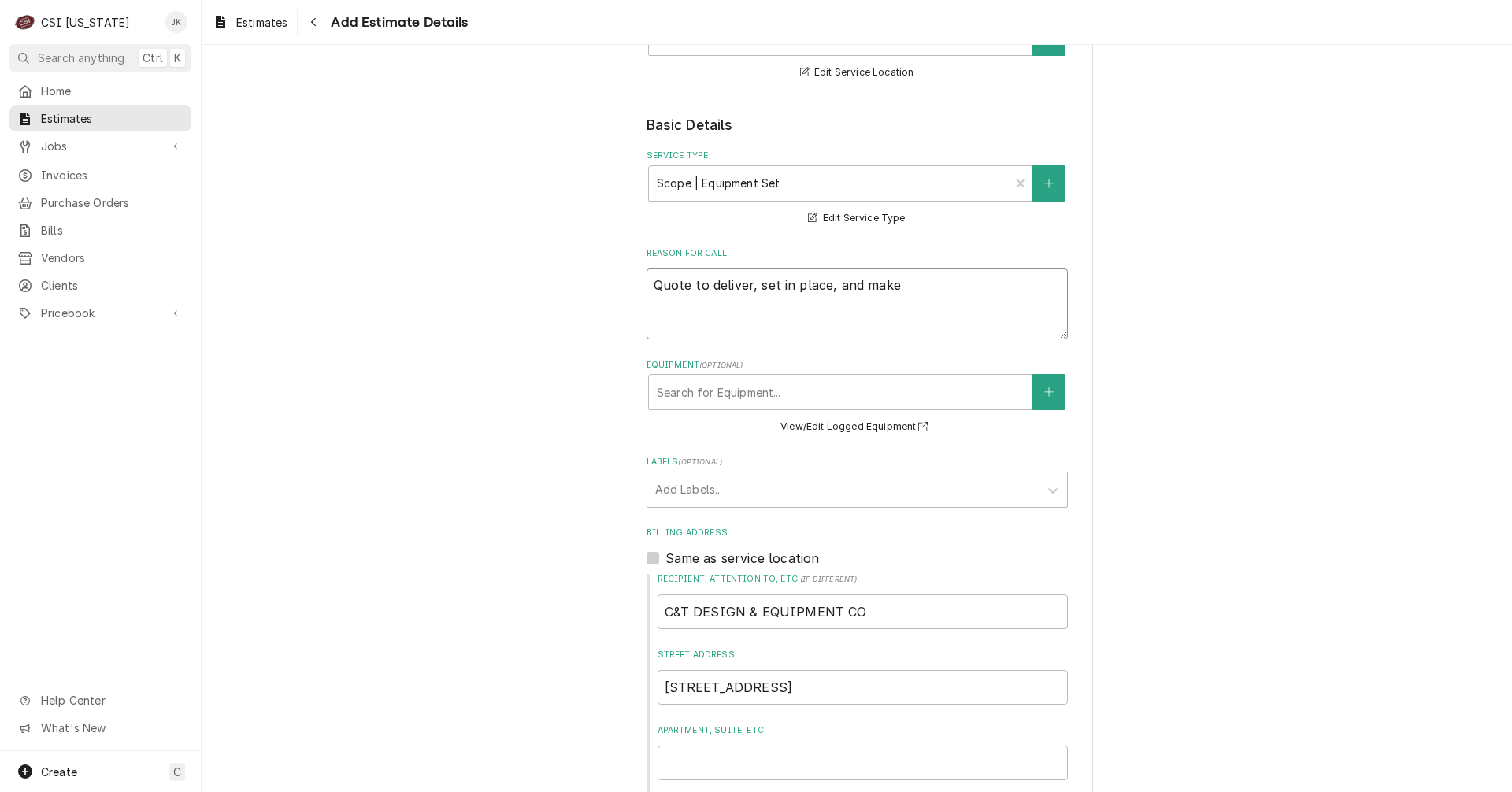
type textarea "Quote to deliver, set in place, and make f"
type textarea "x"
type textarea "Quote to deliver, set in place, and make fi"
type textarea "x"
type textarea "Quote to deliver, set in place, and make fin"
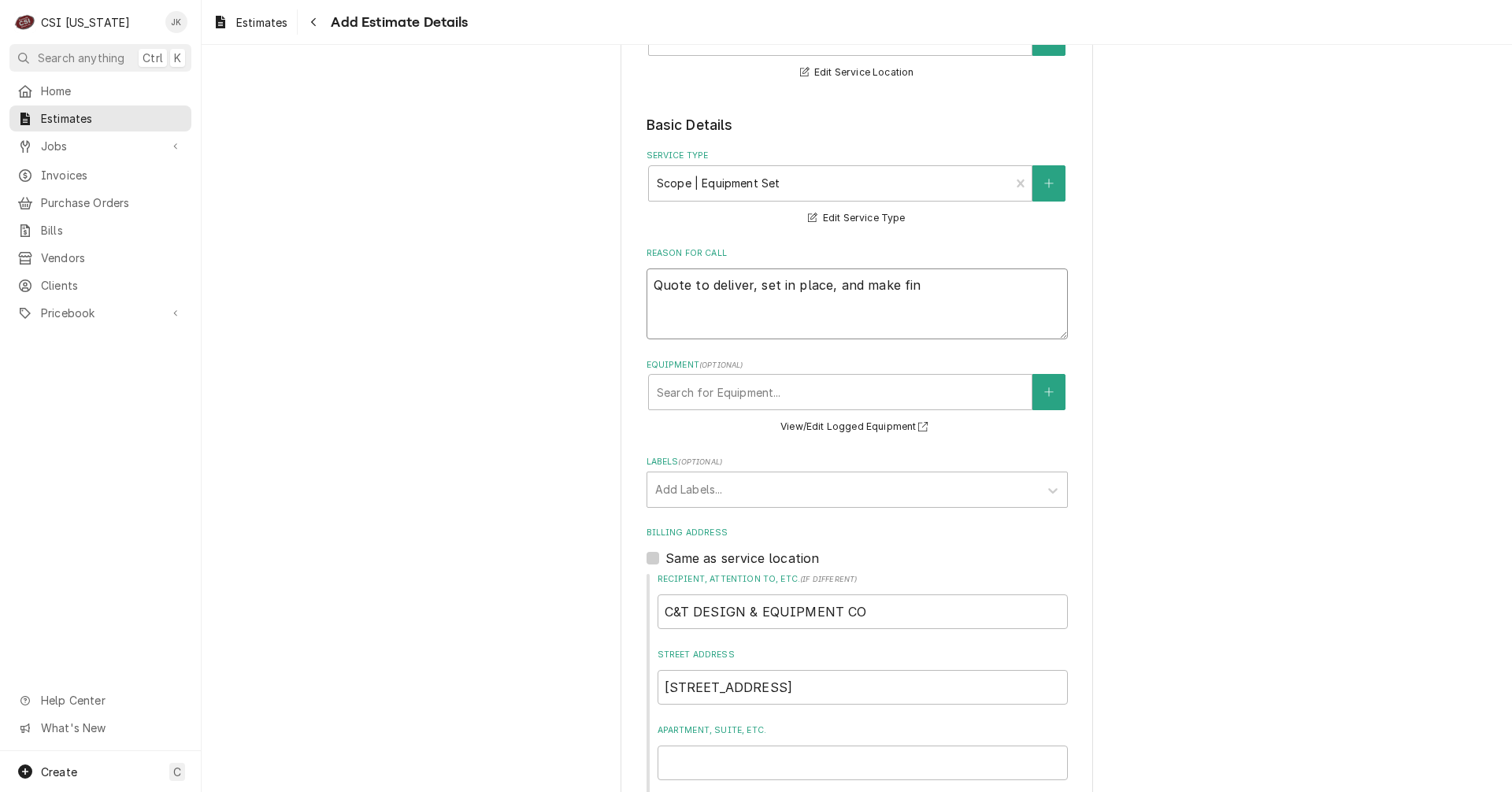
type textarea "x"
type textarea "Quote to deliver, set in place, and make fina"
type textarea "x"
type textarea "Quote to deliver, set in place, and make final"
type textarea "x"
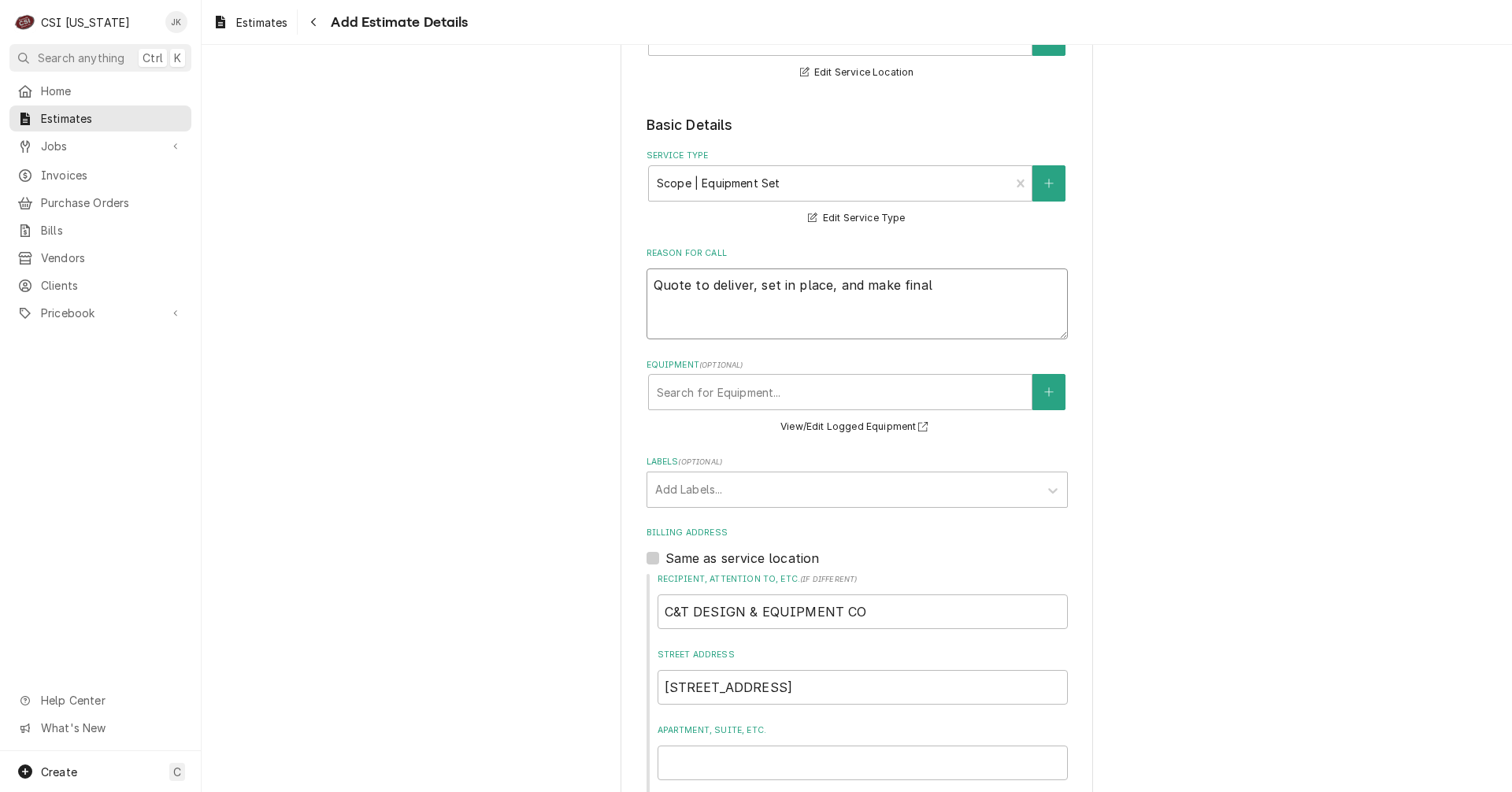
type textarea "Quote to deliver, set in place, and make final"
type textarea "x"
type textarea "Quote to deliver, set in place, and make final c"
type textarea "x"
type textarea "Quote to deliver, set in place, and make final co"
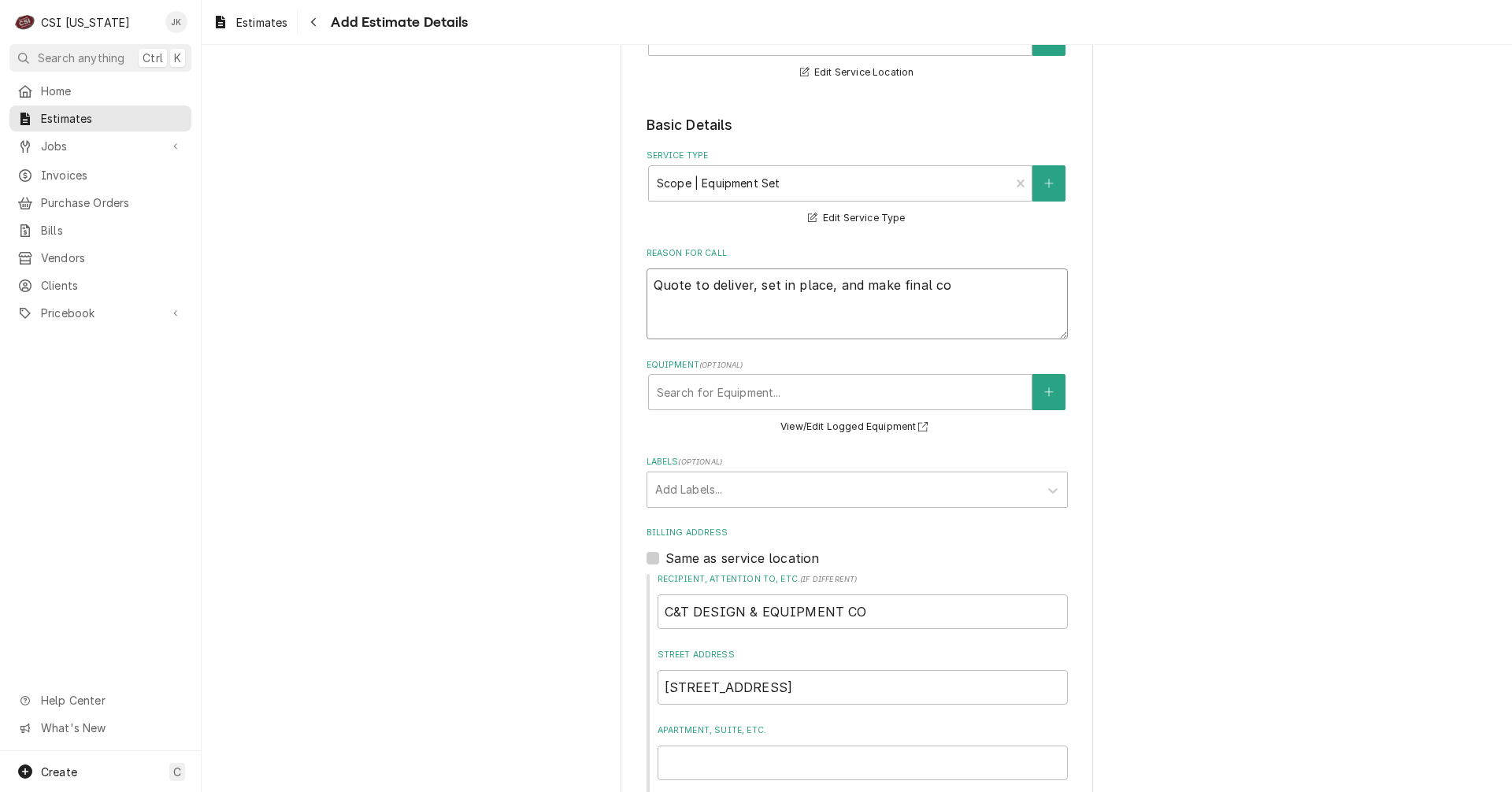
type textarea "x"
type textarea "Quote to deliver, set in place, and make final con"
type textarea "x"
type textarea "Quote to deliver, set in place, and make final conn"
type textarea "x"
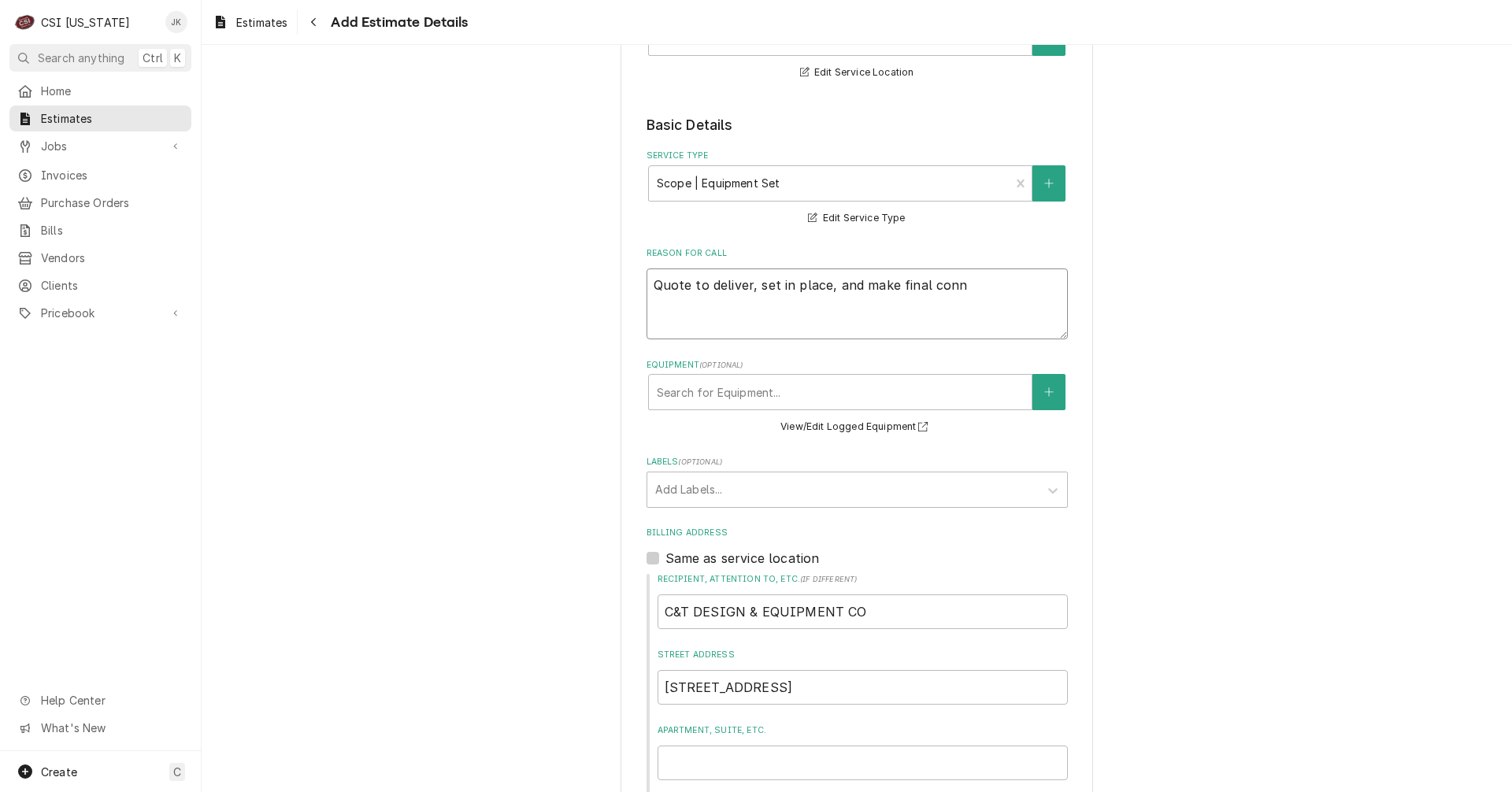
type textarea "Quote to deliver, set in place, and make final conne"
type textarea "x"
type textarea "Quote to deliver, set in place, and make final connec"
type textarea "x"
type textarea "Quote to deliver, set in place, and make final connect"
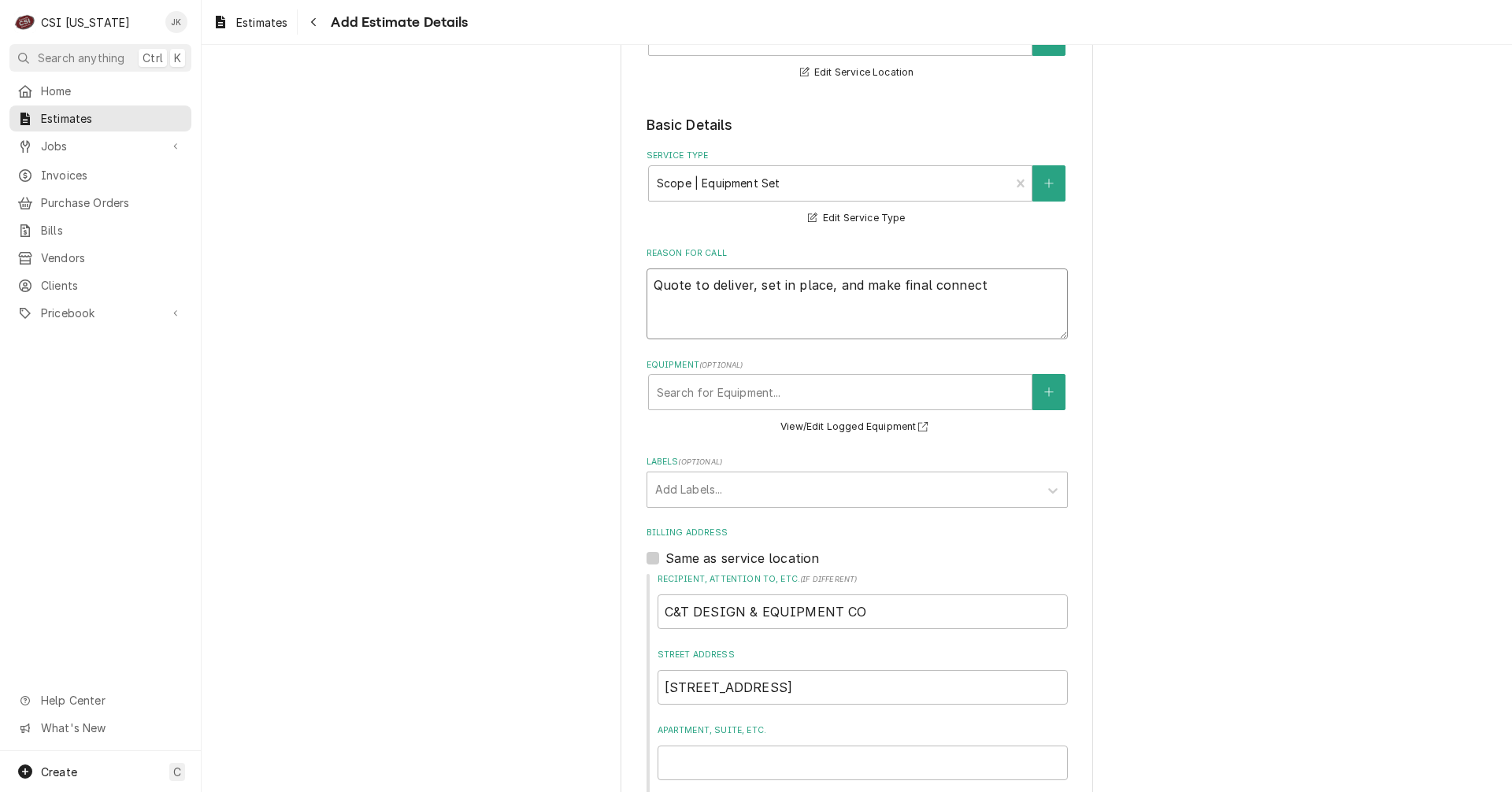
type textarea "x"
type textarea "Quote to deliver, set in place, and make final connecti"
type textarea "x"
type textarea "Quote to deliver, set in place, and make final connectio"
click at [739, 498] on div "Labels" at bounding box center [843, 490] width 376 height 28
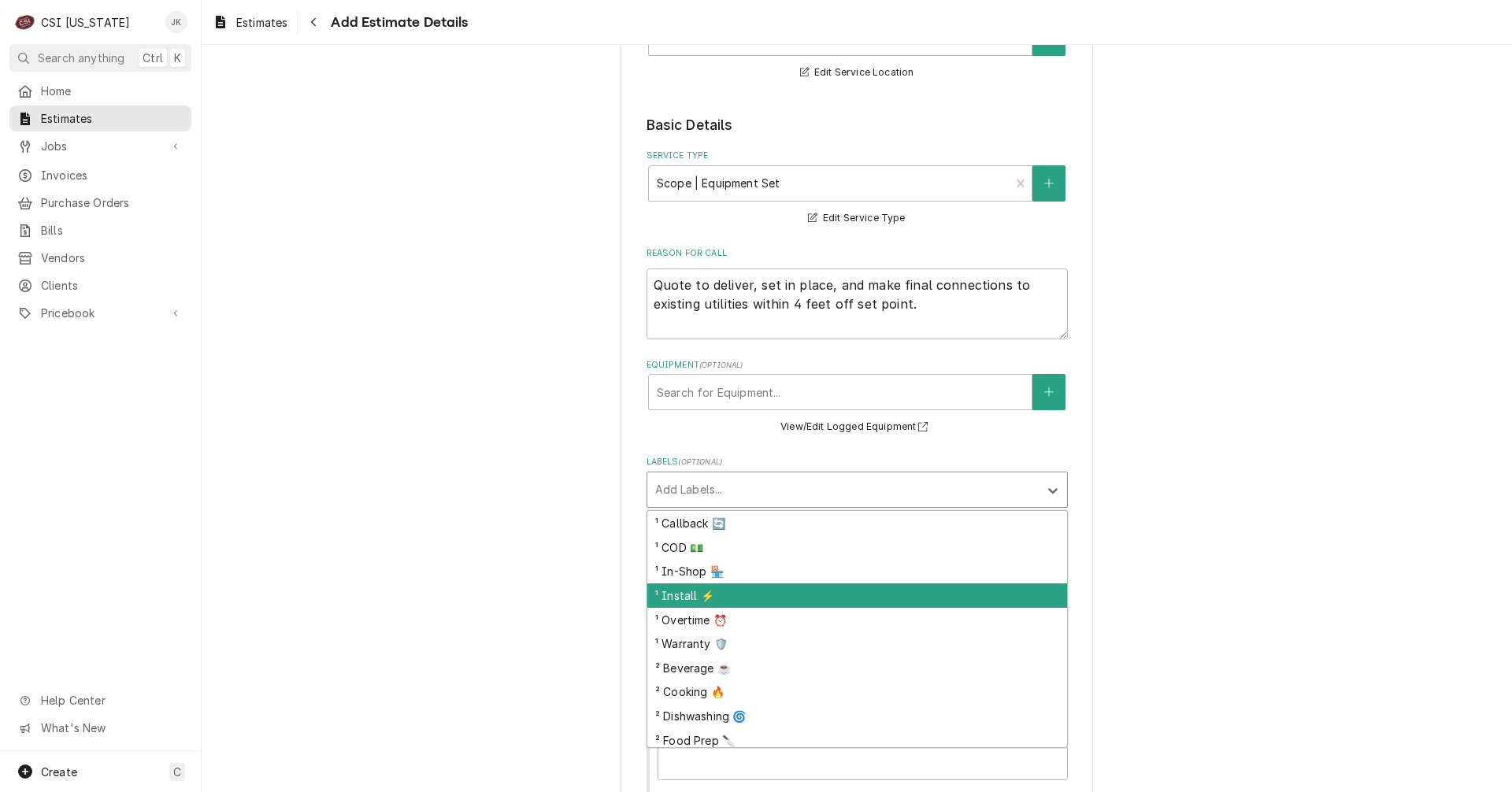
click at [741, 590] on div "¹ Install ⚡️" at bounding box center [857, 596] width 420 height 25
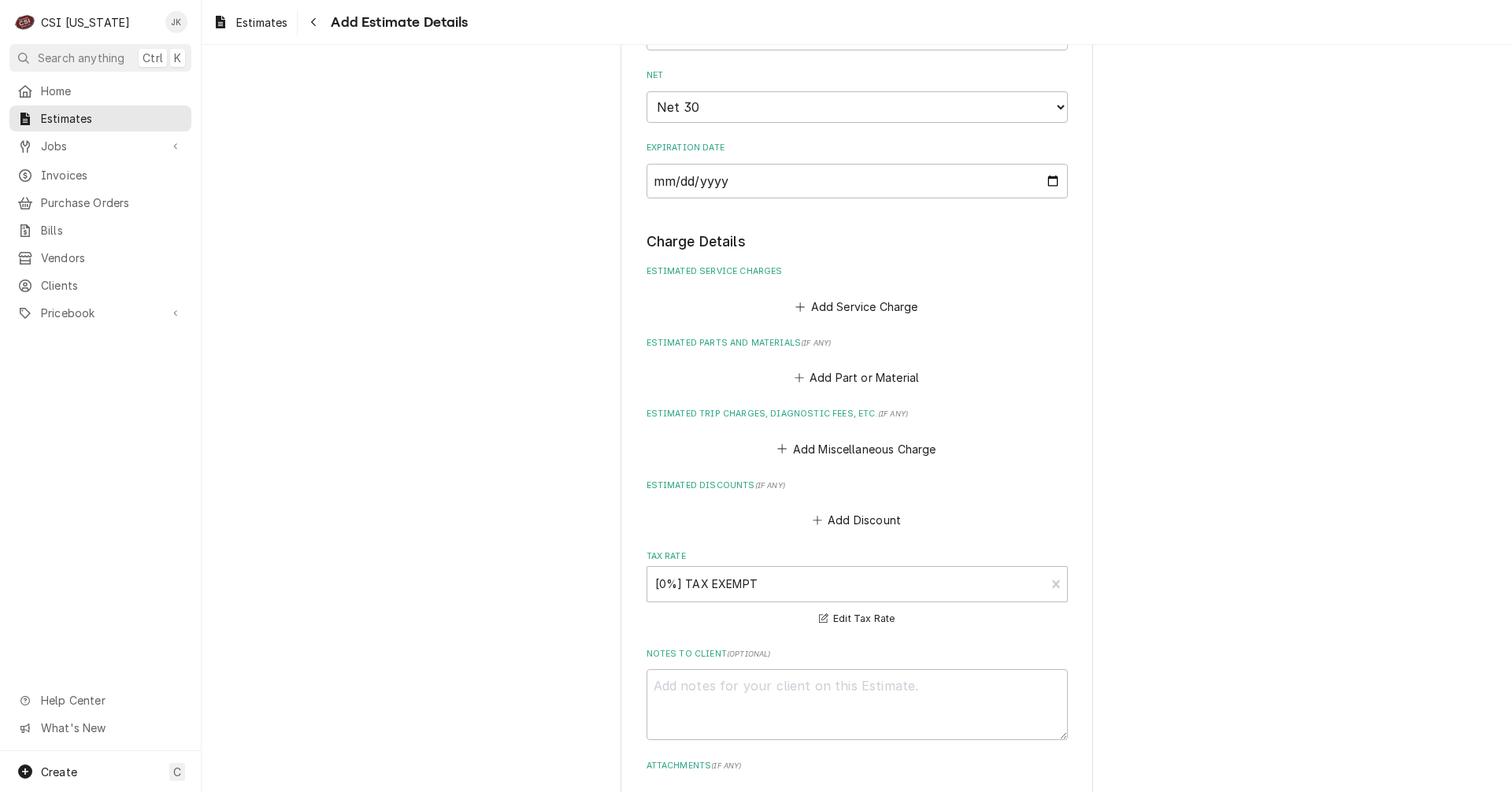
scroll to position [1181, 0]
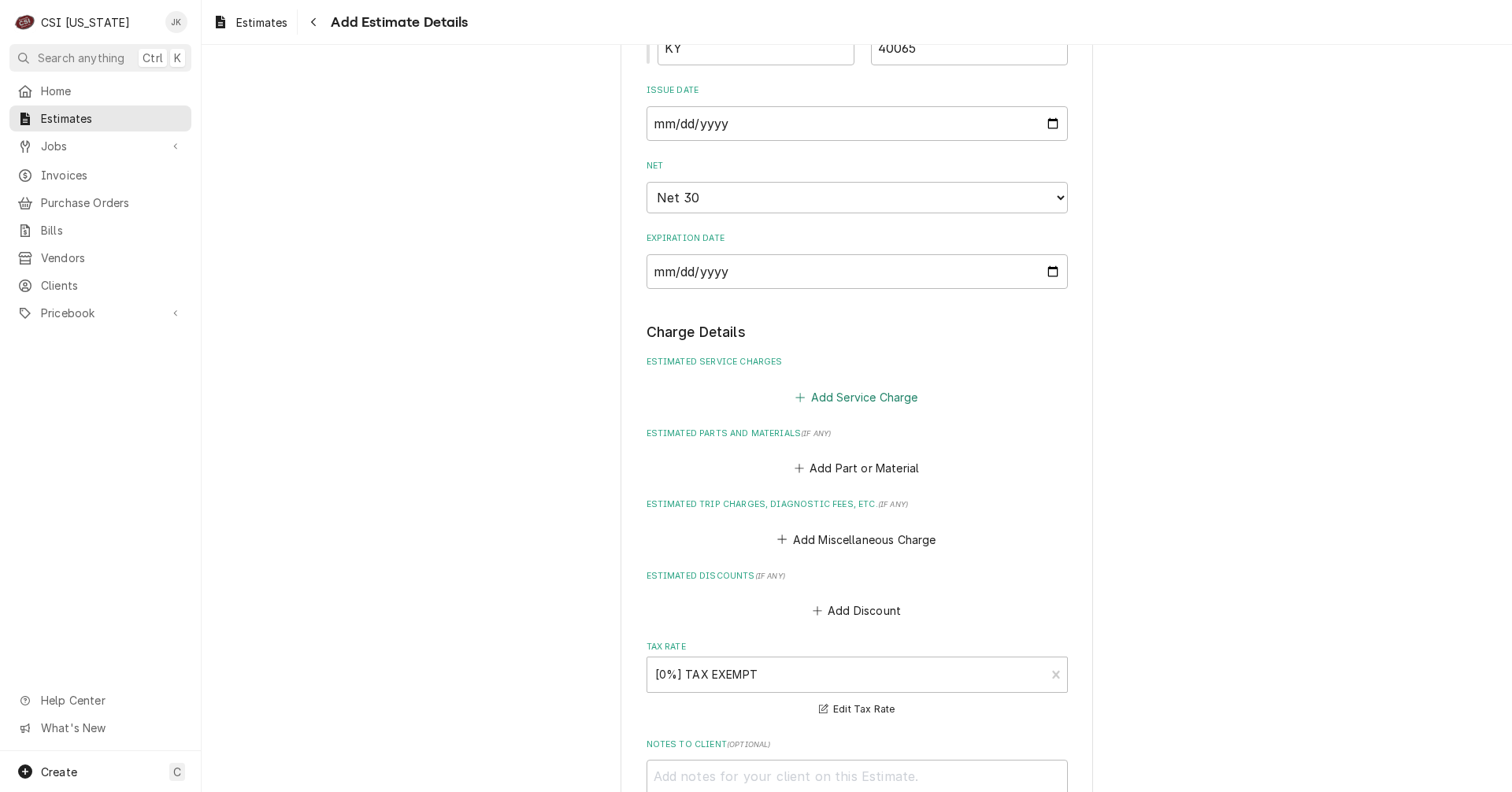
click at [798, 402] on icon "Estimated Service Charges" at bounding box center [800, 397] width 9 height 11
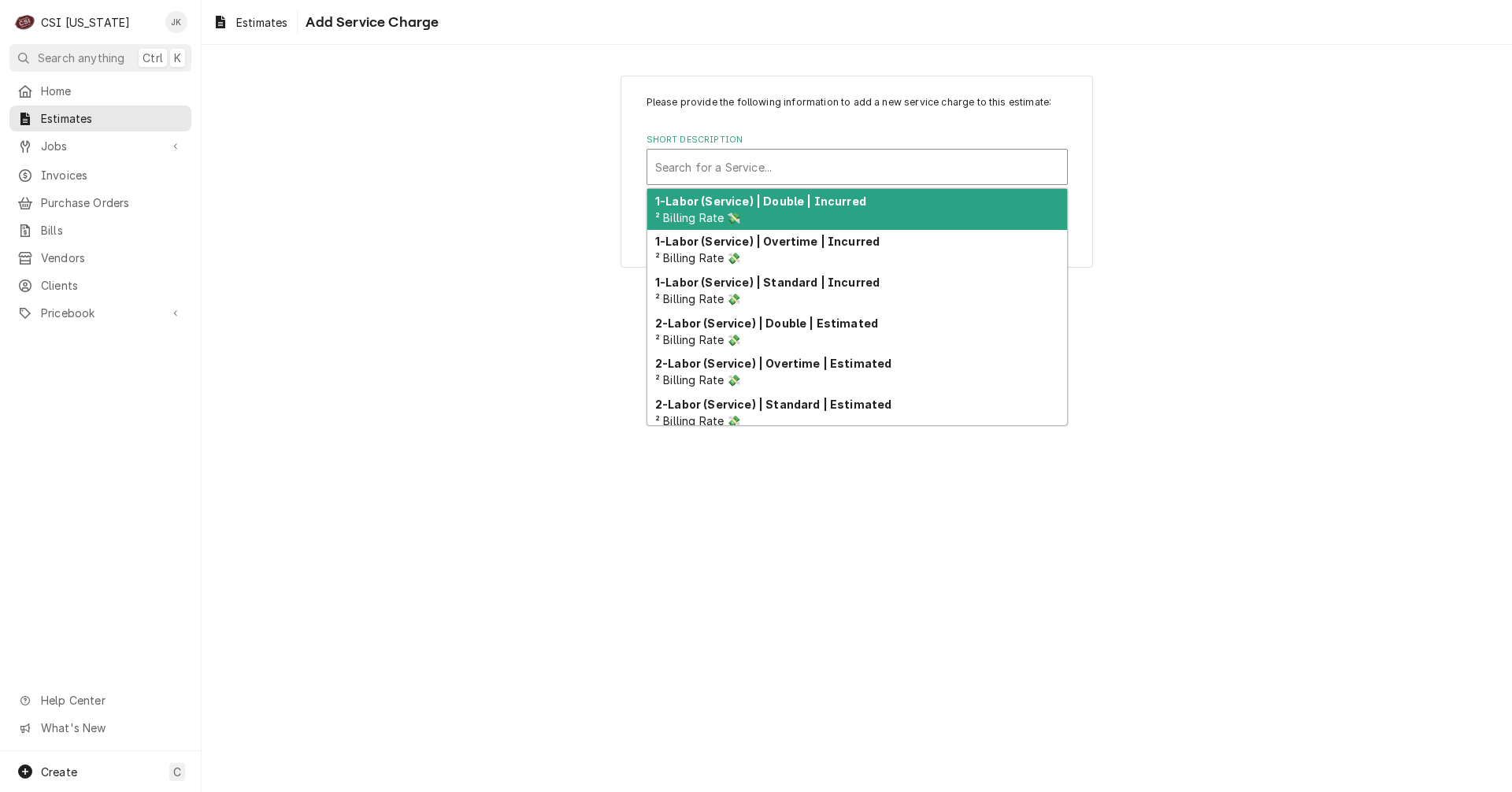
click at [797, 171] on div "Short Description" at bounding box center [857, 167] width 404 height 28
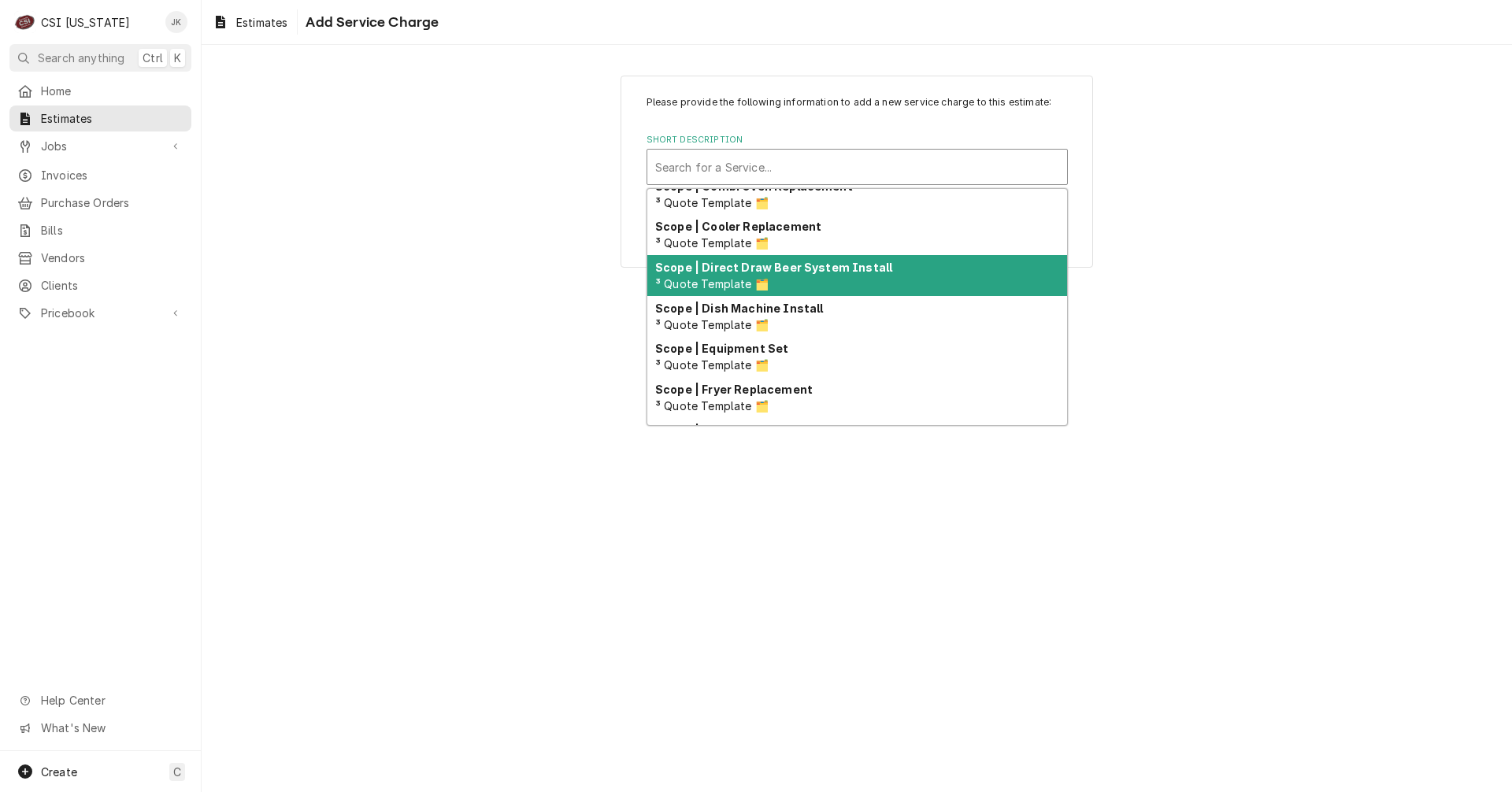
scroll to position [1154, 0]
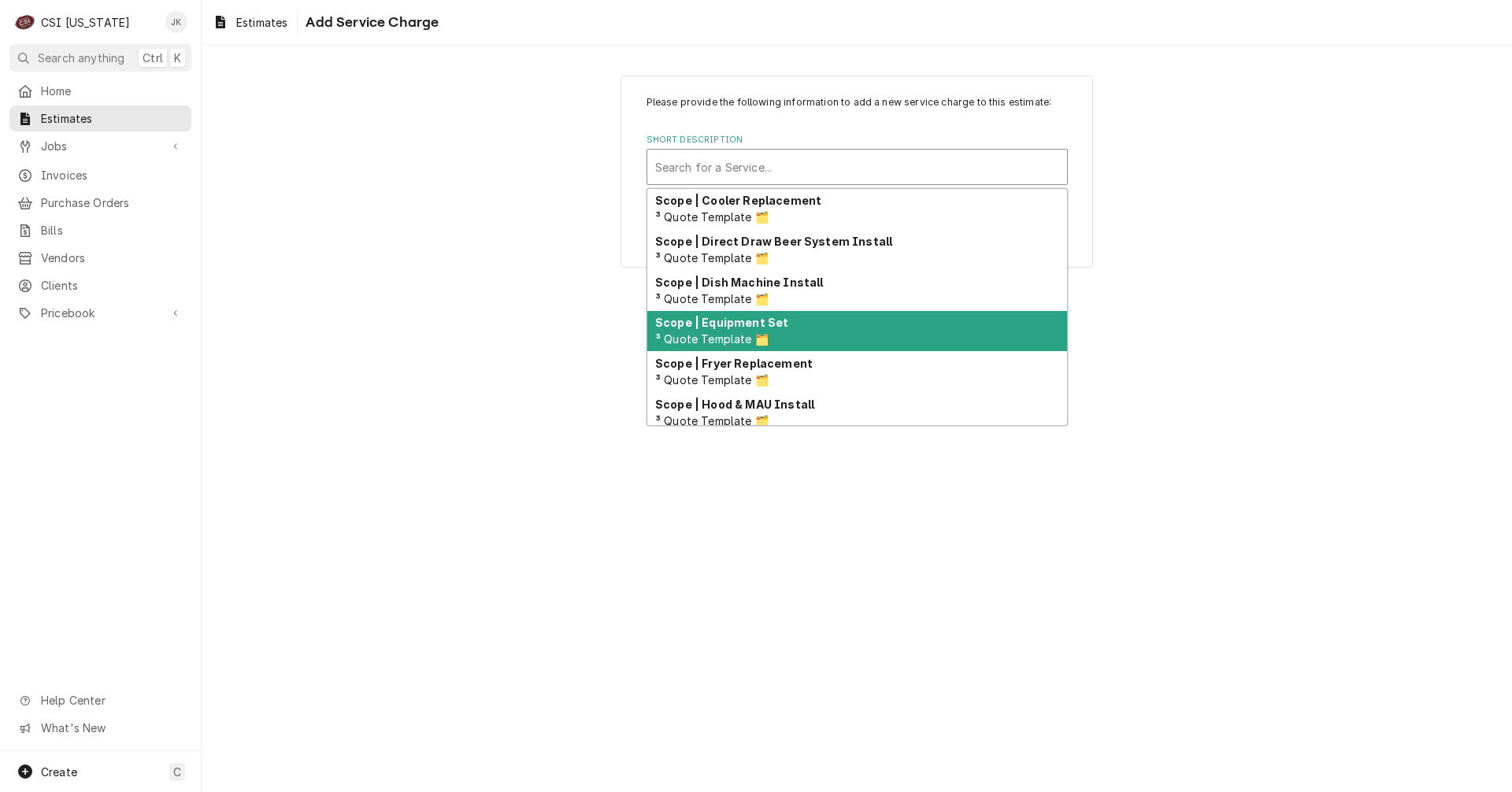
click at [816, 329] on div "Scope | Equipment Set ³ Quote Template 🗂️" at bounding box center [857, 331] width 420 height 41
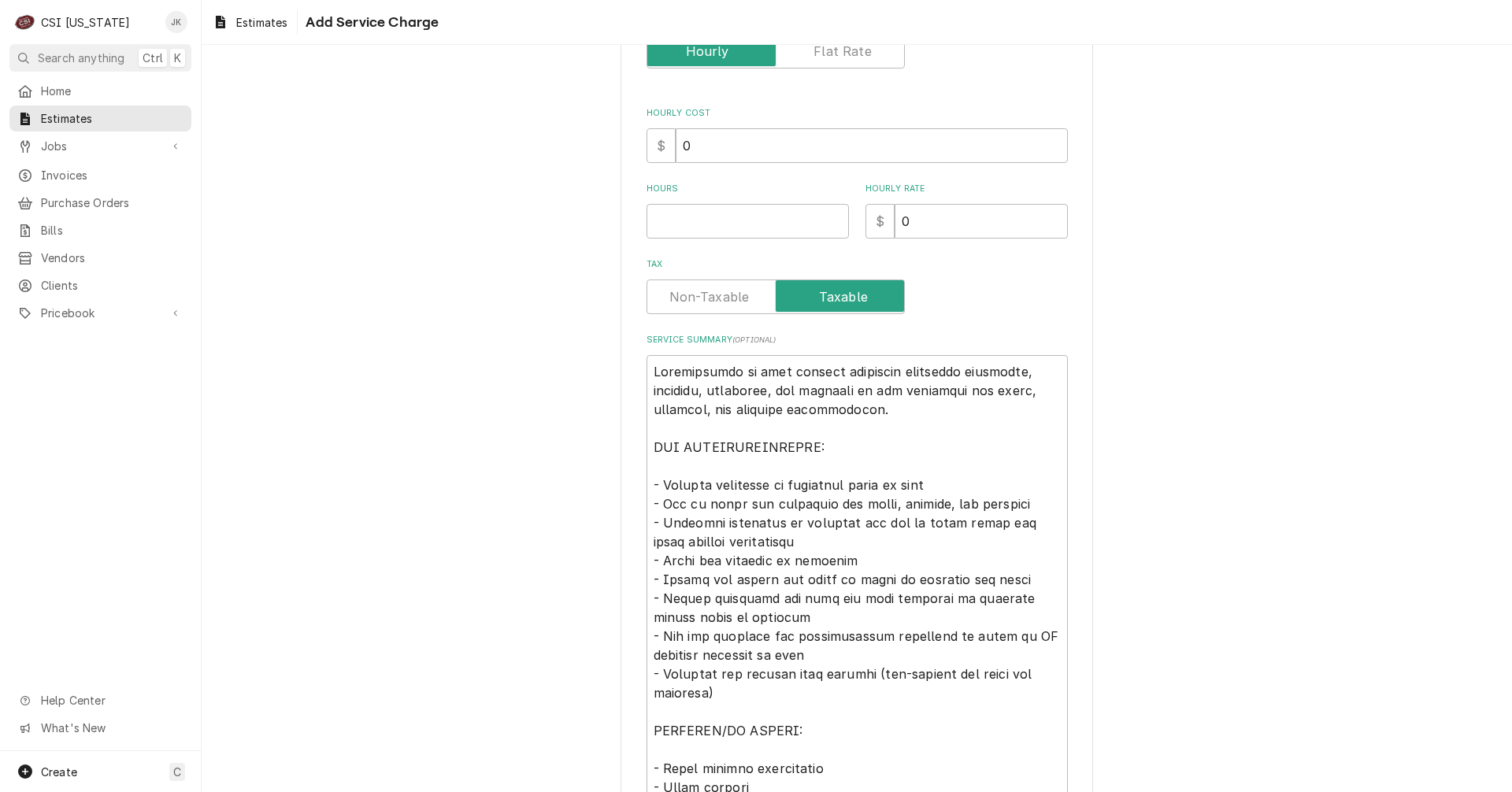
scroll to position [315, 0]
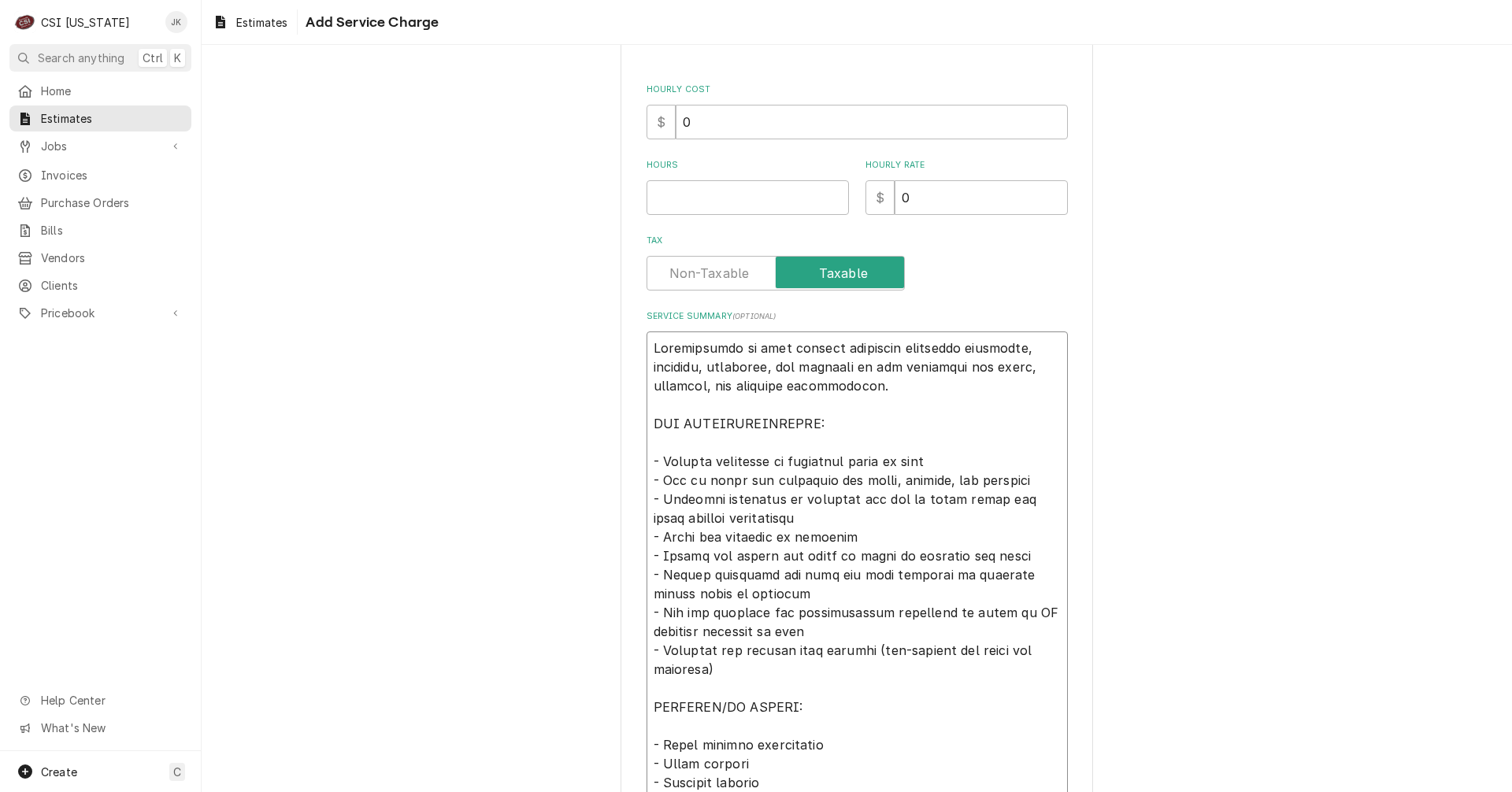
drag, startPoint x: 658, startPoint y: 463, endPoint x: 706, endPoint y: 460, distance: 48.1
click at [706, 460] on textarea "Service Summary ( optional )" at bounding box center [857, 688] width 421 height 714
click at [793, 462] on textarea "Service Summary ( optional )" at bounding box center [857, 688] width 421 height 714
drag, startPoint x: 919, startPoint y: 462, endPoint x: 957, endPoint y: 462, distance: 38.0
click at [957, 462] on textarea "Service Summary ( optional )" at bounding box center [857, 688] width 421 height 714
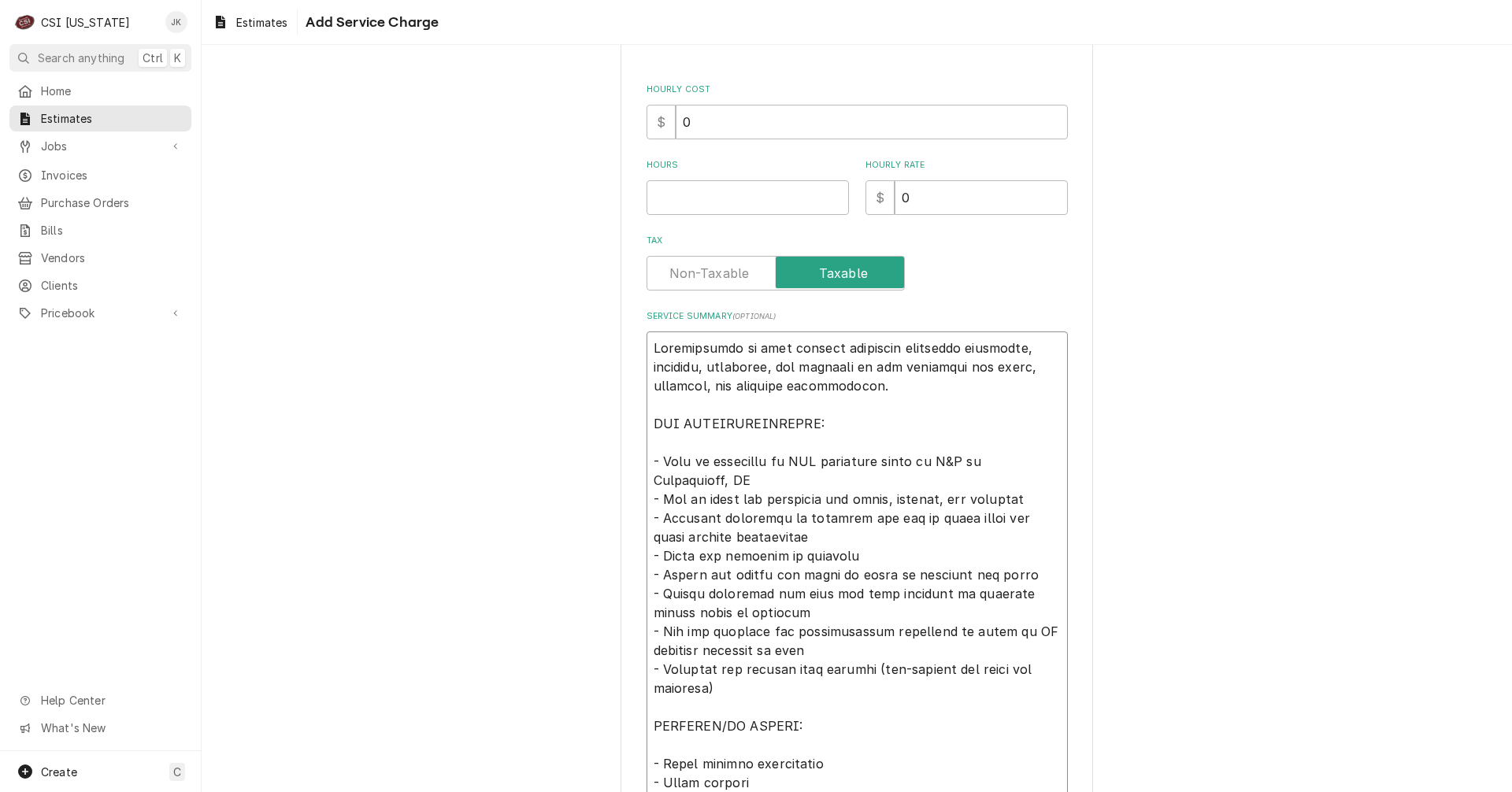
drag, startPoint x: 820, startPoint y: 462, endPoint x: 877, endPoint y: 462, distance: 57.0
click at [877, 462] on textarea "Service Summary ( optional )" at bounding box center [857, 698] width 421 height 733
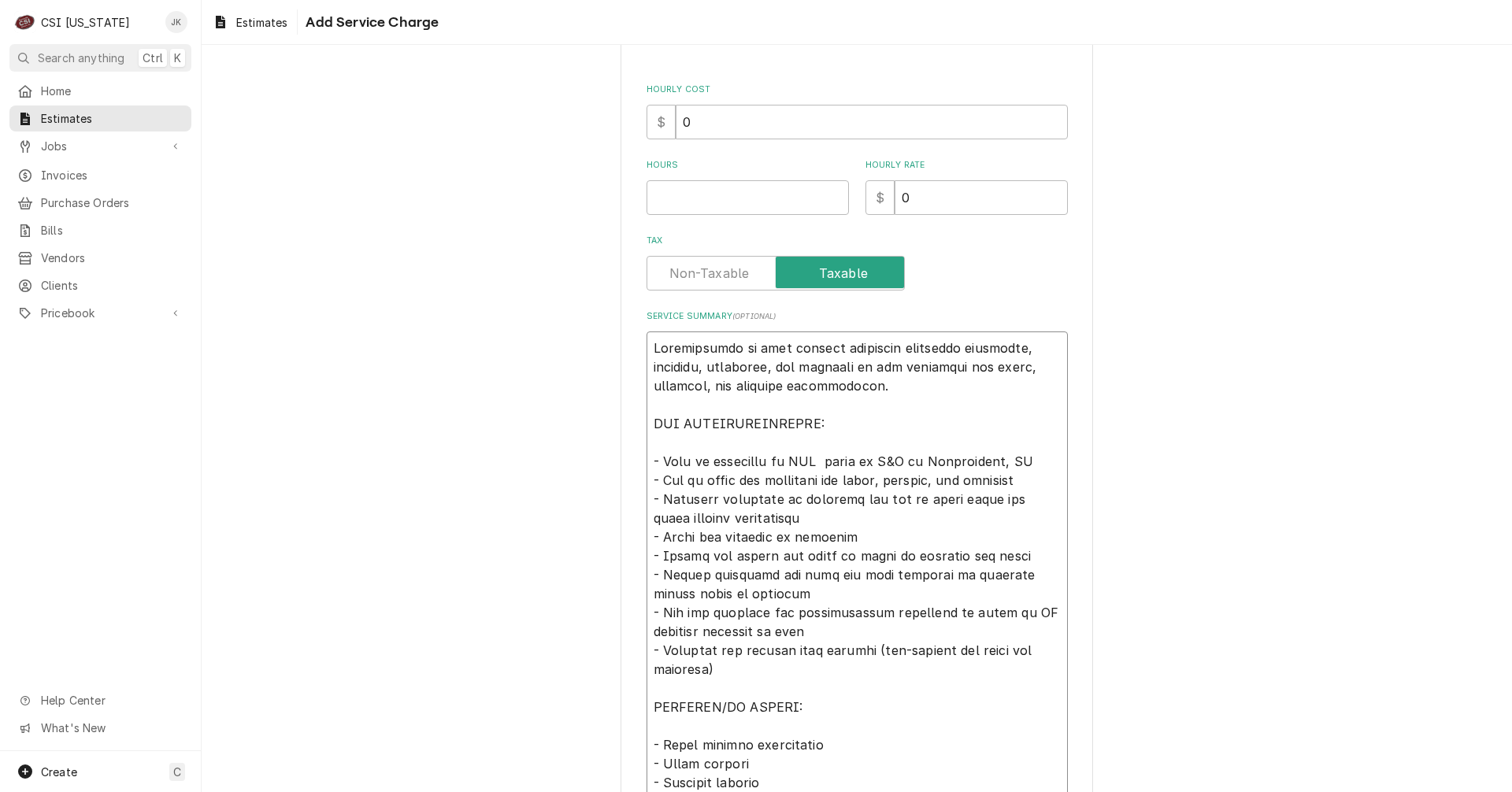
click at [961, 498] on textarea "Service Summary ( optional )" at bounding box center [857, 688] width 421 height 714
drag, startPoint x: 759, startPoint y: 594, endPoint x: 647, endPoint y: 542, distance: 123.5
click at [647, 542] on textarea "Service Summary ( optional )" at bounding box center [857, 688] width 421 height 714
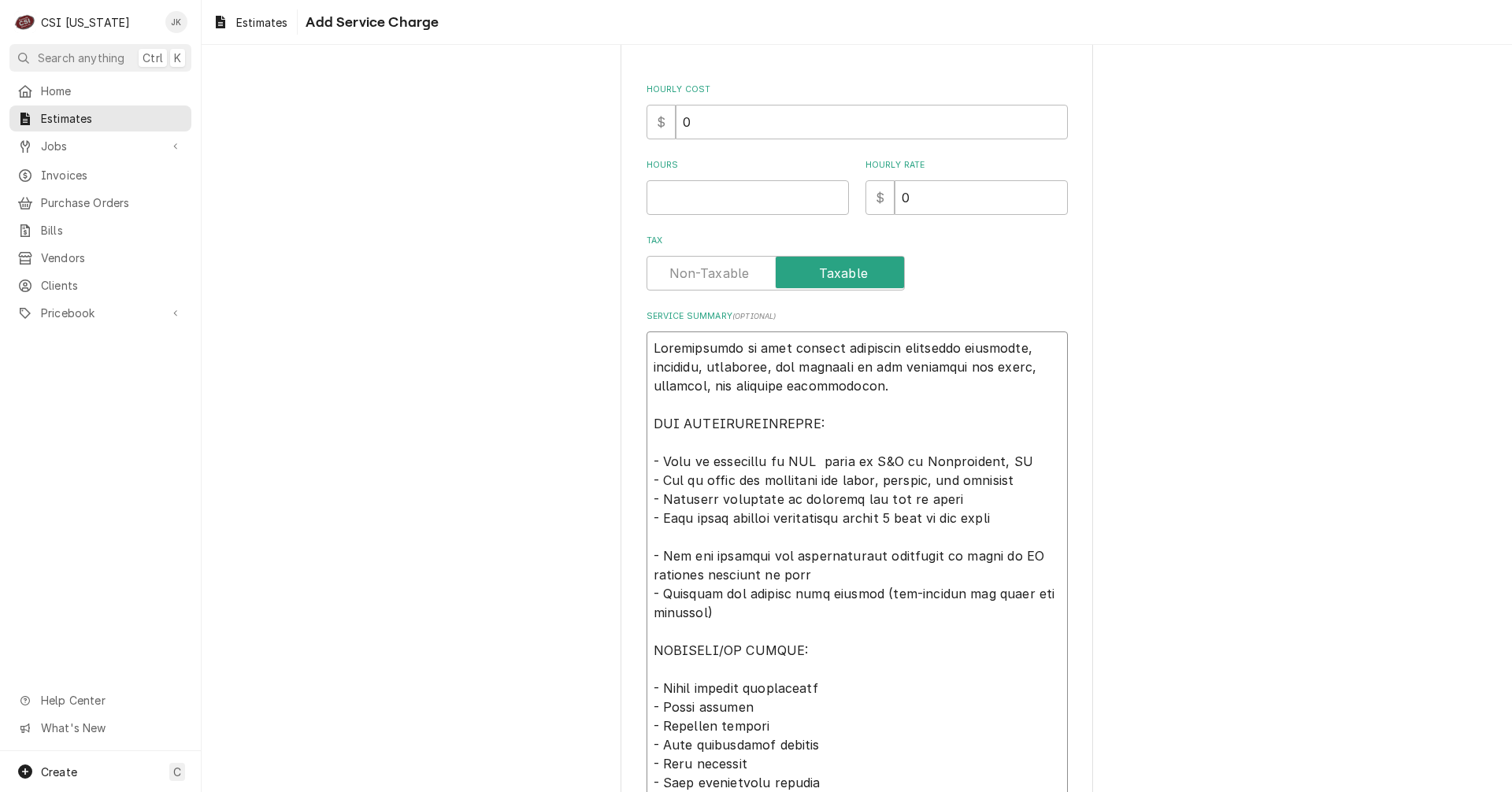
drag, startPoint x: 716, startPoint y: 618, endPoint x: 644, endPoint y: 601, distance: 74.0
click at [647, 601] on textarea "Service Summary ( optional )" at bounding box center [857, 660] width 421 height 657
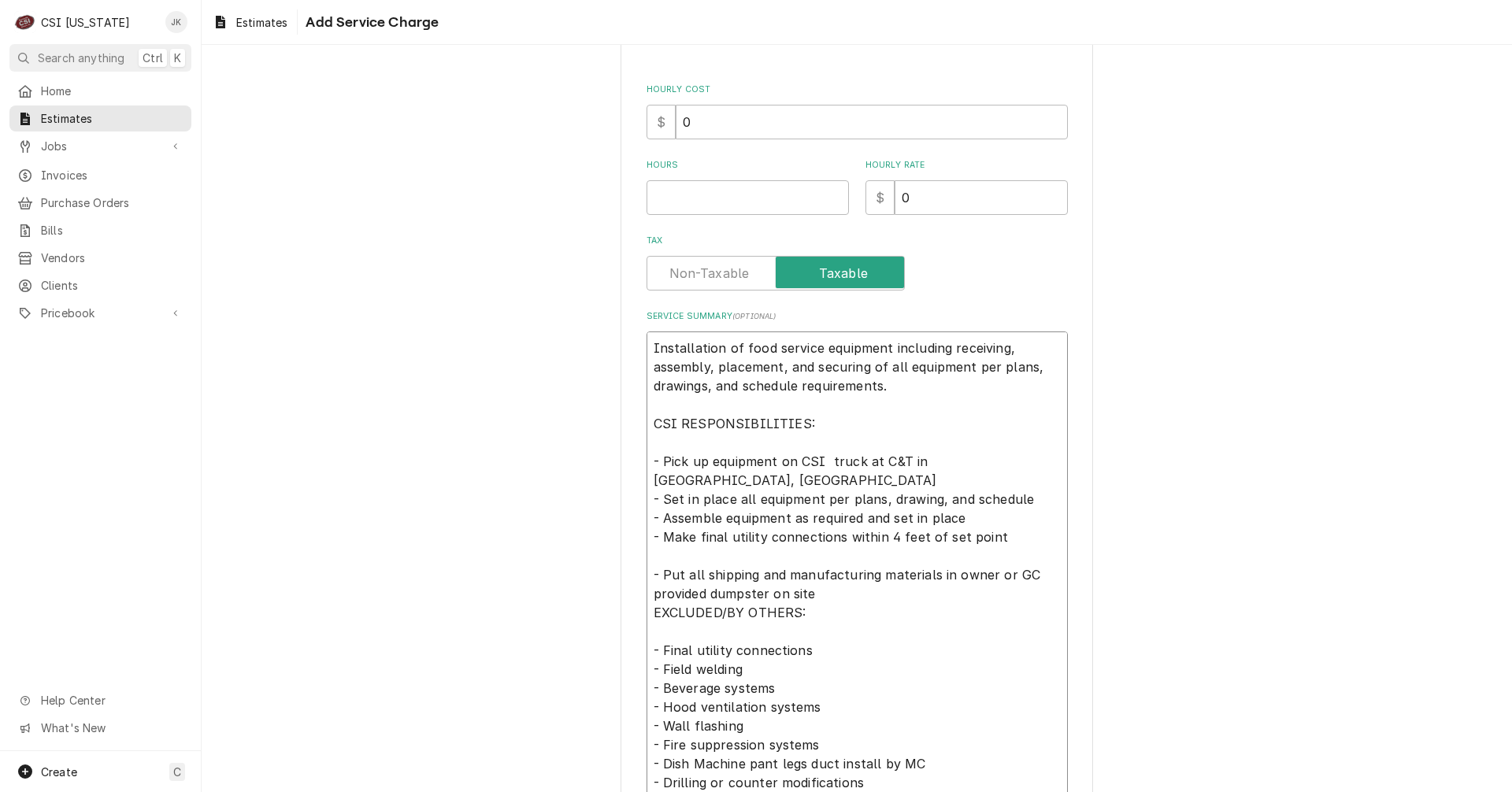
drag, startPoint x: 783, startPoint y: 631, endPoint x: 646, endPoint y: 631, distance: 137.0
click at [647, 631] on textarea "Installation of food service equipment including receiving, assembly, placement…" at bounding box center [857, 632] width 421 height 600
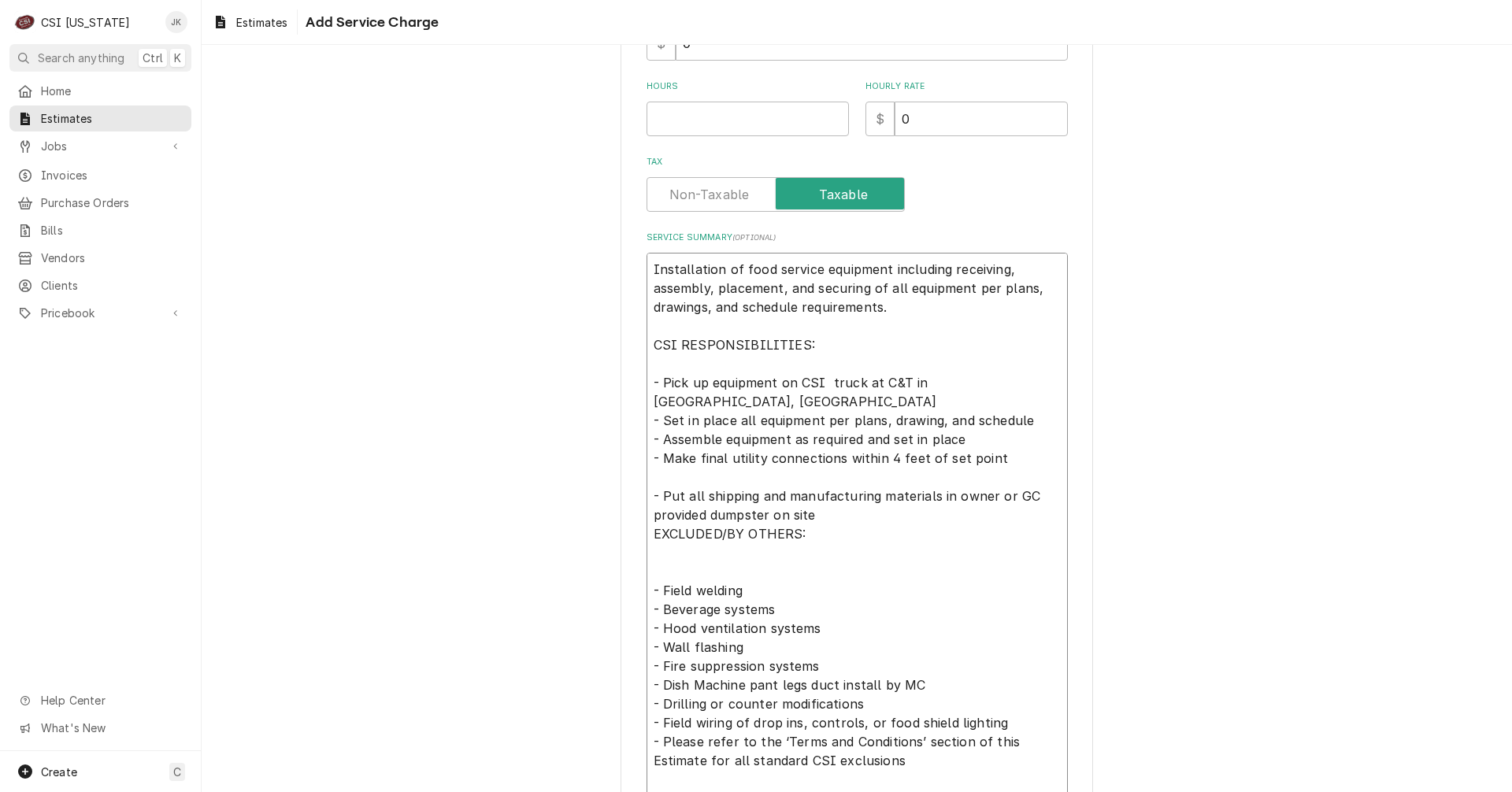
click at [647, 514] on textarea "Installation of food service equipment including receiving, assembly, placement…" at bounding box center [857, 553] width 421 height 600
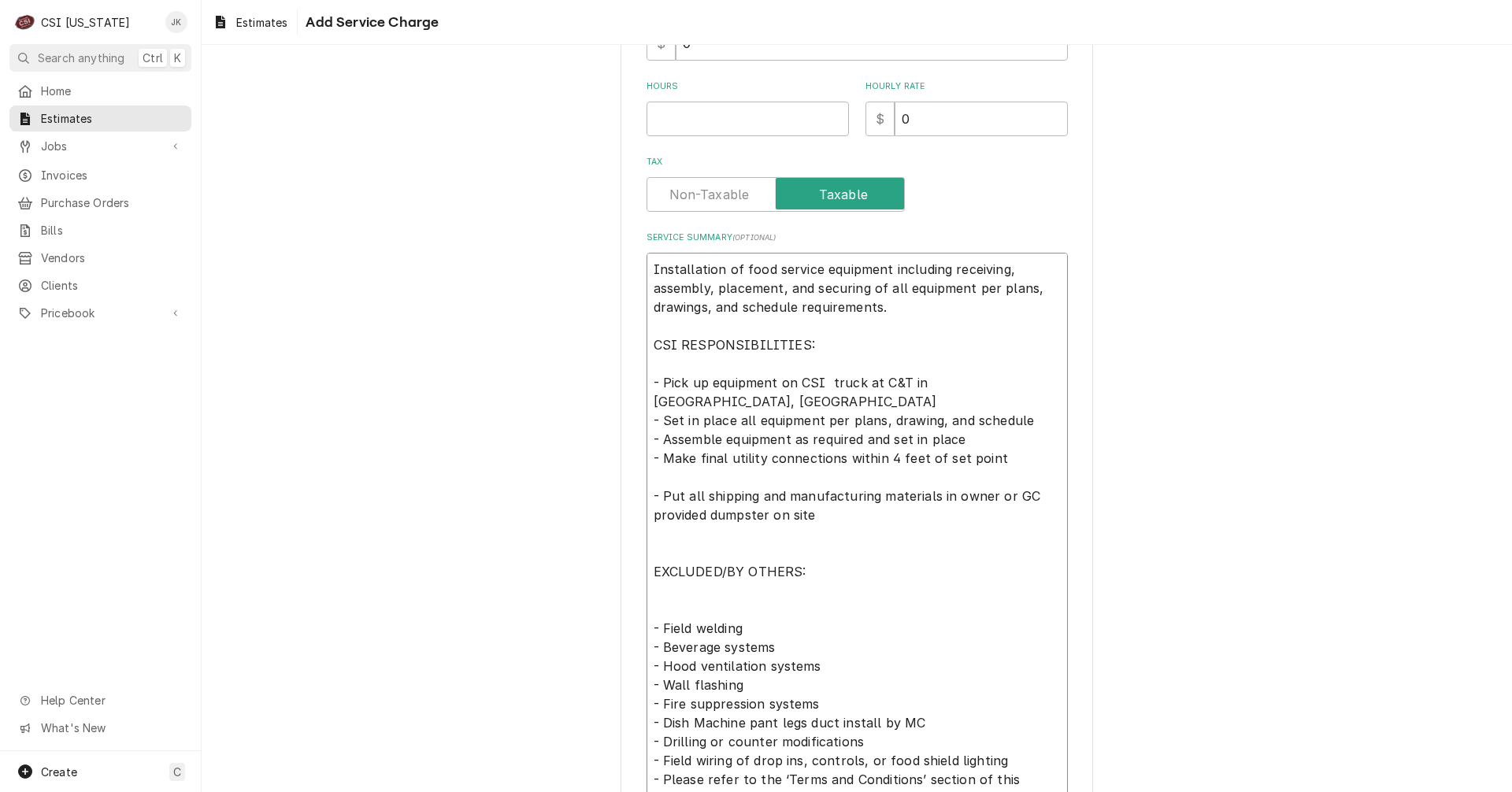
click at [652, 572] on textarea "Installation of food service equipment including receiving, assembly, placement…" at bounding box center [857, 572] width 421 height 638
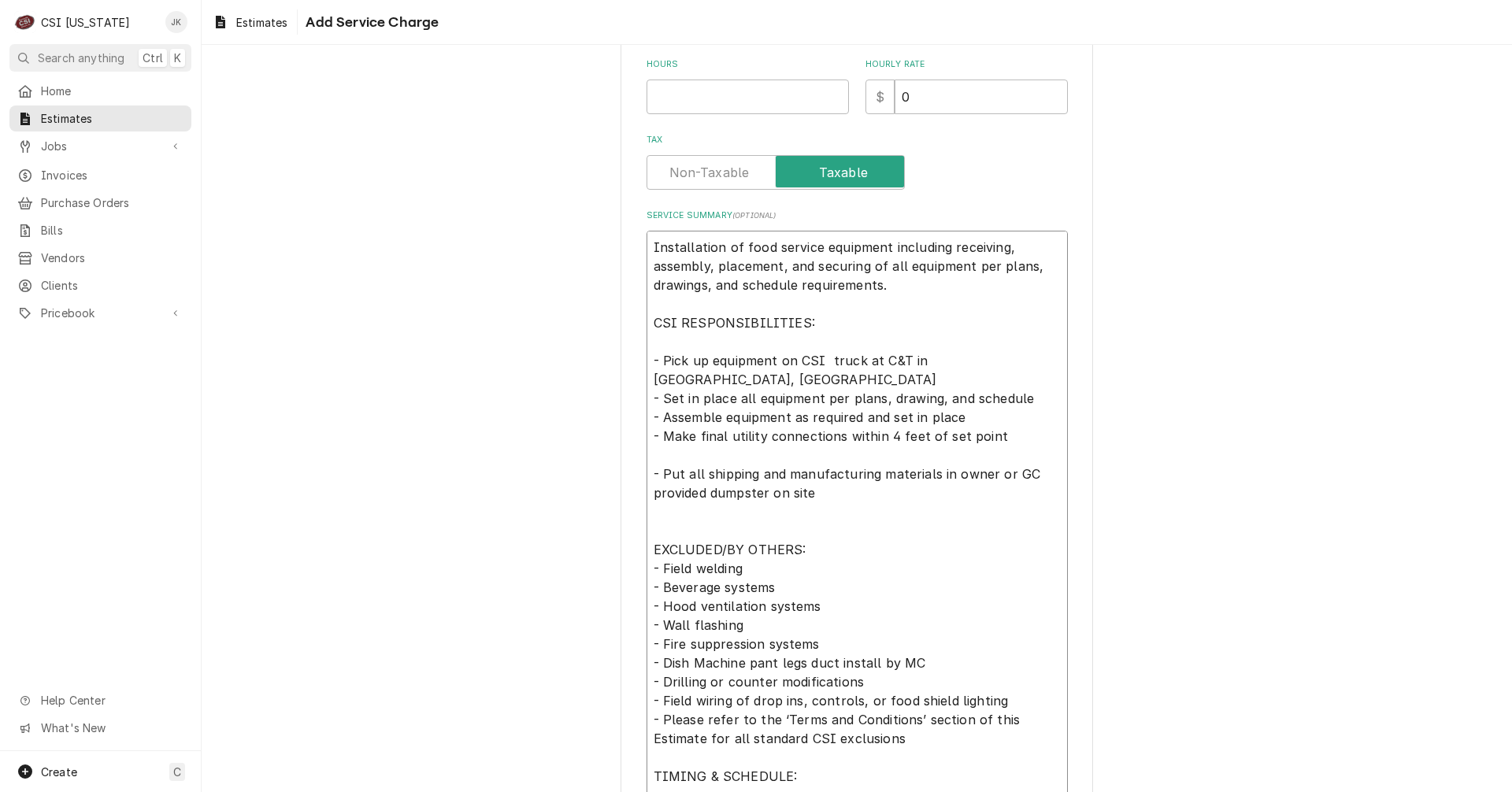
scroll to position [393, 0]
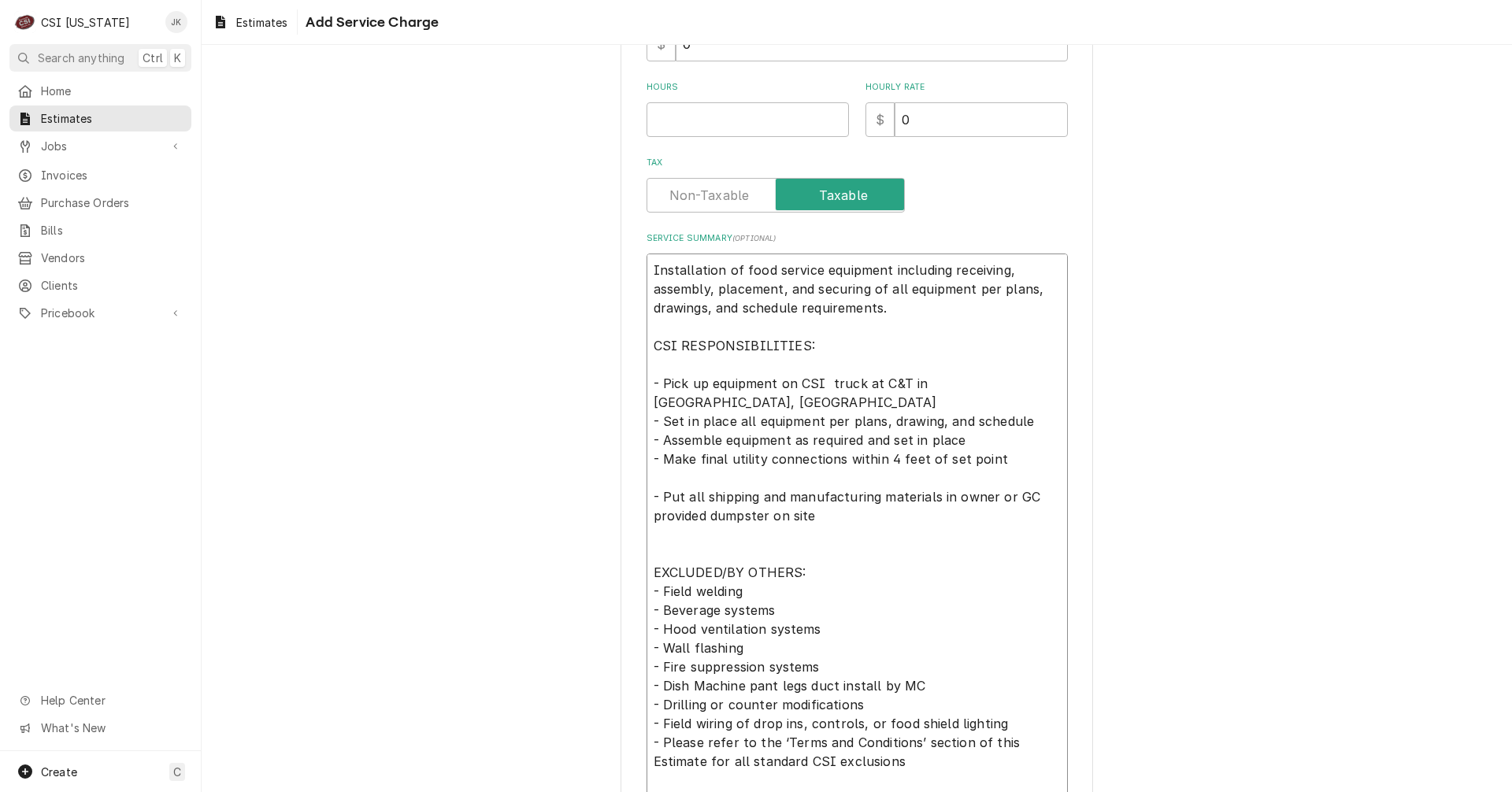
click at [656, 514] on textarea "Installation of food service equipment including receiving, assembly, placement…" at bounding box center [857, 554] width 421 height 600
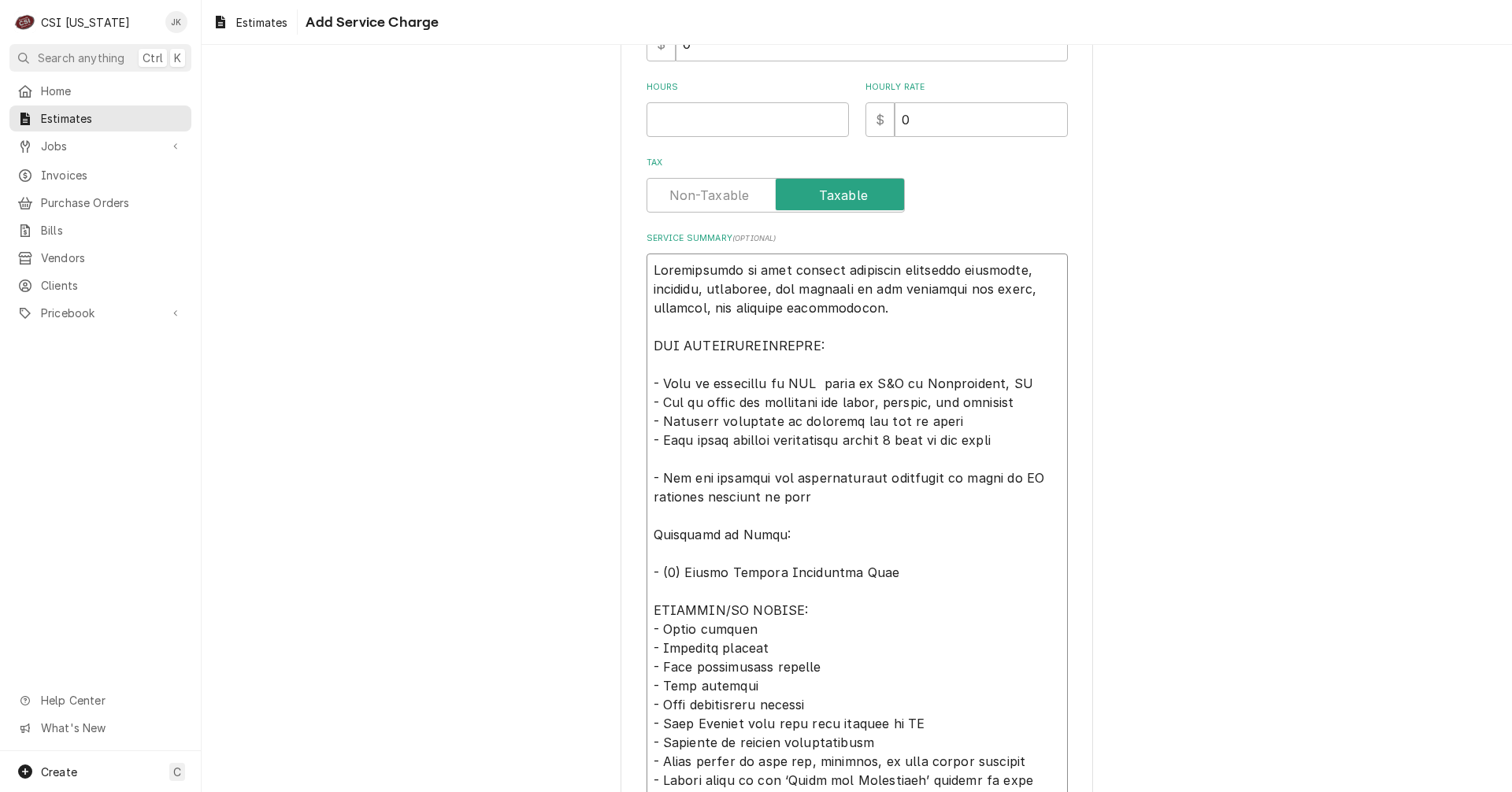
drag, startPoint x: 886, startPoint y: 565, endPoint x: 644, endPoint y: 572, distance: 242.1
click at [647, 572] on textarea "Service Summary ( optional )" at bounding box center [857, 582] width 421 height 657
click at [908, 577] on textarea "Service Summary ( optional )" at bounding box center [857, 582] width 421 height 657
paste textarea "- (1) Double Stacked Convection Oven"
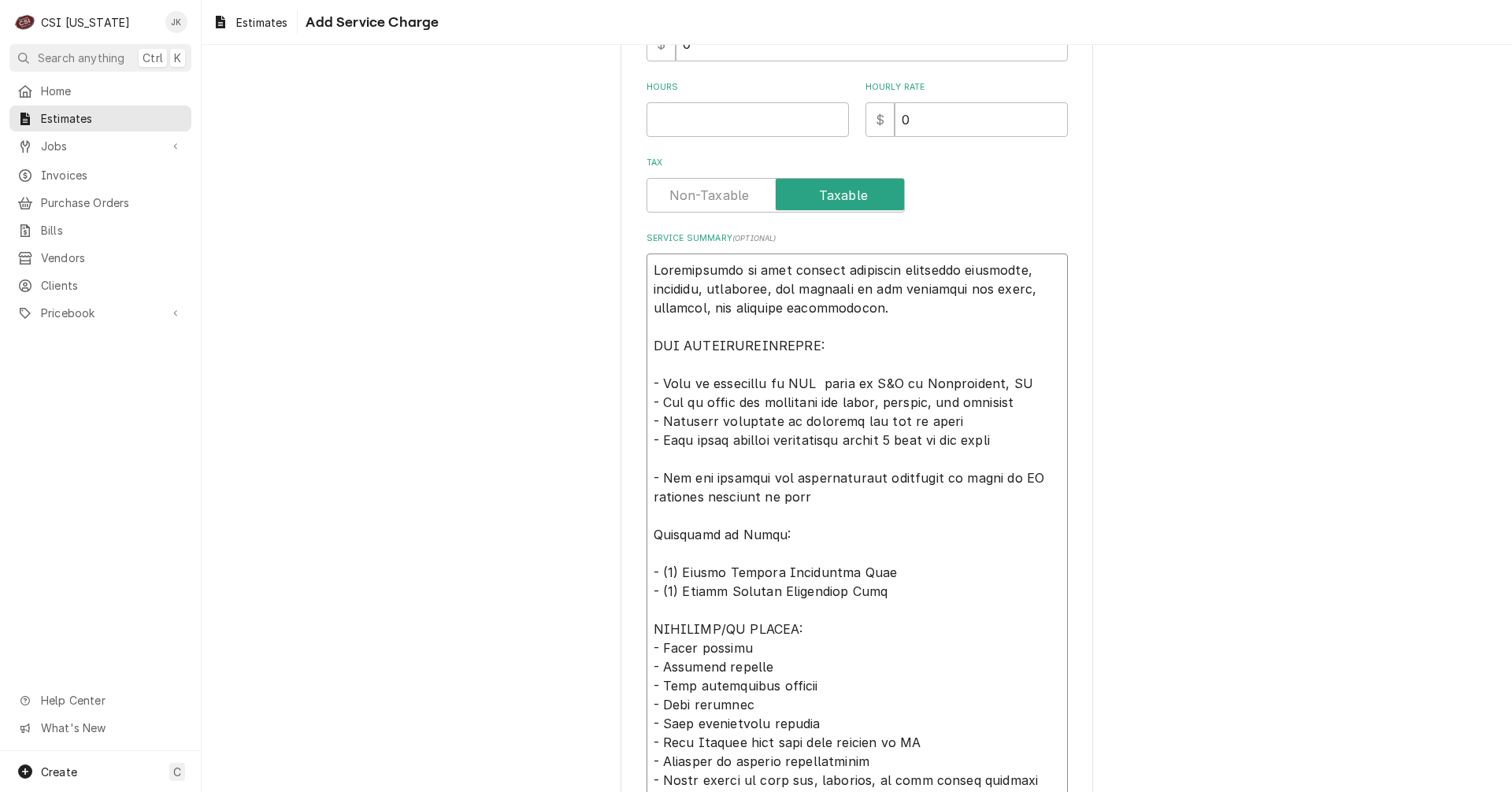
drag, startPoint x: 793, startPoint y: 589, endPoint x: 840, endPoint y: 592, distance: 47.1
click at [840, 592] on textarea "Service Summary ( optional )" at bounding box center [857, 592] width 421 height 676
click at [866, 593] on textarea "Service Summary ( optional )" at bounding box center [857, 592] width 421 height 676
click at [1017, 591] on textarea "Service Summary ( optional )" at bounding box center [857, 592] width 421 height 676
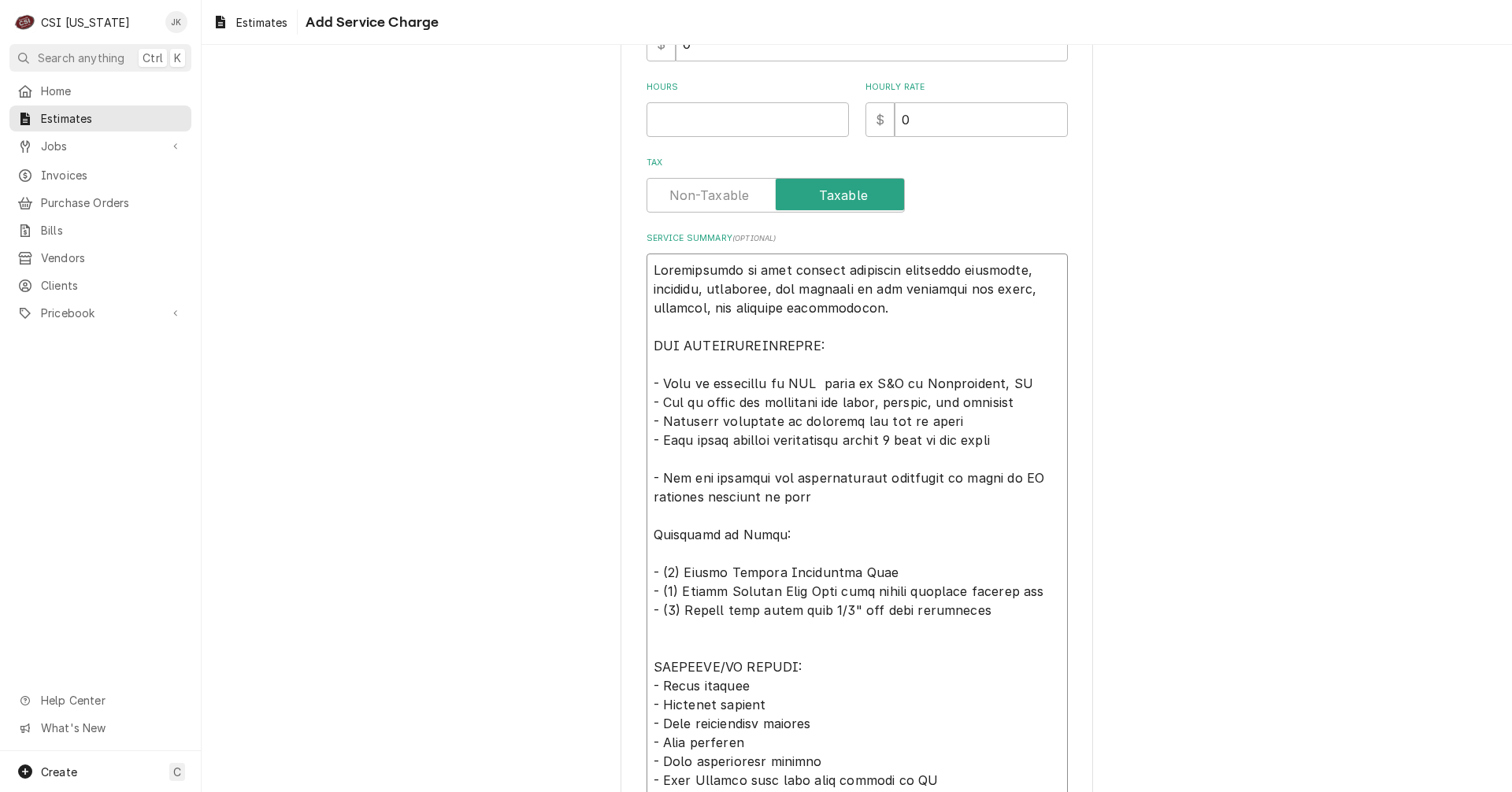
drag, startPoint x: 951, startPoint y: 607, endPoint x: 643, endPoint y: 607, distance: 308.0
click at [647, 607] on textarea "Service Summary ( optional )" at bounding box center [857, 611] width 421 height 714
click at [658, 632] on textarea "Service Summary ( optional )" at bounding box center [857, 611] width 421 height 714
paste textarea "- (1) Single bank fryer with 3/4" gas hose connection"
drag, startPoint x: 676, startPoint y: 629, endPoint x: 711, endPoint y: 629, distance: 35.0
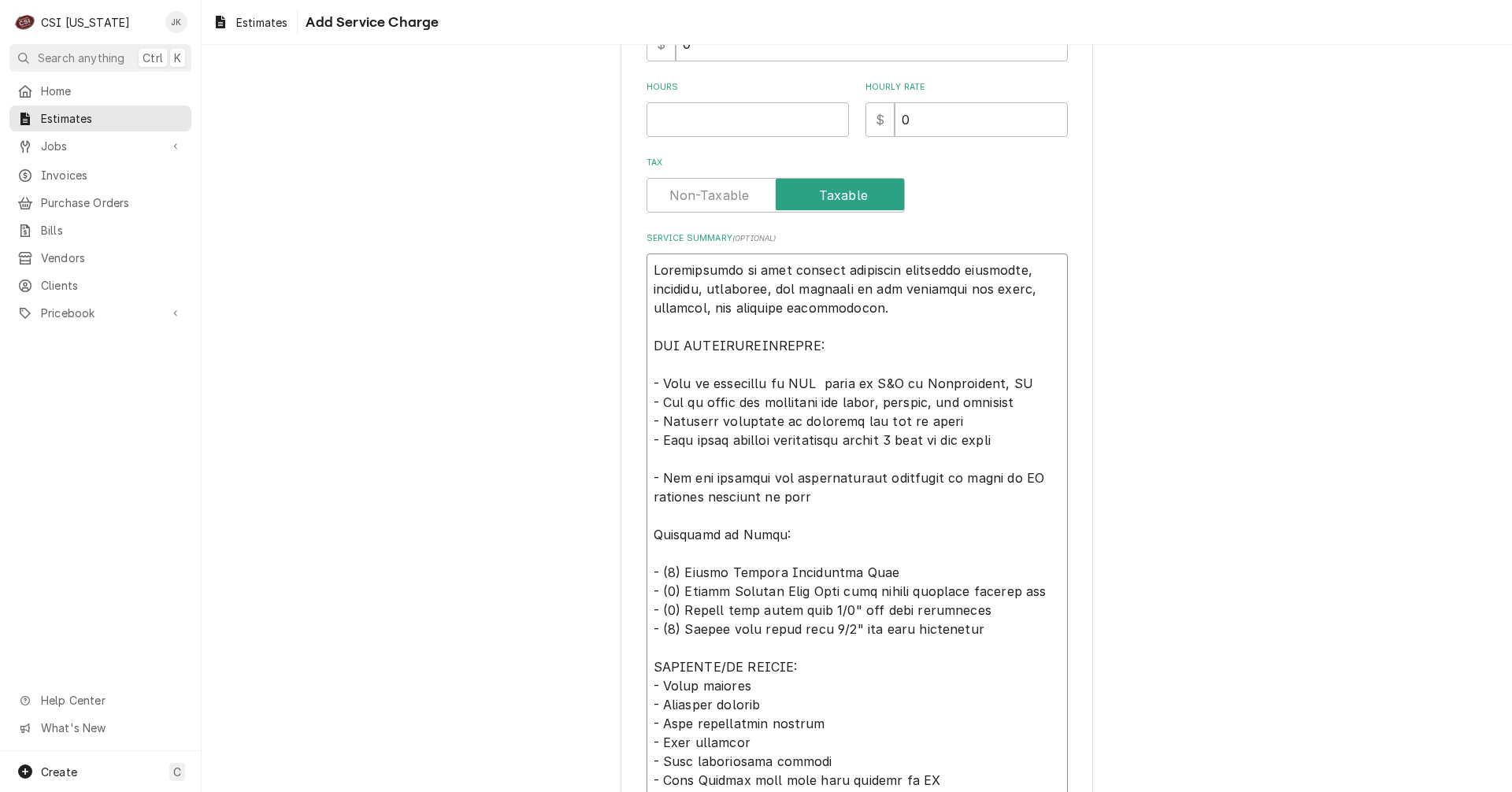
click at [711, 629] on textarea "Service Summary ( optional )" at bounding box center [857, 611] width 421 height 714
click at [821, 632] on textarea "Service Summary ( optional )" at bounding box center [857, 611] width 421 height 714
click at [1000, 627] on textarea "Service Summary ( optional )" at bounding box center [857, 611] width 421 height 714
click at [653, 457] on textarea "Service Summary ( optional )" at bounding box center [857, 630] width 421 height 751
click at [992, 440] on textarea "Service Summary ( optional )" at bounding box center [857, 630] width 421 height 751
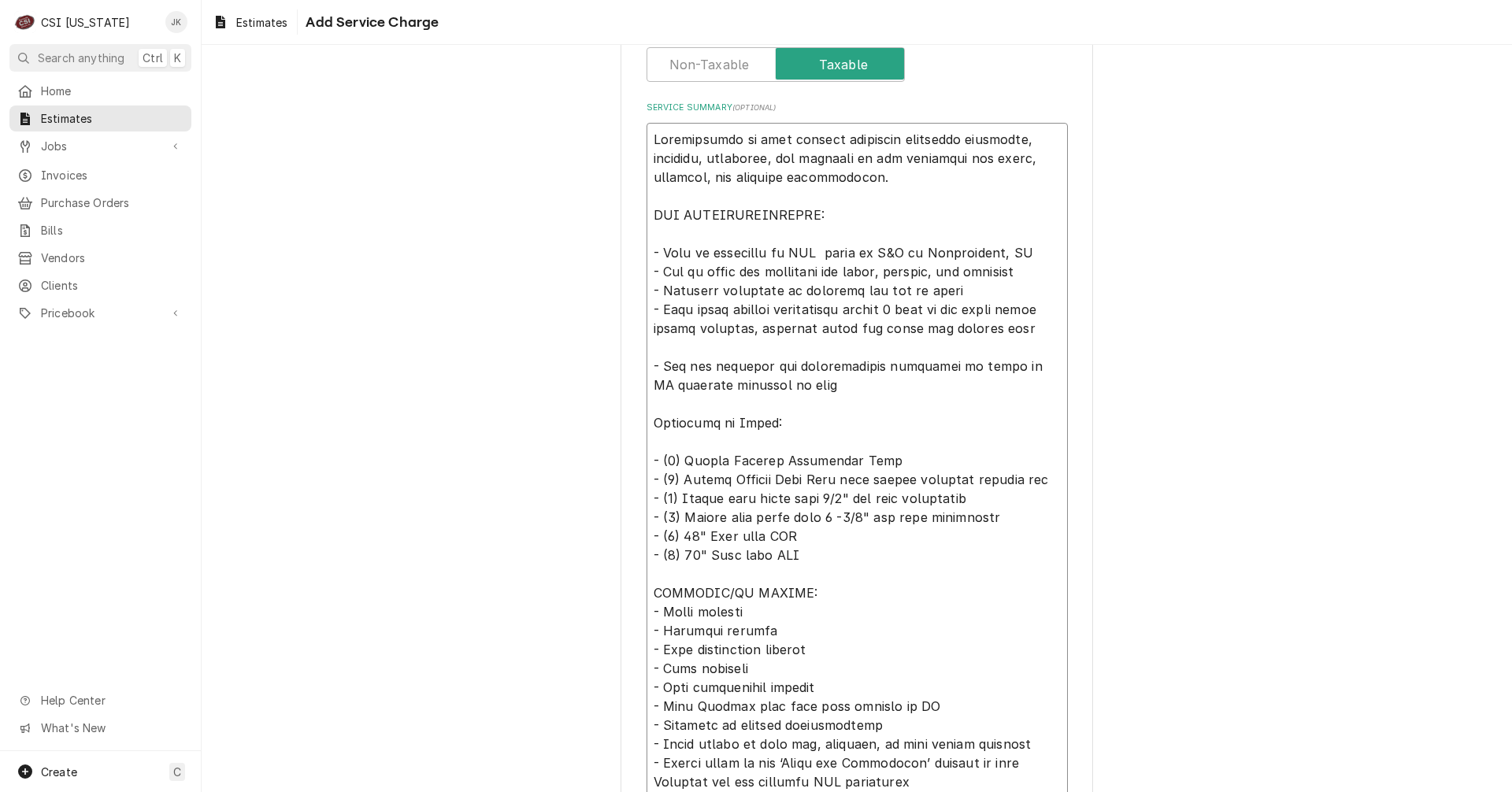
scroll to position [550, 0]
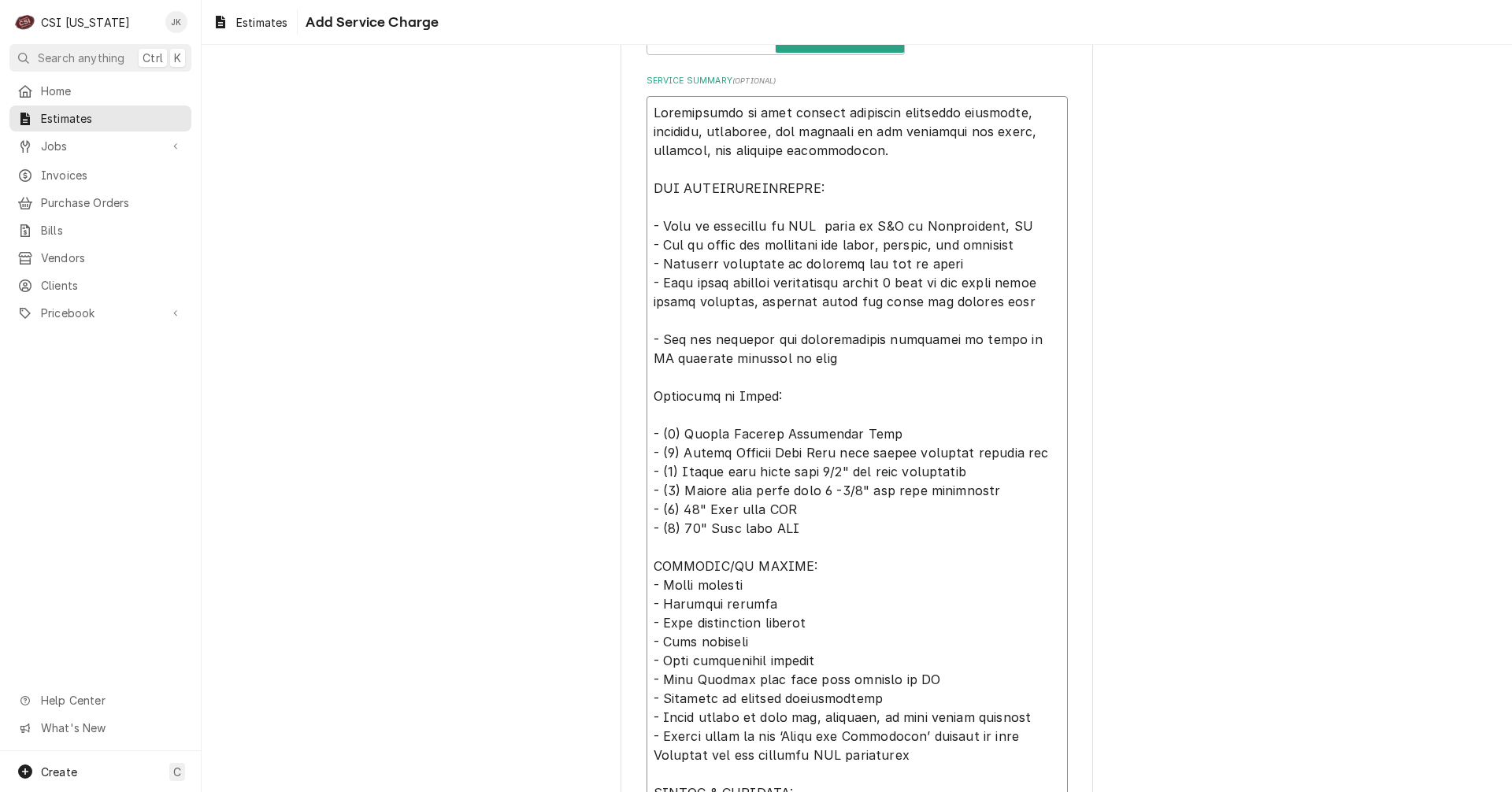
click at [814, 564] on textarea "Service Summary ( optional )" at bounding box center [857, 481] width 421 height 770
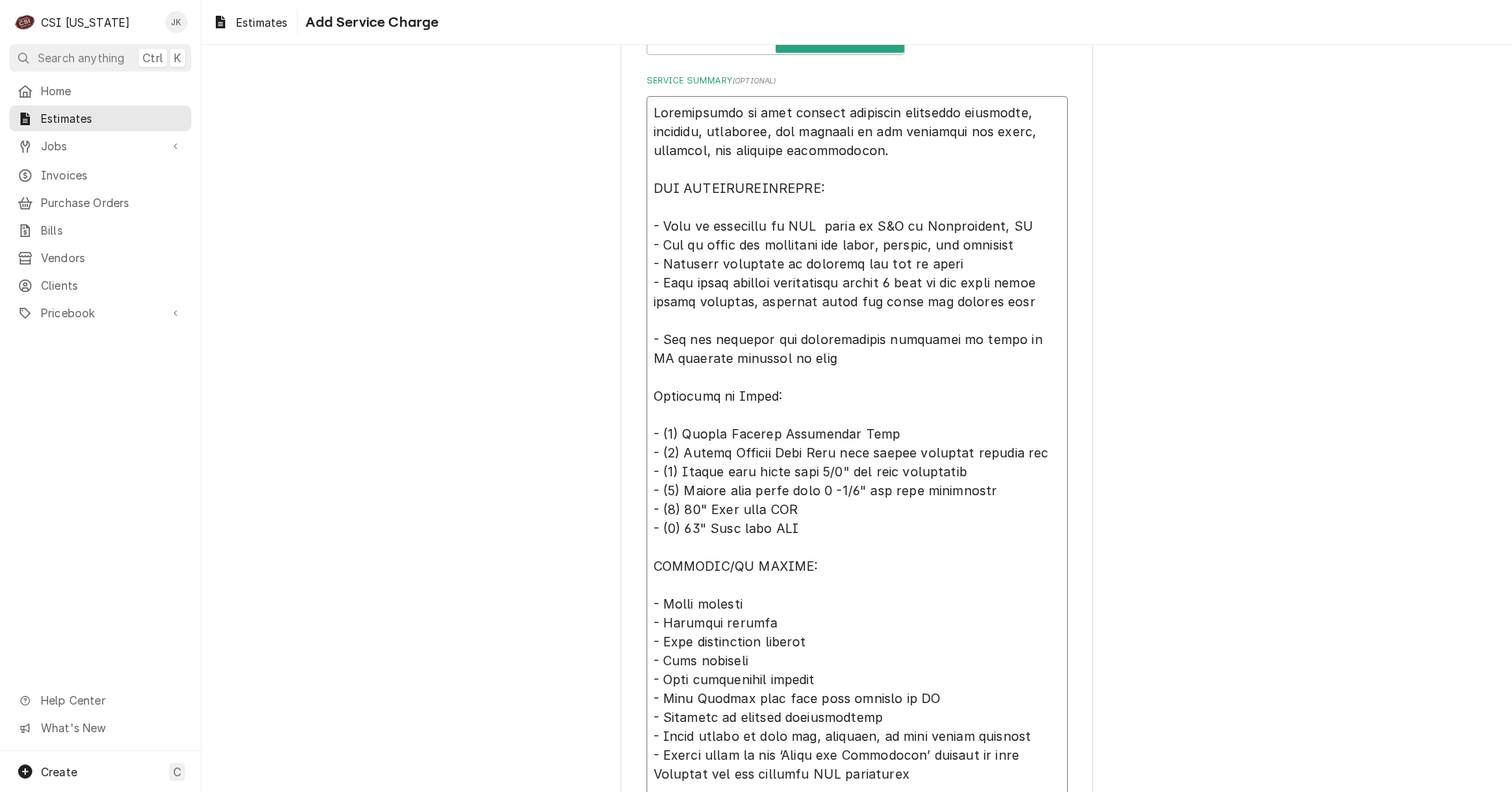
click at [652, 320] on textarea "Service Summary ( optional )" at bounding box center [857, 491] width 421 height 789
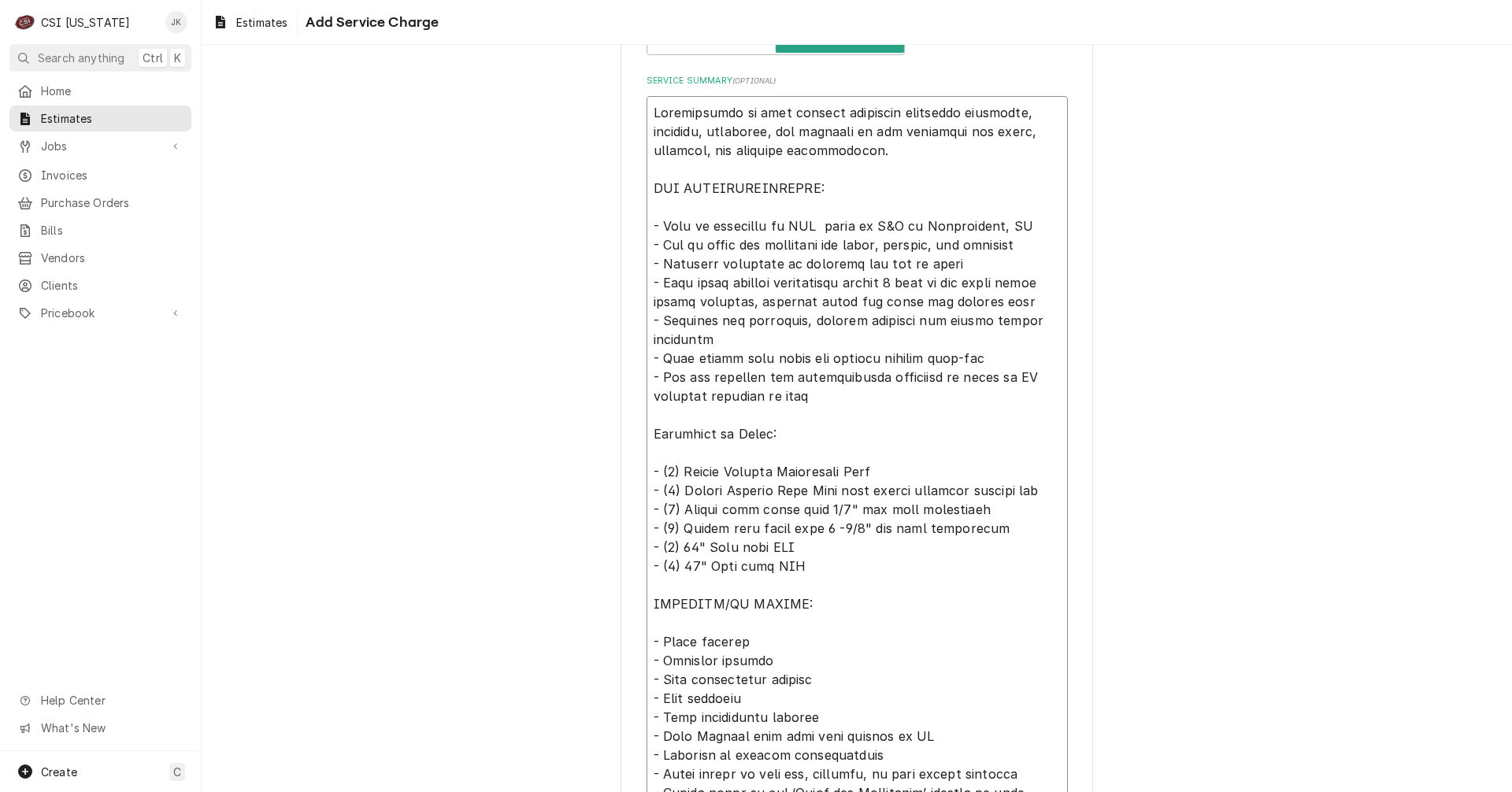
click at [740, 337] on textarea "Service Summary ( optional )" at bounding box center [857, 510] width 421 height 827
click at [834, 281] on textarea "Service Summary ( optional )" at bounding box center [857, 510] width 421 height 827
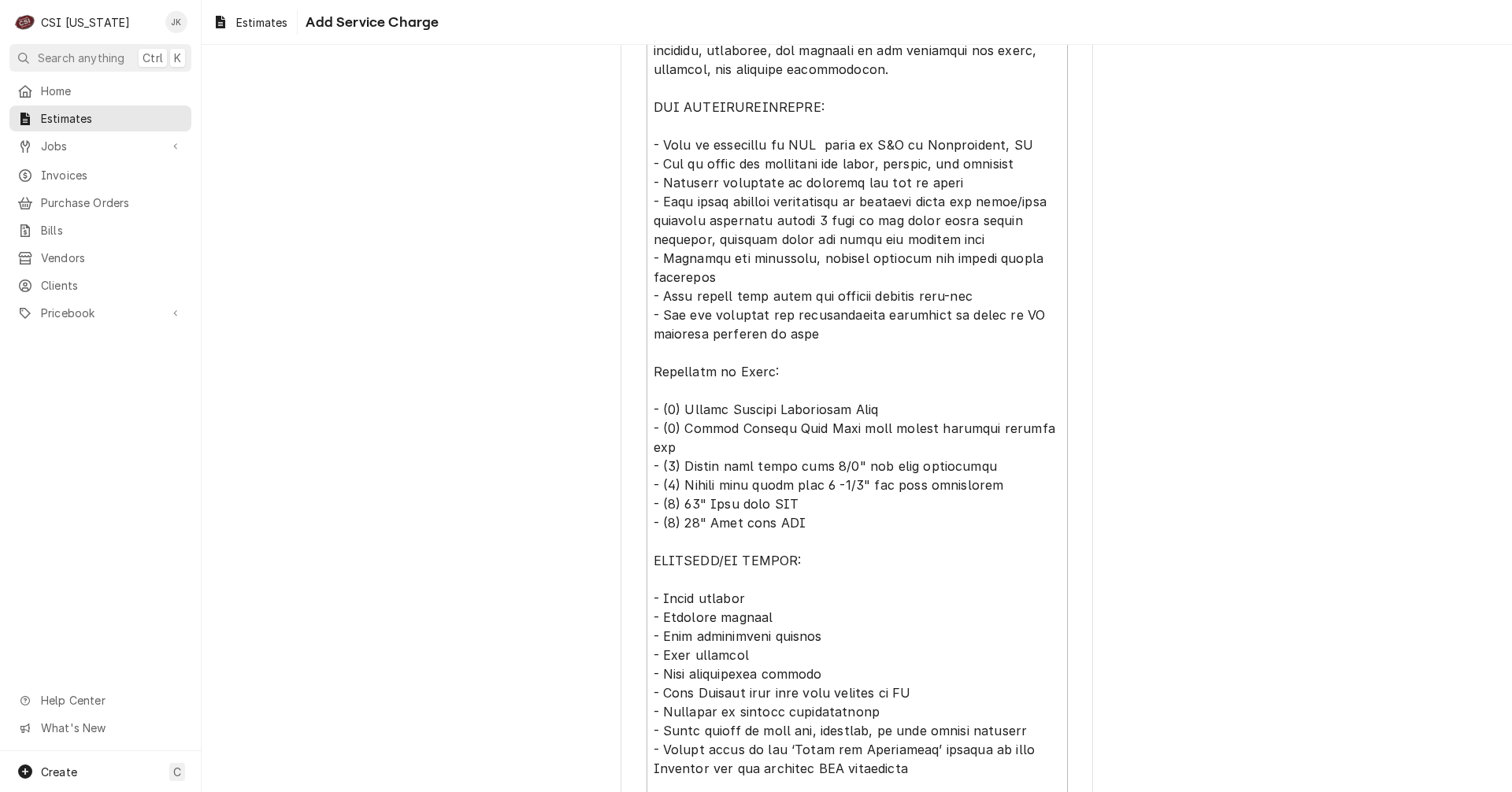
scroll to position [639, 0]
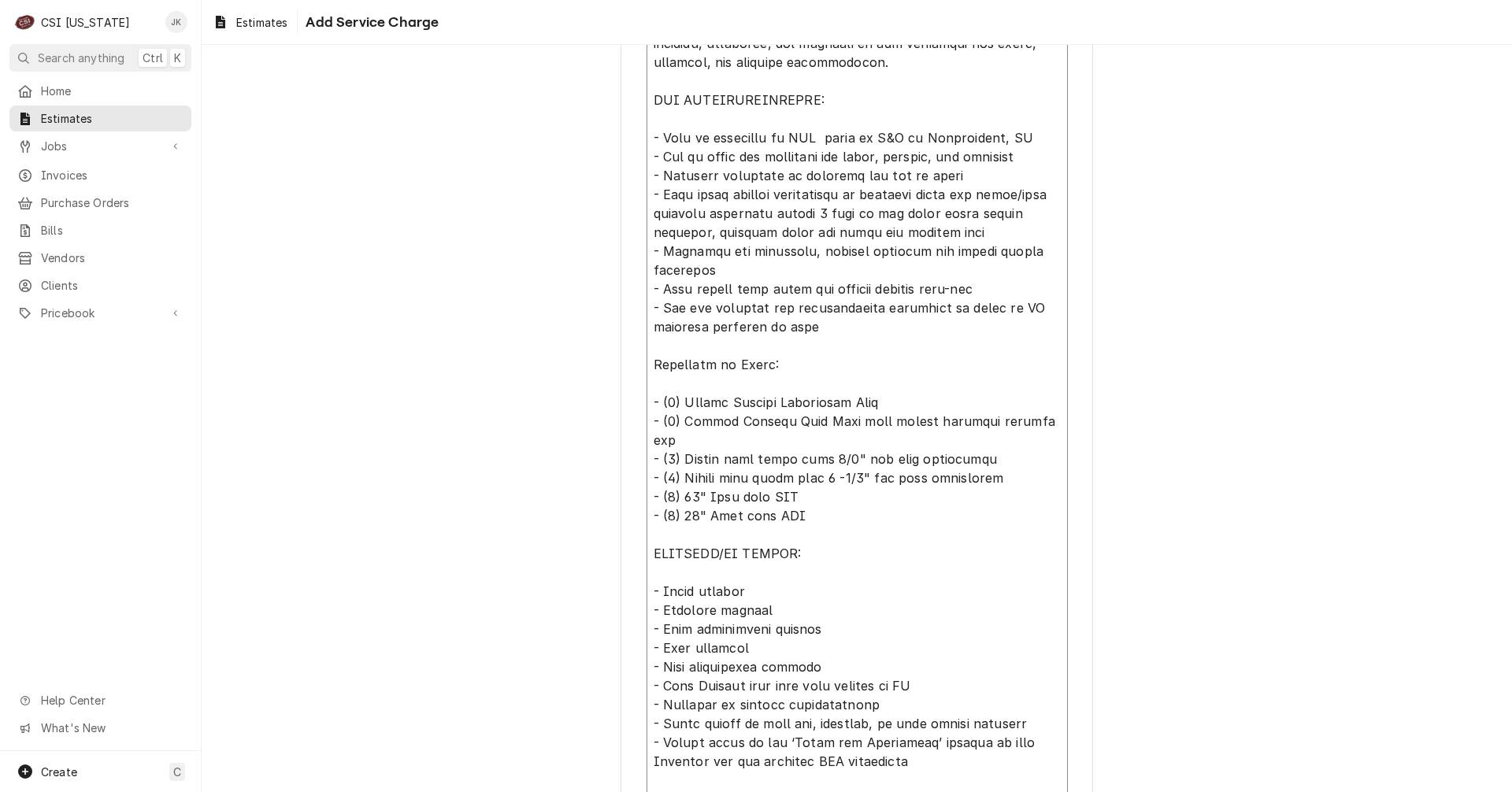
drag, startPoint x: 648, startPoint y: 401, endPoint x: 891, endPoint y: 401, distance: 243.0
click at [891, 401] on textarea "Service Summary ( optional )" at bounding box center [857, 430] width 421 height 846
drag, startPoint x: 1025, startPoint y: 421, endPoint x: 632, endPoint y: 430, distance: 393.1
click at [632, 430] on div "Please provide the following information to add a new service charge to this es…" at bounding box center [856, 186] width 473 height 1500
drag, startPoint x: 968, startPoint y: 440, endPoint x: 625, endPoint y: 440, distance: 343.0
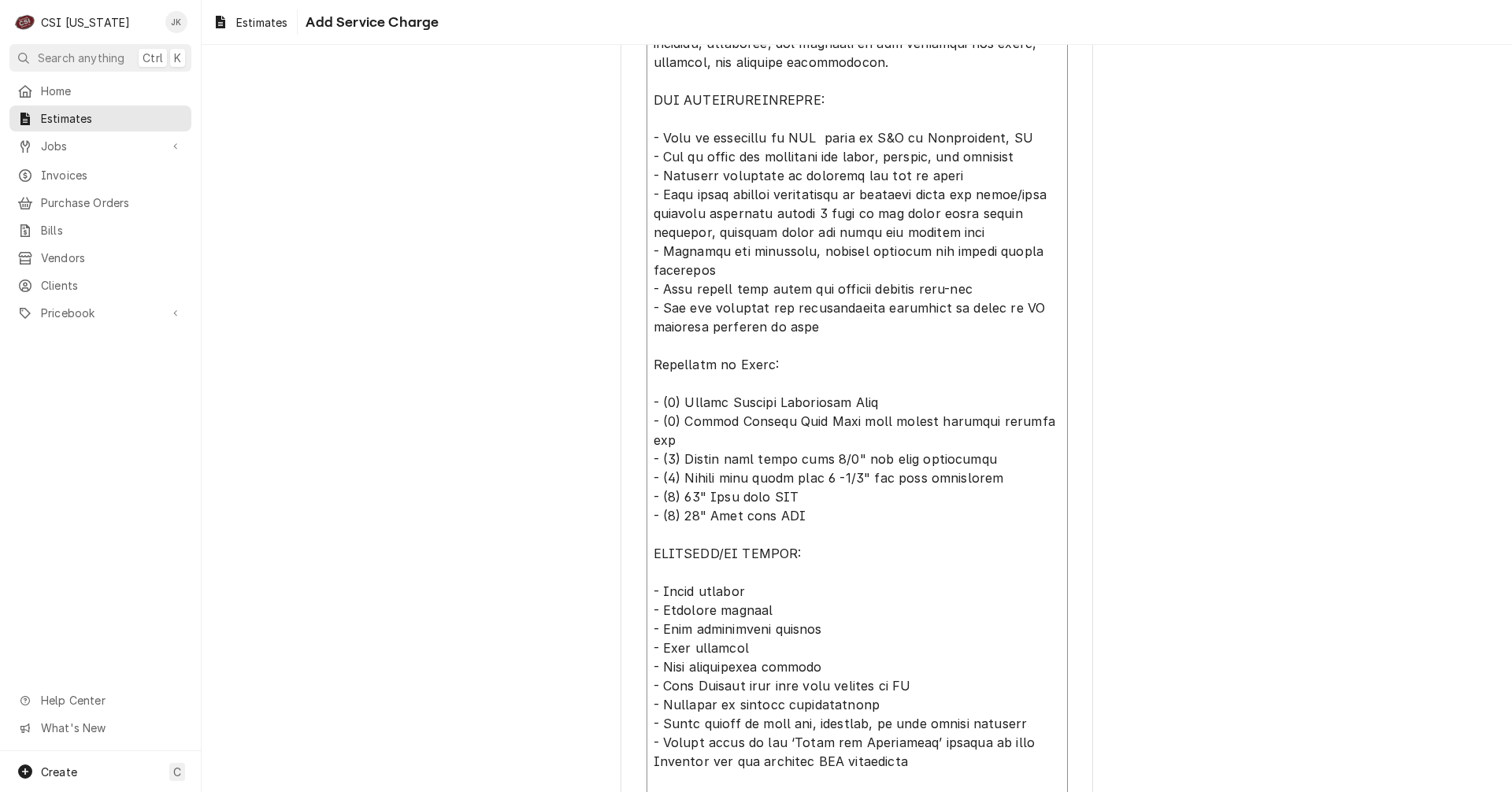
click at [625, 440] on div "Please provide the following information to add a new service charge to this es…" at bounding box center [856, 186] width 473 height 1500
drag, startPoint x: 989, startPoint y: 463, endPoint x: 674, endPoint y: 462, distance: 315.0
click at [674, 462] on textarea "Service Summary ( optional )" at bounding box center [857, 430] width 421 height 846
drag, startPoint x: 782, startPoint y: 479, endPoint x: 676, endPoint y: 477, distance: 106.0
click at [676, 477] on textarea "Service Summary ( optional )" at bounding box center [857, 430] width 421 height 846
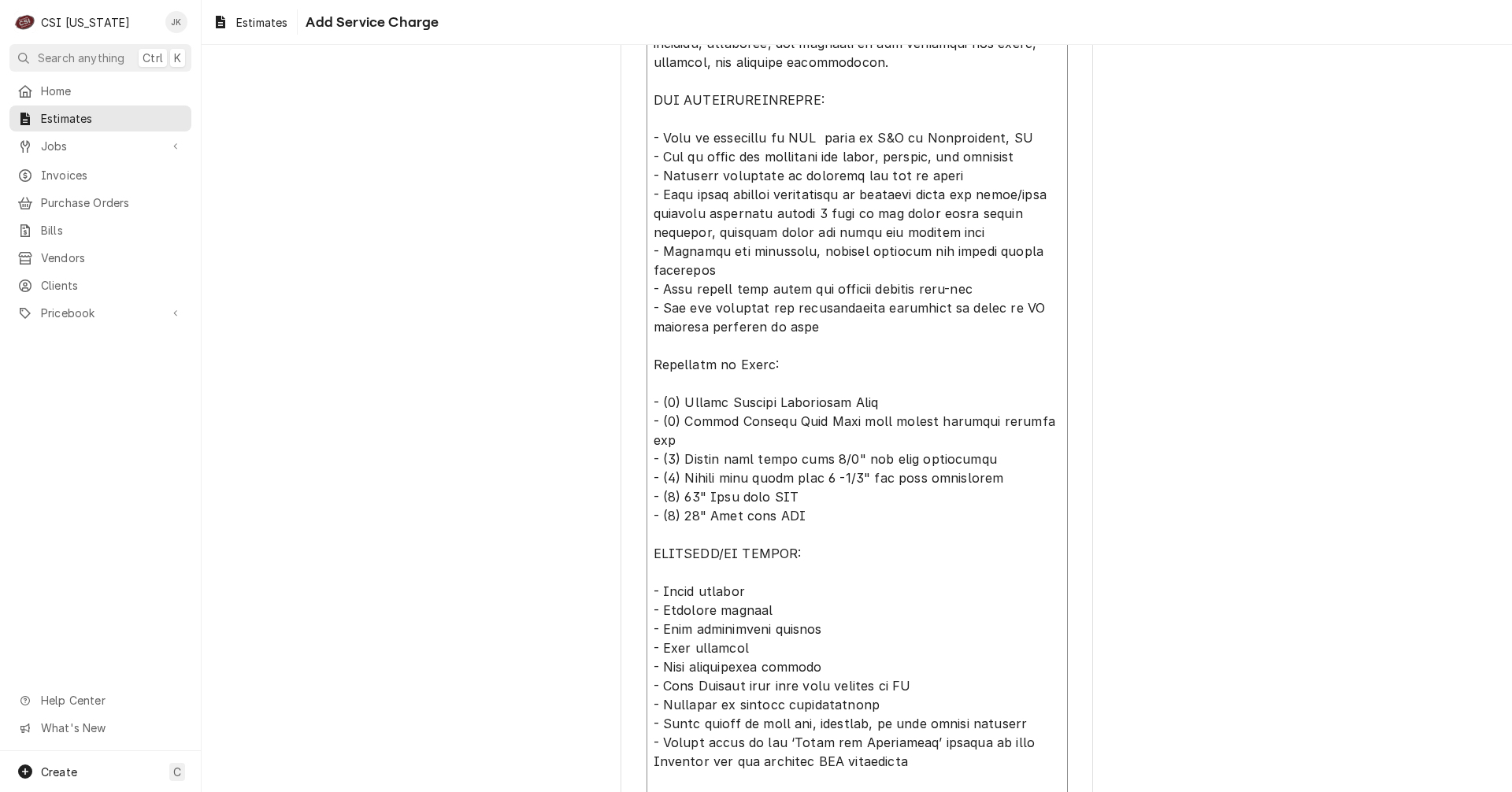
drag, startPoint x: 788, startPoint y: 497, endPoint x: 676, endPoint y: 497, distance: 112.0
click at [676, 497] on textarea "Service Summary ( optional )" at bounding box center [857, 430] width 421 height 846
click at [814, 329] on textarea "Service Summary ( optional )" at bounding box center [857, 430] width 421 height 846
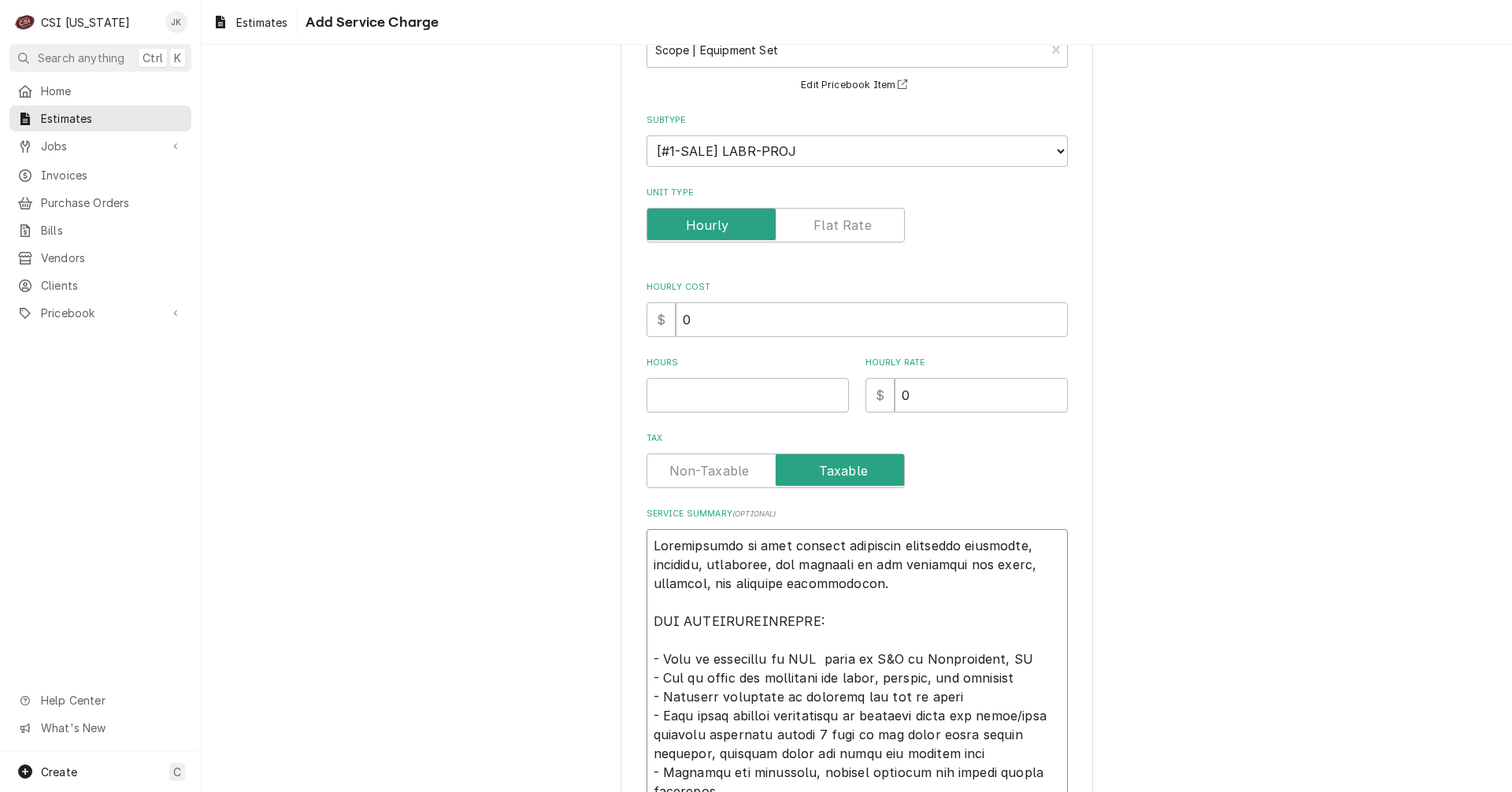
scroll to position [0, 0]
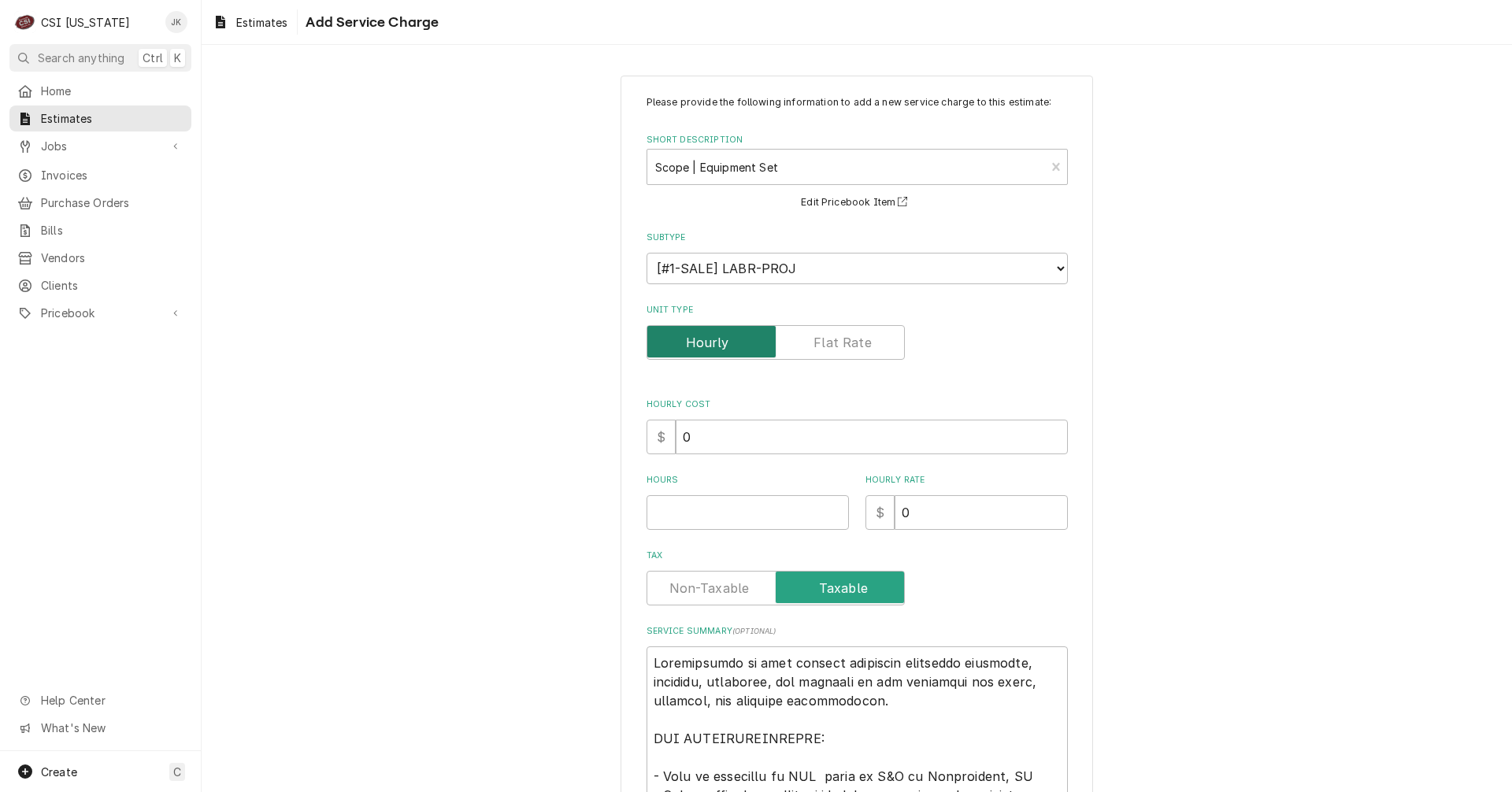
click at [811, 344] on input "Unit Type" at bounding box center [775, 343] width 244 height 35
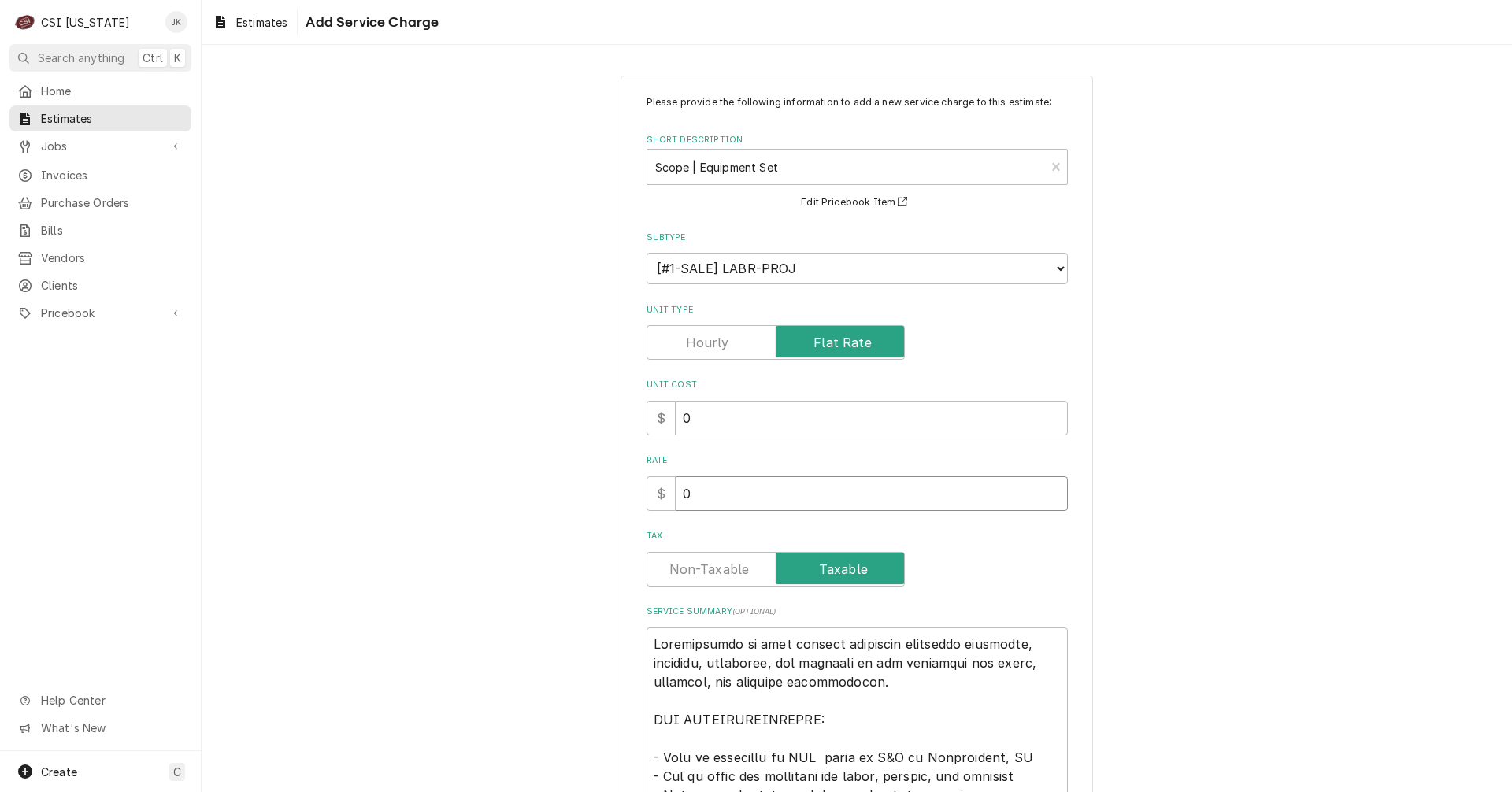
drag, startPoint x: 695, startPoint y: 497, endPoint x: 656, endPoint y: 495, distance: 39.1
click at [656, 495] on div "$ 0" at bounding box center [857, 494] width 421 height 35
click at [697, 562] on label "Tax" at bounding box center [776, 569] width 259 height 35
click at [697, 562] on input "Tax" at bounding box center [775, 569] width 244 height 35
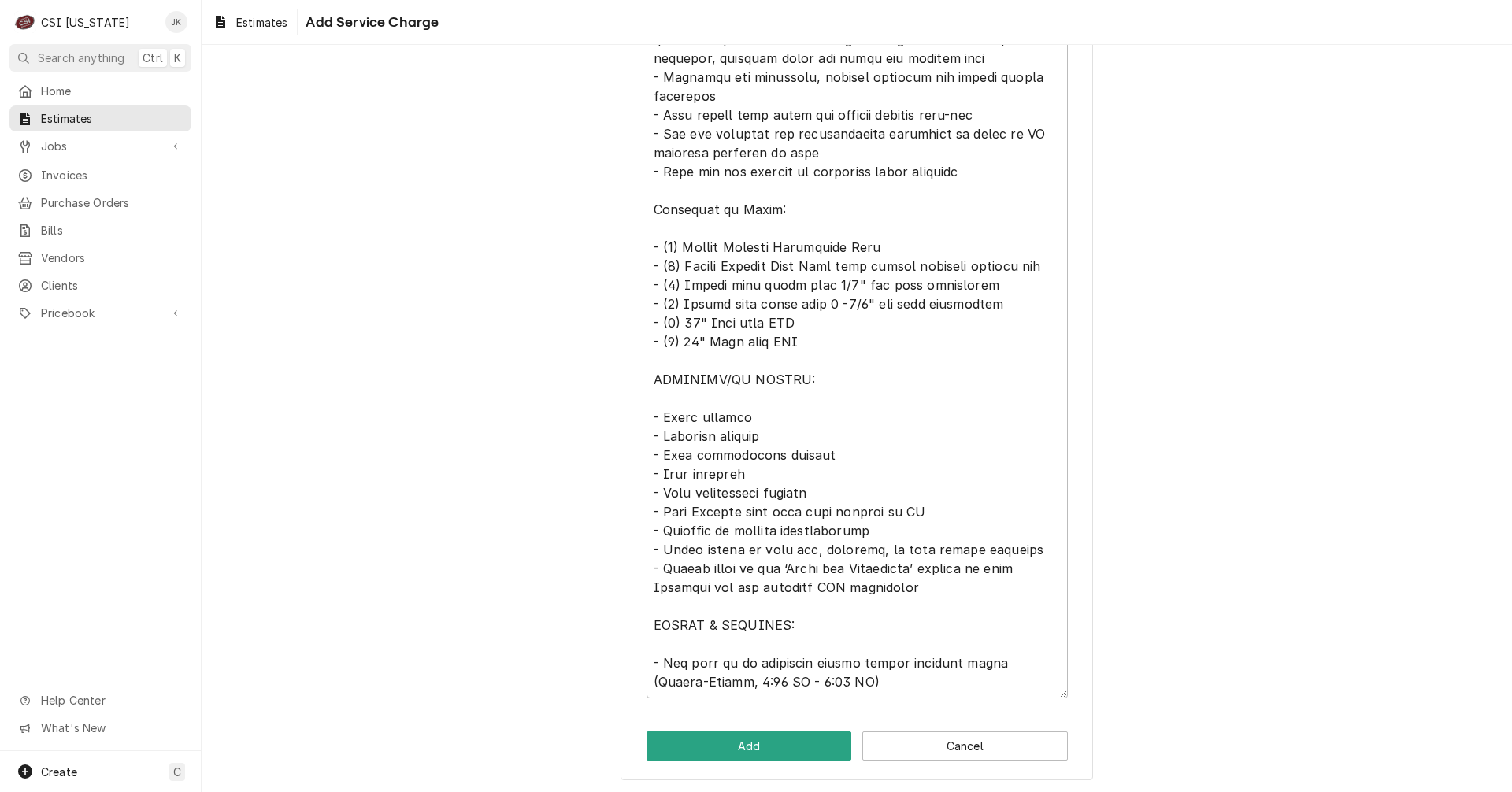
scroll to position [796, 0]
click at [808, 740] on button "Add" at bounding box center [749, 744] width 206 height 29
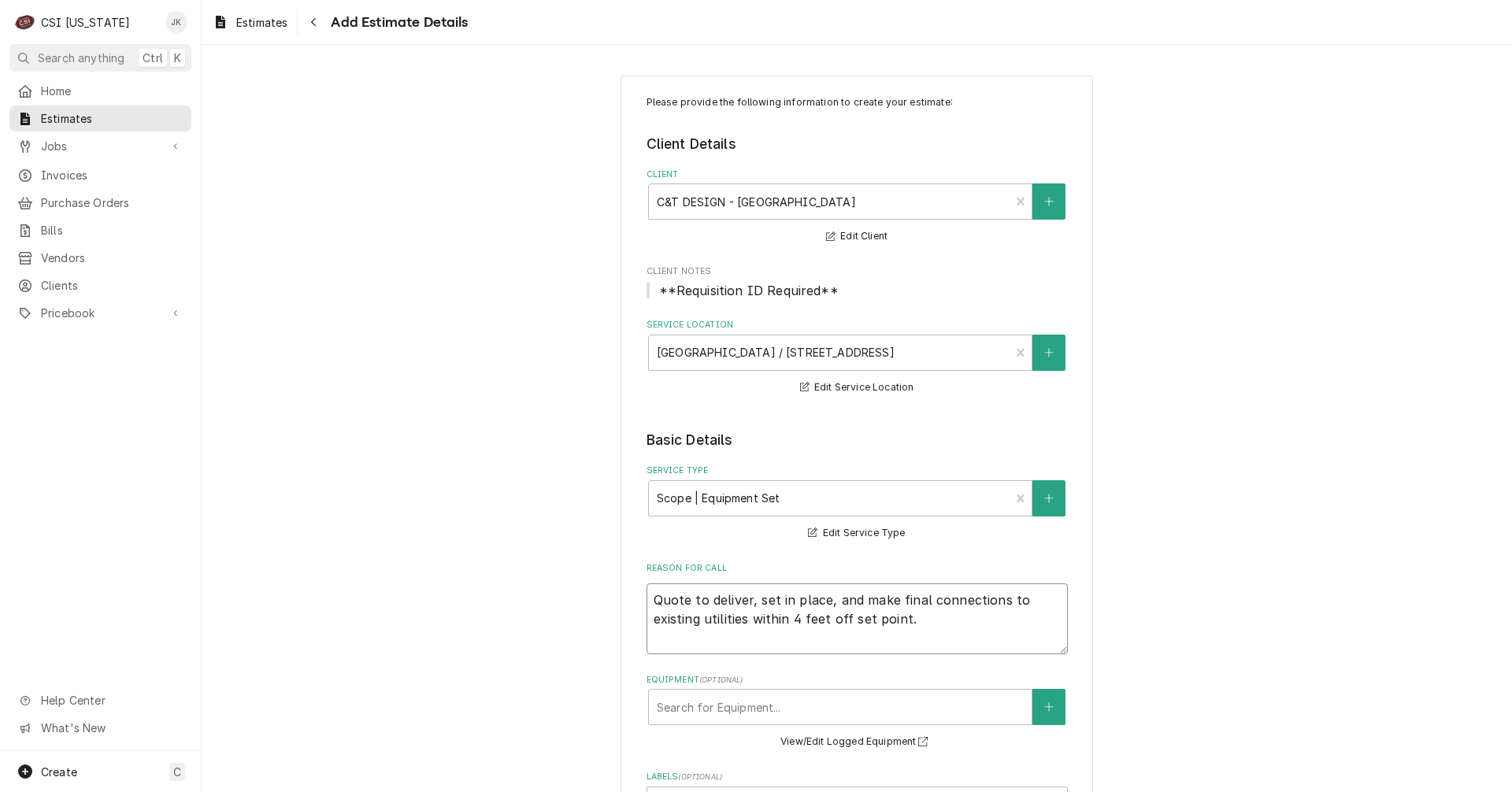
drag, startPoint x: 1000, startPoint y: 601, endPoint x: 1004, endPoint y: 611, distance: 10.8
click at [1004, 611] on textarea "Quote to deliver, set in place, and make final connections to existing utilitie…" at bounding box center [857, 618] width 421 height 71
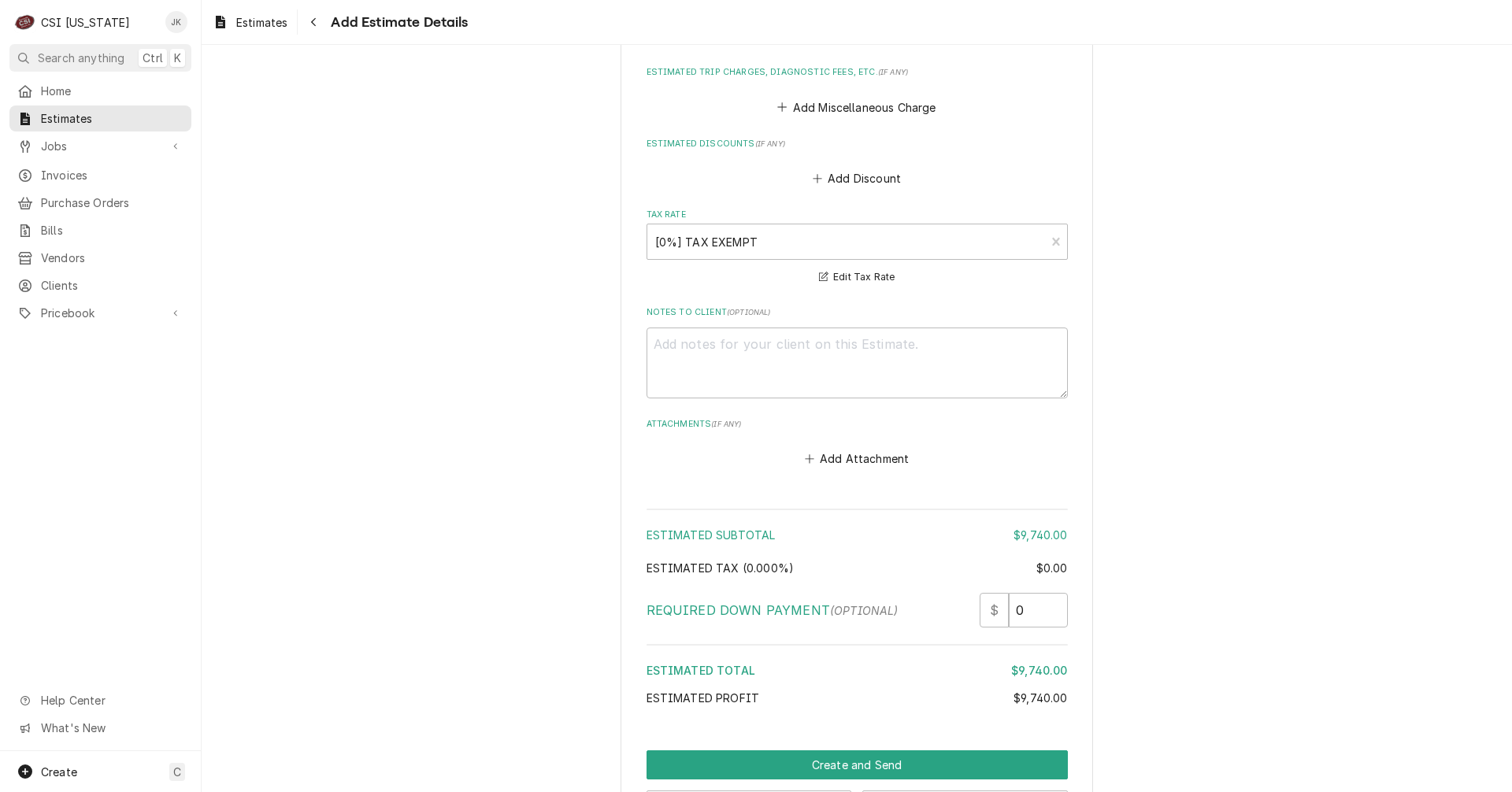
scroll to position [2817, 0]
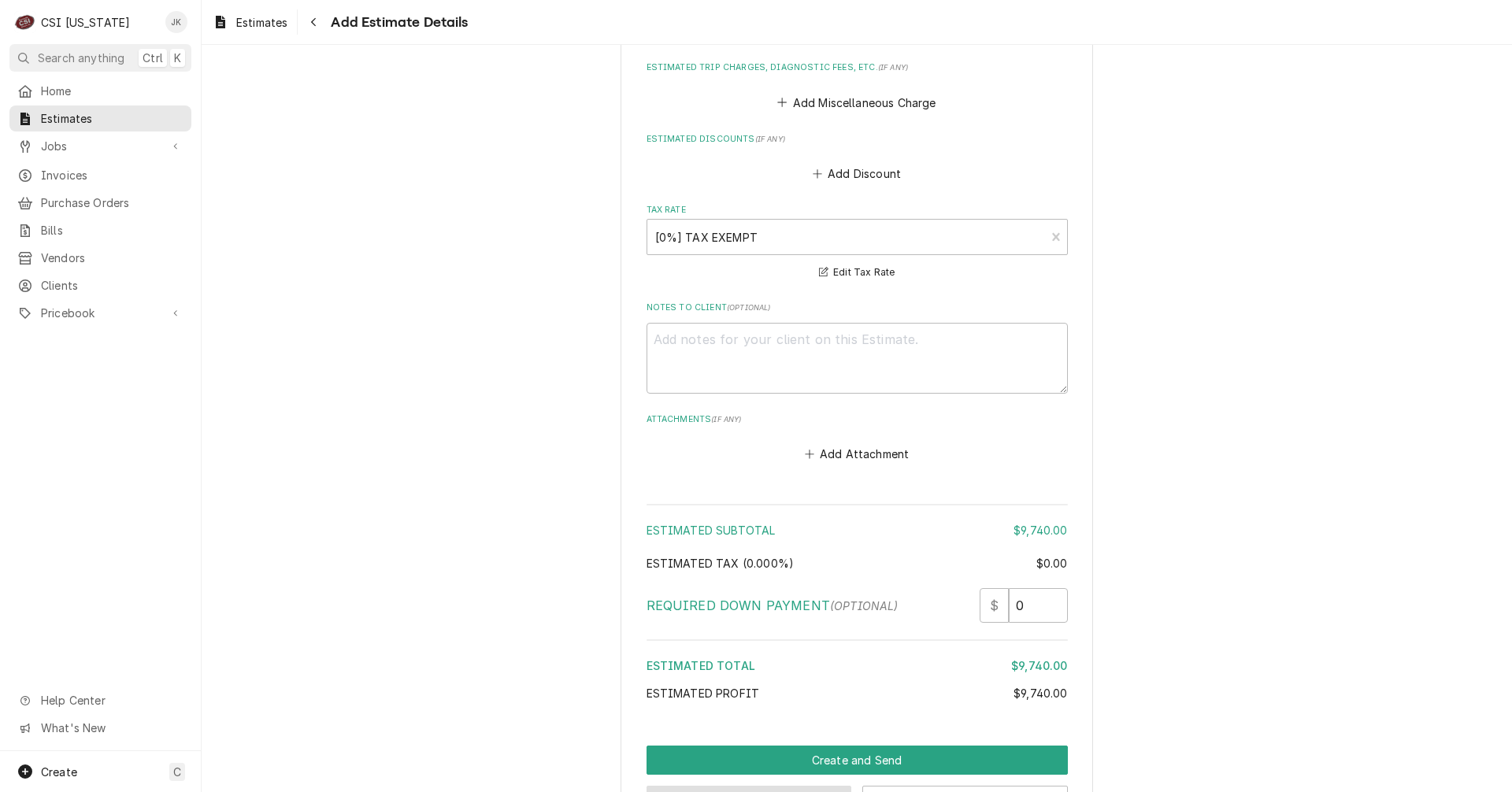
click at [739, 786] on button "Preview Estimate" at bounding box center [749, 800] width 206 height 29
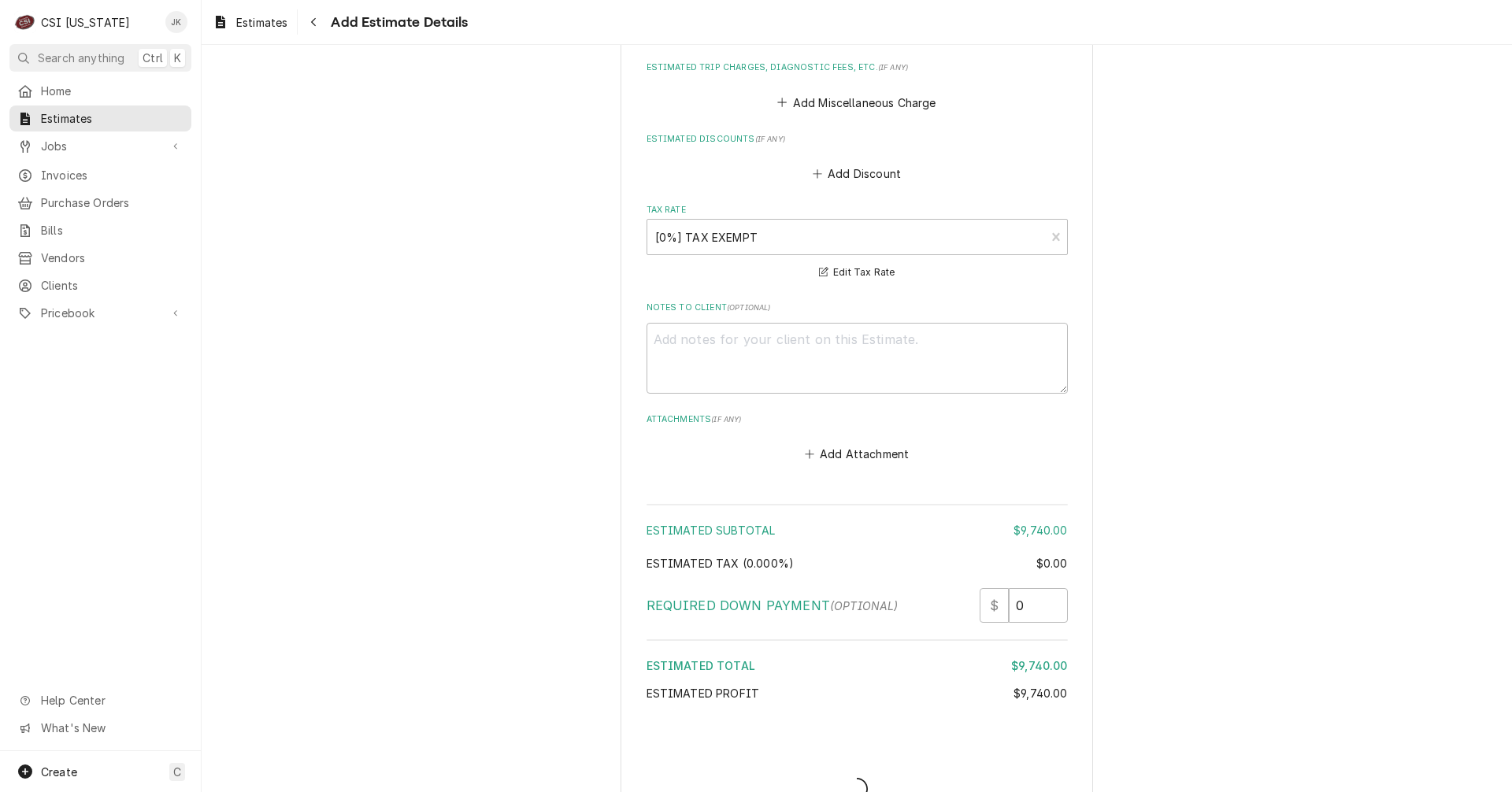
scroll to position [2807, 0]
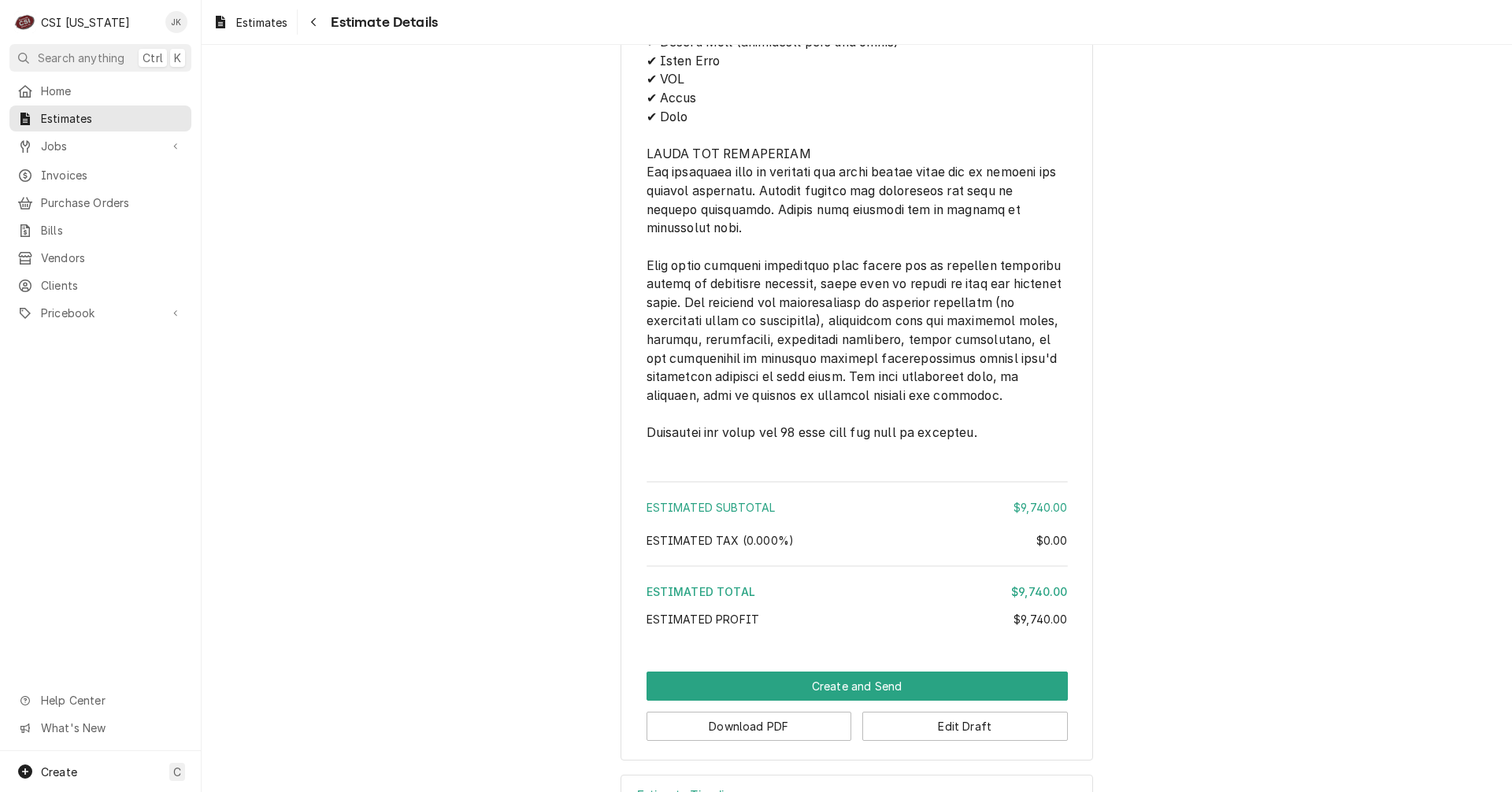
scroll to position [2444, 0]
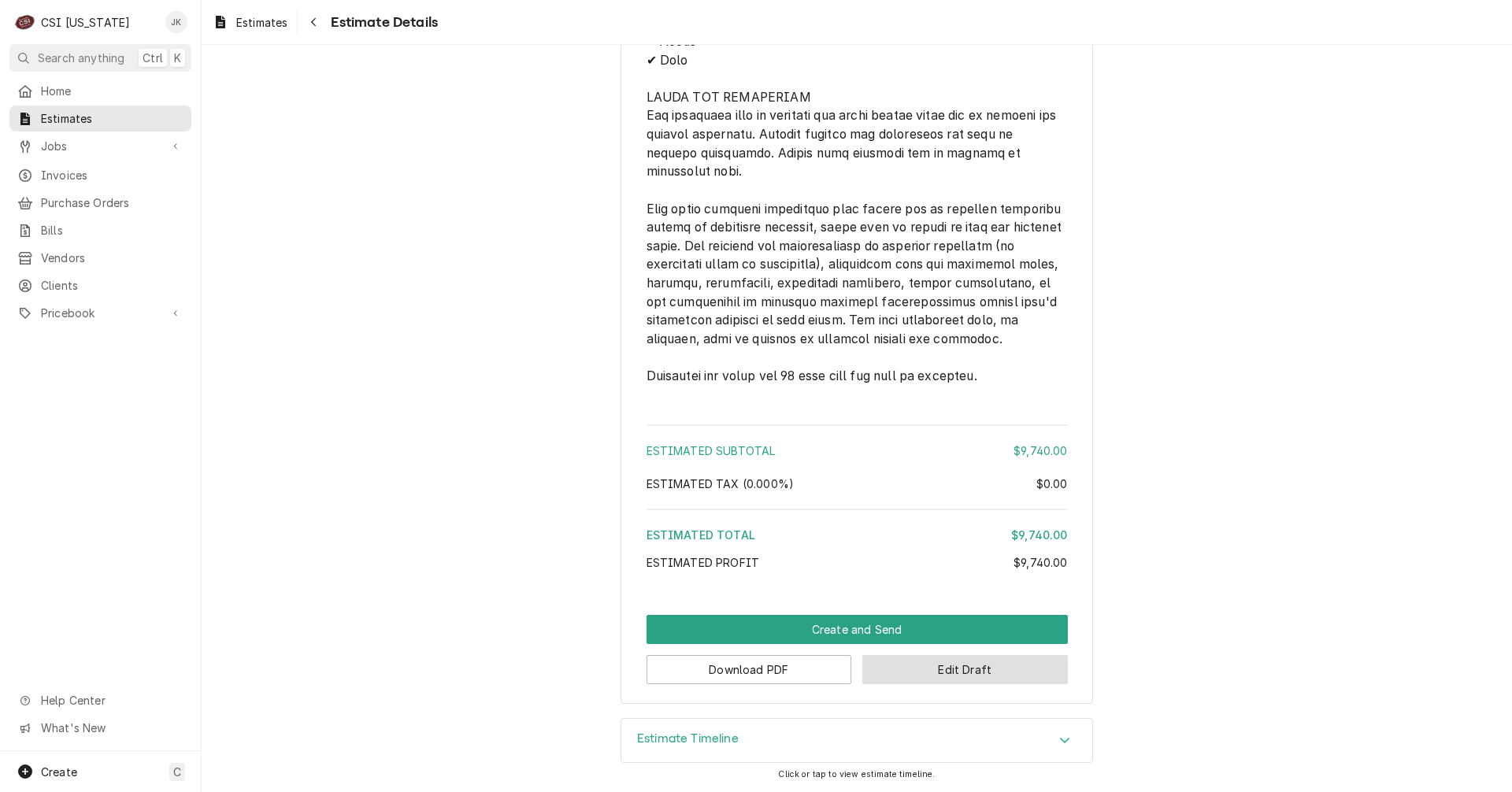
click at [963, 671] on button "Edit Draft" at bounding box center [966, 669] width 206 height 29
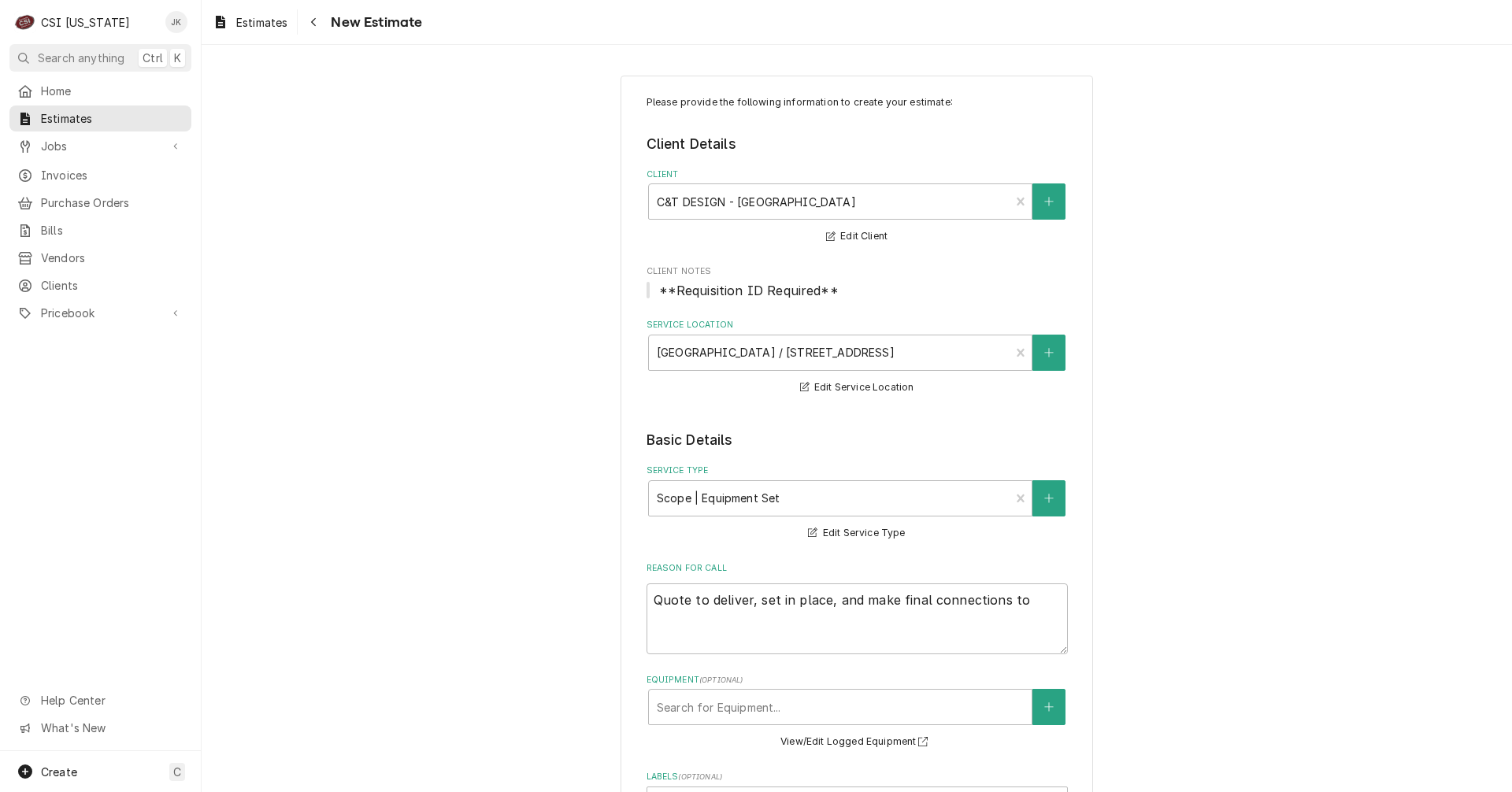
type textarea "x"
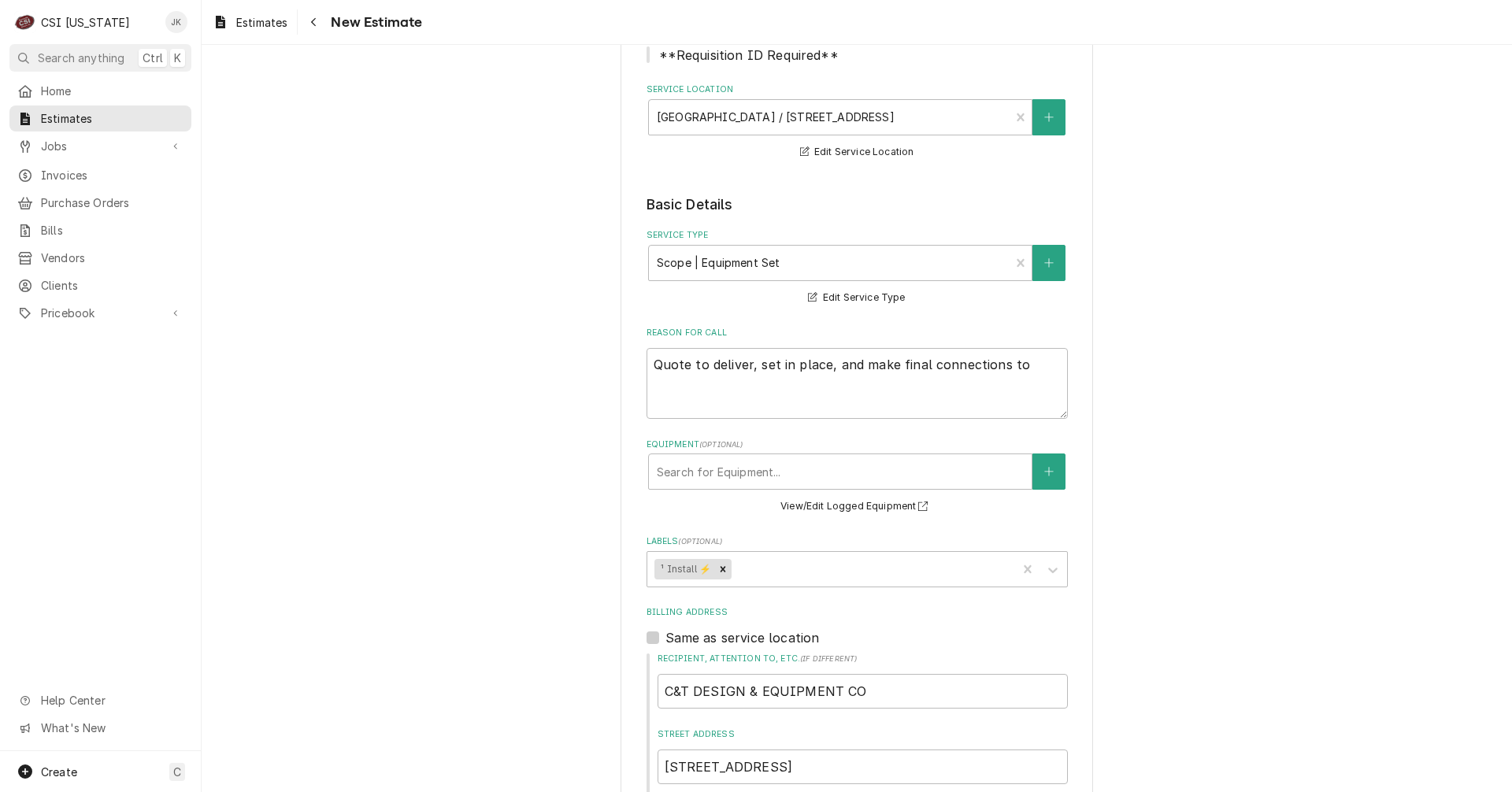
scroll to position [236, 0]
drag, startPoint x: 1026, startPoint y: 364, endPoint x: 596, endPoint y: 361, distance: 430.0
type textarea "x"
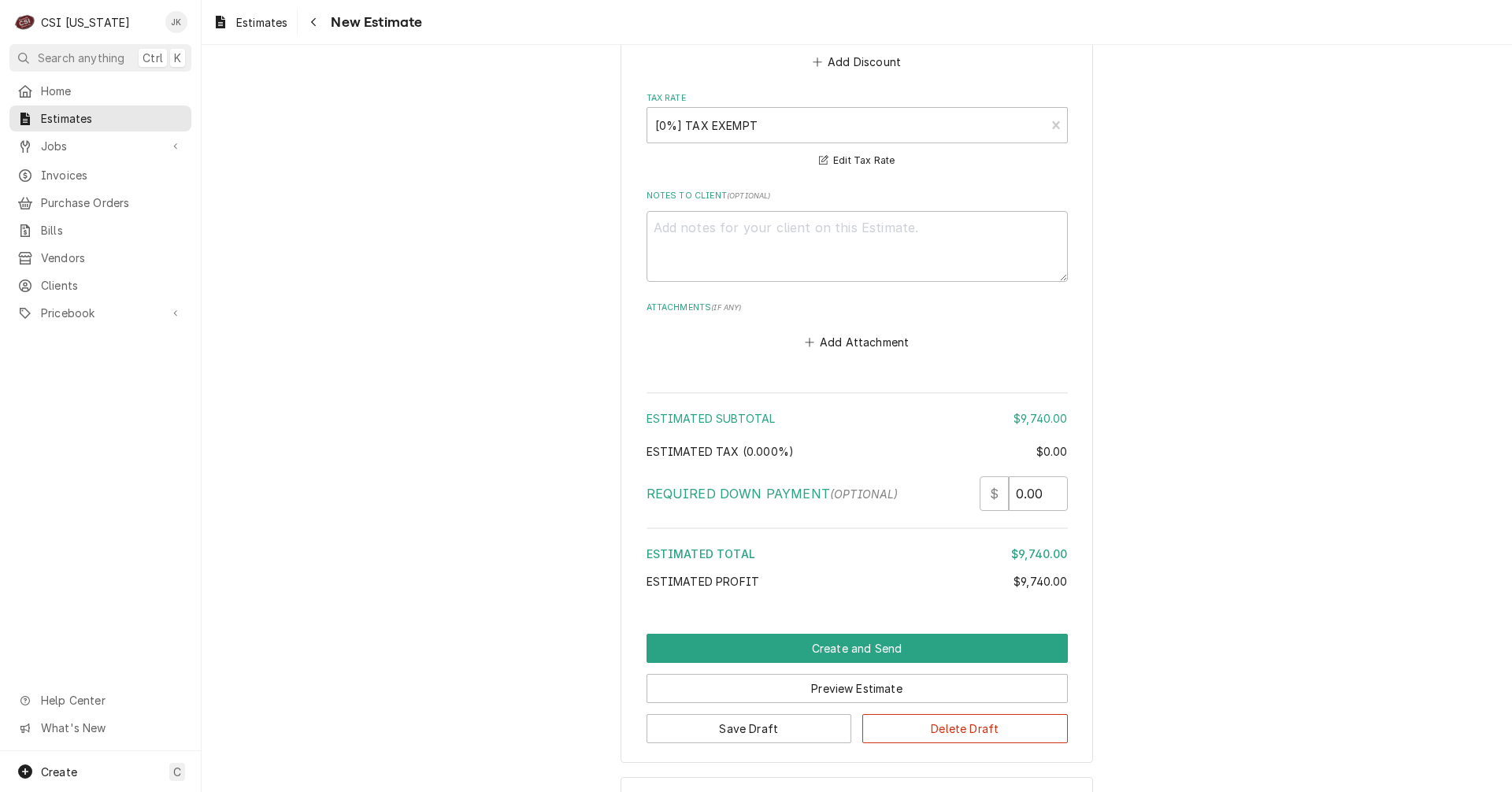
scroll to position [2931, 0]
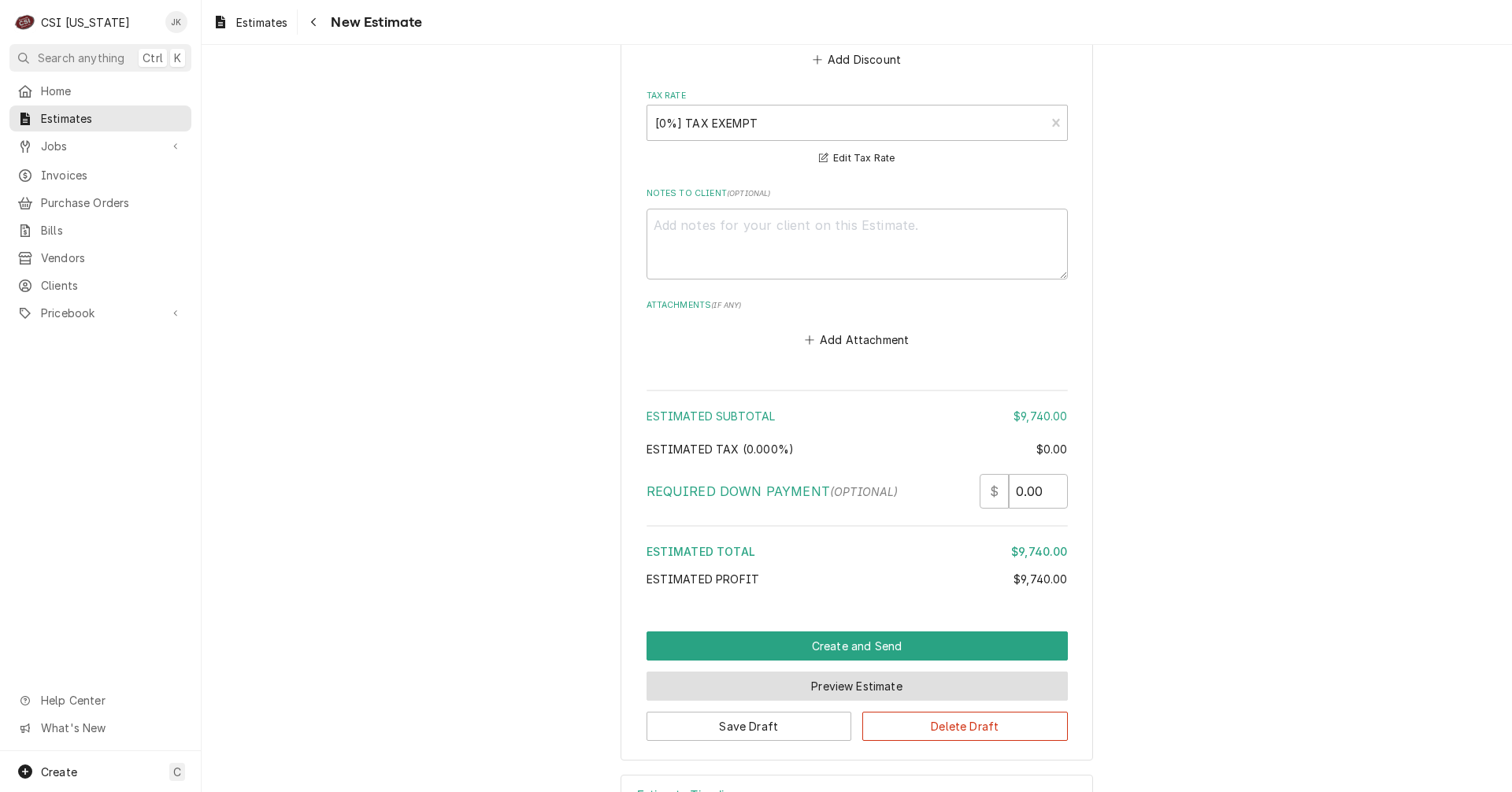
click at [836, 672] on button "Preview Estimate" at bounding box center [857, 686] width 421 height 29
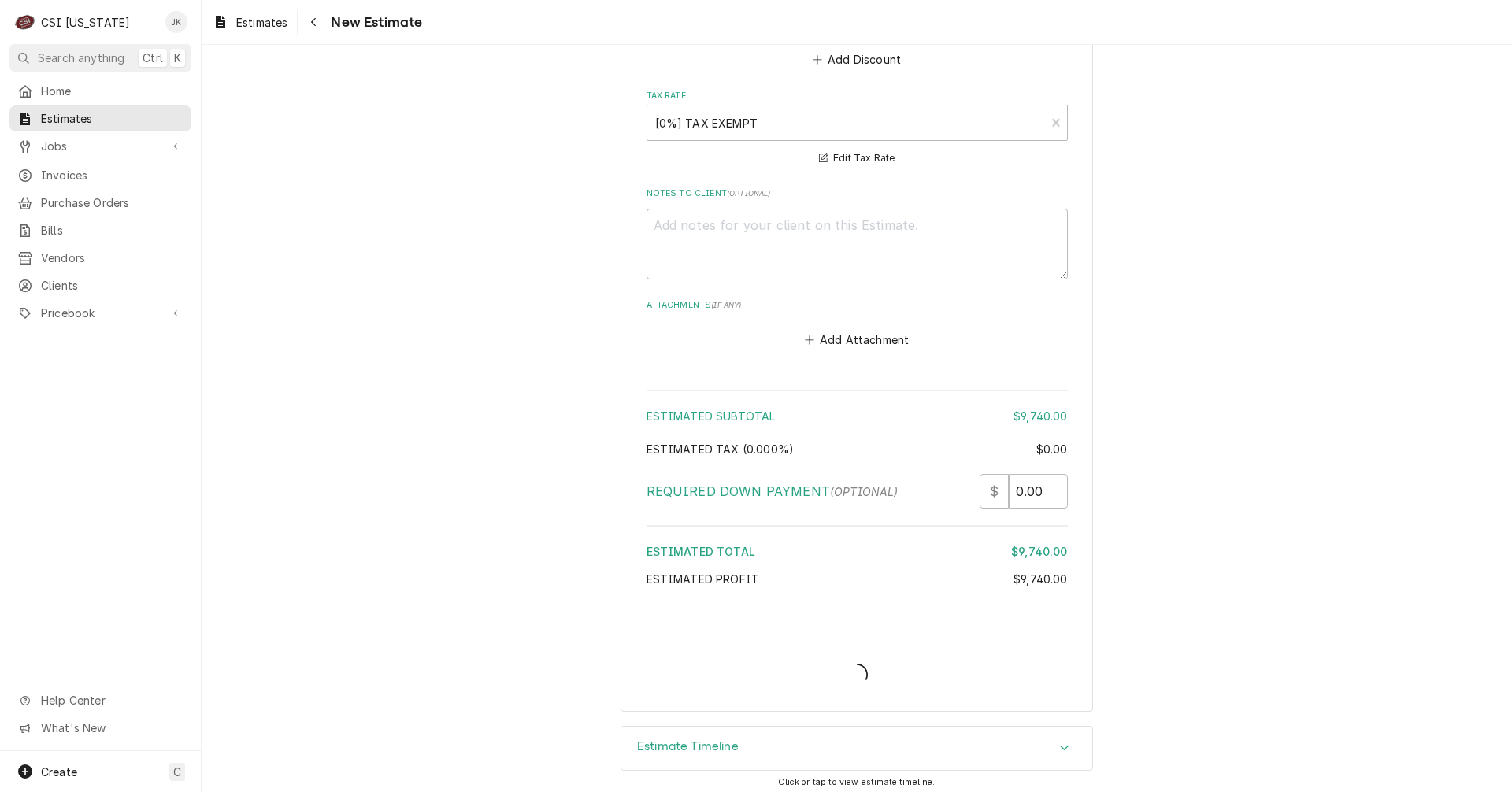
scroll to position [2882, 0]
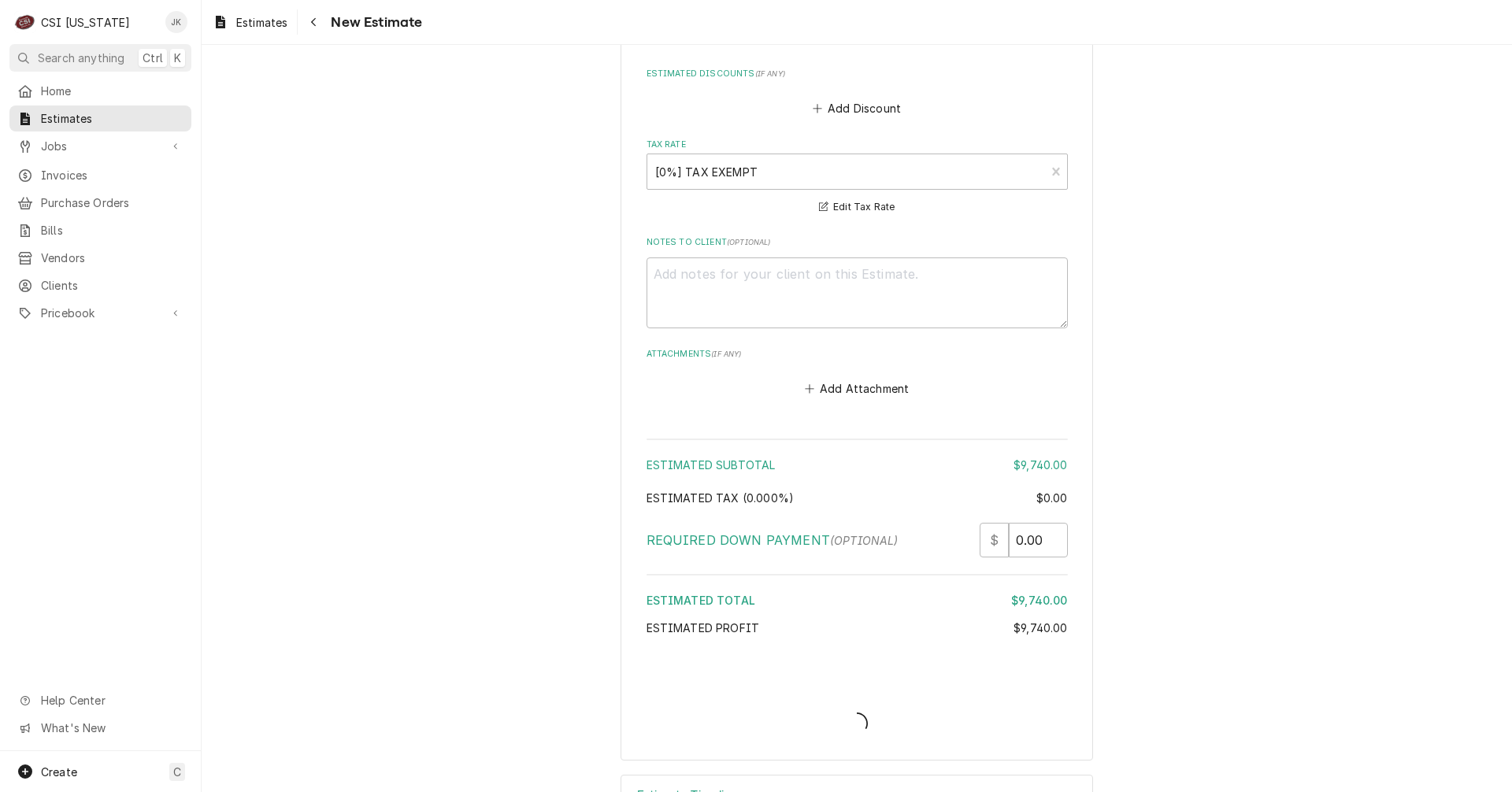
type textarea "x"
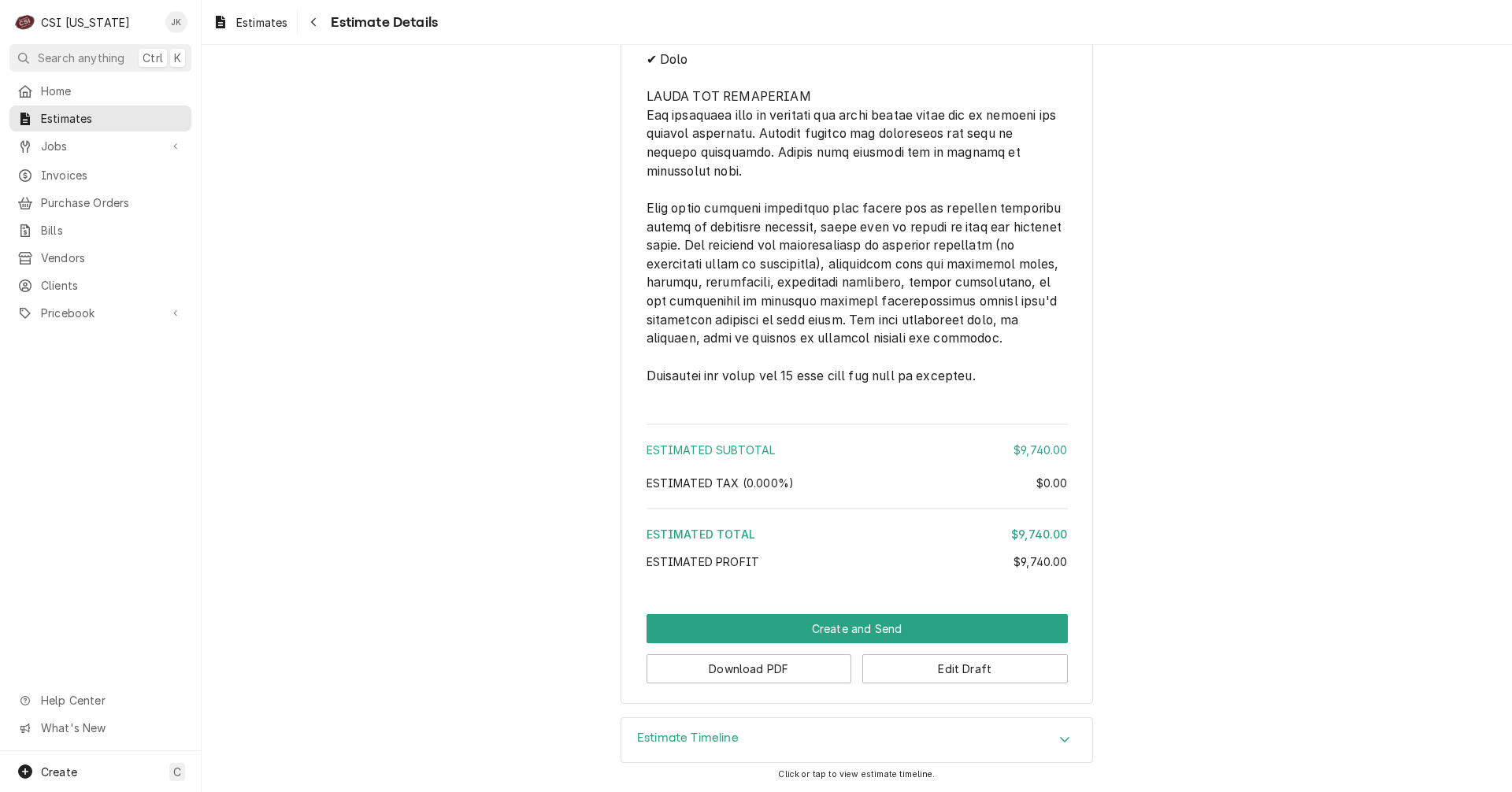
scroll to position [2390, 0]
click at [811, 635] on button "Create and Send" at bounding box center [857, 629] width 421 height 29
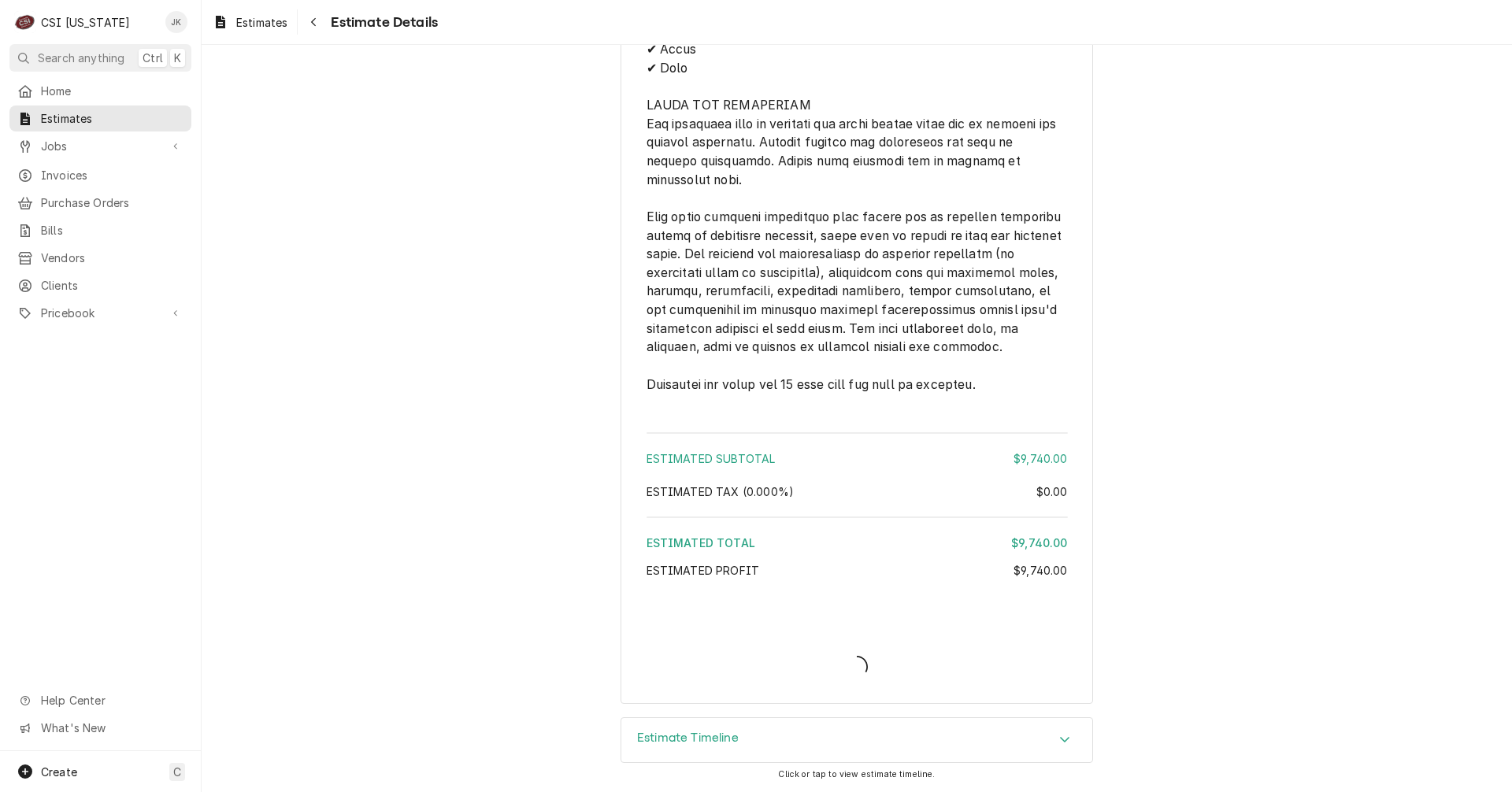
scroll to position [2382, 0]
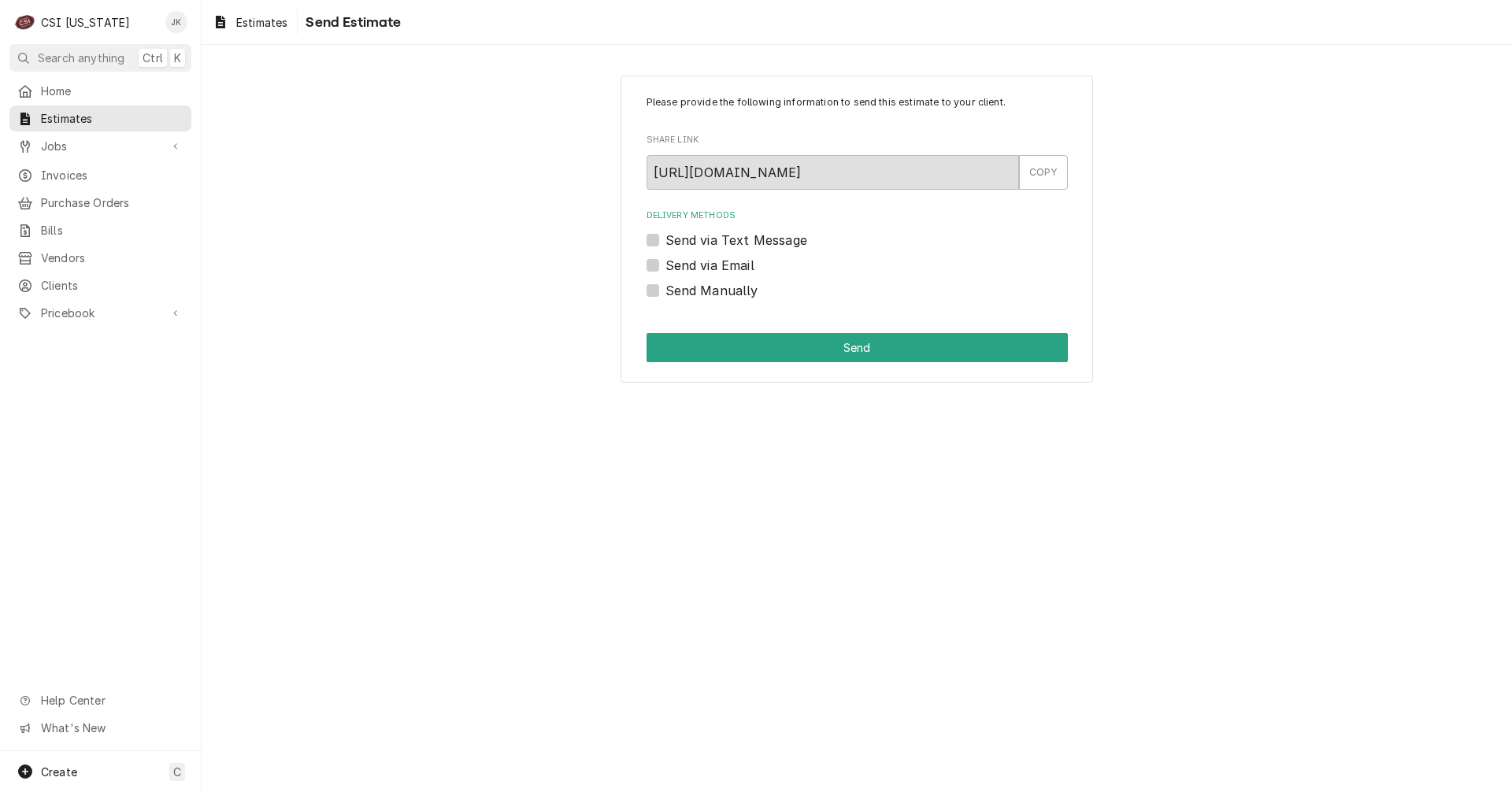
click at [700, 272] on label "Send via Email" at bounding box center [710, 265] width 89 height 19
click at [700, 272] on input "Send via Email" at bounding box center [876, 273] width 421 height 35
checkbox input "true"
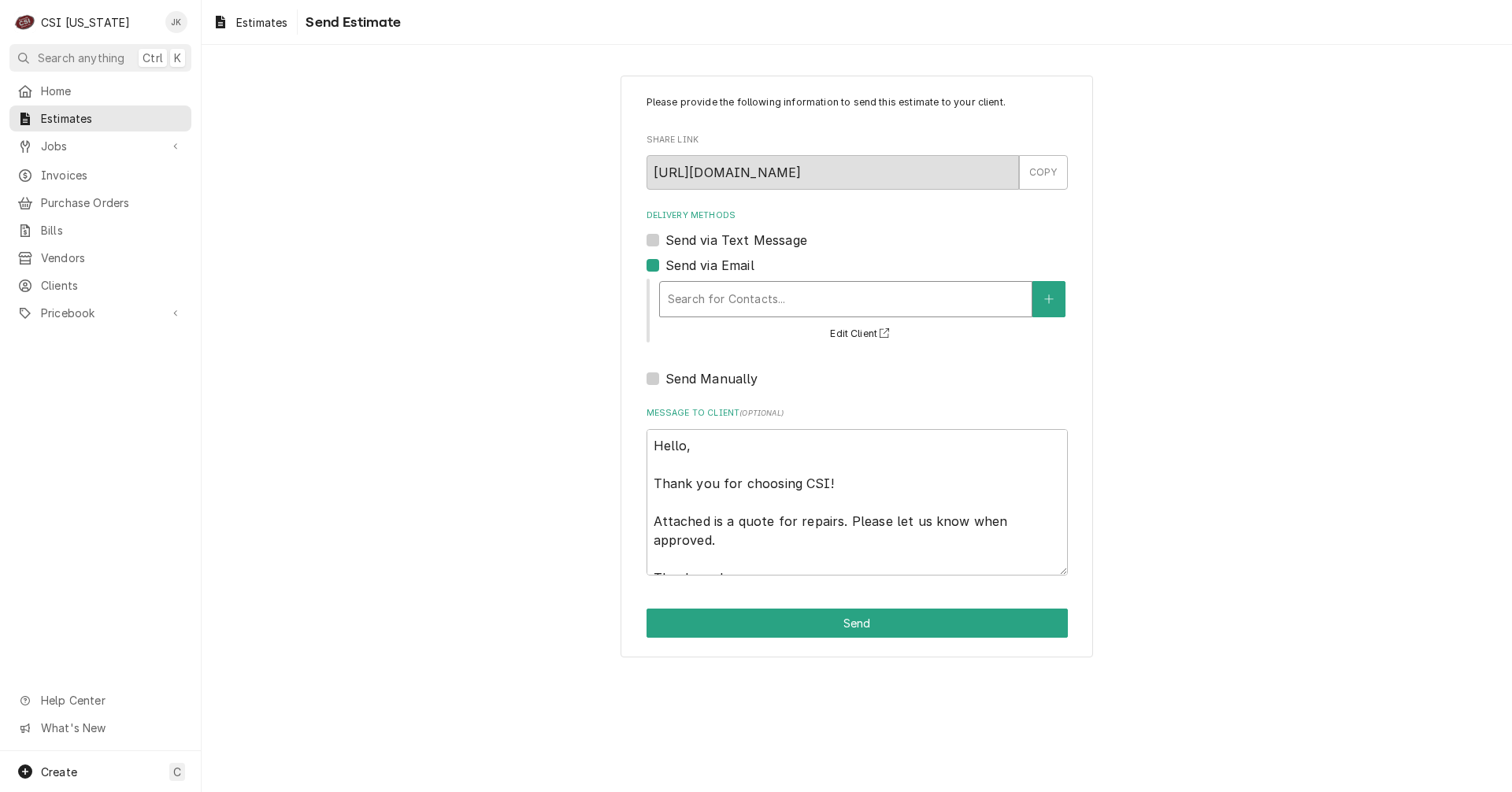
click at [706, 290] on div "Delivery Methods" at bounding box center [846, 299] width 356 height 28
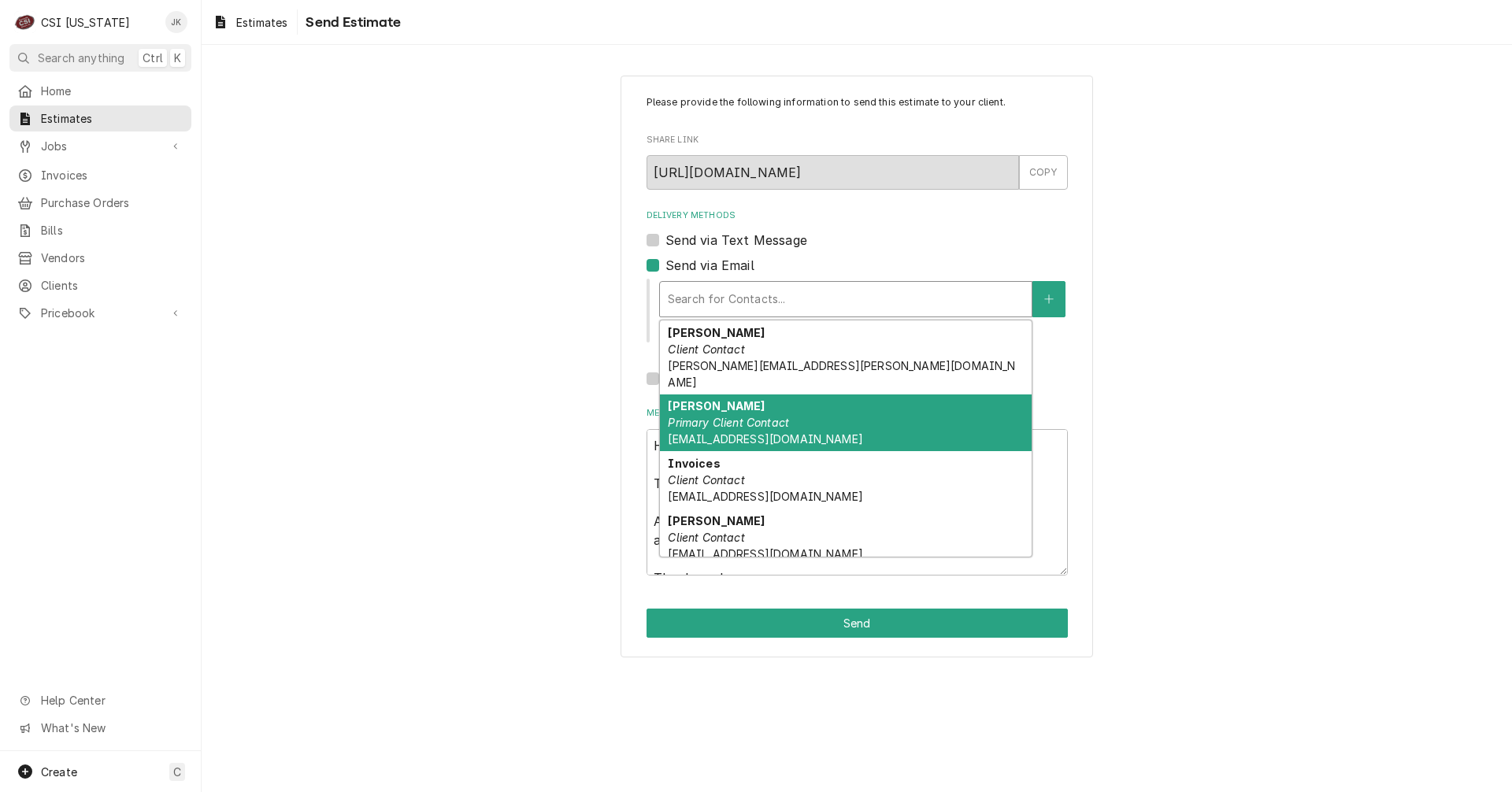
click at [725, 432] on span "[EMAIL_ADDRESS][DOMAIN_NAME]" at bounding box center [765, 439] width 194 height 13
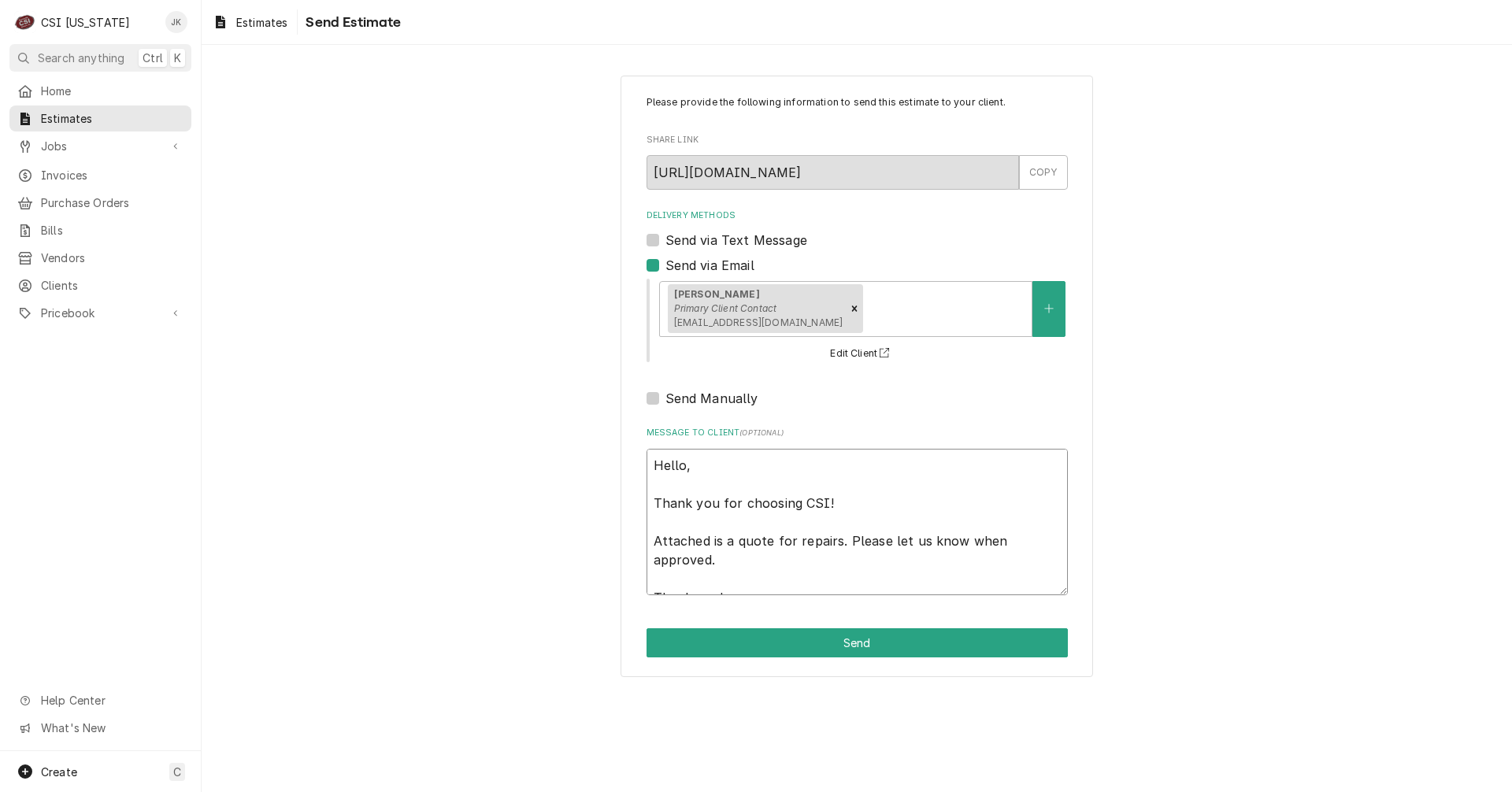
drag, startPoint x: 727, startPoint y: 544, endPoint x: 836, endPoint y: 548, distance: 109.1
click at [836, 548] on textarea "Hello, Thank you for choosing CSI! Attached is a quote for repairs. Please let …" at bounding box center [857, 522] width 421 height 146
type textarea "x"
type textarea "Hello, Thank you for choosing CSI! Attached is y. Please let us know when appro…"
type textarea "x"
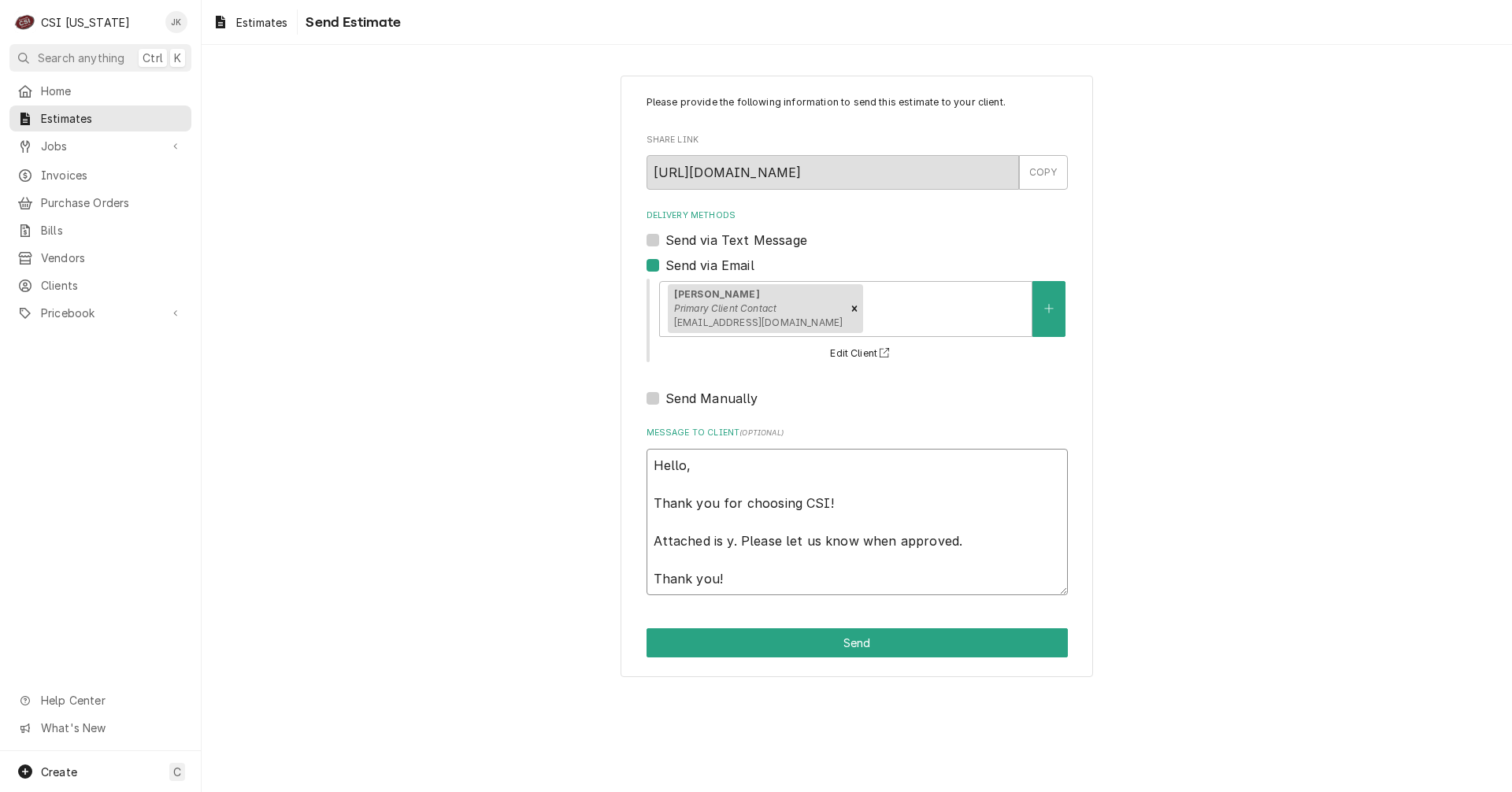
type textarea "Hello, Thank you for choosing CSI! Attached is yo. Please let us know when appr…"
type textarea "x"
type textarea "Hello, Thank you for choosing CSI! Attached is you. Please let us know when app…"
type textarea "x"
type textarea "Hello, Thank you for choosing CSI! Attached is your. Please let us know when ap…"
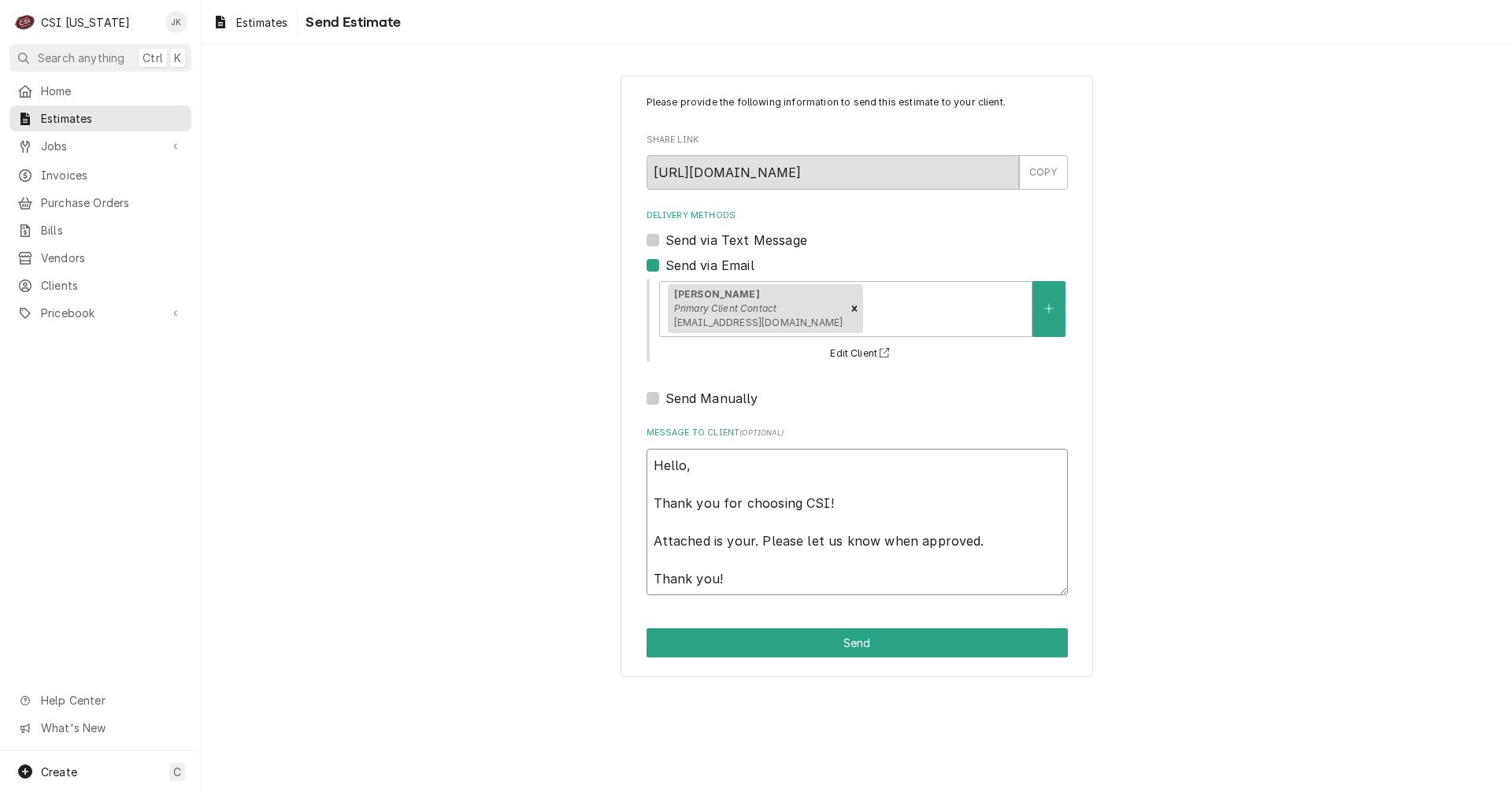
type textarea "x"
type textarea "Hello, Thank you for choosing CSI! Attached is your . Please let us know when a…"
type textarea "x"
type textarea "Hello, Thank you for choosing CSI! Attached is your e. Please let us know when …"
type textarea "x"
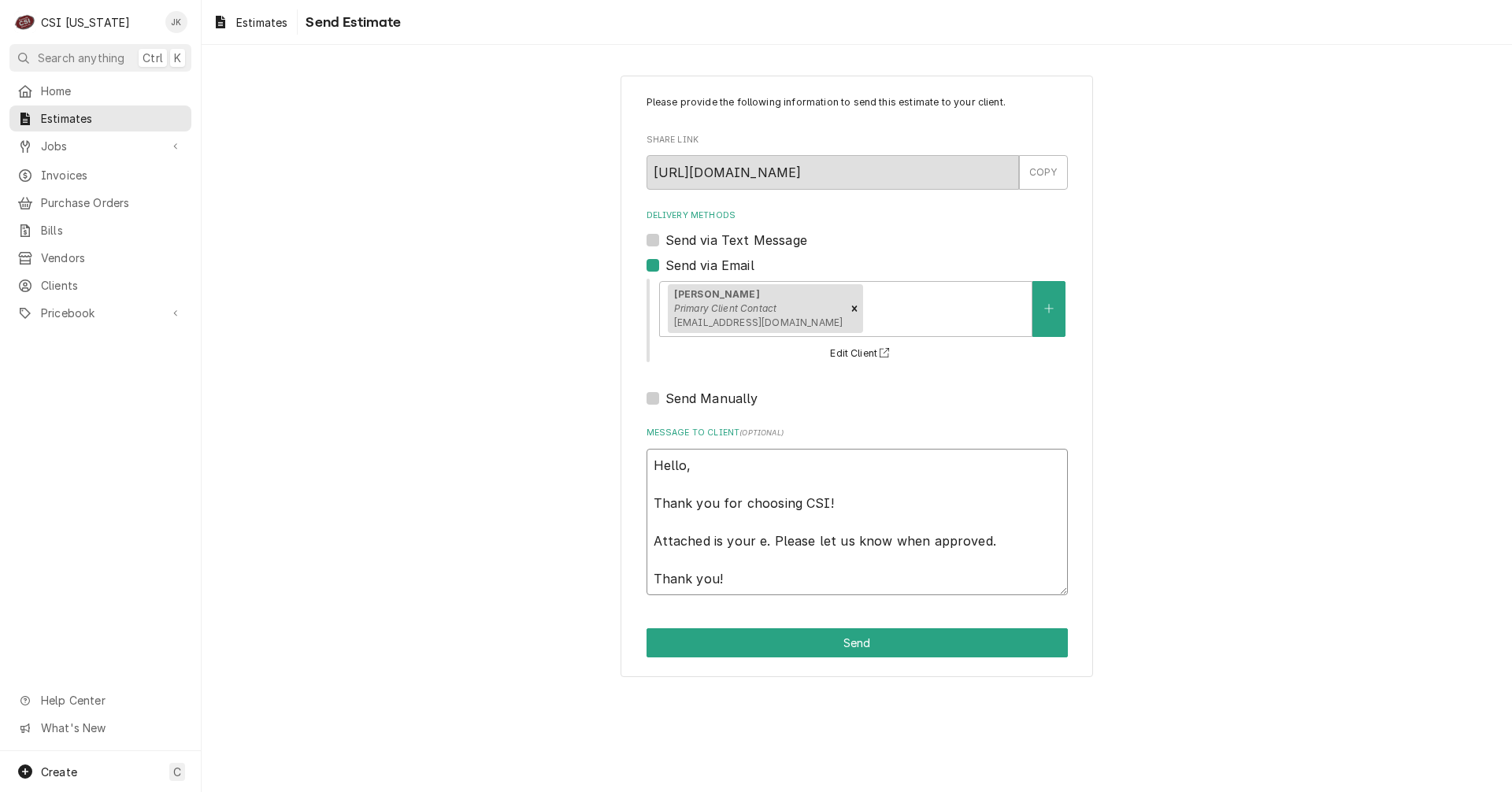
type textarea "Hello, Thank you for choosing CSI! Attached is your es. Please let us know when…"
type textarea "x"
type textarea "Hello, Thank you for choosing CSI! Attached is your est. Please let us know whe…"
type textarea "x"
type textarea "Hello, Thank you for choosing CSI! Attached is your esti. Please let us know wh…"
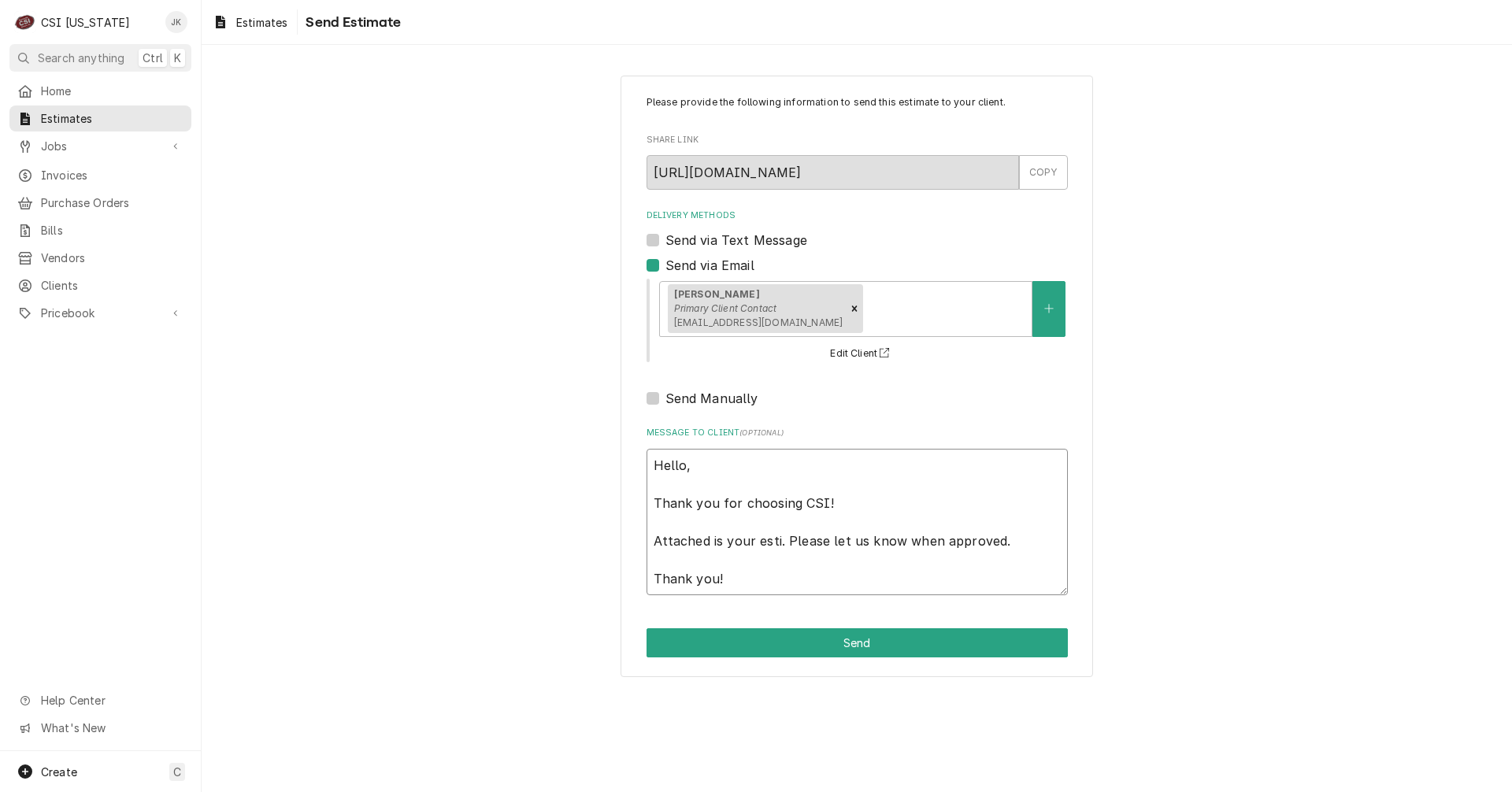
type textarea "x"
type textarea "Hello, Thank you for choosing CSI! Attached is your estim. Please let us know w…"
type textarea "x"
type textarea "Hello, Thank you for choosing CSI! Attached is your estima. Please let us know …"
type textarea "x"
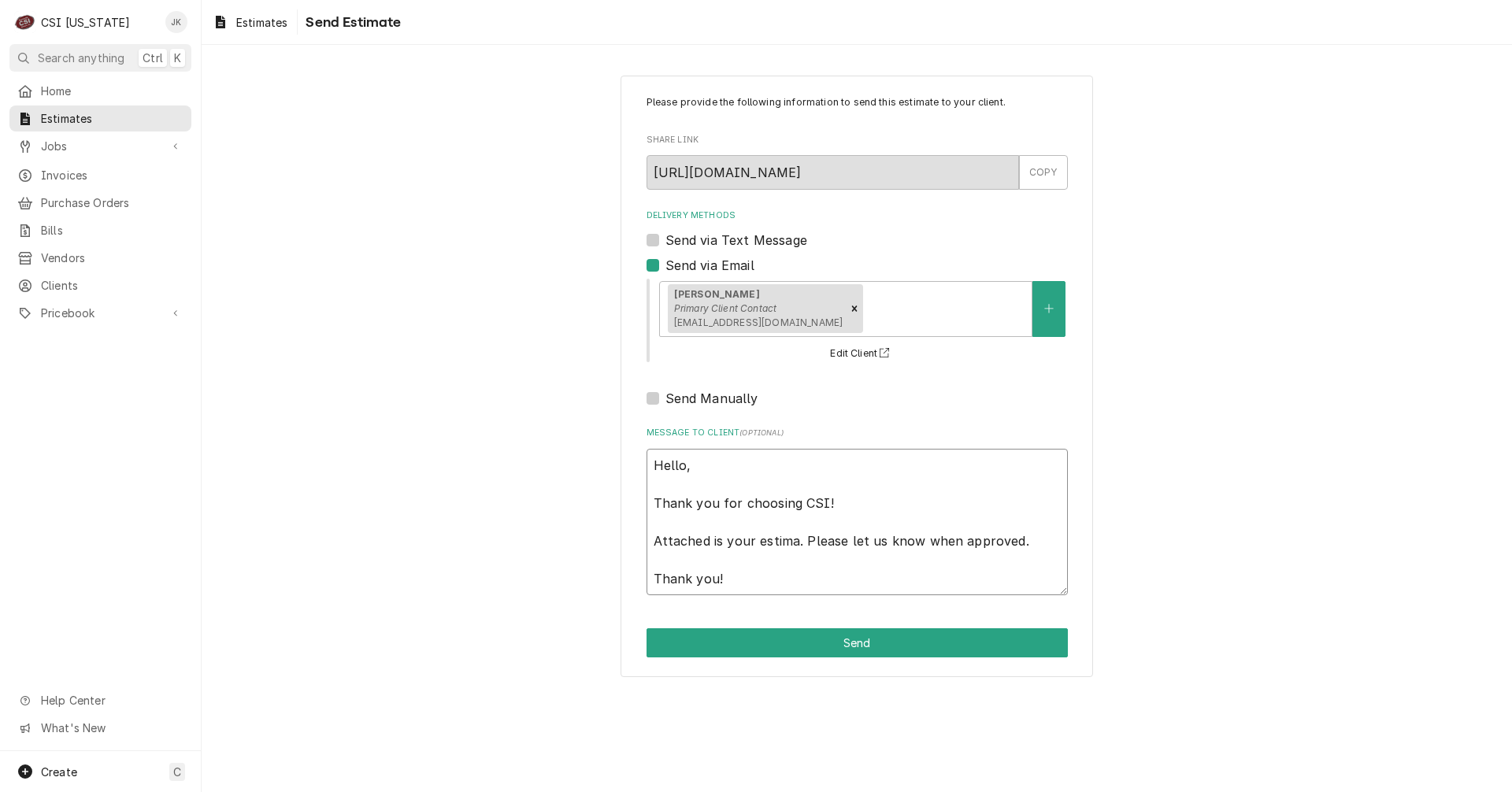
type textarea "Hello, Thank you for choosing CSI! Attached is your estimat. Please let us know…"
type textarea "x"
type textarea "Hello, Thank you for choosing CSI! Attached is your estimate. Please let us kno…"
type textarea "x"
type textarea "Hello, Thank you for choosing CSI! Attached is your estimate . Please let us kn…"
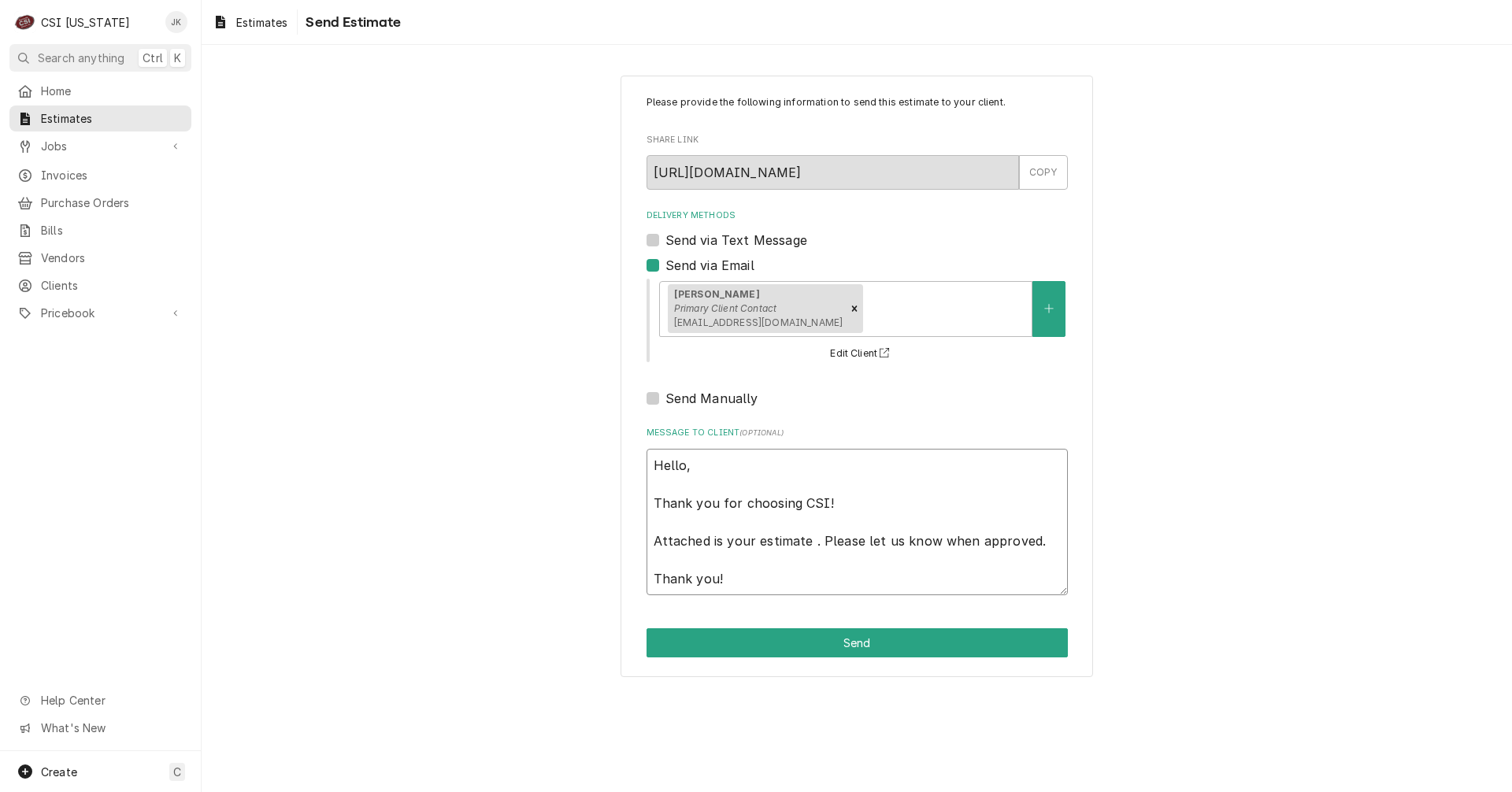
type textarea "x"
type textarea "Hello, Thank you for choosing CSI! Attached is your estimate f. Please let us k…"
type textarea "x"
type textarea "Hello, Thank you for choosing CSI! Attached is your estimate fr. Please let us …"
type textarea "x"
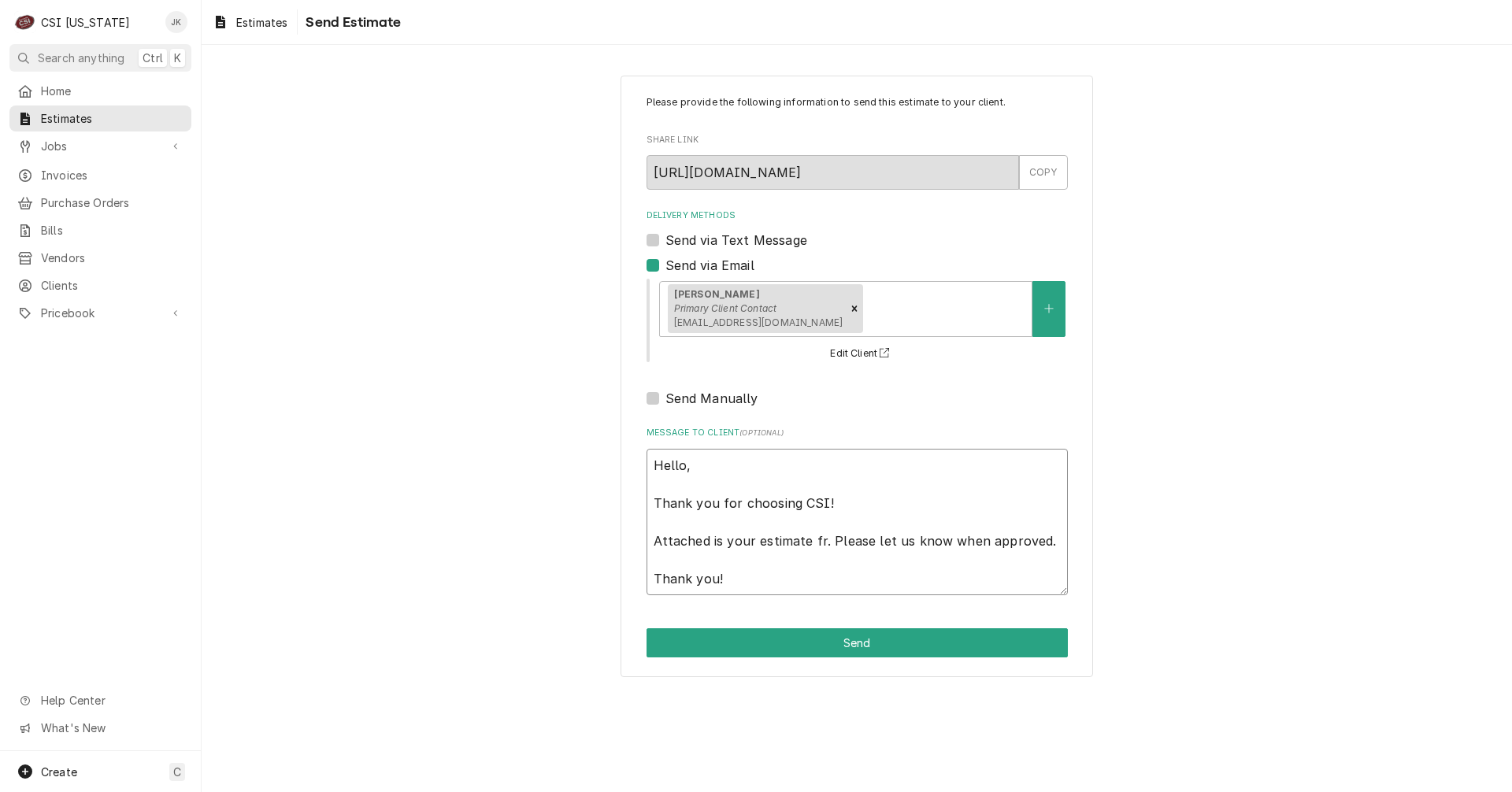
type textarea "Hello, Thank you for choosing CSI! Attached is your estimate f. Please let us k…"
type textarea "x"
type textarea "Hello, Thank you for choosing CSI! Attached is your estimate fo. Please let us …"
type textarea "x"
type textarea "Hello, Thank you for choosing CSI! Attached is your estimate for. Please let us…"
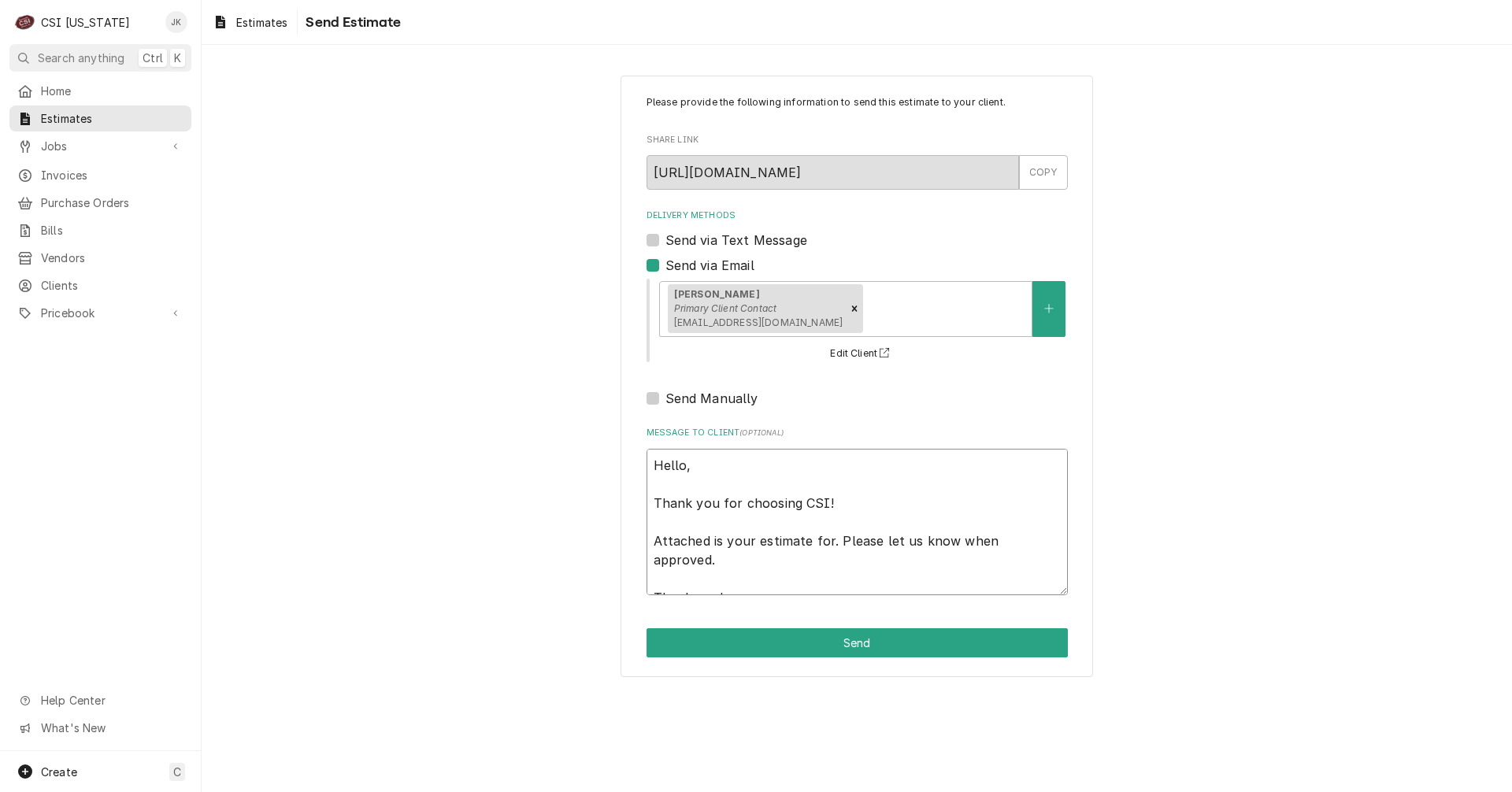
type textarea "x"
type textarea "Hello, Thank you for choosing CSI! Attached is your estimate for . Please let u…"
type textarea "x"
type textarea "Hello, Thank you for choosing CSI! Attached is your estimate for T. Please let …"
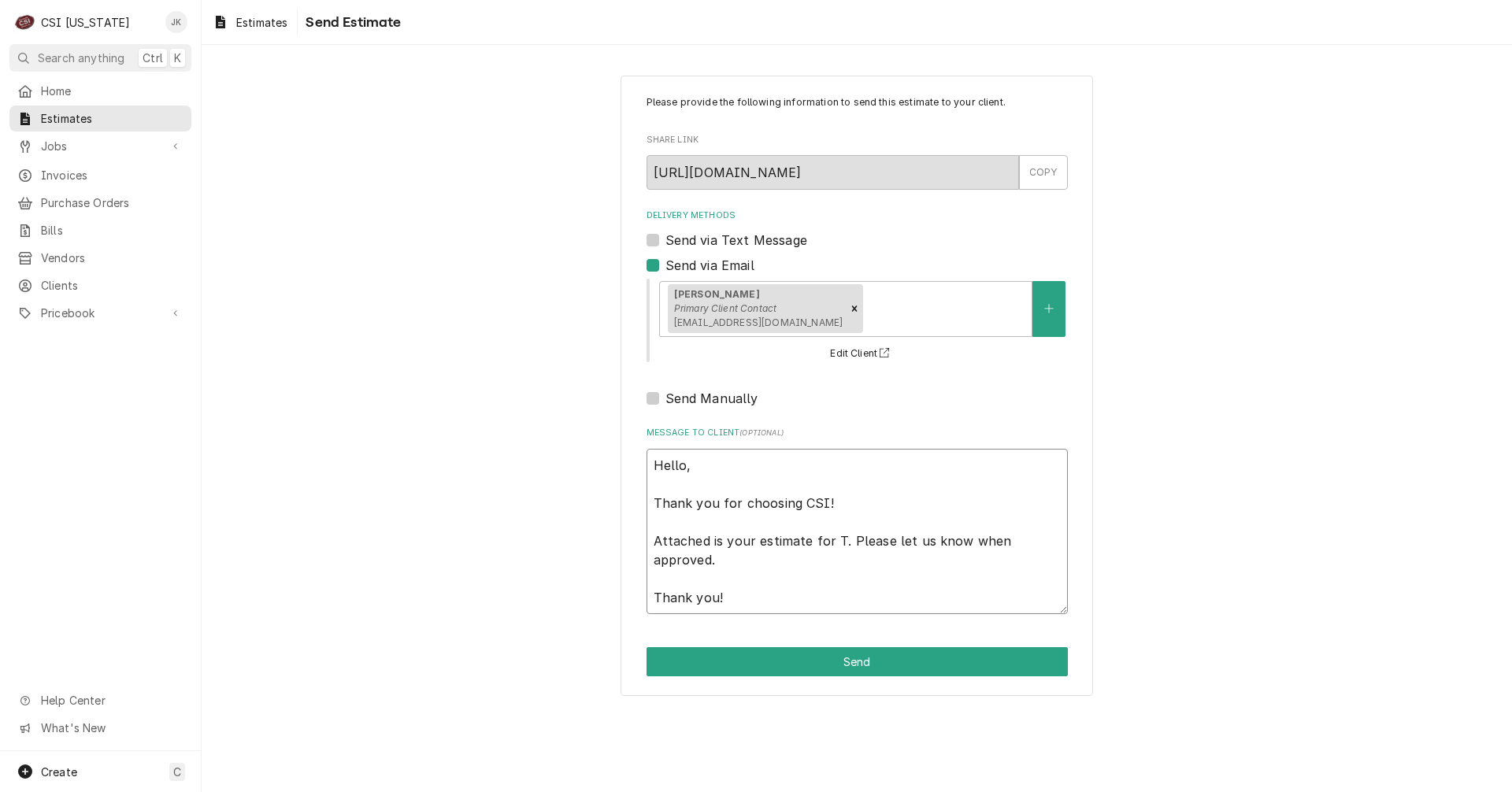
type textarea "x"
type textarea "Hello, Thank you for choosing CSI! Attached is your estimate for Tr. Please let…"
type textarea "x"
type textarea "Hello, Thank you for choosing CSI! Attached is your estimate for Tra. Please le…"
type textarea "x"
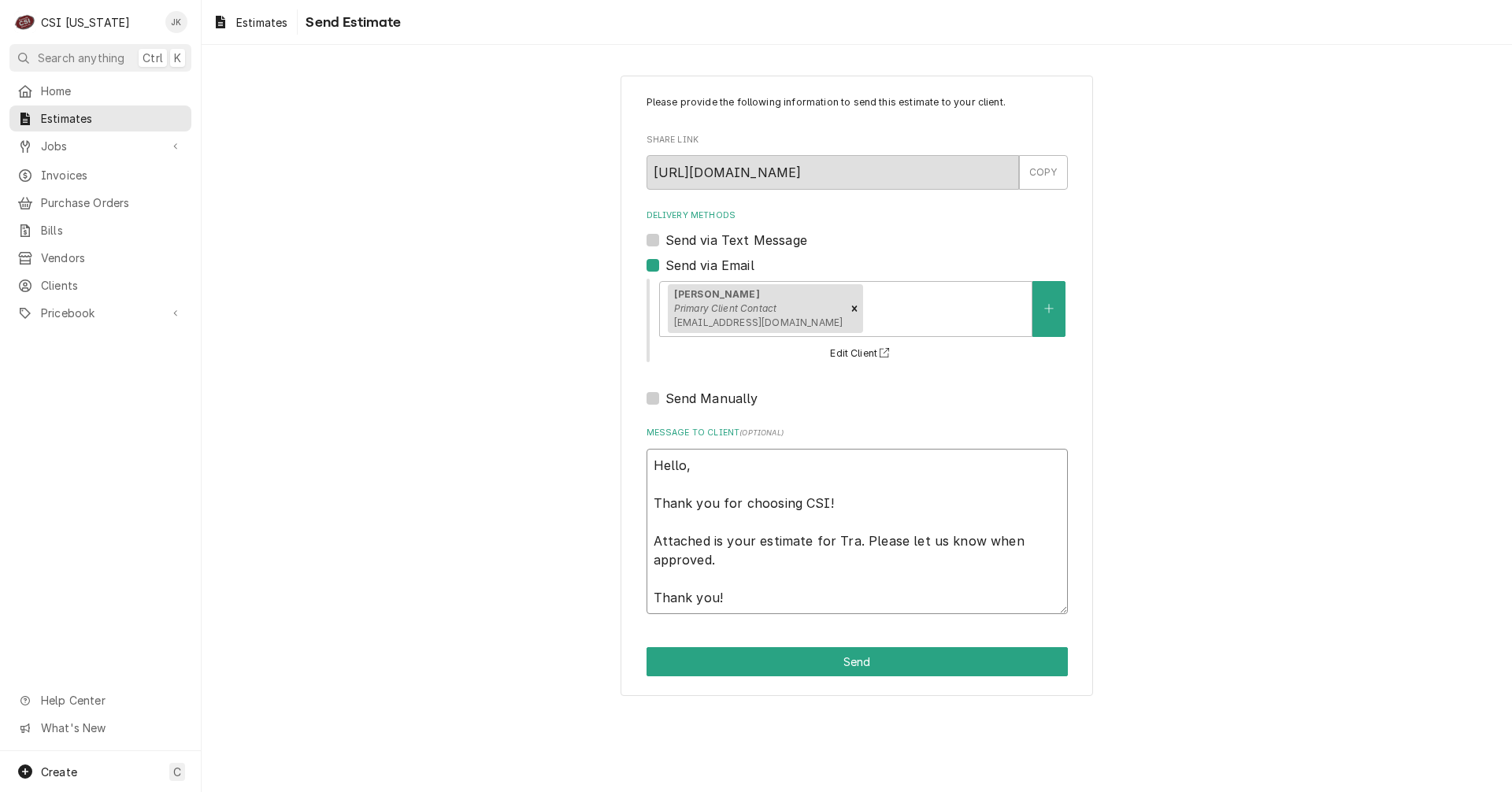
type textarea "Hello, Thank you for choosing CSI! Attached is your estimate for [PERSON_NAME].…"
type textarea "x"
type textarea "Hello, Thank you for choosing CSI! Attached is your estimate for Trans. Please …"
type textarea "x"
type textarea "Hello, Thank you for choosing CSI! Attached is your estimate for Transy. Please…"
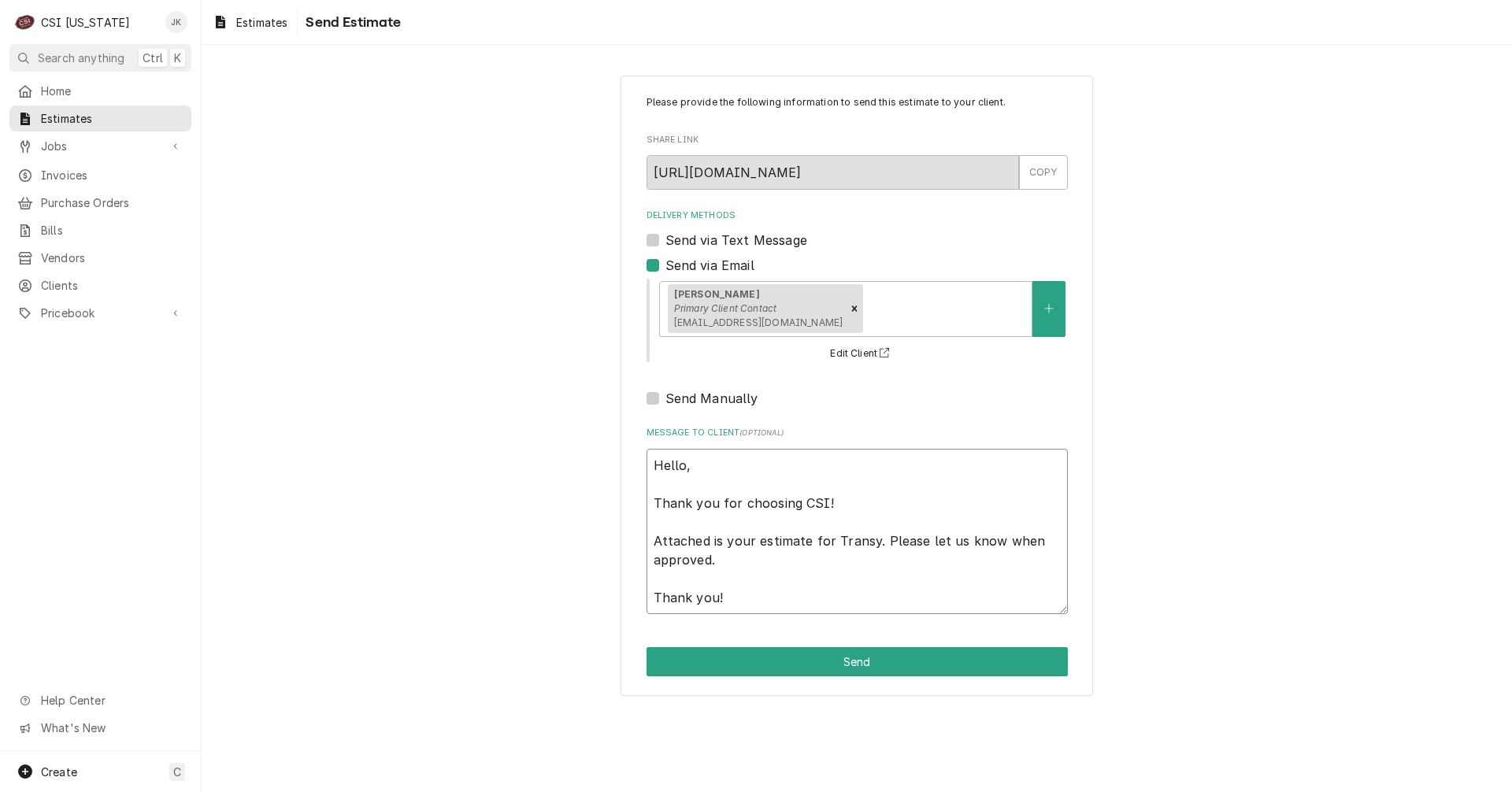
type textarea "x"
type textarea "Hello, Thank you for choosing CSI! Attached is your estimate for Transyl. Pleas…"
type textarea "x"
type textarea "Hello, Thank you for choosing CSI! Attached is your estimate for Transylv. Plea…"
type textarea "x"
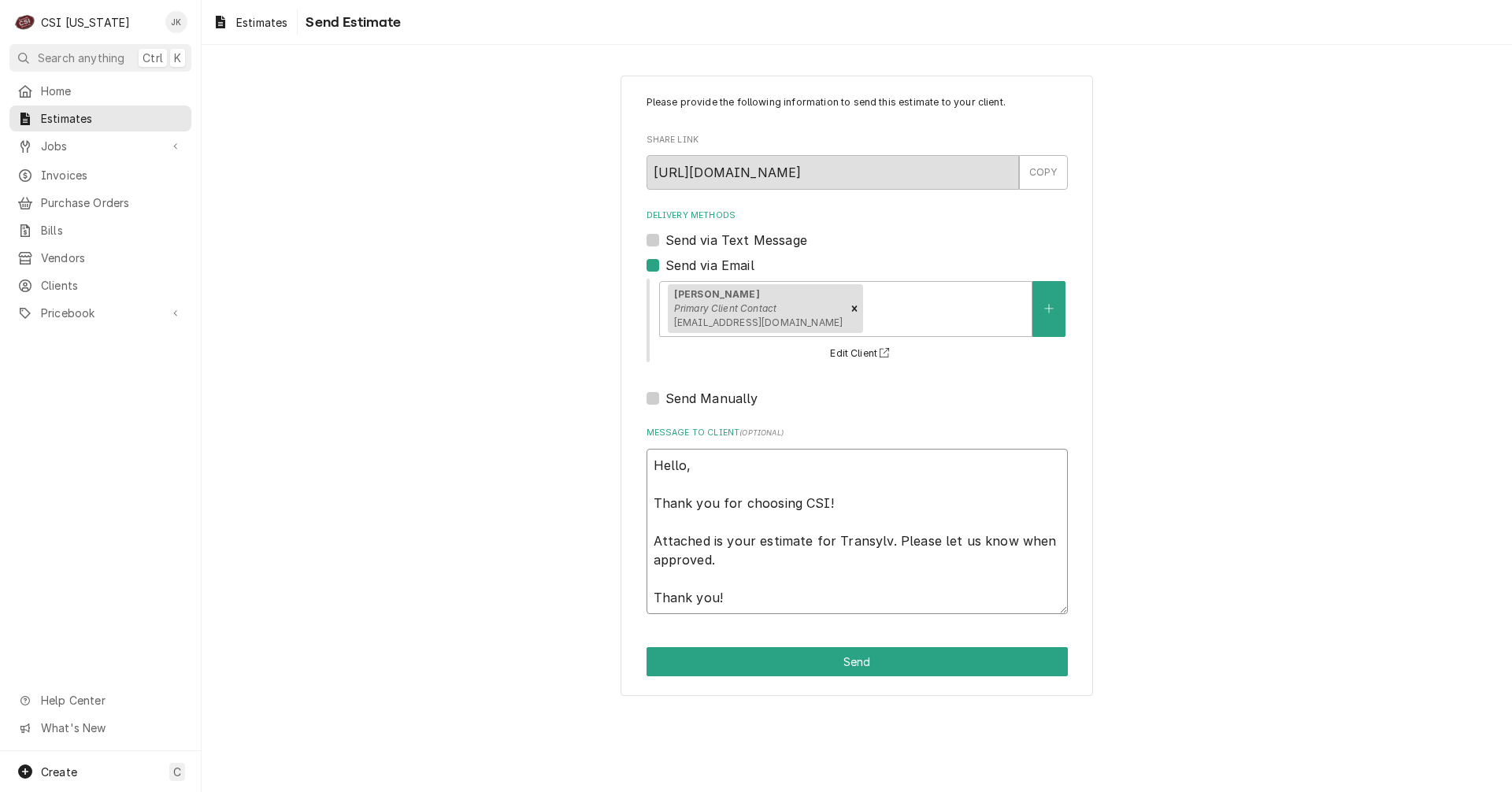
type textarea "Hello, Thank you for choosing CSI! Attached is your estimate for Transylva. Ple…"
type textarea "x"
type textarea "Hello, Thank you for choosing CSI! Attached is your estimate for Transylvan. Pl…"
type textarea "x"
type textarea "Hello, Thank you for choosing CSI! Attached is your estimate for Transylvani. P…"
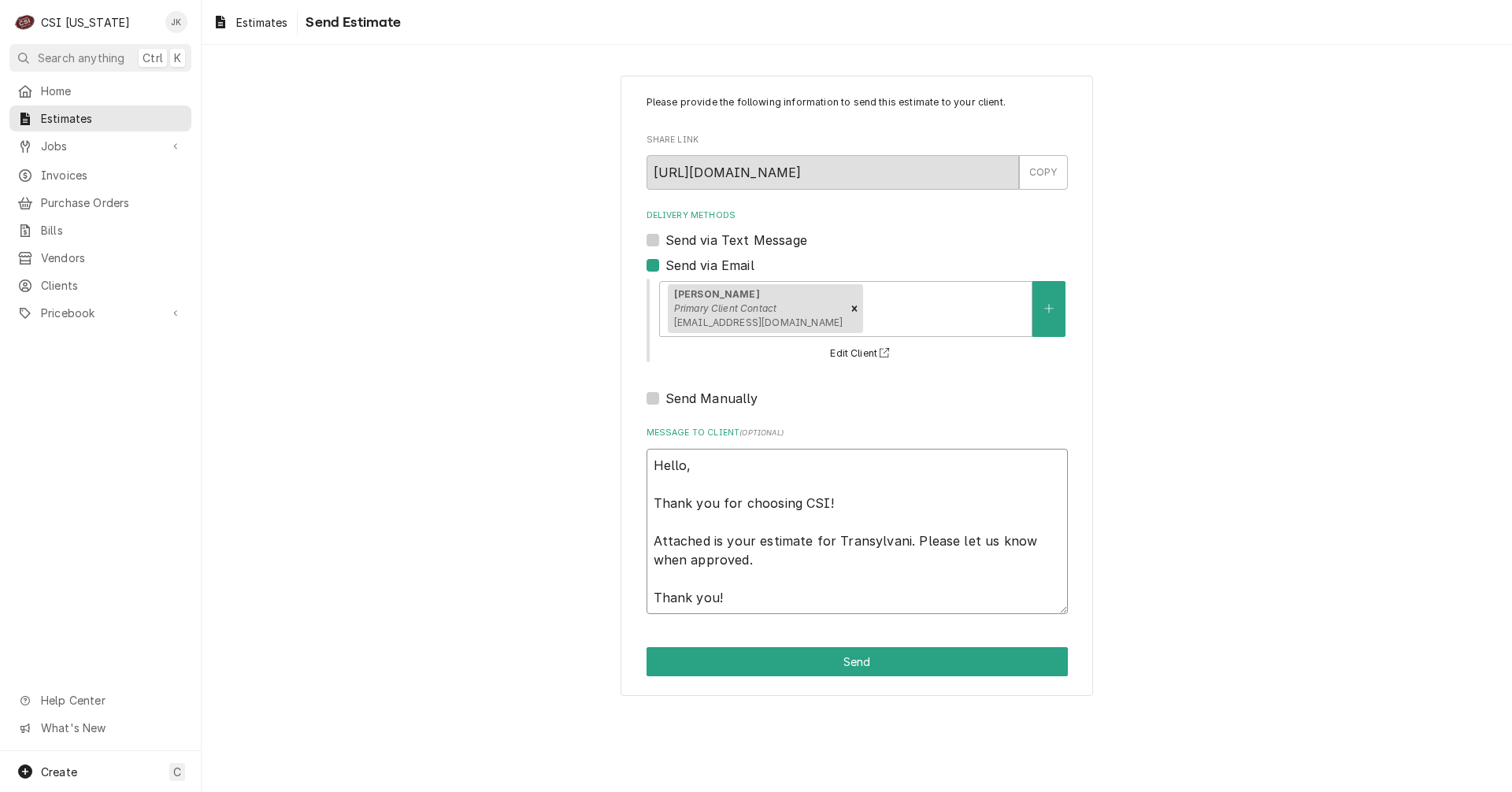
type textarea "x"
type textarea "Hello, Thank you for choosing CSI! Attached is your estimate for Transylvania. …"
type textarea "x"
type textarea "Hello, Thank you for choosing CSI! Attached is your estimate for Transylvania .…"
type textarea "x"
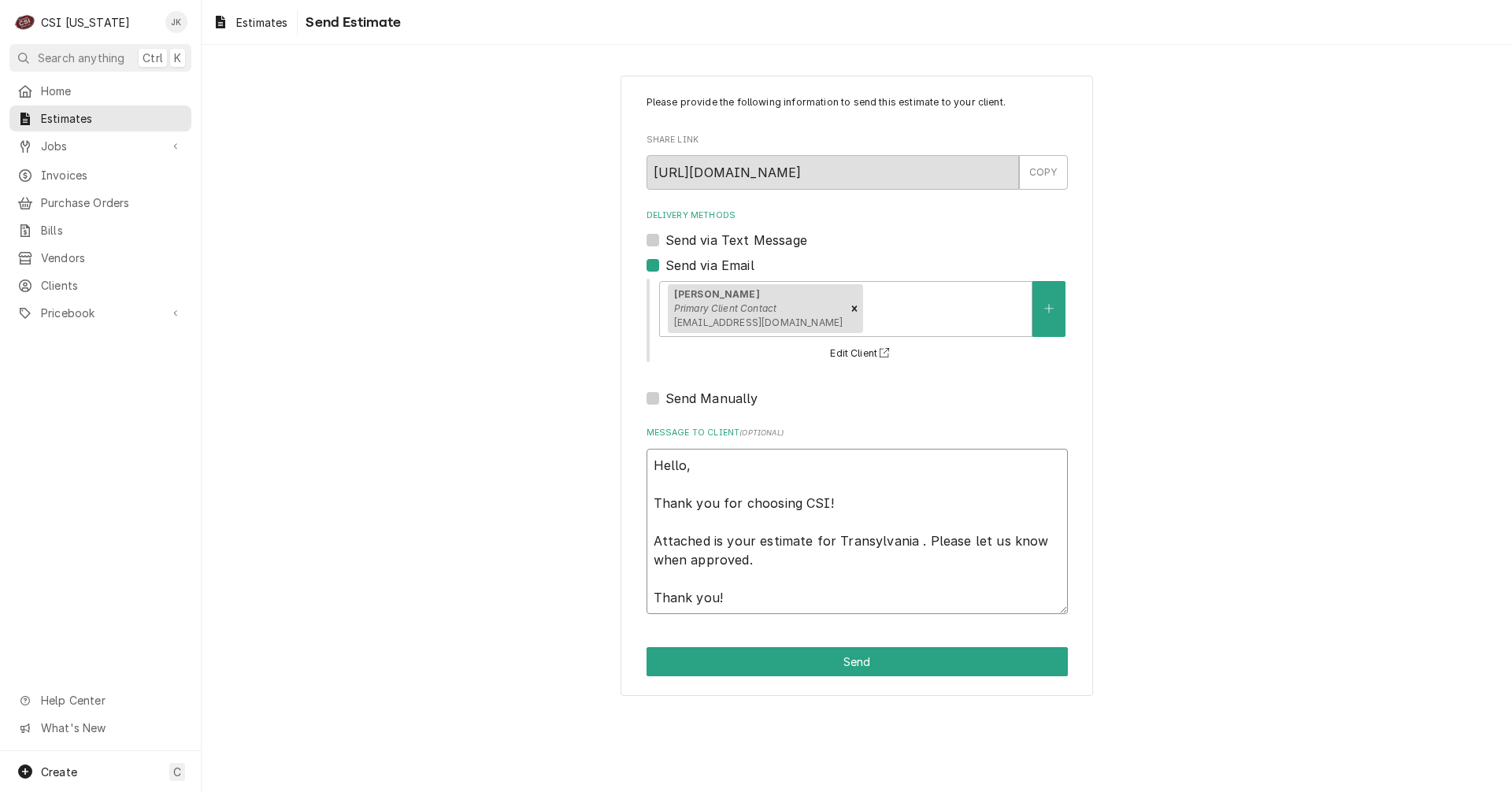
type textarea "Hello, Thank you for choosing CSI! Attached is your estimate for Transylvania U…"
type textarea "x"
type textarea "Hello, Thank you for choosing CSI! Attached is your estimate for Transylvania U…"
type textarea "x"
type textarea "Hello, Thank you for choosing CSI! Attached is your estimate for Transylvania U…"
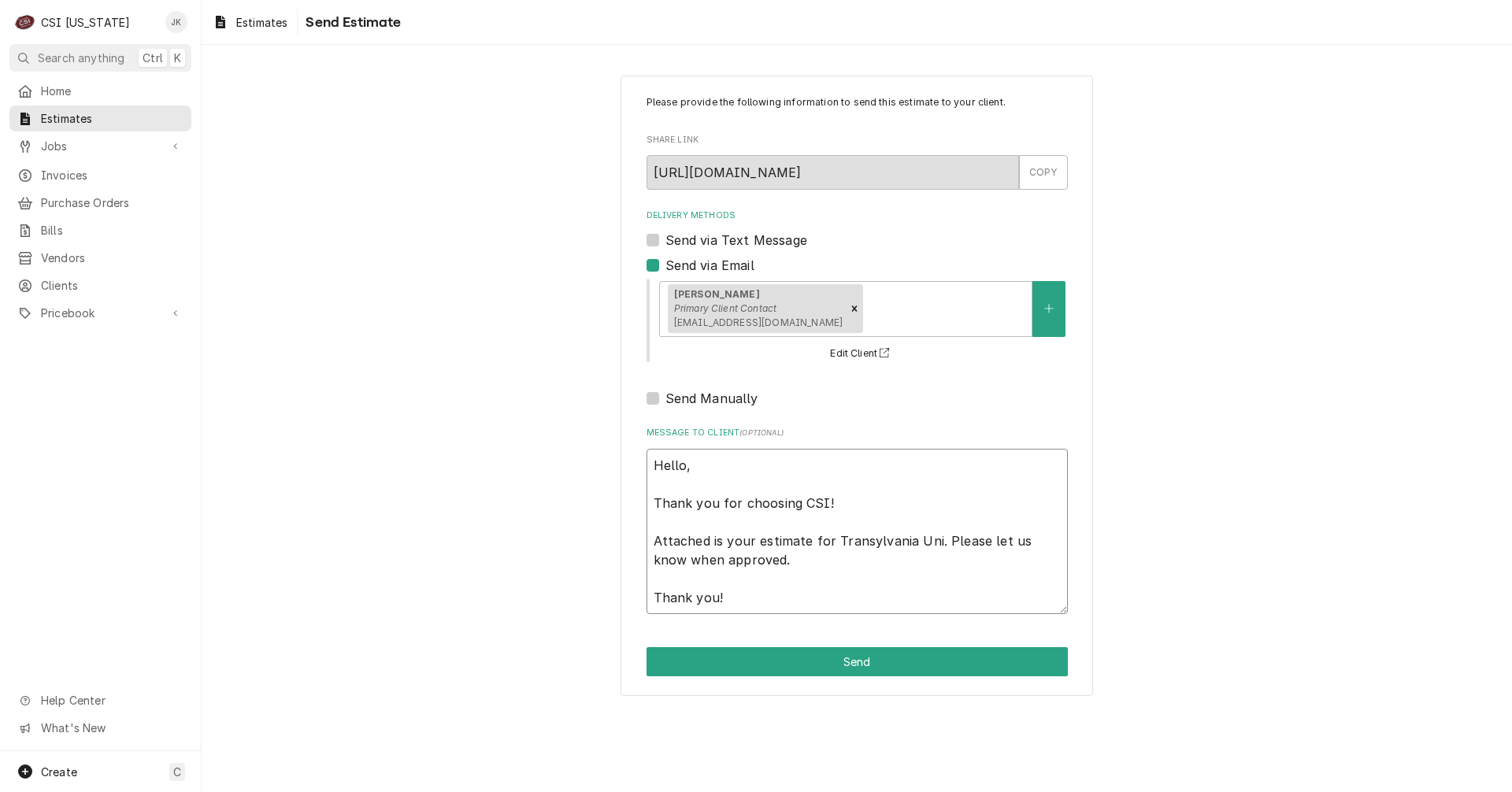
type textarea "x"
type textarea "Hello, Thank you for choosing CSI! Attached is your estimate for [GEOGRAPHIC_DA…"
type textarea "x"
type textarea "Hello, Thank you for choosing CSI! Attached is your estimate for [GEOGRAPHIC_DA…"
type textarea "x"
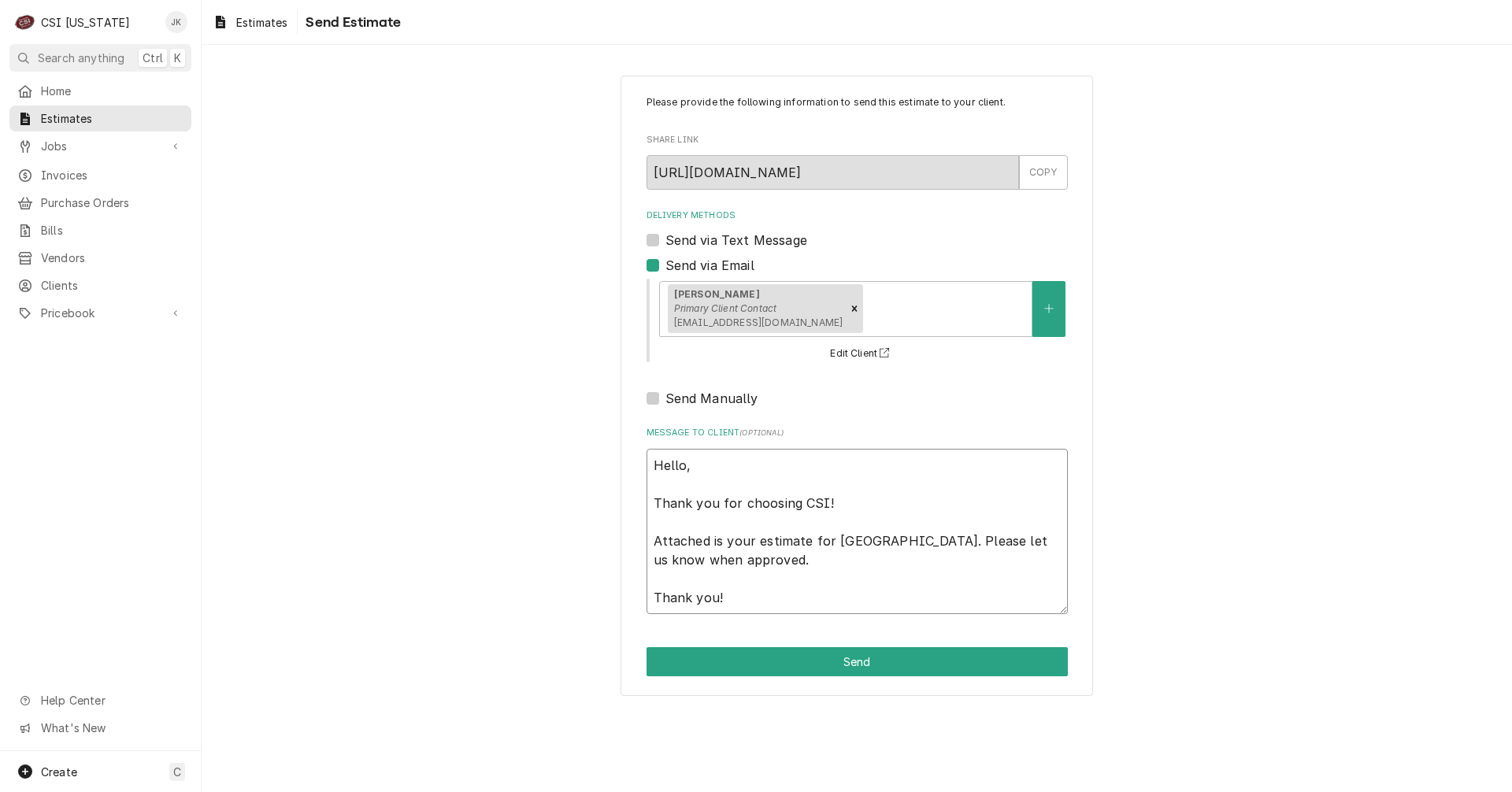
type textarea "Hello, Thank you for choosing CSI! Attached is your estimate for [GEOGRAPHIC_DA…"
type textarea "x"
type textarea "Hello, Thank you for choosing CSI! Attached is your estimate for Transylvania U…"
type textarea "x"
type textarea "Hello, Thank you for choosing CSI! Attached is your estimate for Transylvania U…"
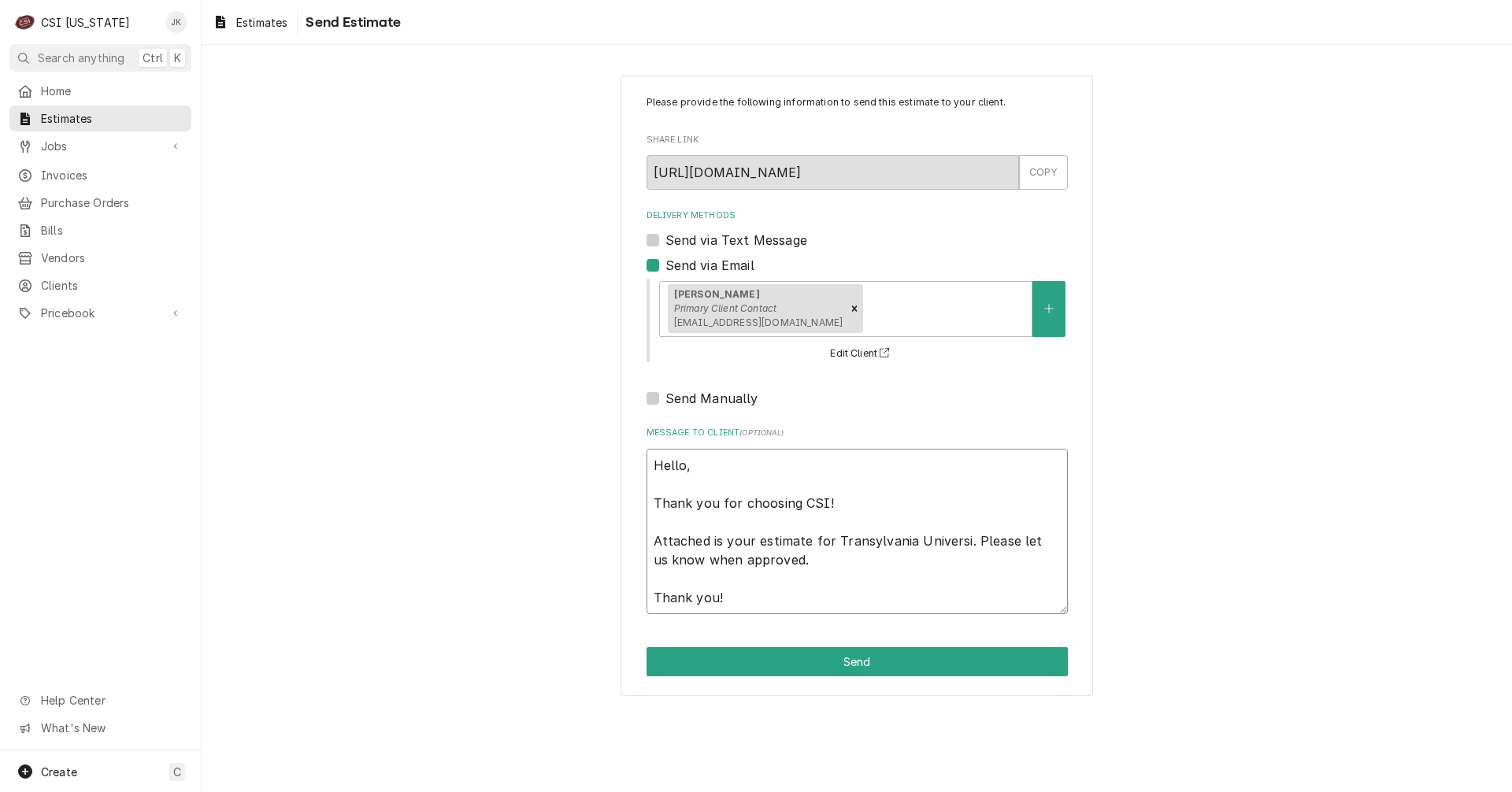
type textarea "x"
type textarea "Hello, Thank you for choosing CSI! Attached is your estimate for Transylvania U…"
type textarea "x"
type textarea "Hello, Thank you for choosing CSI! Attached is your estimate for [GEOGRAPHIC_DA…"
drag, startPoint x: 782, startPoint y: 563, endPoint x: 694, endPoint y: 563, distance: 88.0
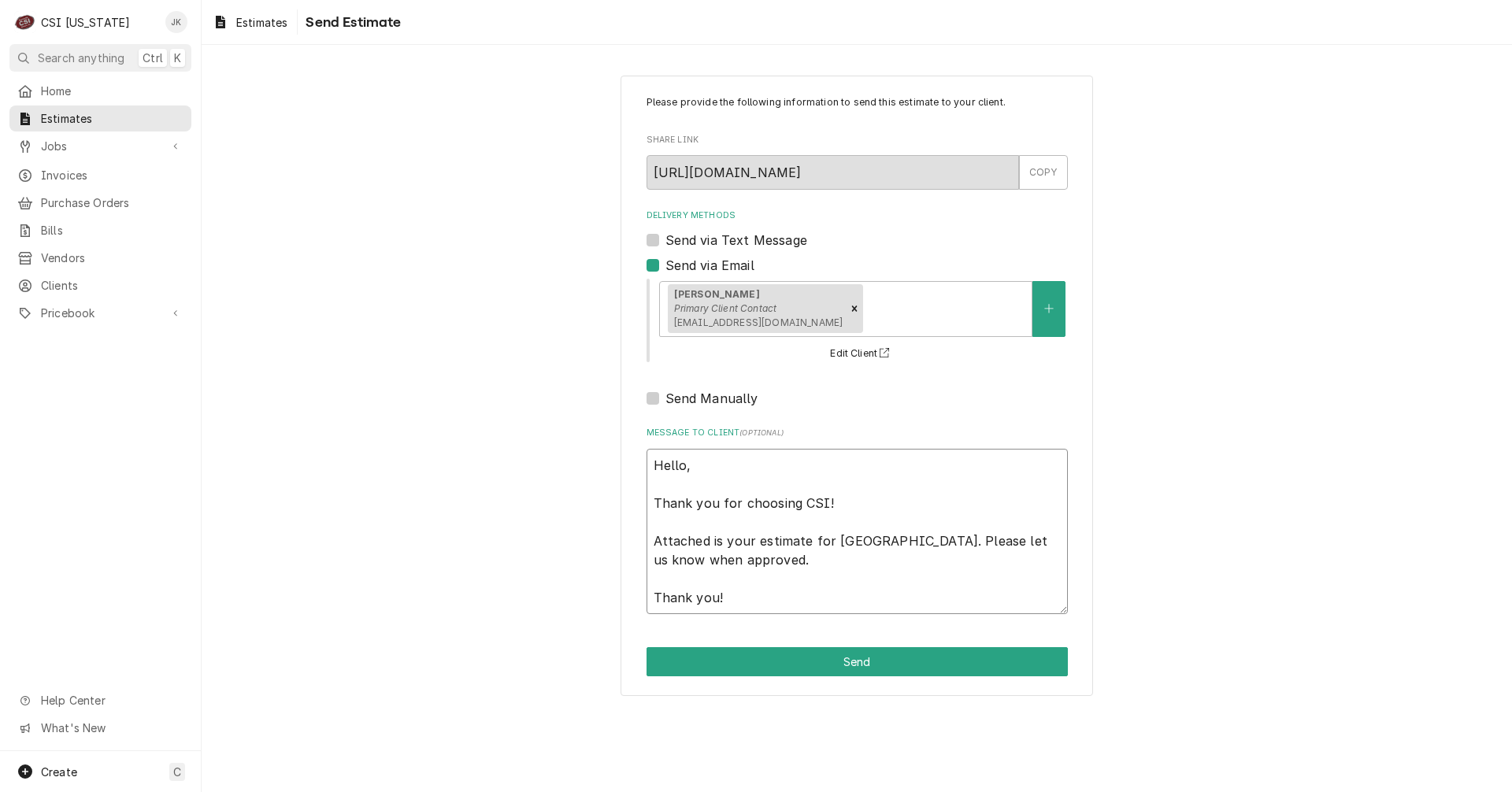
click at [694, 563] on textarea "Hello, Thank you for choosing CSI! Attached is your estimate for [GEOGRAPHIC_DA…" at bounding box center [857, 531] width 421 height 165
type textarea "x"
type textarea "Hello, Thank you for choosing CSI! Attached is your estimate for [GEOGRAPHIC_DA…"
type textarea "x"
type textarea "Hello, Thank you for choosing CSI! Attached is your estimate for [GEOGRAPHIC_DA…"
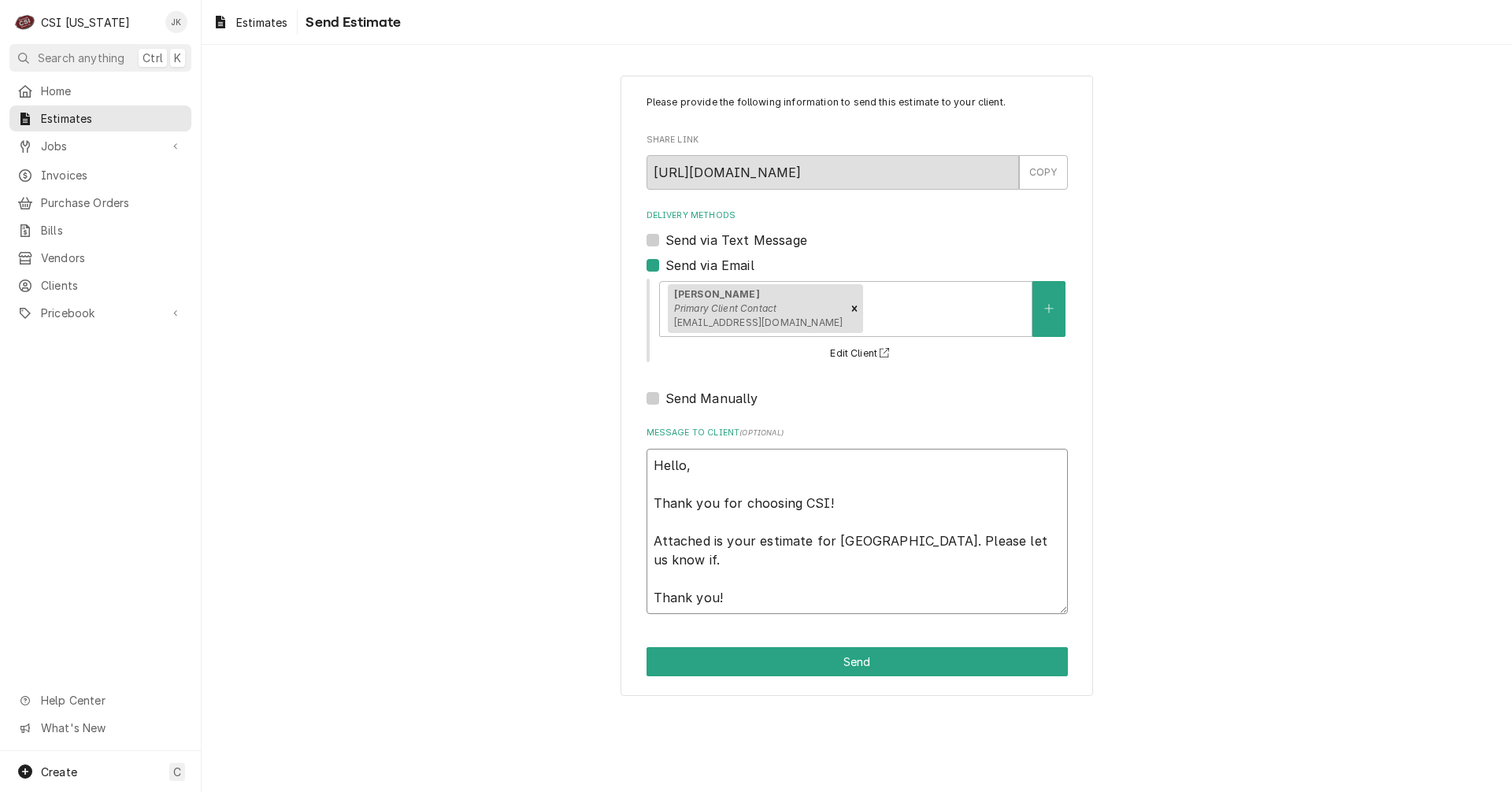
type textarea "x"
type textarea "Hello, Thank you for choosing CSI! Attached is your estimate for [GEOGRAPHIC_DA…"
type textarea "x"
type textarea "Hello, Thank you for choosing CSI! Attached is your estimate for [GEOGRAPHIC_DA…"
type textarea "x"
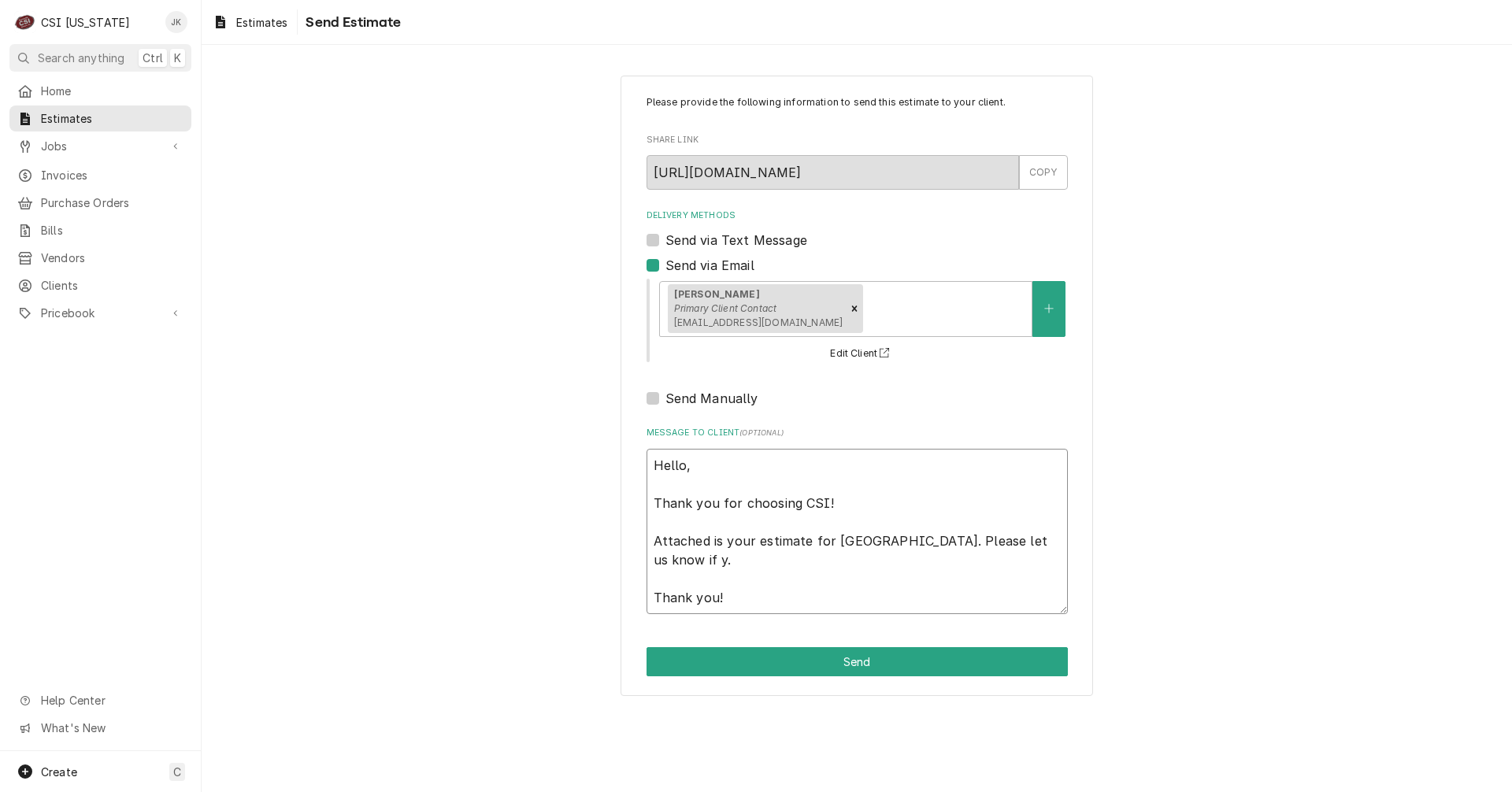
type textarea "Hello, Thank you for choosing CSI! Attached is your estimate for [GEOGRAPHIC_DA…"
type textarea "x"
type textarea "Hello, Thank you for choosing CSI! Attached is your estimate for [GEOGRAPHIC_DA…"
type textarea "x"
type textarea "Hello, Thank you for choosing CSI! Attached is your estimate for [GEOGRAPHIC_DA…"
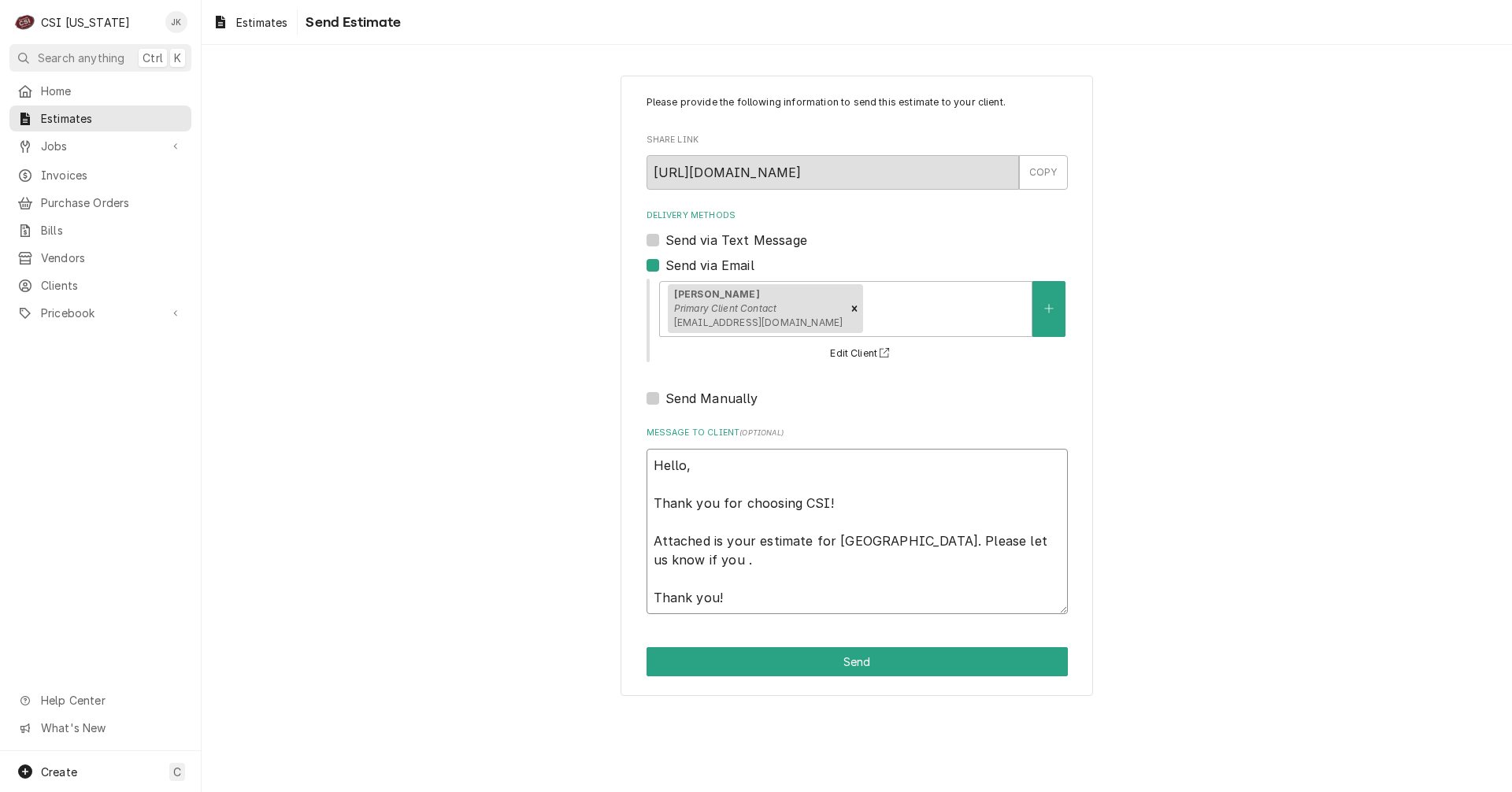
type textarea "x"
type textarea "Hello, Thank you for choosing CSI! Attached is your estimate for [GEOGRAPHIC_DA…"
type textarea "x"
type textarea "Hello, Thank you for choosing CSI! Attached is your estimate for [GEOGRAPHIC_DA…"
type textarea "x"
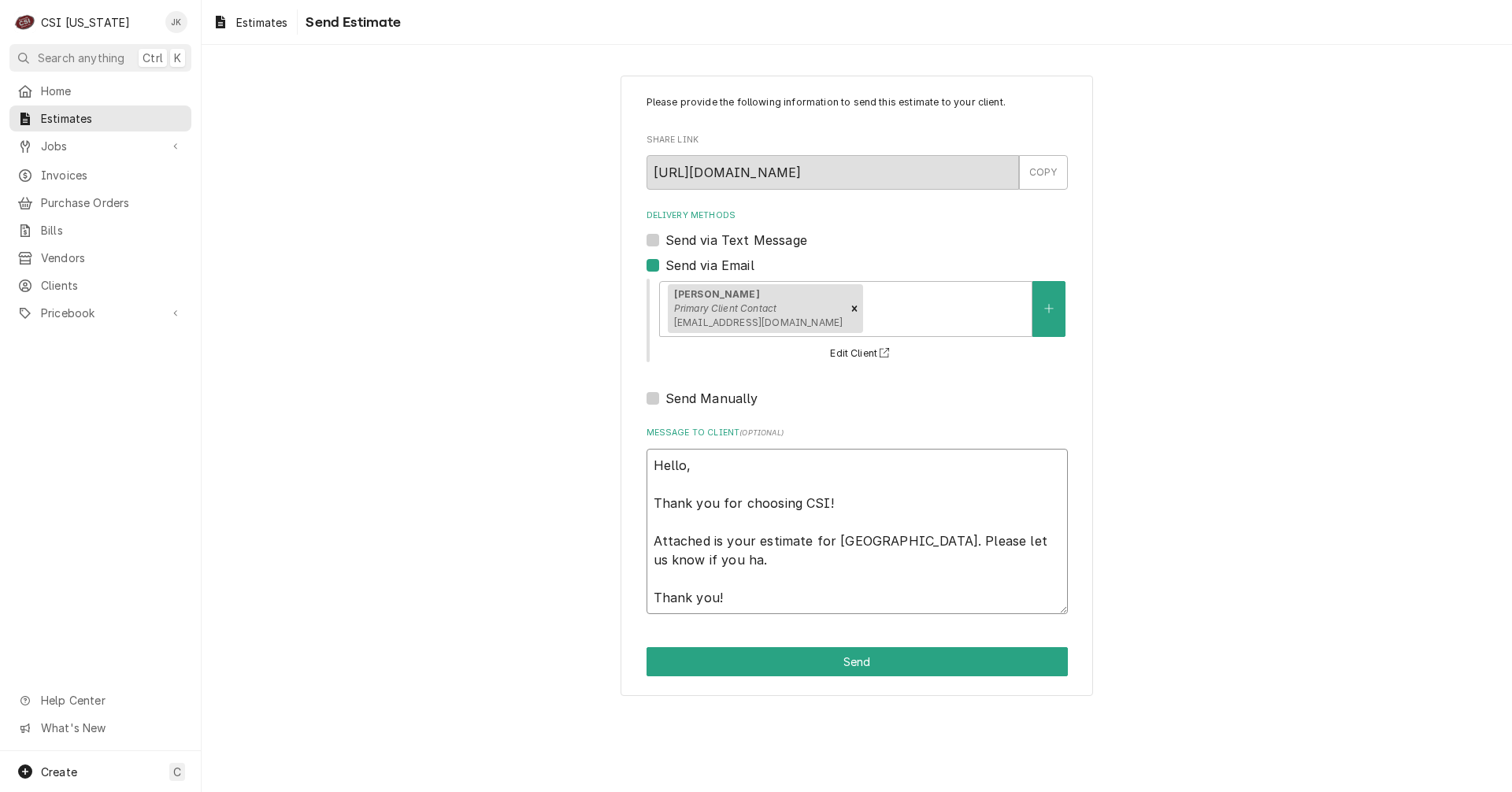
type textarea "Hello, Thank you for choosing CSI! Attached is your estimate for [GEOGRAPHIC_DA…"
type textarea "x"
type textarea "Hello, Thank you for choosing CSI! Attached is your estimate for [GEOGRAPHIC_DA…"
type textarea "x"
type textarea "Hello, Thank you for choosing CSI! Attached is your estimate for [GEOGRAPHIC_DA…"
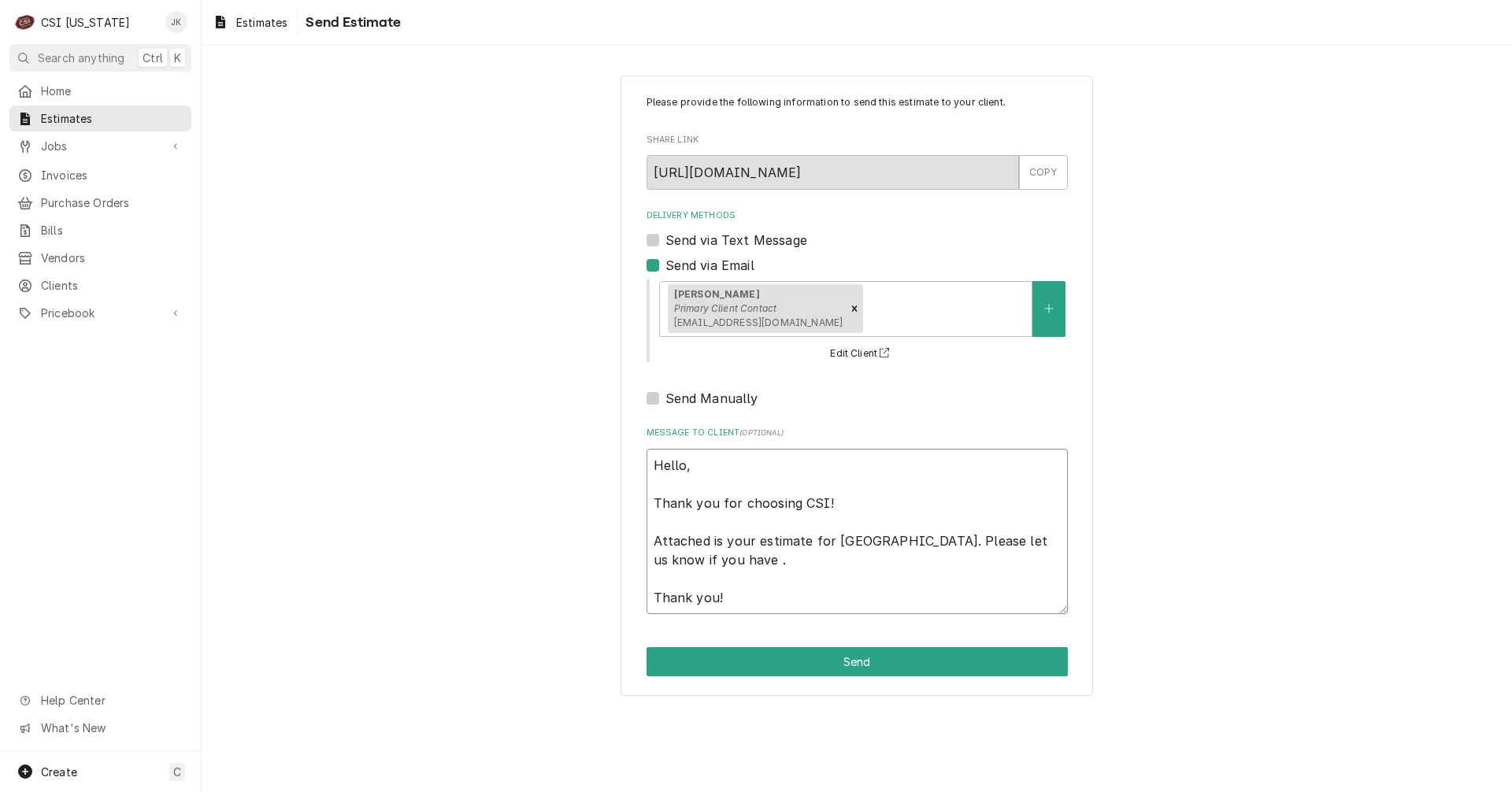
type textarea "x"
type textarea "Hello, Thank you for choosing CSI! Attached is your estimate for [GEOGRAPHIC_DA…"
type textarea "x"
type textarea "Hello, Thank you for choosing CSI! Attached is your estimate for [GEOGRAPHIC_DA…"
type textarea "x"
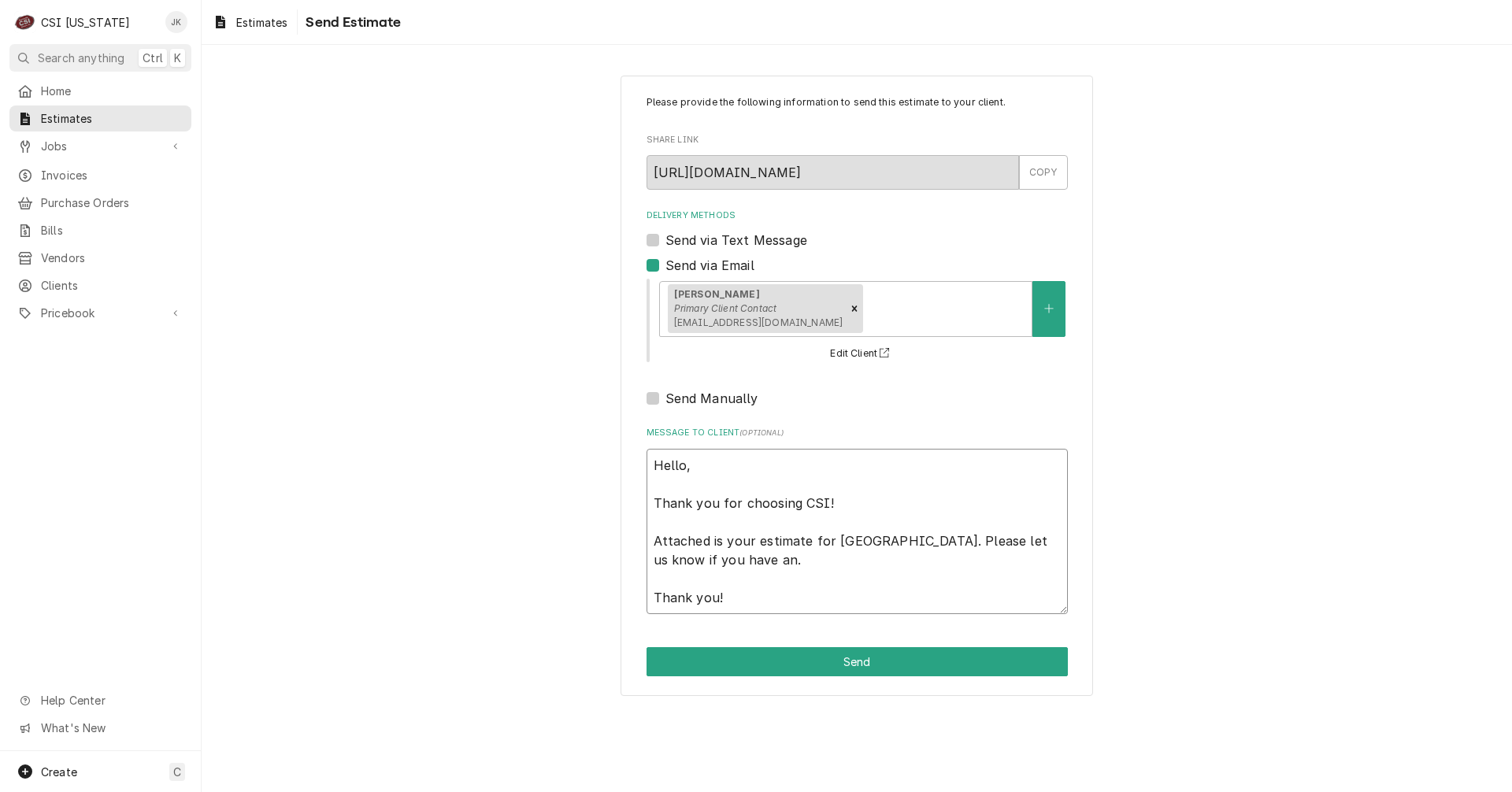
type textarea "Hello, Thank you for choosing CSI! Attached is your estimate for [GEOGRAPHIC_DA…"
type textarea "x"
type textarea "Hello, Thank you for choosing CSI! Attached is your estimate for [GEOGRAPHIC_DA…"
type textarea "x"
type textarea "Hello, Thank you for choosing CSI! Attached is your estimate for [GEOGRAPHIC_DA…"
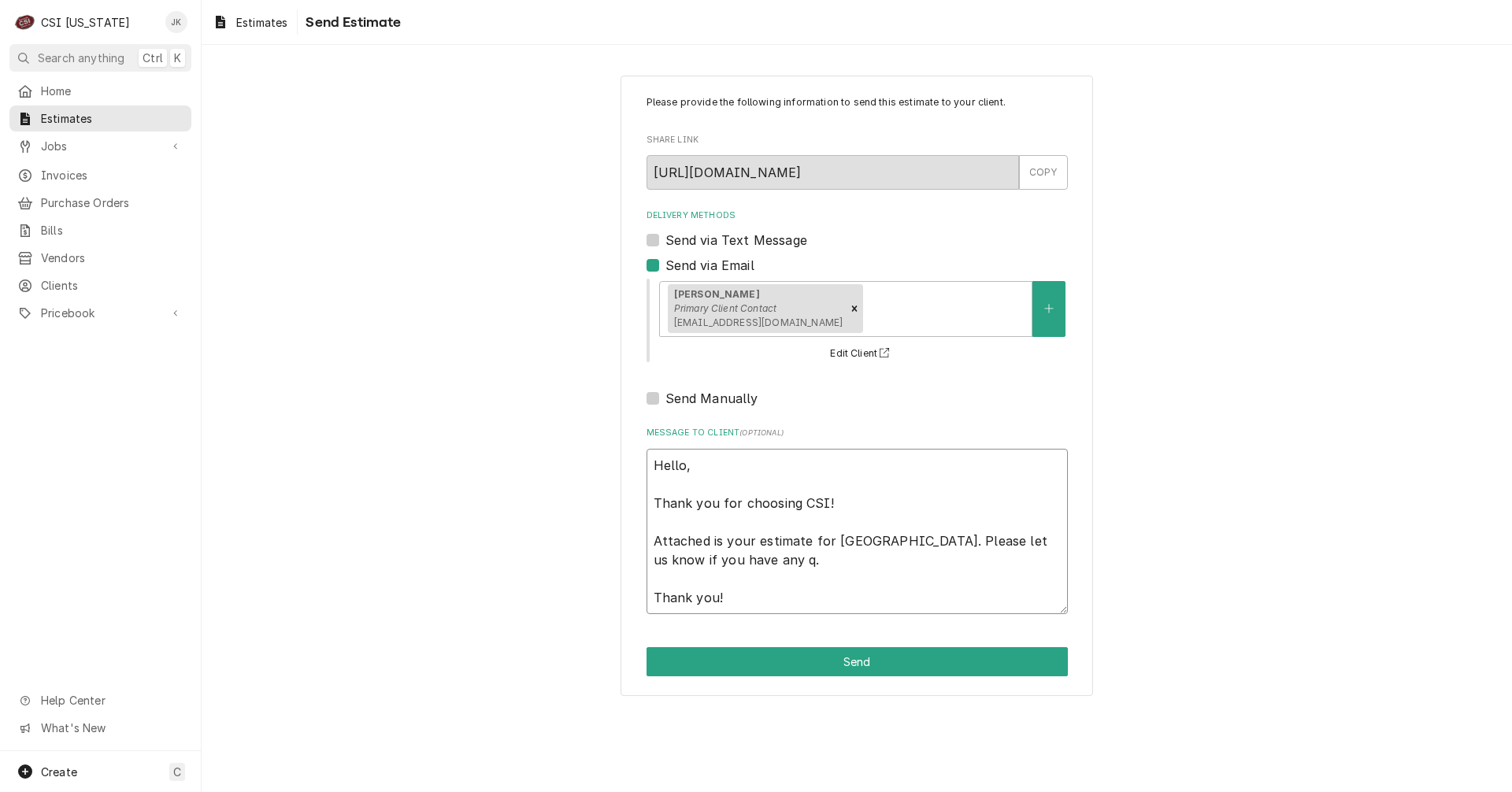
type textarea "x"
type textarea "Hello, Thank you for choosing CSI! Attached is your estimate for [GEOGRAPHIC_DA…"
type textarea "x"
type textarea "Hello, Thank you for choosing CSI! Attached is your estimate for [GEOGRAPHIC_DA…"
type textarea "x"
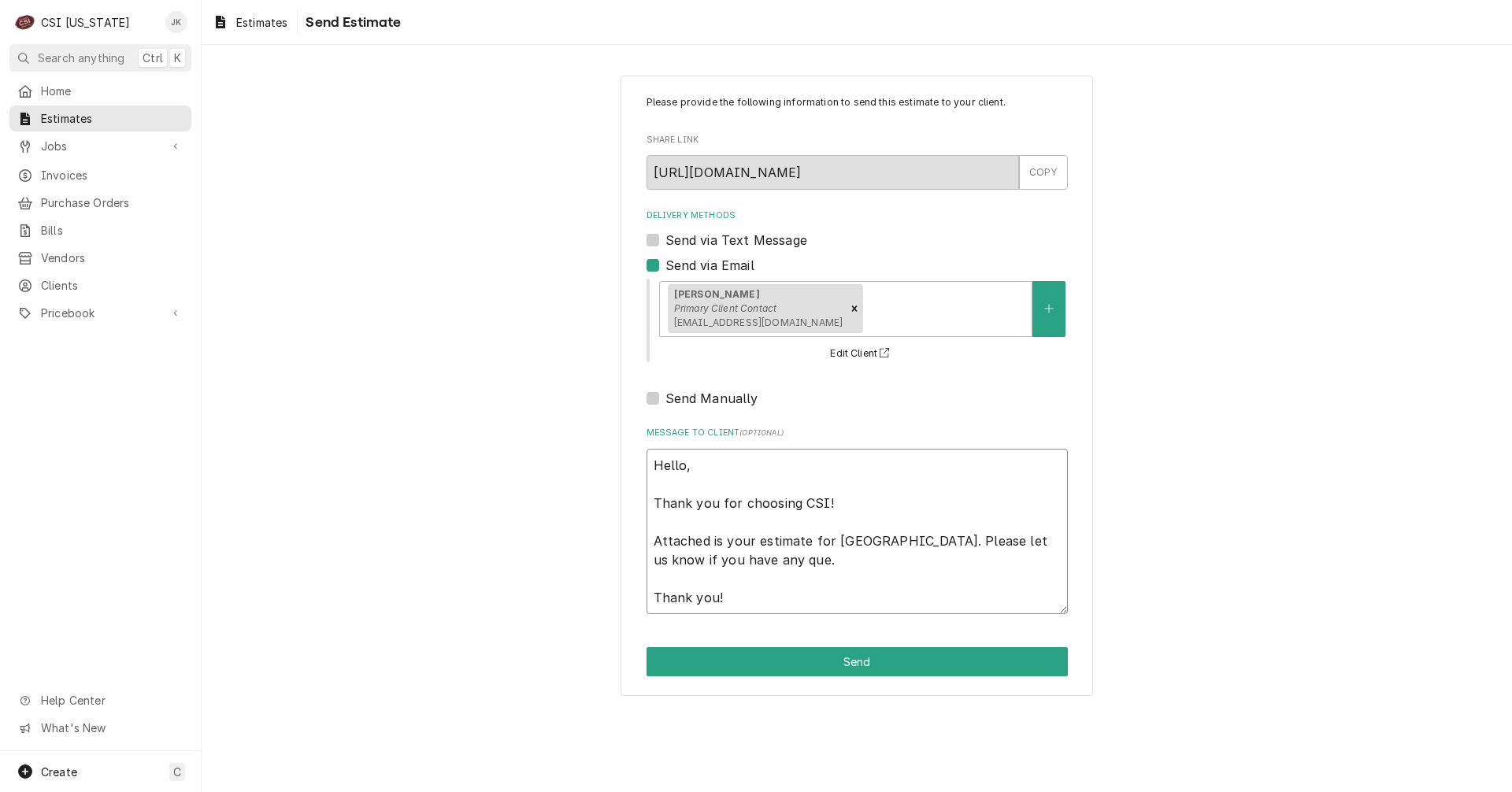
type textarea "Hello, Thank you for choosing CSI! Attached is your estimate for [GEOGRAPHIC_DA…"
type textarea "x"
type textarea "Hello, Thank you for choosing CSI! Attached is your estimate for [GEOGRAPHIC_DA…"
type textarea "x"
type textarea "Hello, Thank you for choosing CSI! Attached is your estimate for [GEOGRAPHIC_DA…"
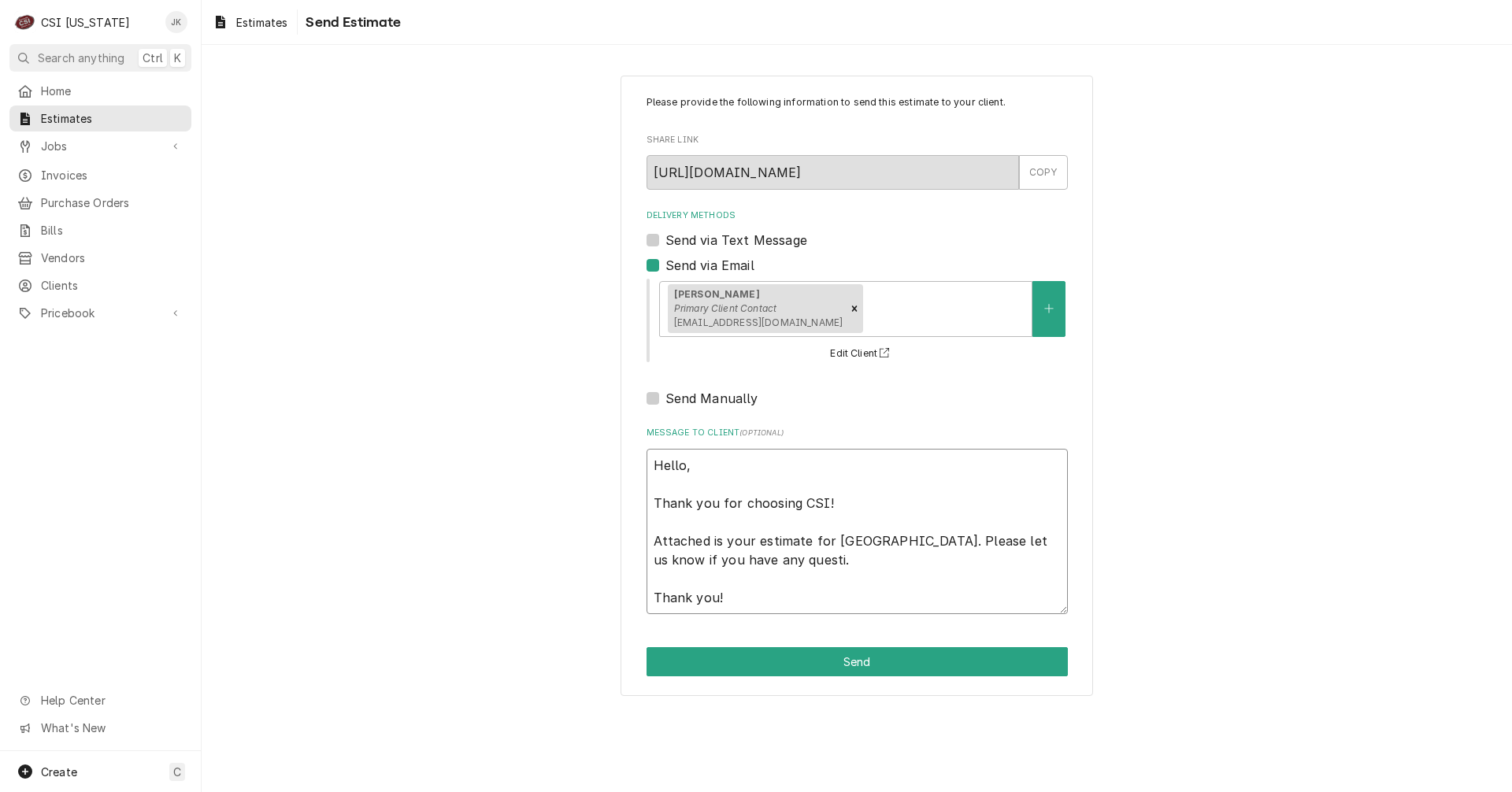
type textarea "x"
type textarea "Hello, Thank you for choosing CSI! Attached is your estimate for [GEOGRAPHIC_DA…"
type textarea "x"
type textarea "Hello, Thank you for choosing CSI! Attached is your estimate for [GEOGRAPHIC_DA…"
type textarea "x"
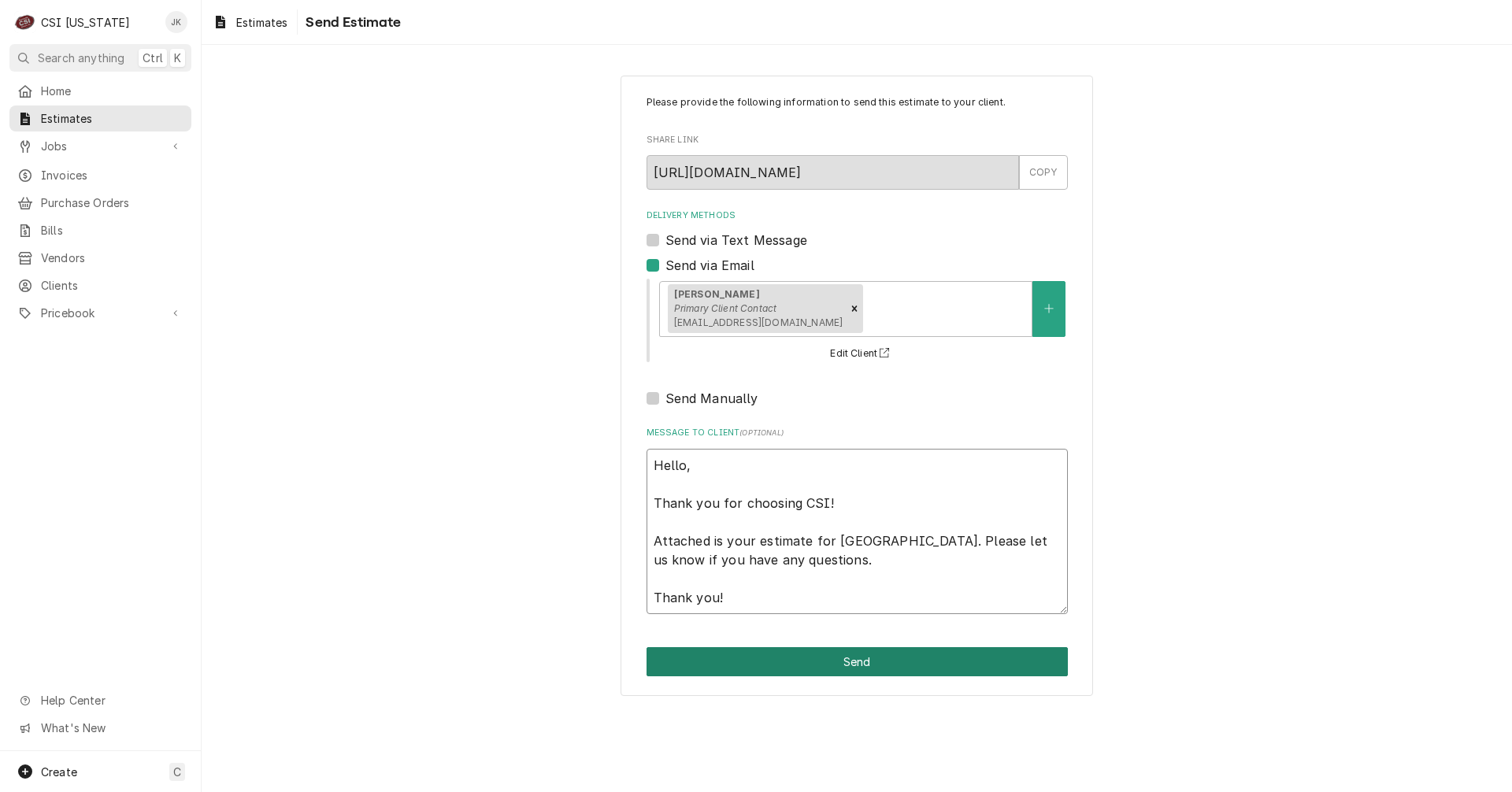
type textarea "Hello, Thank you for choosing CSI! Attached is your estimate for [GEOGRAPHIC_DA…"
click at [869, 662] on button "Send" at bounding box center [857, 662] width 421 height 29
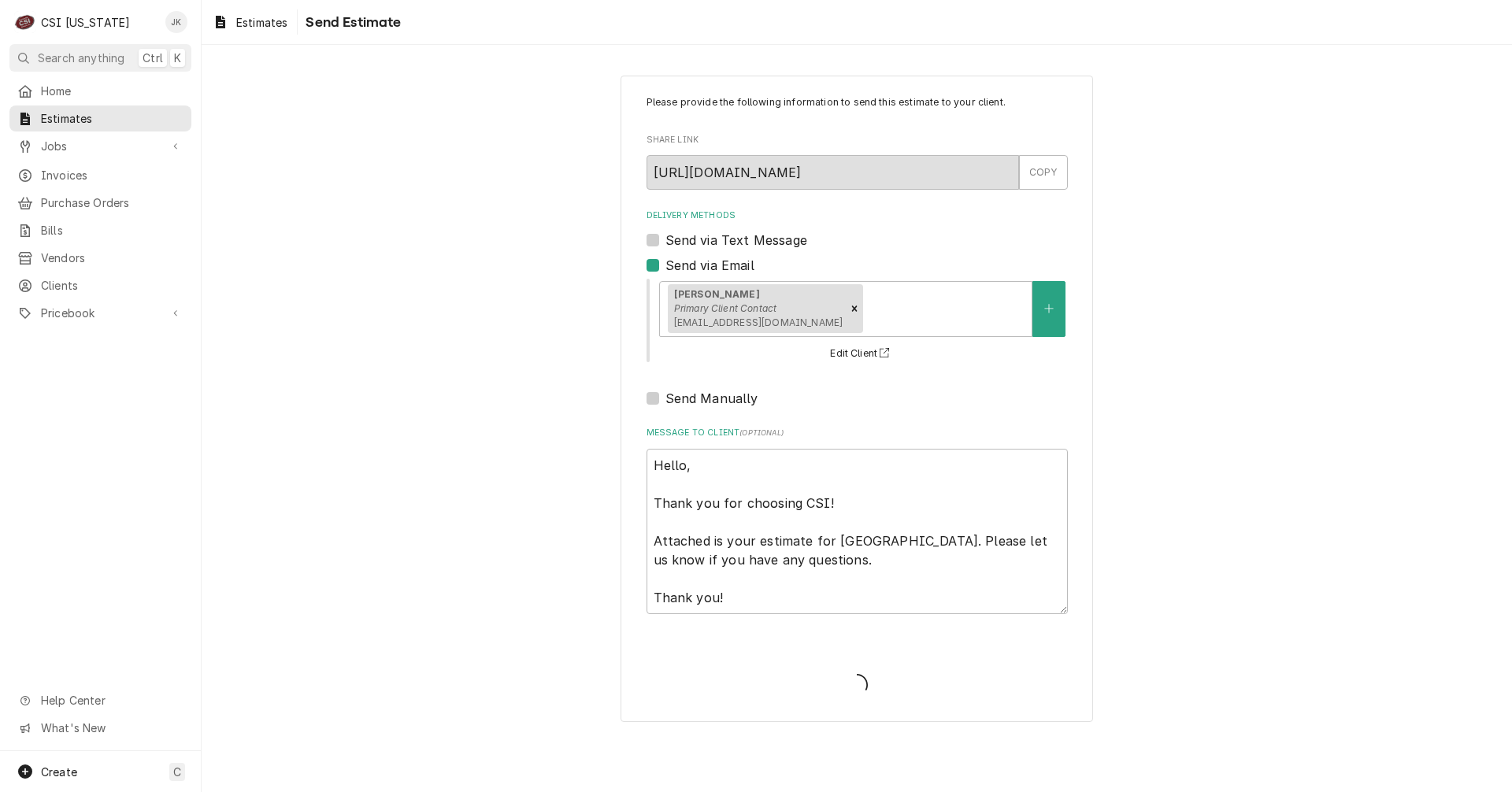
type textarea "x"
